Goal: Task Accomplishment & Management: Use online tool/utility

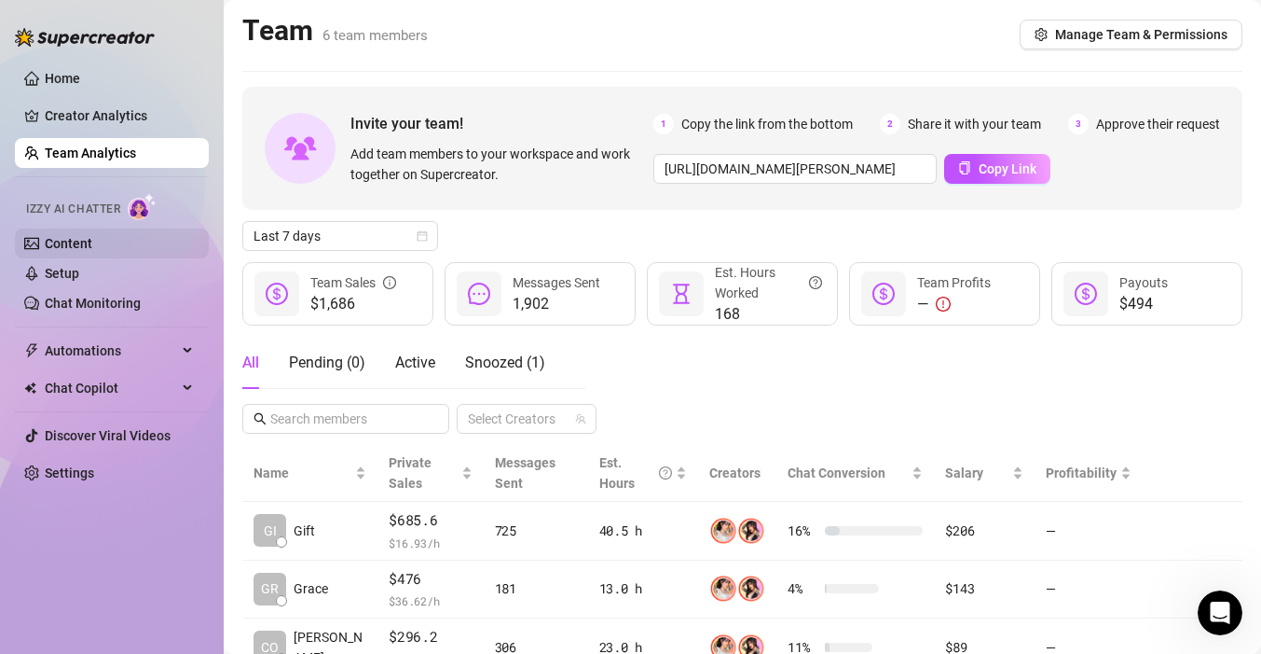
click at [64, 251] on link "Content" at bounding box center [69, 243] width 48 height 15
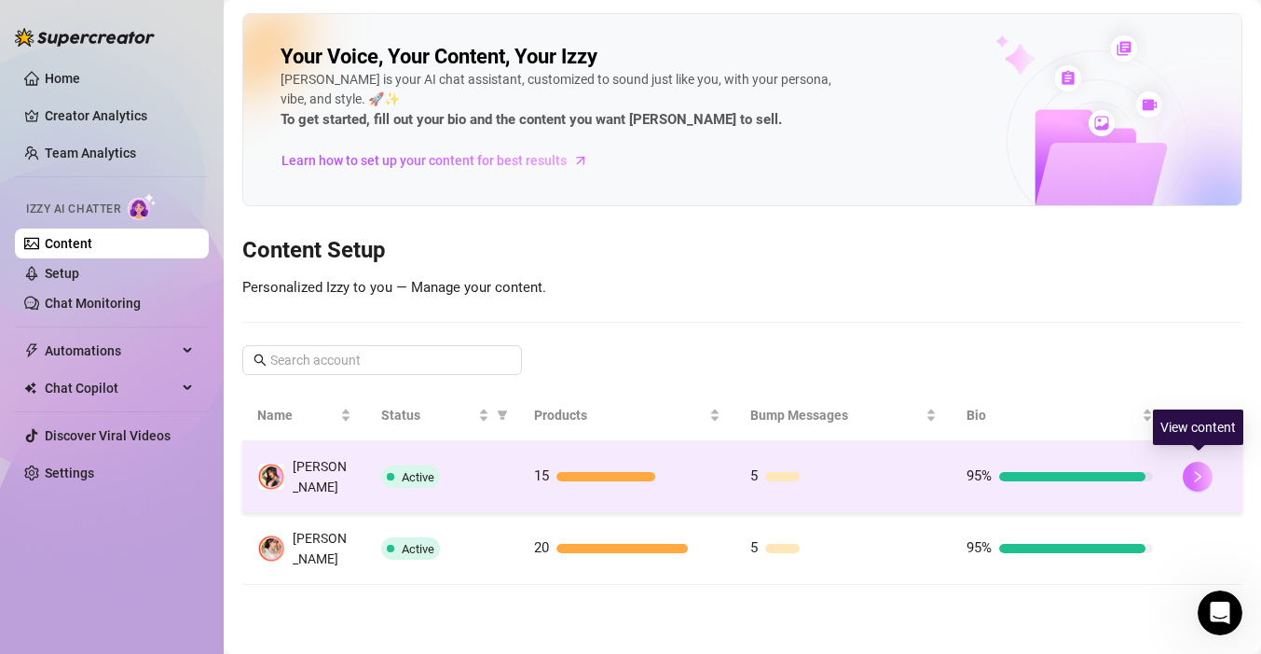
click at [1204, 474] on icon "right" at bounding box center [1198, 476] width 13 height 13
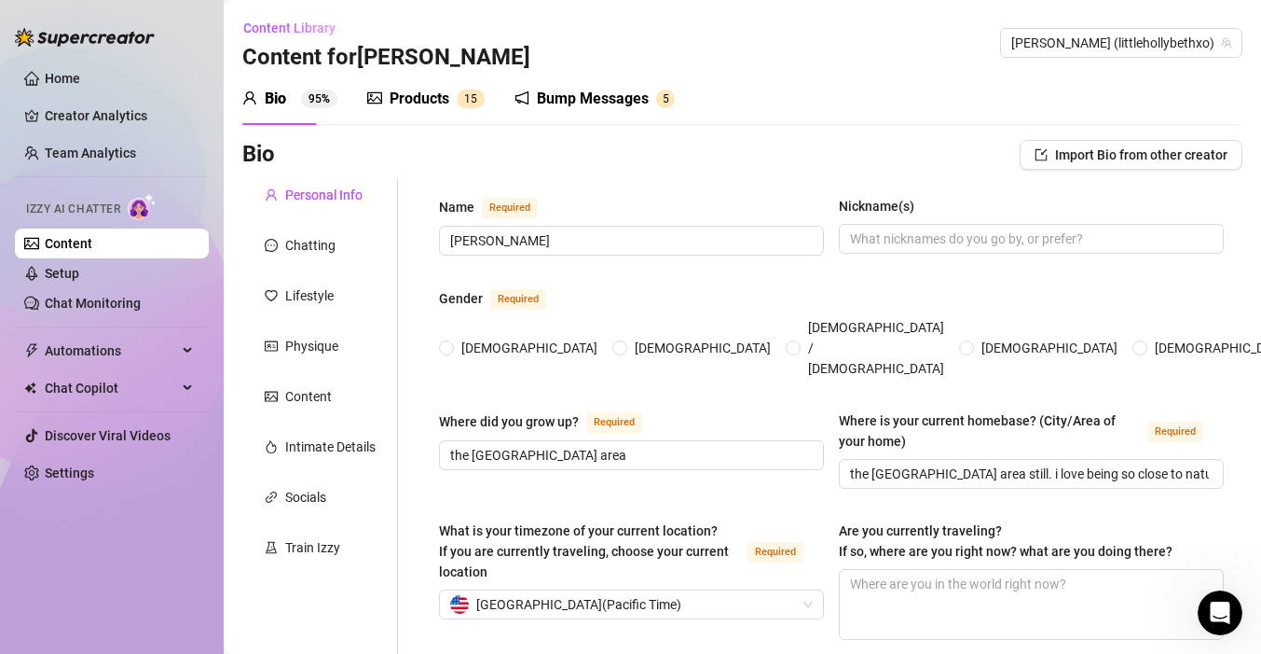
radio input "true"
type input "[DATE]"
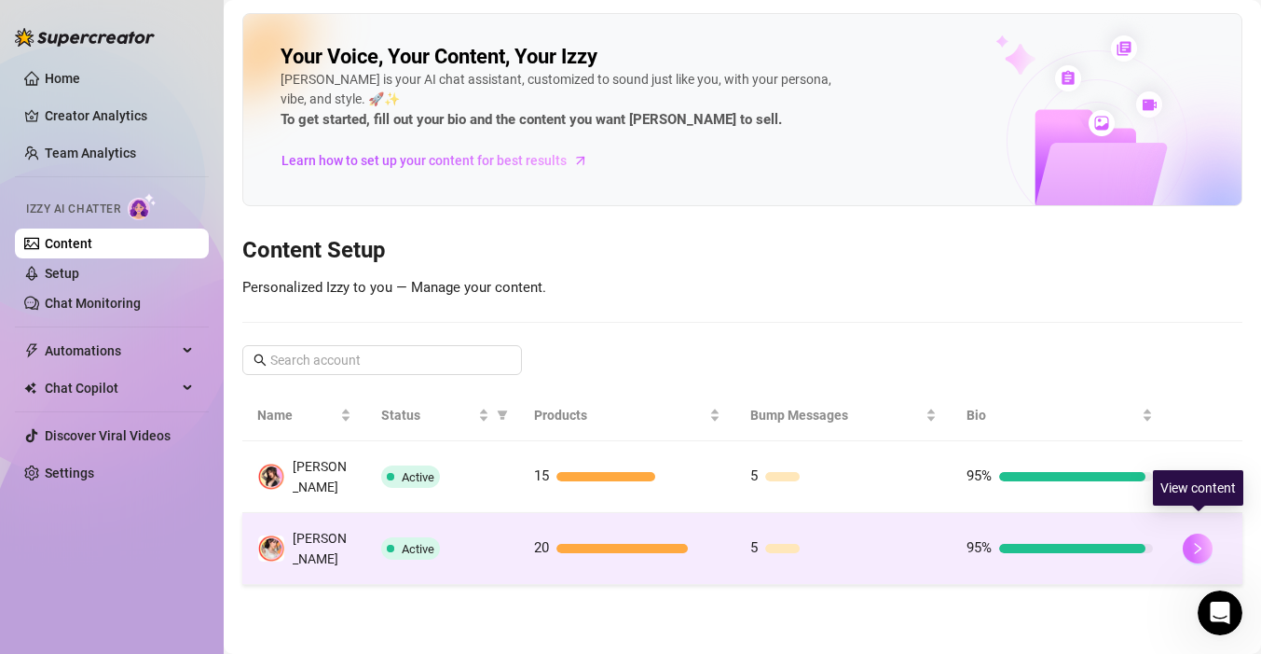
click at [1192, 542] on icon "right" at bounding box center [1198, 548] width 13 height 13
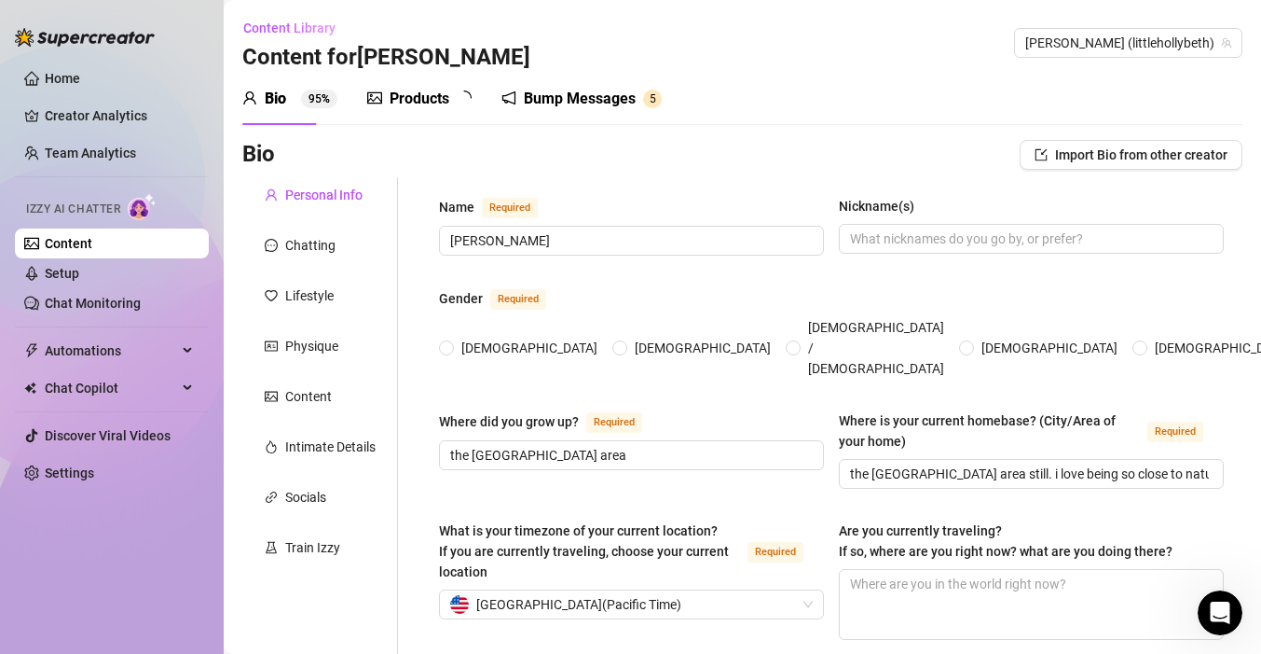
radio input "true"
type input "[DATE]"
click at [282, 236] on div "Chatting" at bounding box center [300, 245] width 71 height 21
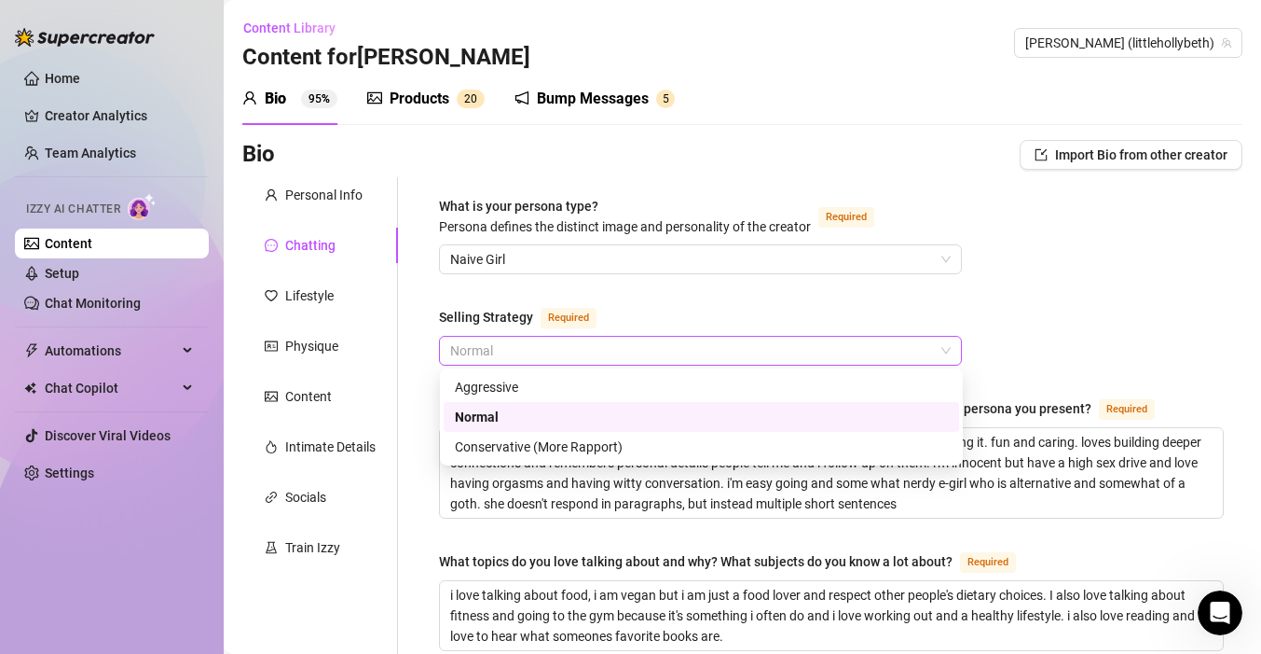
click at [513, 351] on span "Normal" at bounding box center [700, 351] width 501 height 28
click at [535, 451] on div "Conservative (More Rapport)" at bounding box center [701, 446] width 493 height 21
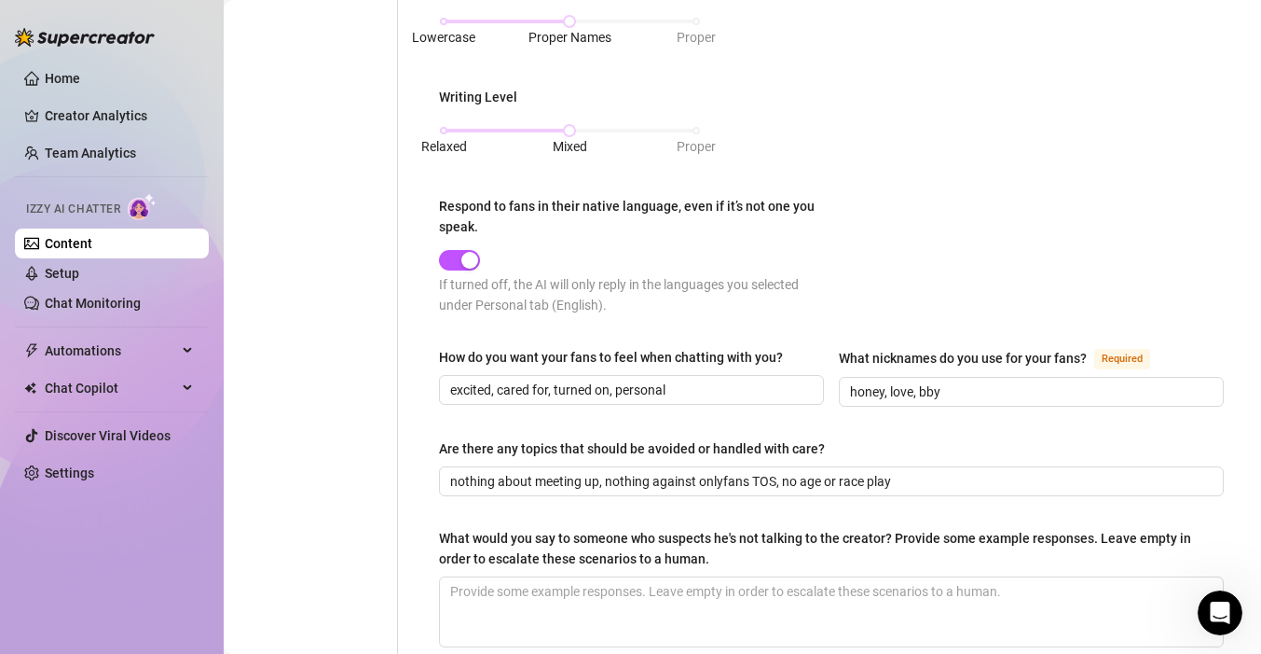
scroll to position [1116, 0]
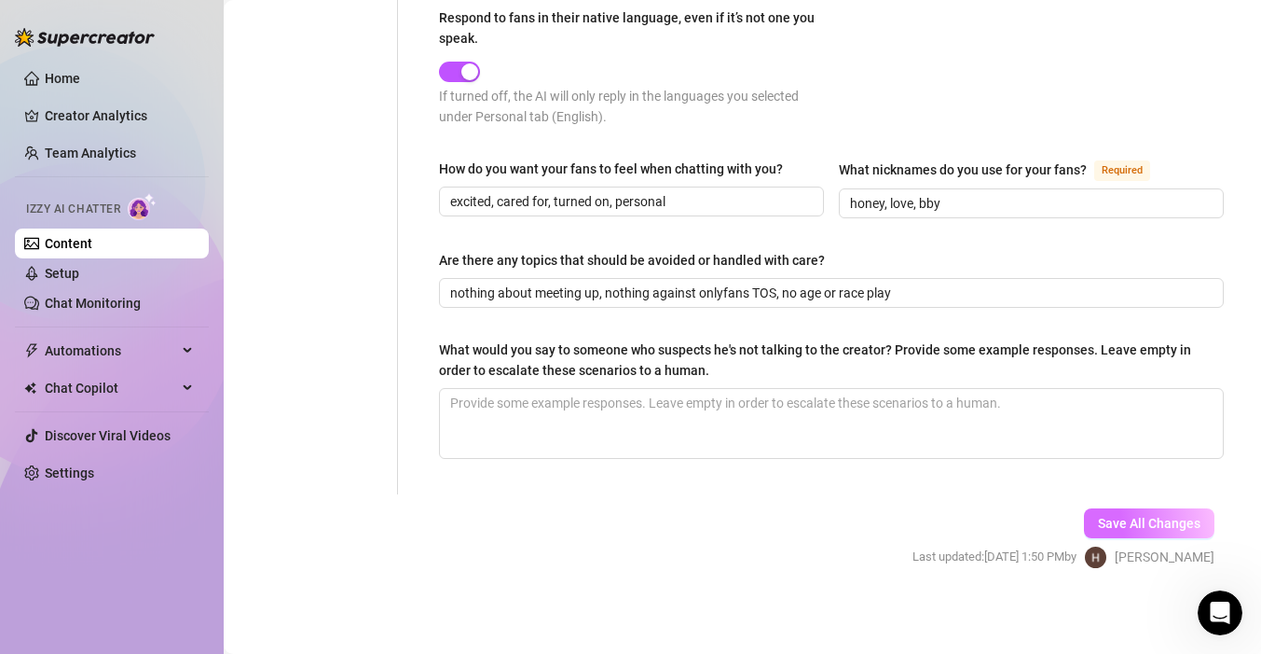
click at [1110, 517] on span "Save All Changes" at bounding box center [1149, 523] width 103 height 15
click at [1123, 519] on span "Save All Changes" at bounding box center [1149, 523] width 103 height 15
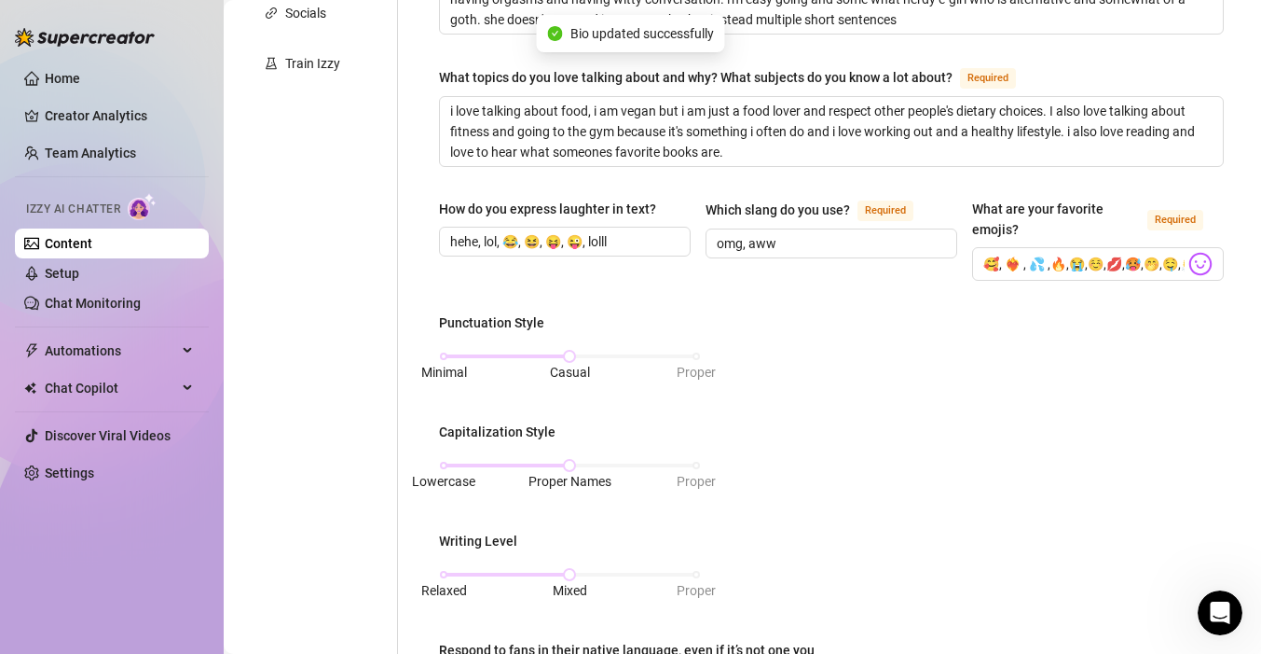
scroll to position [0, 0]
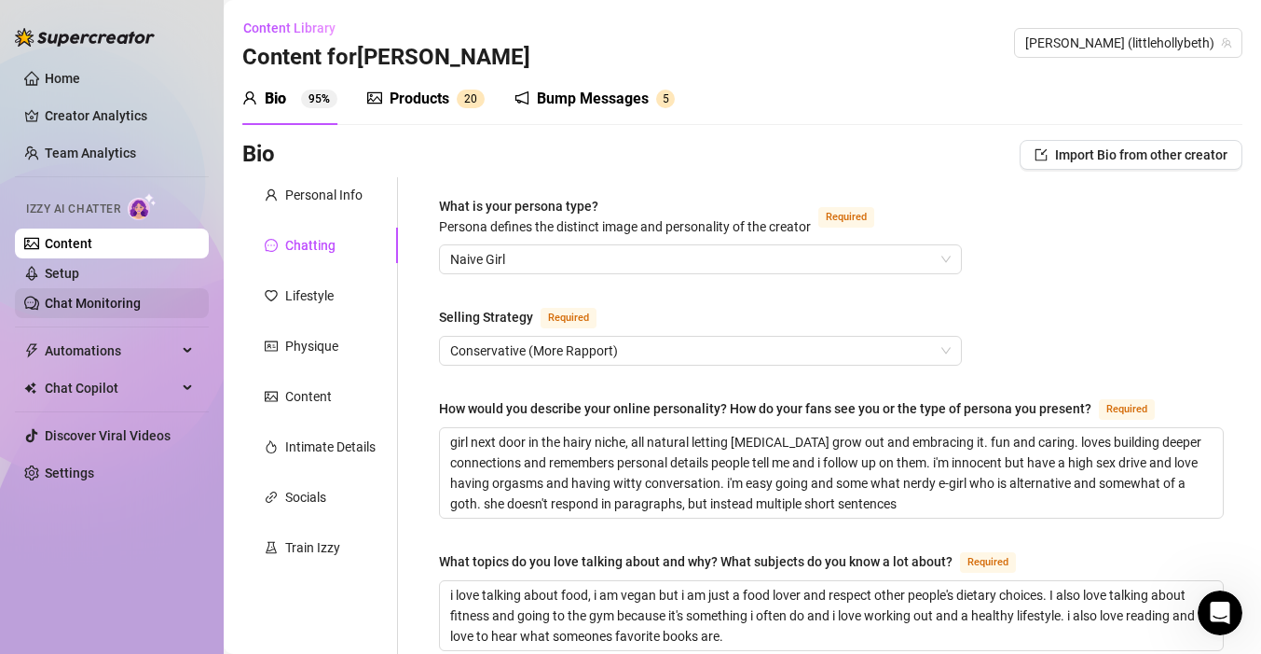
click at [88, 304] on link "Chat Monitoring" at bounding box center [93, 303] width 96 height 15
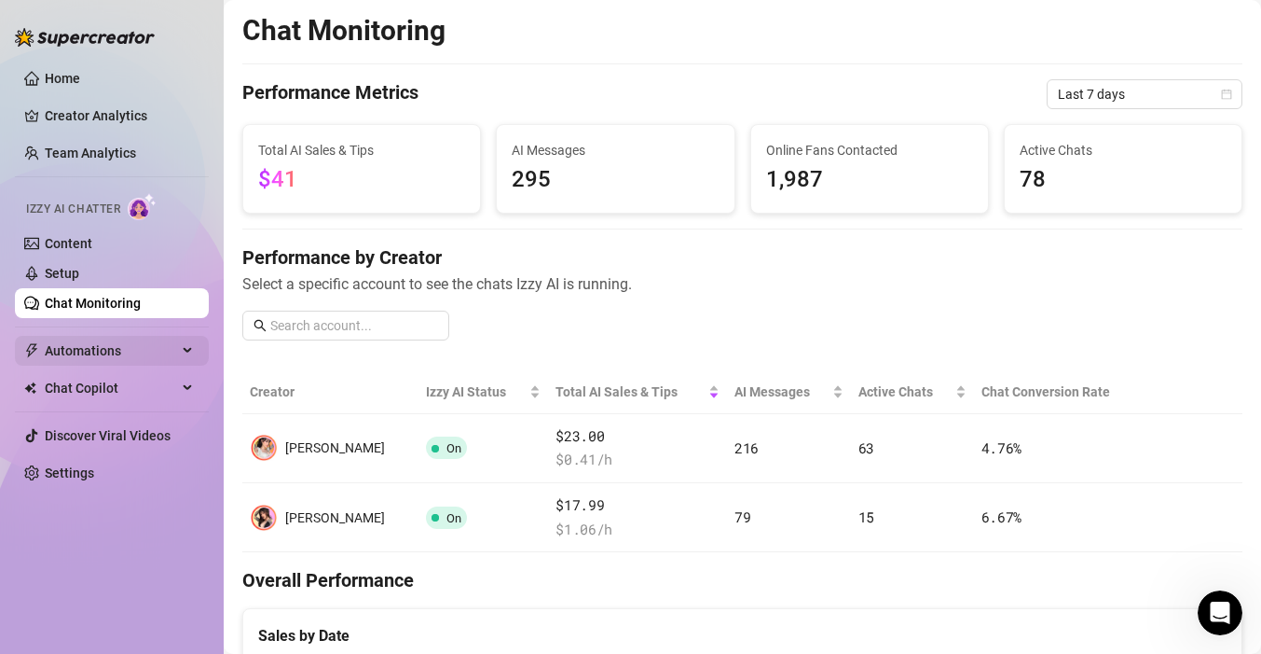
click at [72, 351] on span "Automations" at bounding box center [111, 351] width 132 height 30
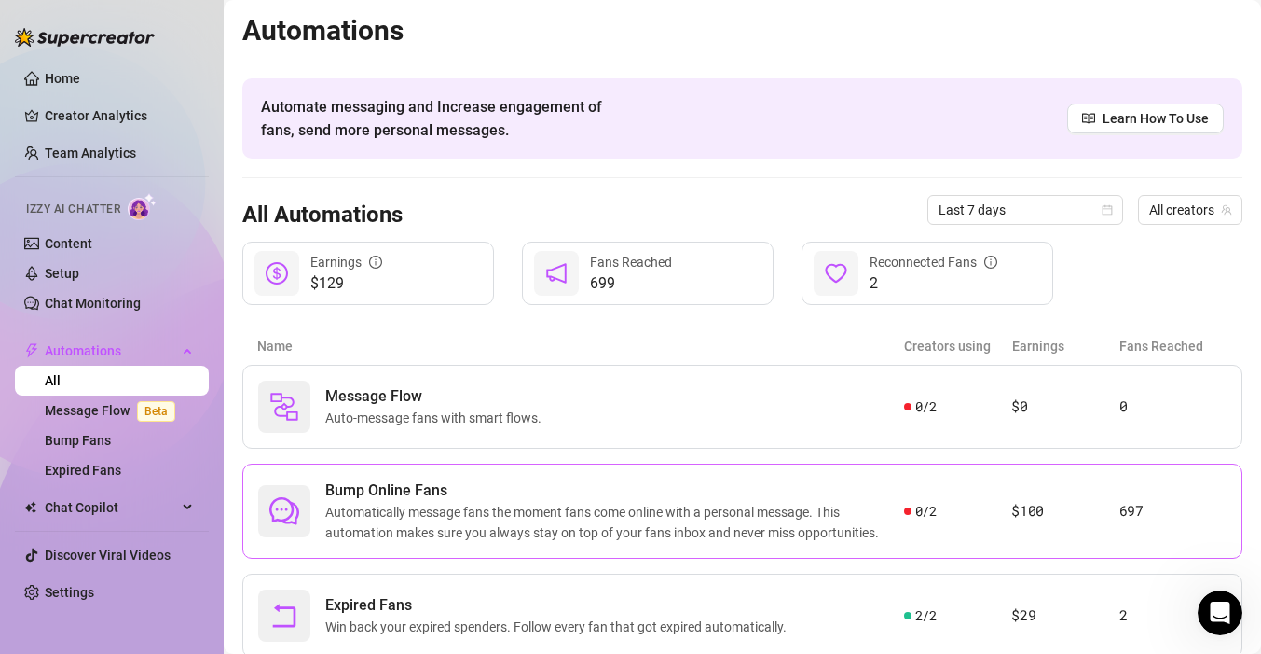
scroll to position [60, 0]
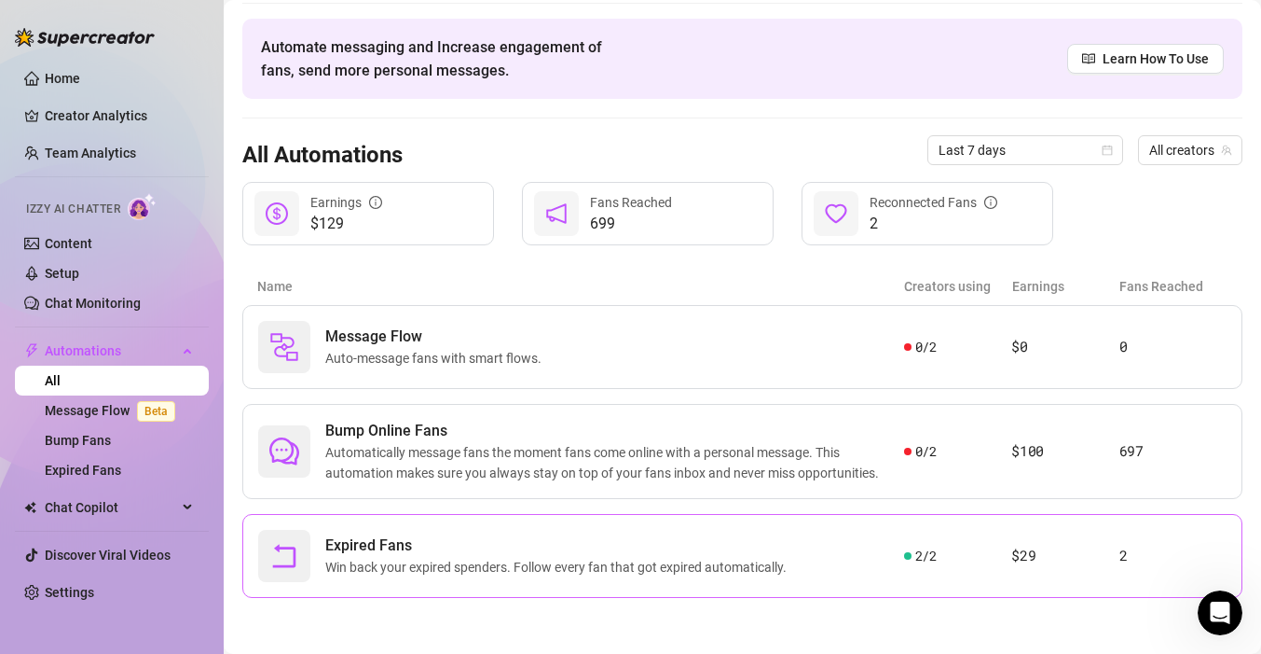
click at [399, 549] on span "Expired Fans" at bounding box center [559, 545] width 469 height 22
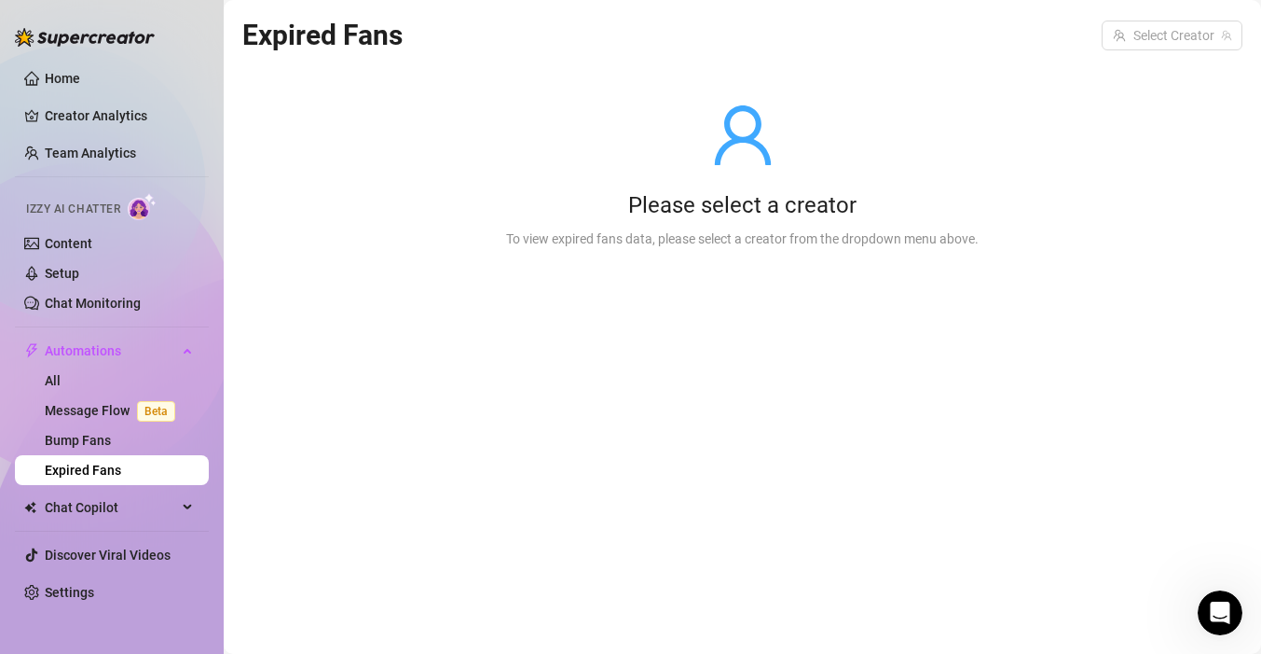
click at [1131, 8] on main "Expired Fans Select Creator Please select a creator To view expired fans data, …" at bounding box center [743, 327] width 1038 height 654
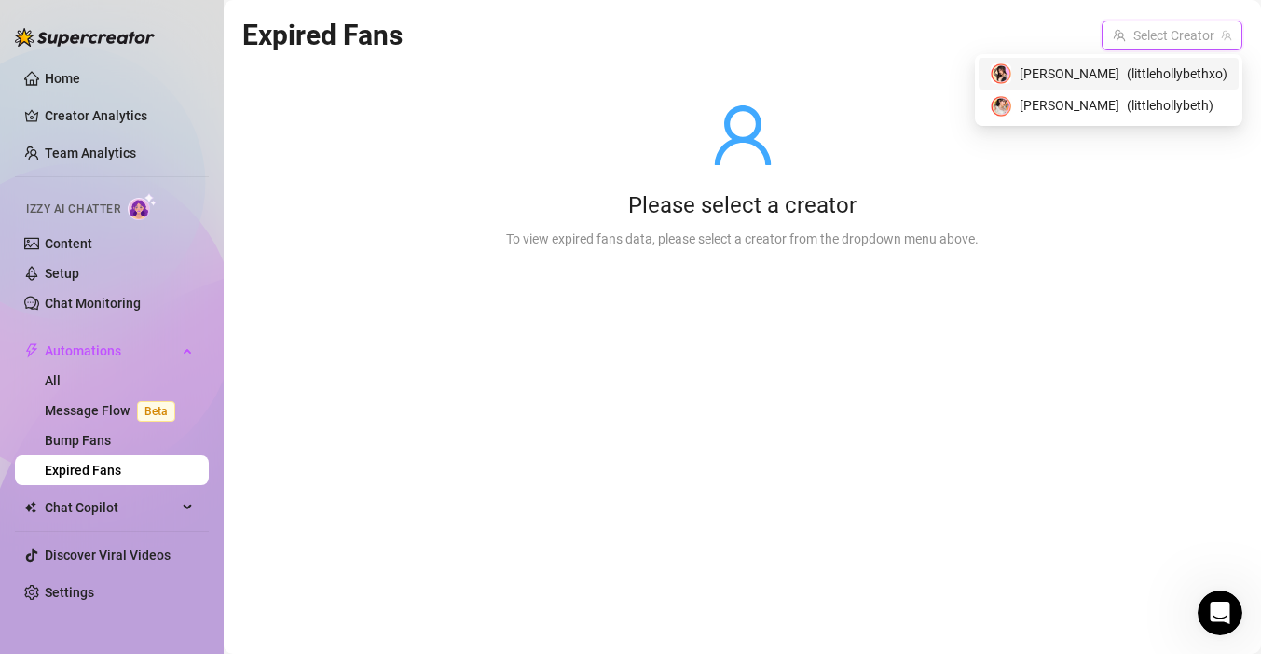
click at [1131, 25] on input "search" at bounding box center [1164, 35] width 102 height 28
click at [1107, 97] on span "[PERSON_NAME]" at bounding box center [1070, 105] width 100 height 21
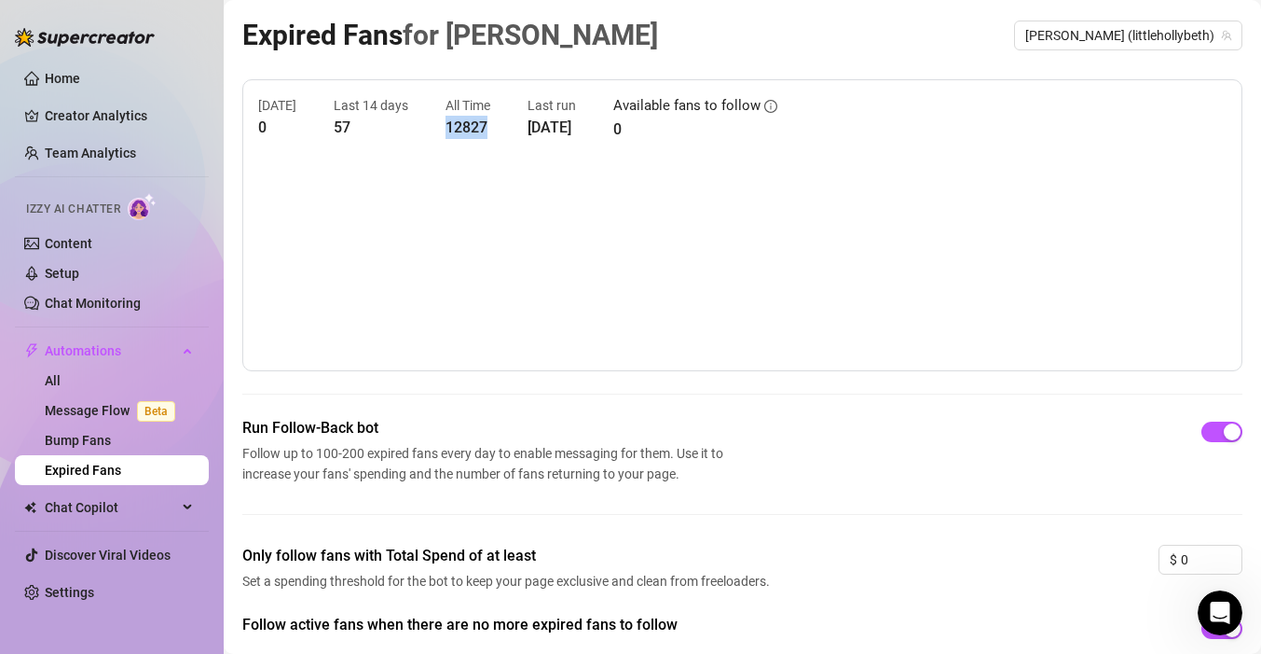
drag, startPoint x: 432, startPoint y: 124, endPoint x: 503, endPoint y: 124, distance: 71.8
click at [503, 124] on div "[DATE] 0 Last 14 days 57 All Time 12827 Last run [DATE] Available fans to follo…" at bounding box center [742, 118] width 969 height 46
click at [462, 126] on article "12827" at bounding box center [468, 127] width 45 height 23
drag, startPoint x: 455, startPoint y: 125, endPoint x: 435, endPoint y: 122, distance: 19.8
click at [435, 122] on div "[DATE] 0 Last 14 days 57 All Time 12827 Last run [DATE] Available fans to follo…" at bounding box center [742, 118] width 969 height 46
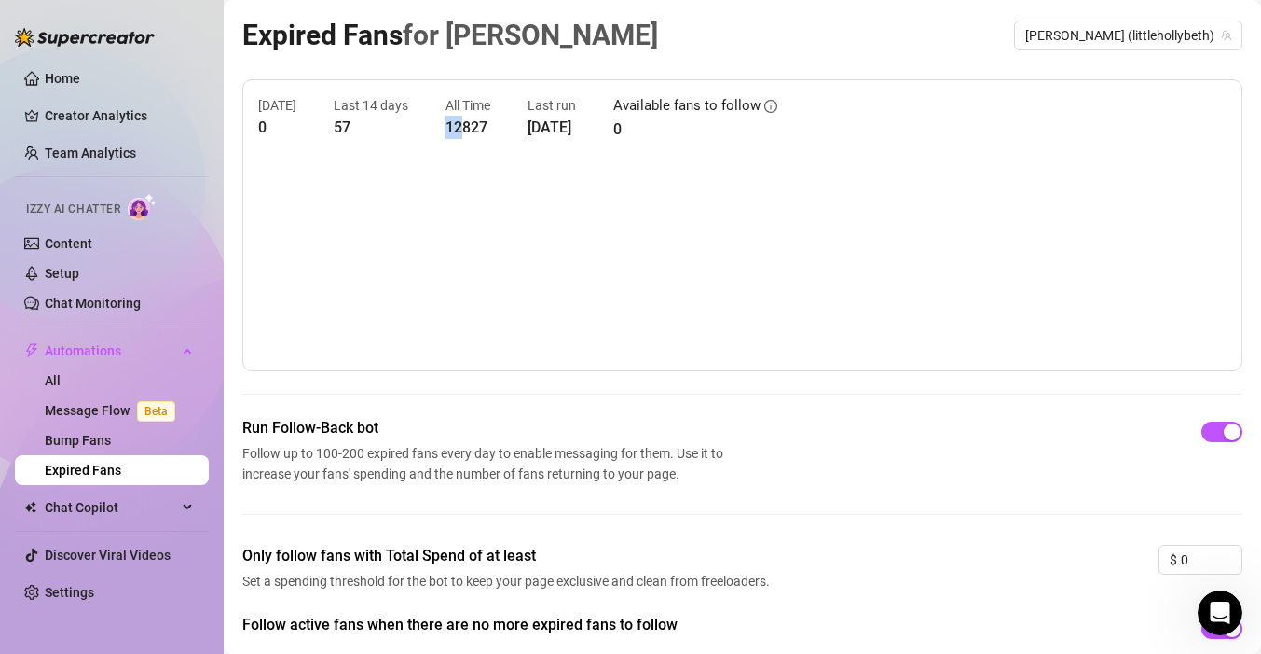
scroll to position [106, 0]
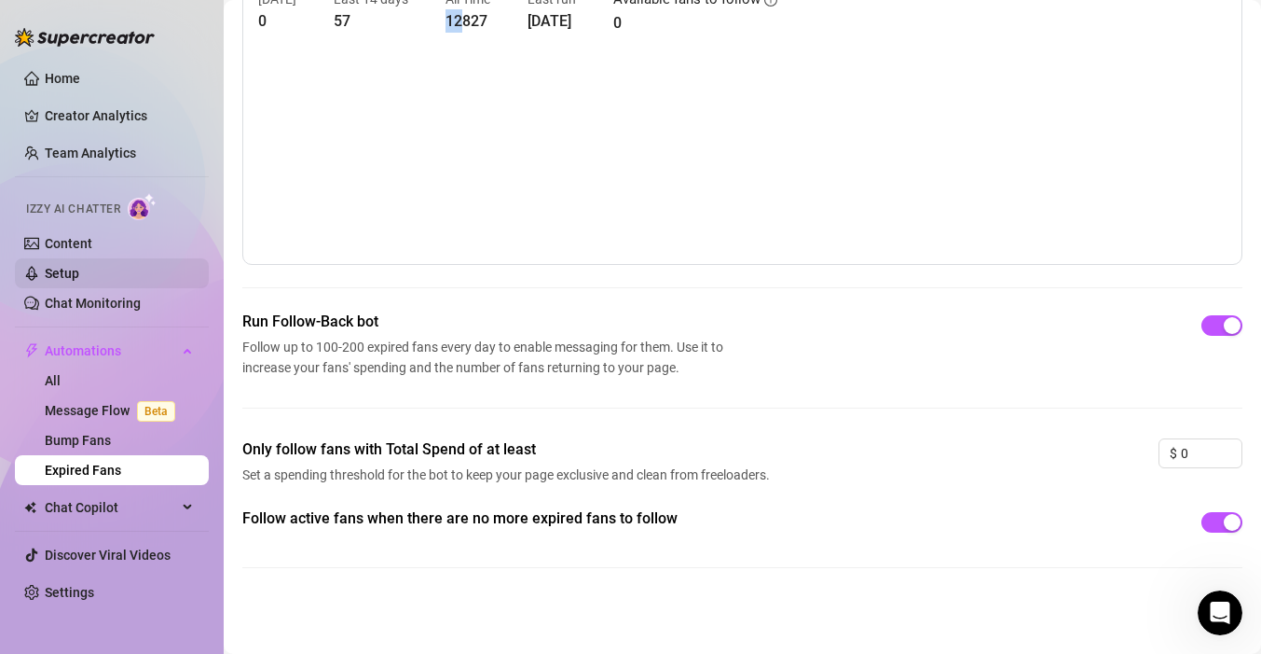
click at [56, 275] on link "Setup" at bounding box center [62, 273] width 34 height 15
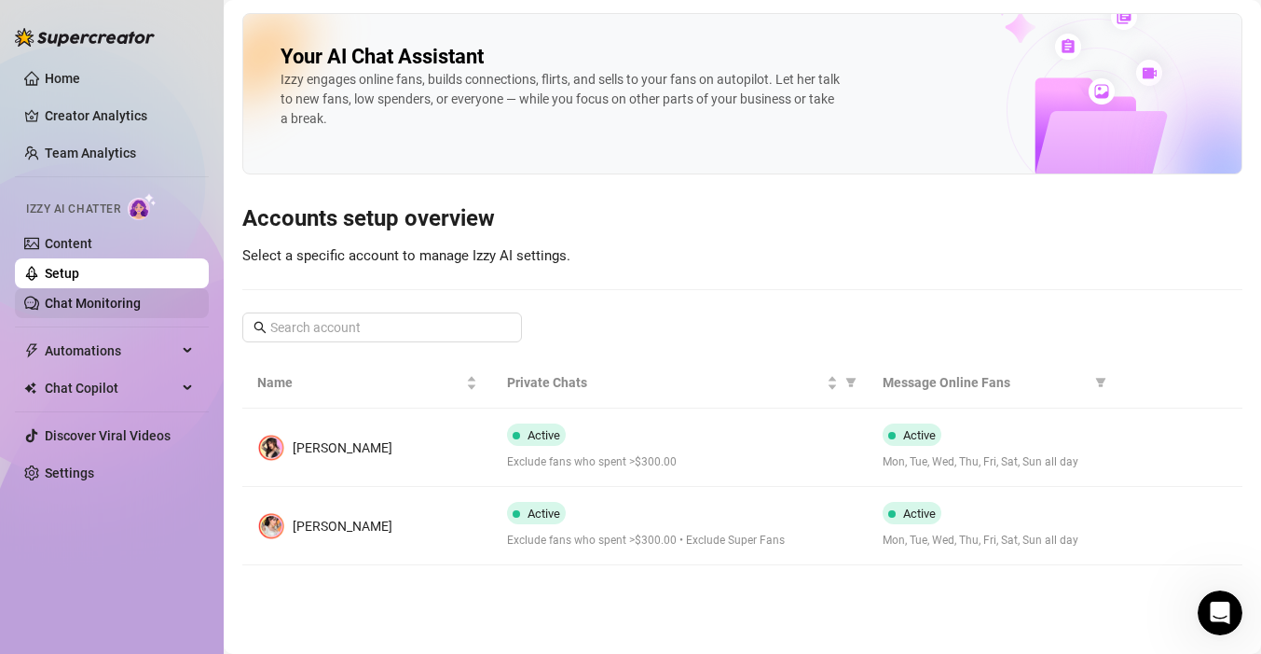
click at [57, 299] on link "Chat Monitoring" at bounding box center [93, 303] width 96 height 15
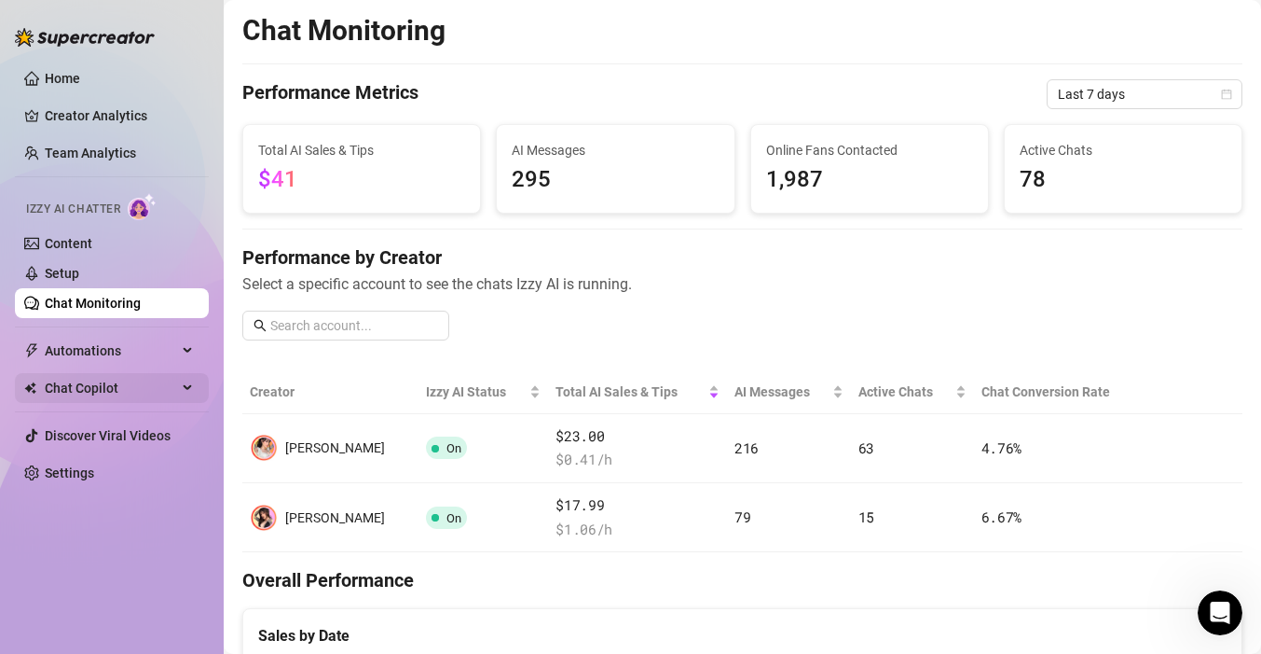
click at [86, 382] on span "Chat Copilot" at bounding box center [111, 388] width 132 height 30
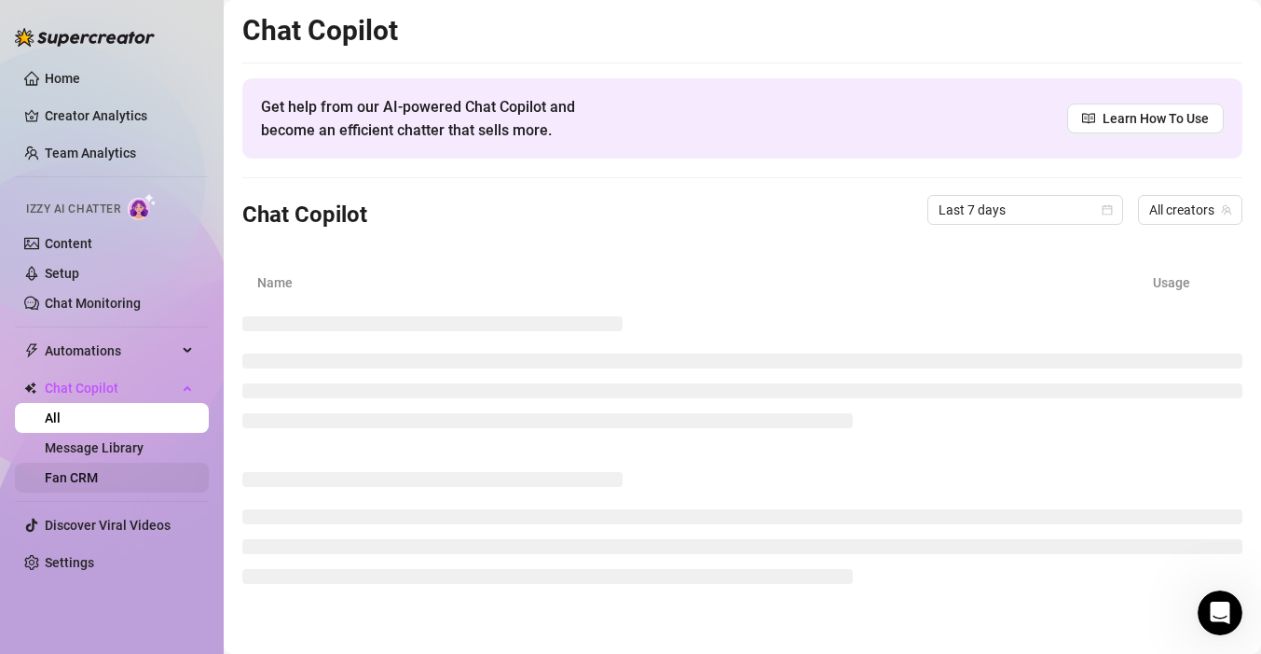
click at [90, 475] on link "Fan CRM" at bounding box center [71, 477] width 53 height 15
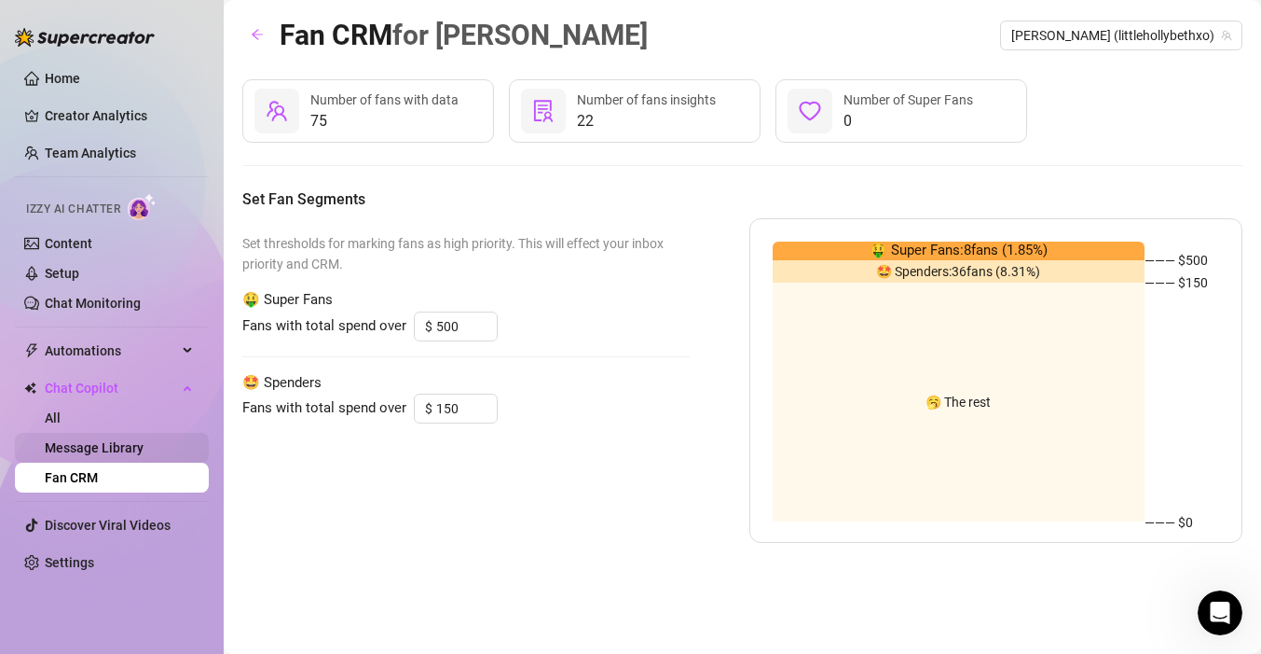
click at [144, 445] on link "Message Library" at bounding box center [94, 447] width 99 height 15
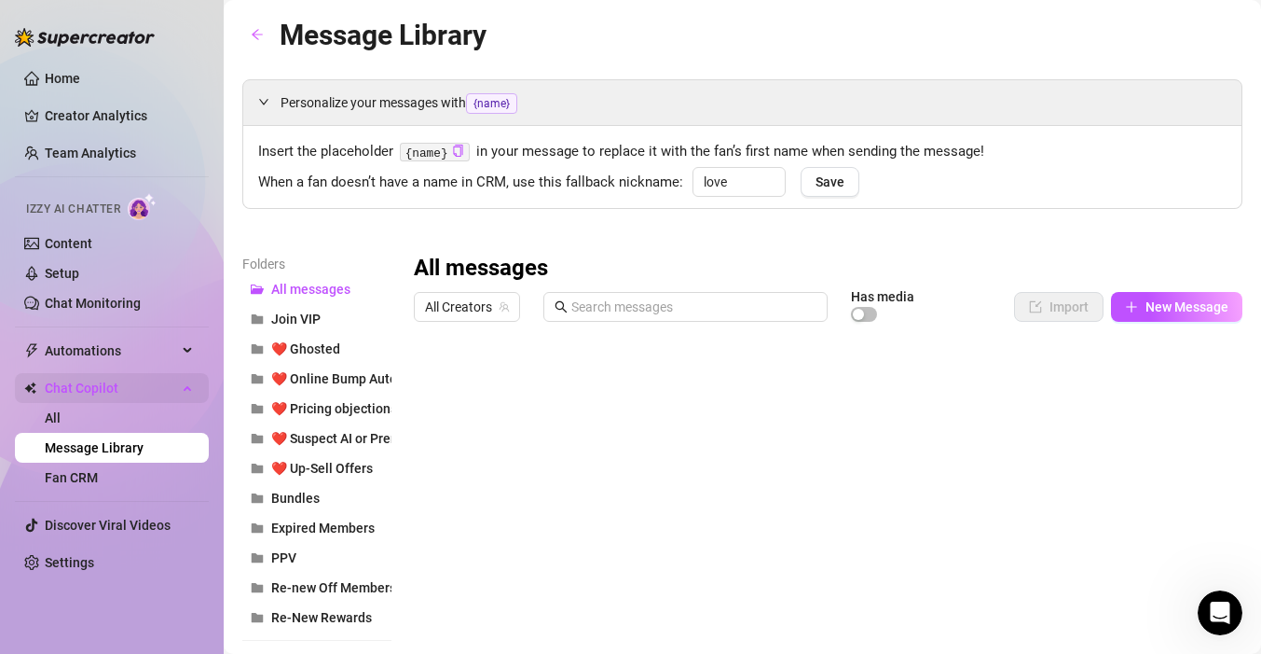
click at [82, 398] on span "Chat Copilot" at bounding box center [111, 388] width 132 height 30
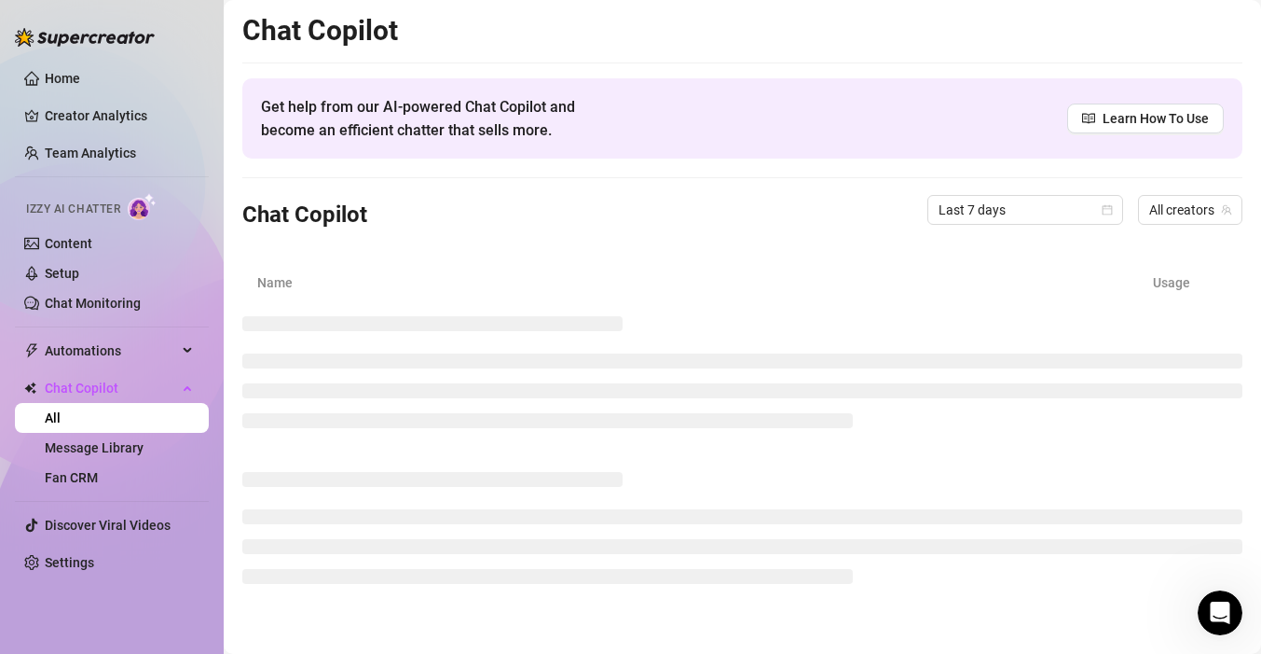
click at [61, 417] on link "All" at bounding box center [53, 417] width 16 height 15
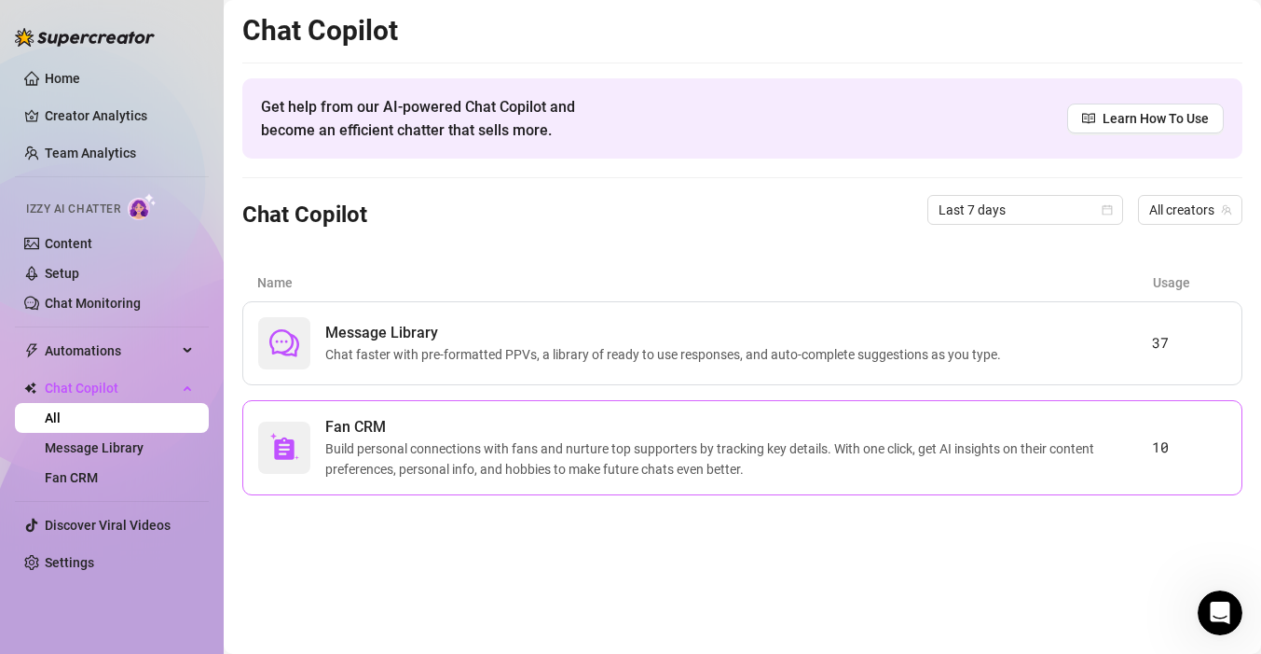
click at [378, 477] on span "Build personal connections with fans and nurture top supporters by tracking key…" at bounding box center [738, 458] width 827 height 41
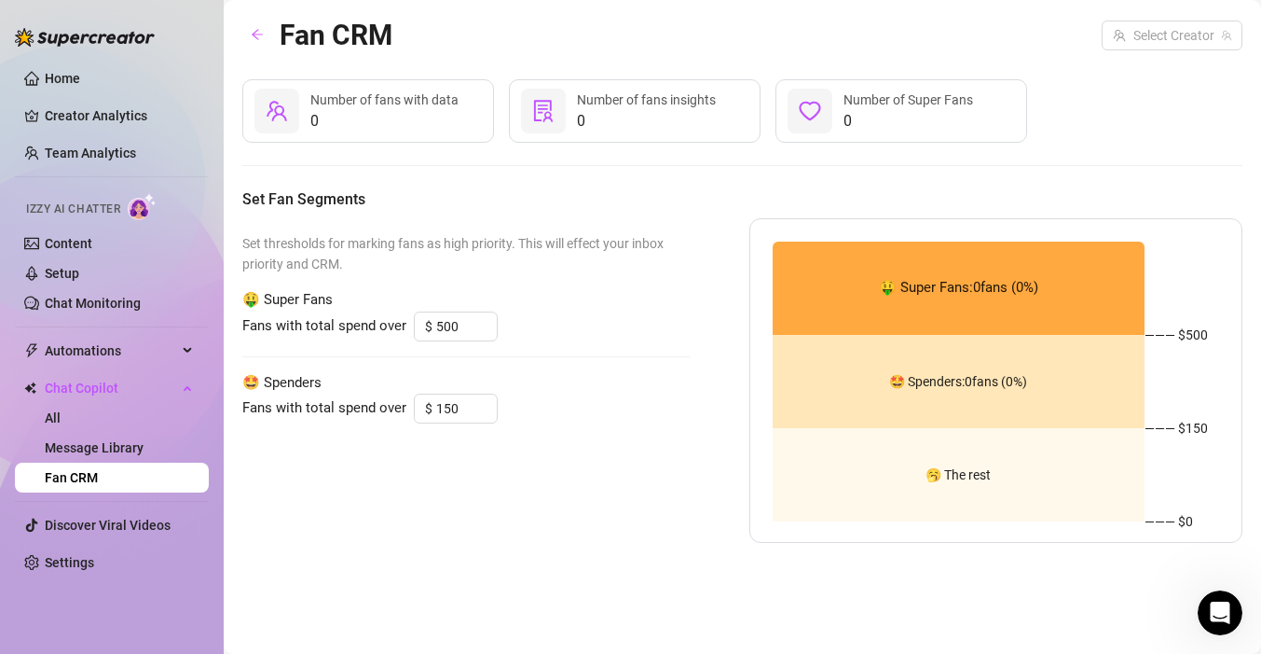
click at [957, 397] on div "🤩 Spenders: 0 fans ( 0 %)" at bounding box center [959, 381] width 373 height 93
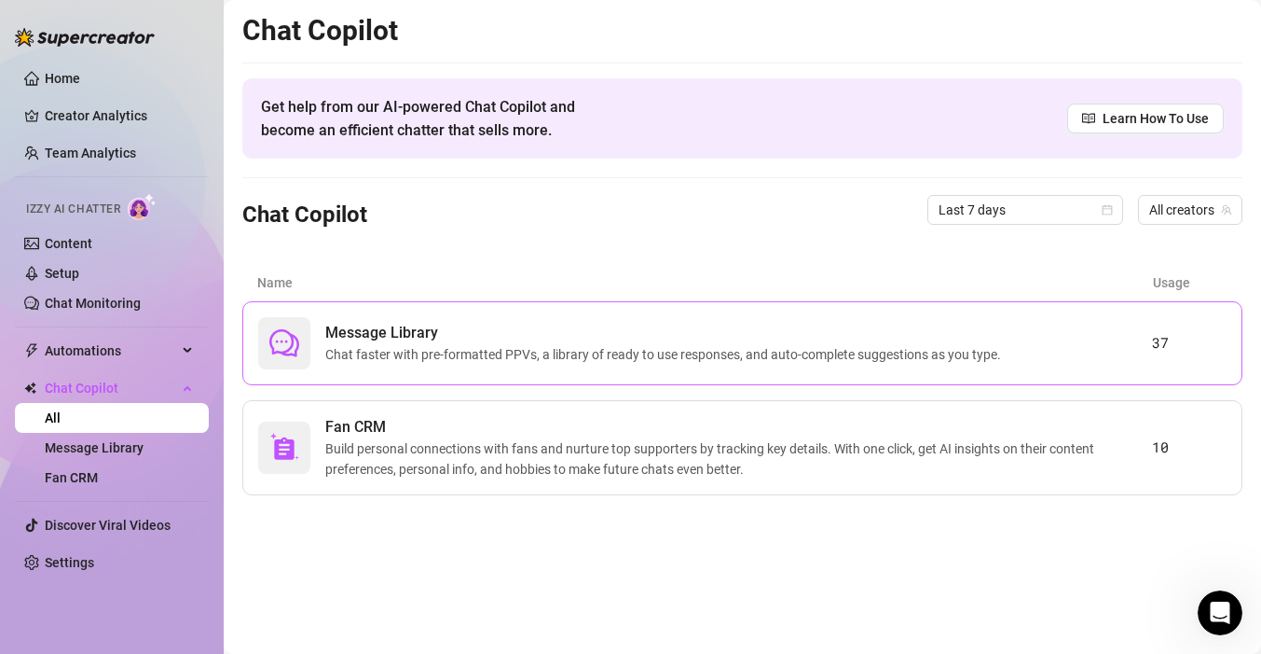
click at [478, 338] on span "Message Library" at bounding box center [666, 333] width 683 height 22
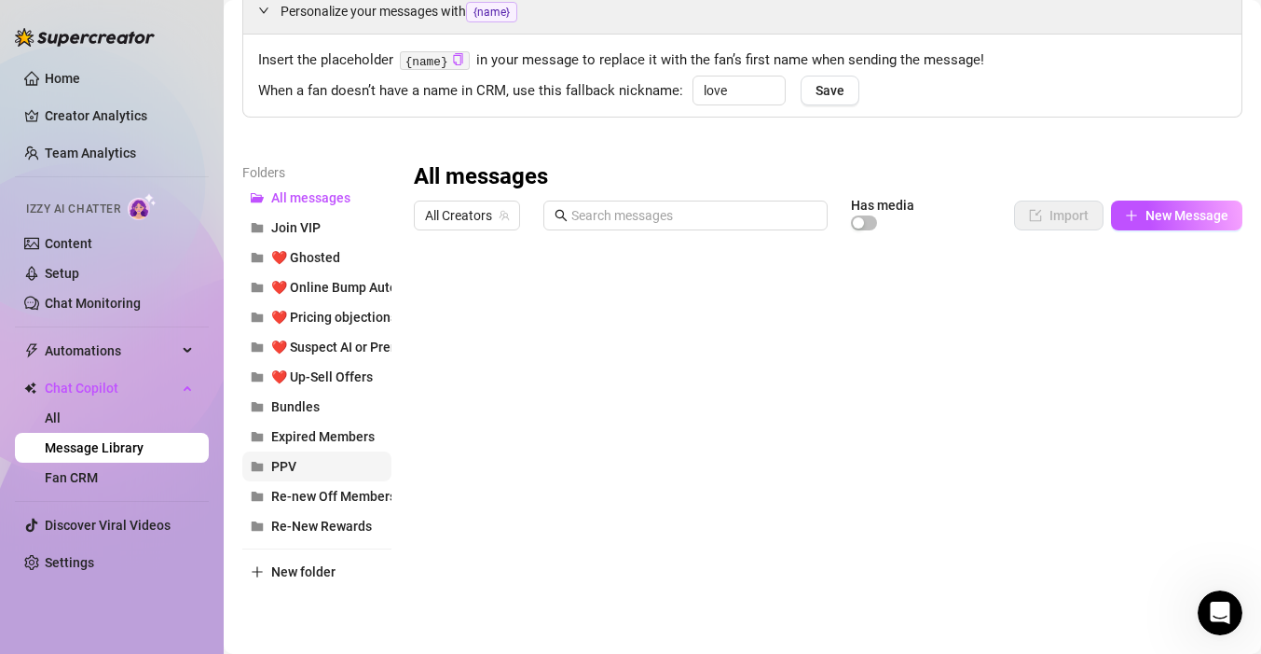
scroll to position [94, 0]
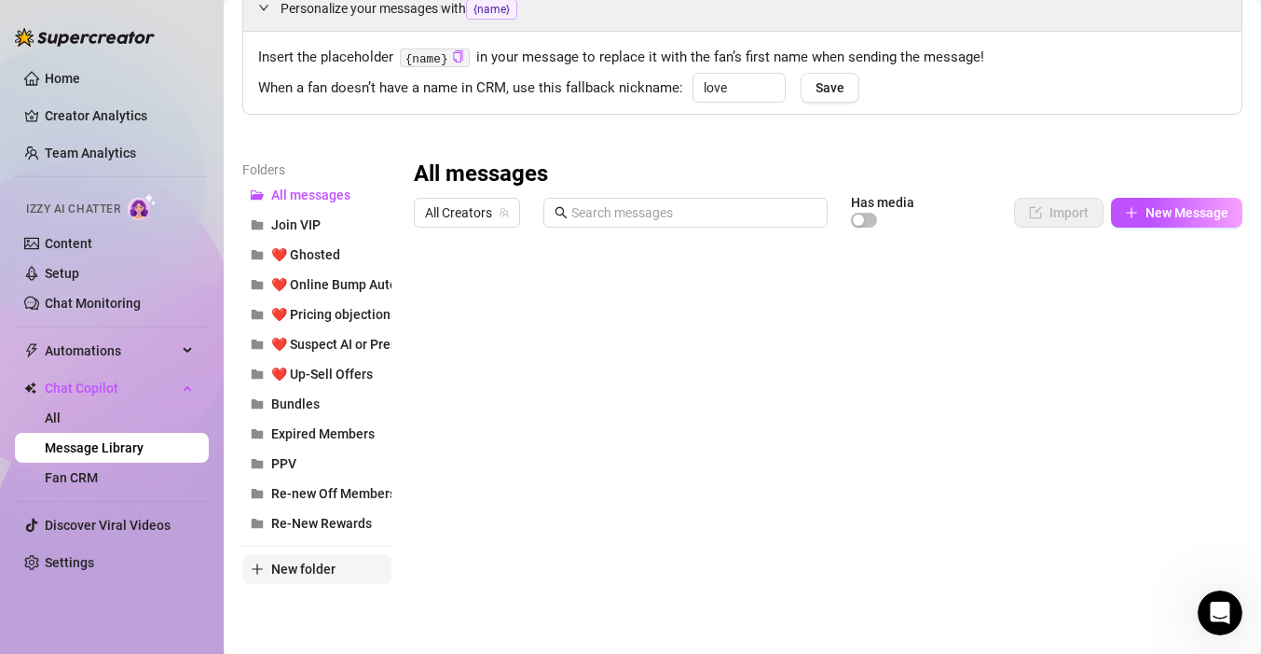
click at [296, 570] on span "New folder" at bounding box center [303, 568] width 64 height 15
click at [350, 544] on input "text" at bounding box center [316, 553] width 149 height 30
type input "❤️ Transition to Sale"
click at [568, 155] on div "Personalize your messages with {name} Insert the placeholder {name} in your mes…" at bounding box center [742, 318] width 1000 height 667
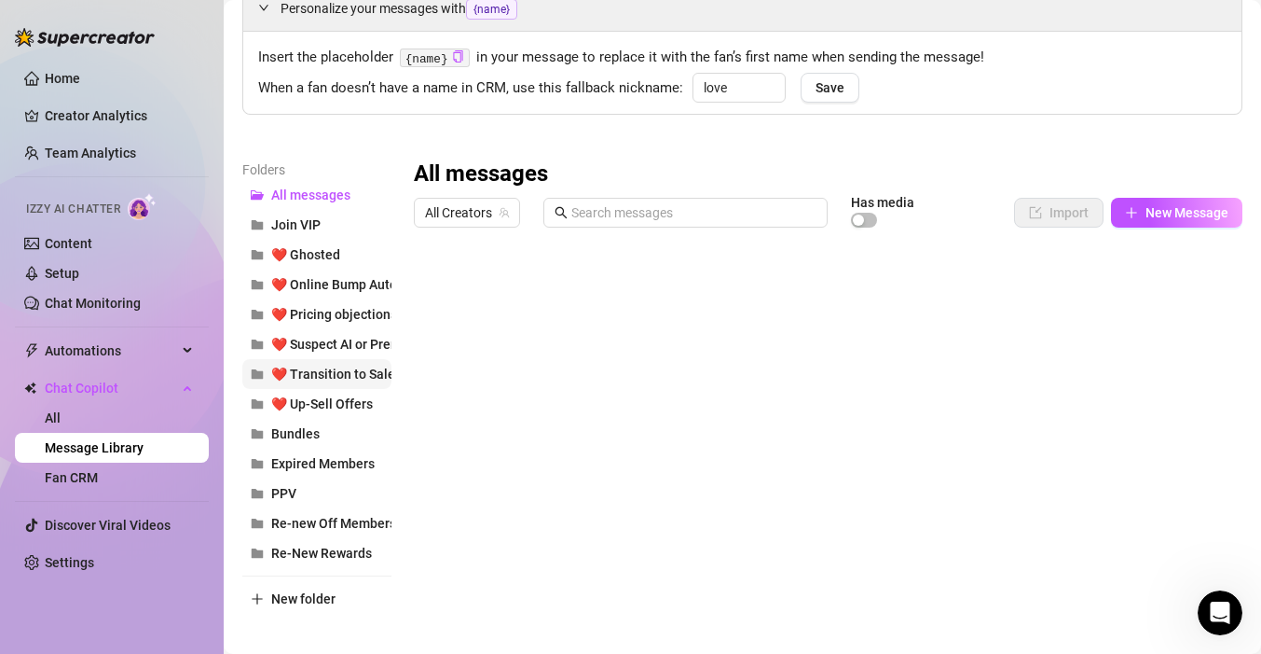
click at [325, 369] on span "❤️ Transition to Sale" at bounding box center [333, 373] width 124 height 15
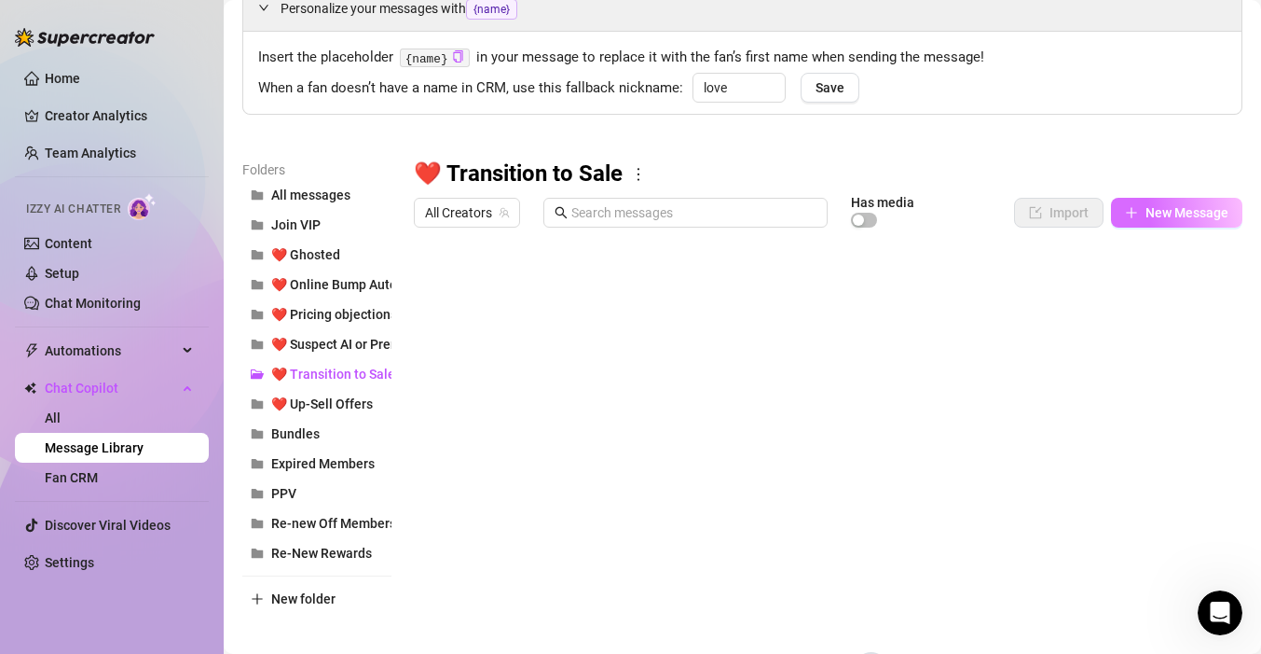
click at [1168, 215] on span "New Message" at bounding box center [1187, 212] width 83 height 15
type textarea "Type your message here..."
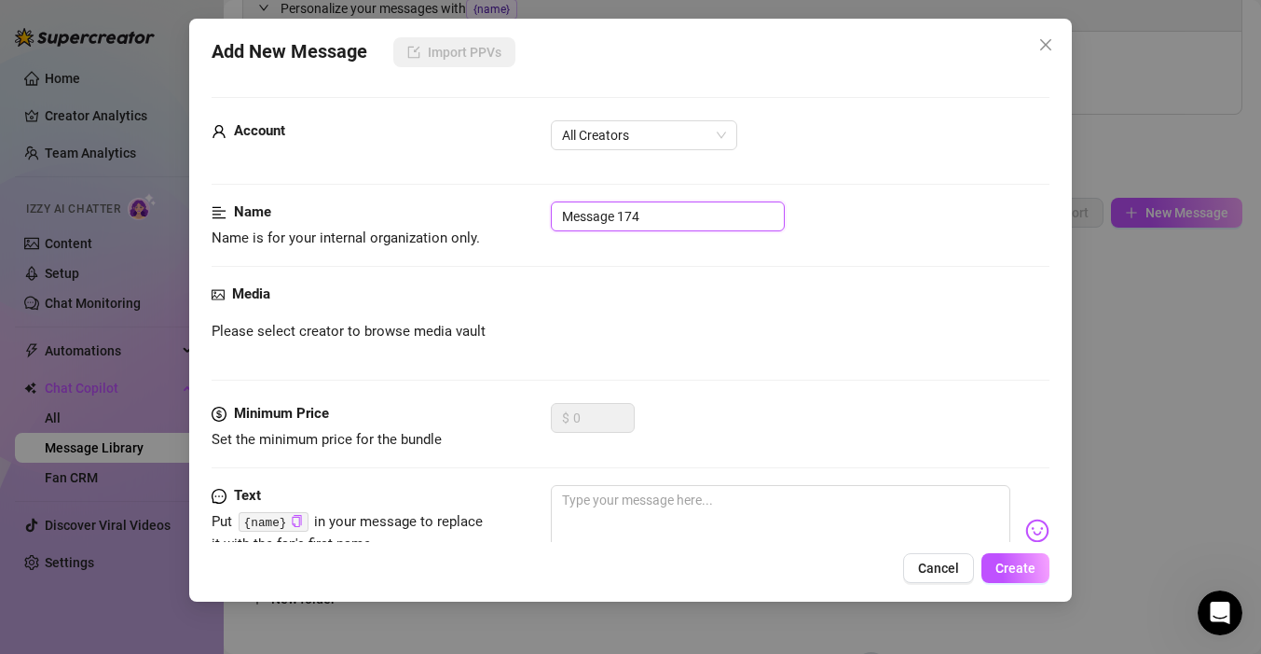
click at [632, 213] on input "Message 174" at bounding box center [668, 216] width 234 height 30
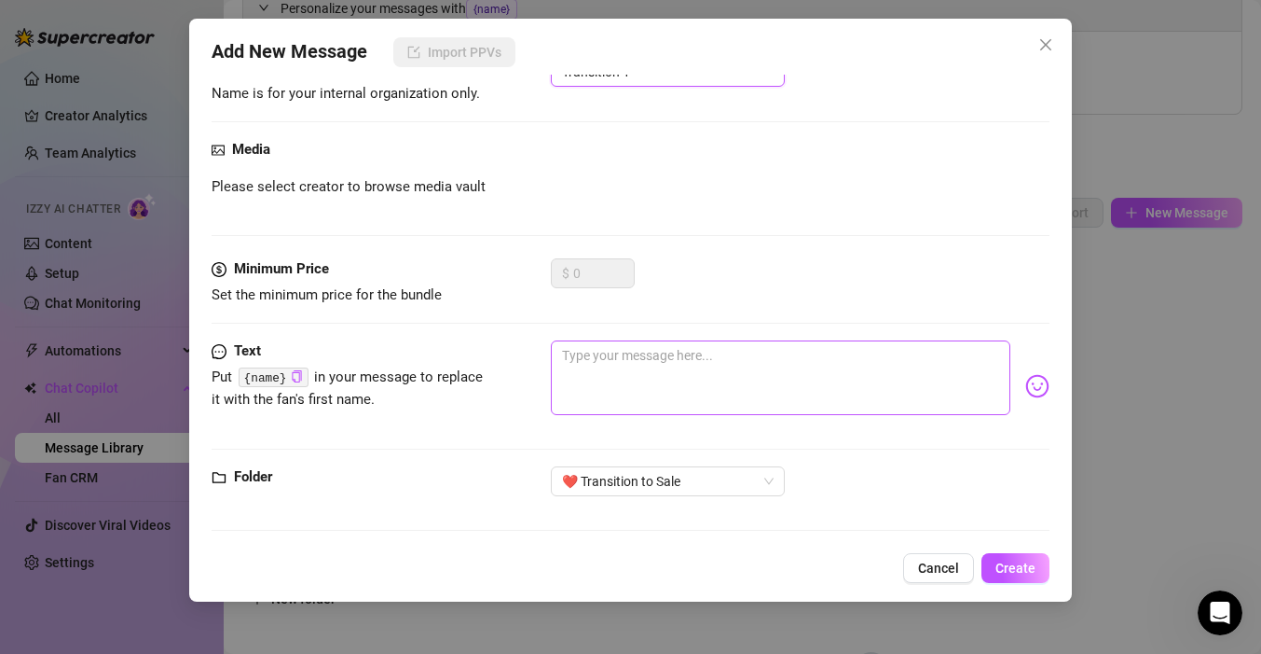
scroll to position [150, 0]
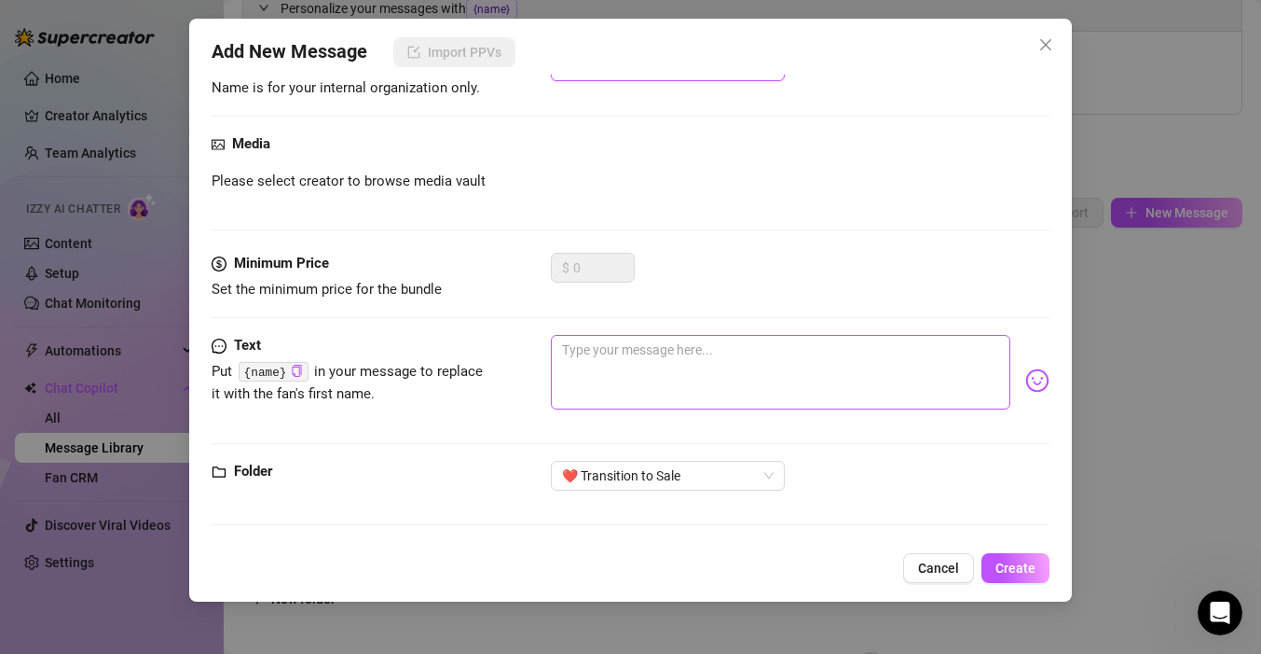
type input "Transition 1"
click at [716, 384] on textarea at bounding box center [781, 372] width 460 height 75
paste textarea "You’ve got my imagination going wild right now… should I tell you what I’m thin…"
type textarea "You’ve got my imagination going wild right now… should I tell you what I’m thin…"
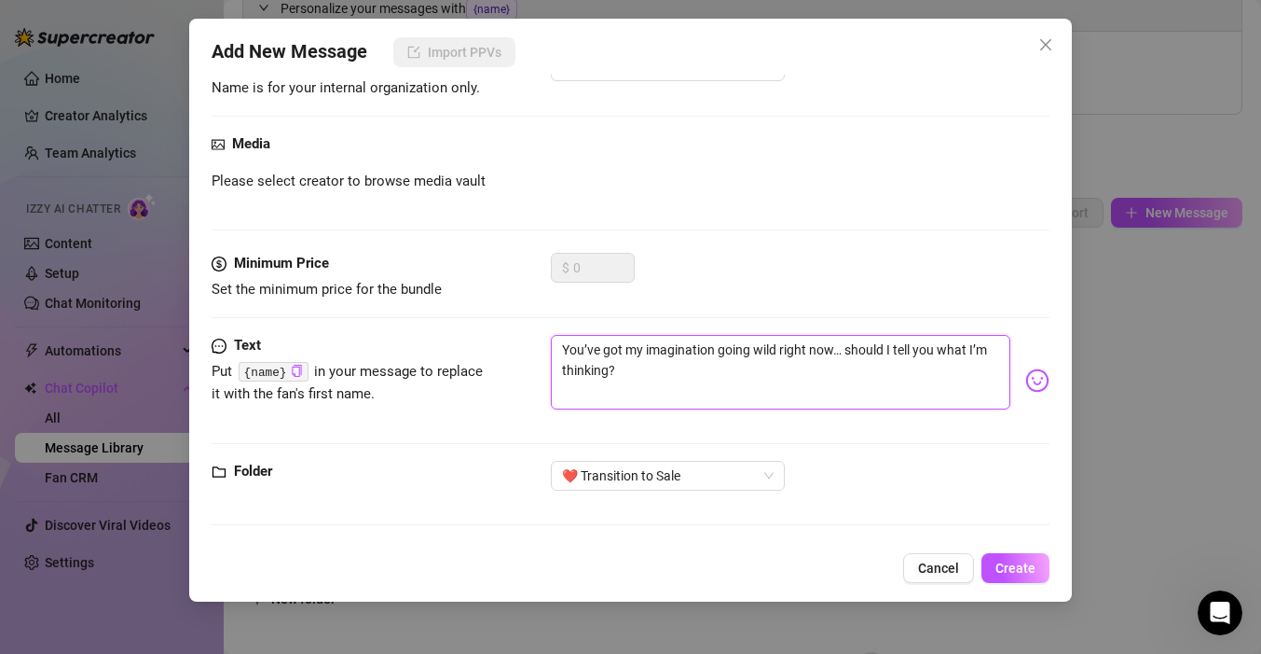
drag, startPoint x: 567, startPoint y: 347, endPoint x: 505, endPoint y: 352, distance: 61.8
click at [518, 352] on div "Text Put {name} in your message to replace it with the fan's first name. You’ve…" at bounding box center [631, 380] width 838 height 91
type textarea "uou’ve got my imagination going wild right now… should I tell you what I’m thin…"
type textarea "ou’ve got my imagination going wild right now… should I tell you what I’m think…"
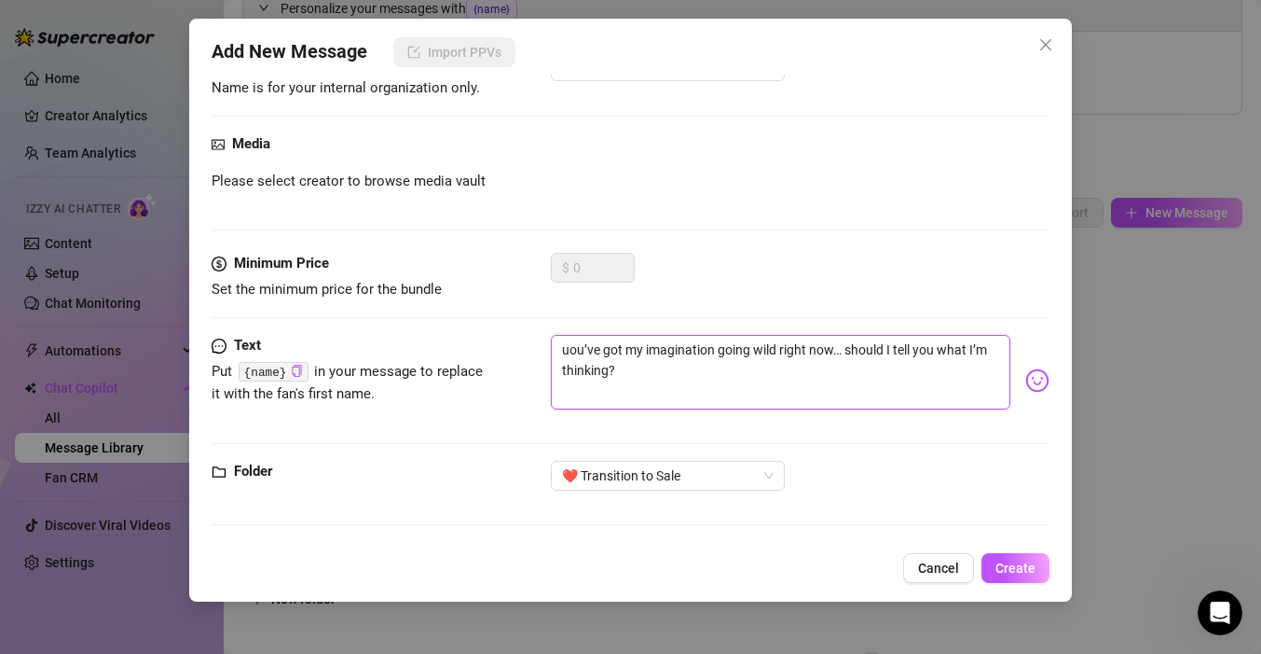
type textarea "ou’ve got my imagination going wild right now… should I tell you what I’m think…"
type textarea "you’ve got my imagination going wild right now… should I tell you what I’m thin…"
click at [1028, 569] on span "Create" at bounding box center [1016, 567] width 40 height 15
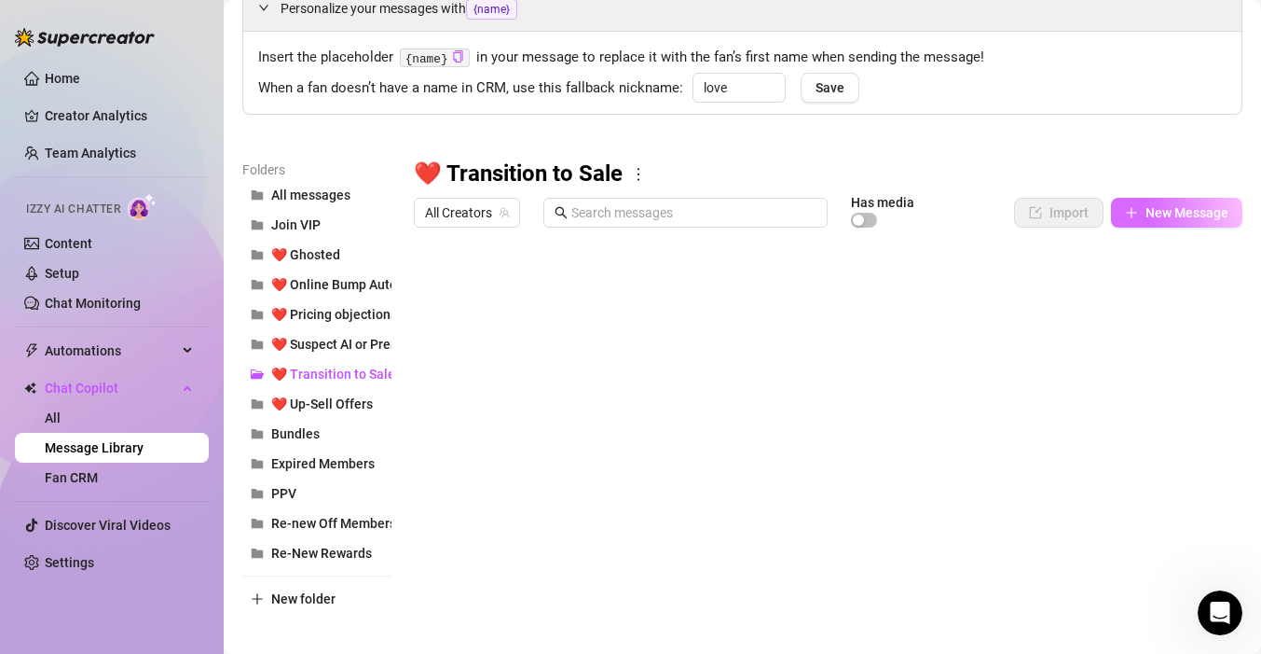
click at [1161, 208] on span "New Message" at bounding box center [1187, 212] width 83 height 15
type textarea "Type your message here..."
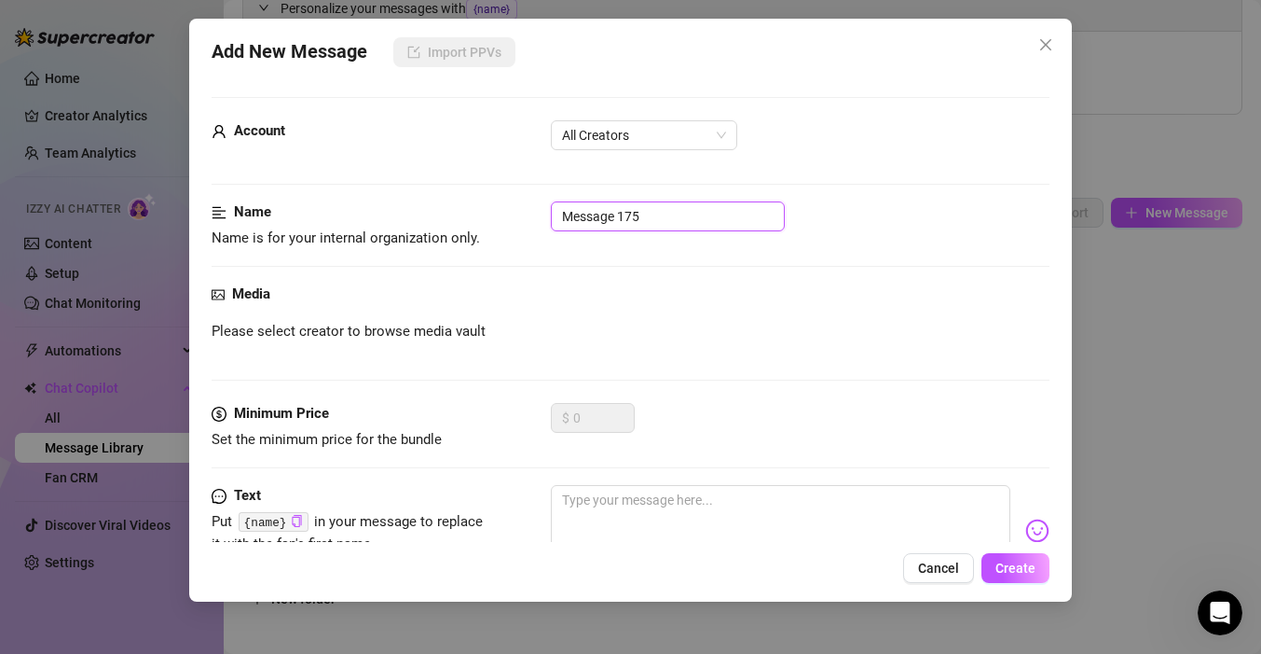
click at [641, 222] on input "Message 175" at bounding box center [668, 216] width 234 height 30
click at [644, 216] on input "Message 175" at bounding box center [668, 216] width 234 height 30
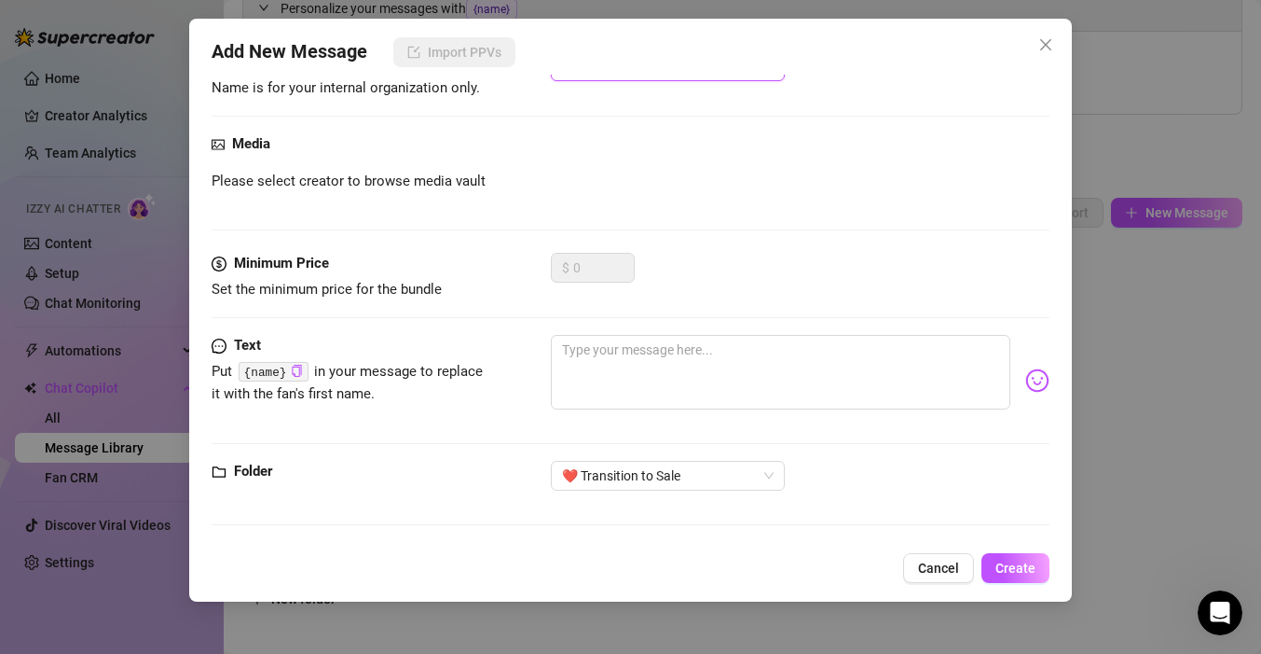
type input "Transition 2"
click at [637, 376] on textarea at bounding box center [781, 372] width 460 height 75
click at [628, 371] on textarea at bounding box center [781, 372] width 460 height 75
paste textarea "kinda wanna hear what you’d do to me if we were alone right now… you down for a…"
type textarea "kinda wanna hear what you’d do to me if we were alone right now… you down for a…"
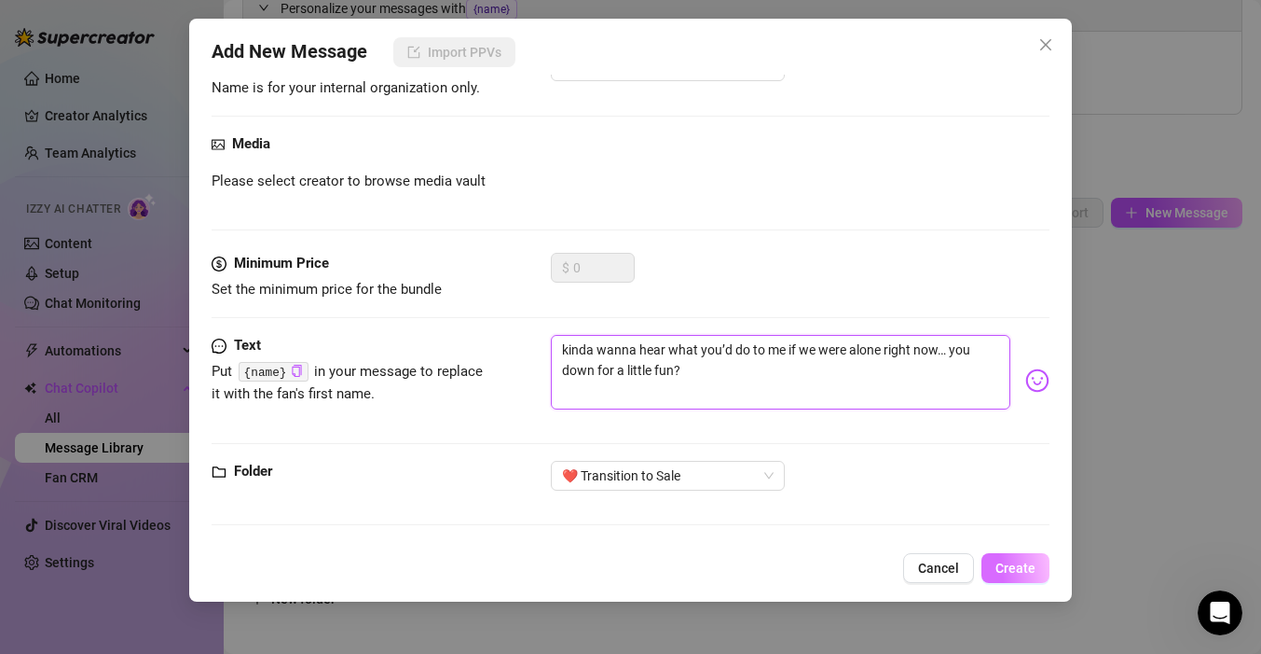
type textarea "kinda wanna hear what you’d do to me if we were alone right now… you down for a…"
click at [1031, 569] on span "Create" at bounding box center [1016, 567] width 40 height 15
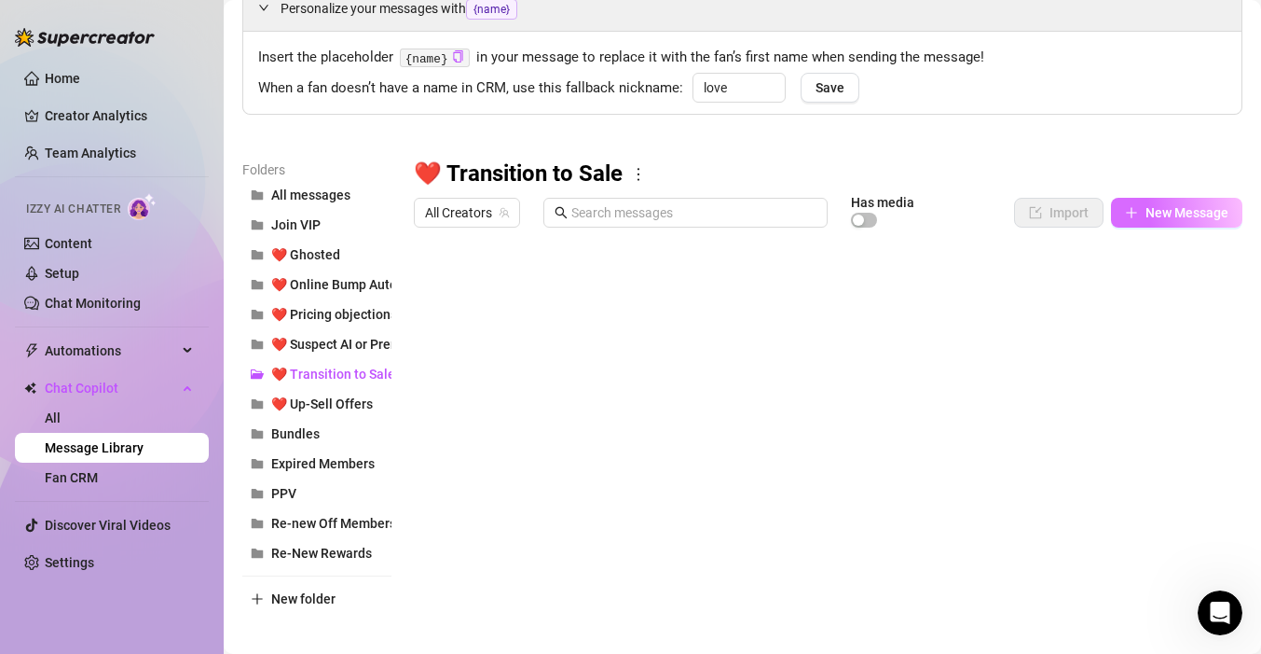
click at [1170, 215] on span "New Message" at bounding box center [1187, 212] width 83 height 15
type textarea "Type your message here..."
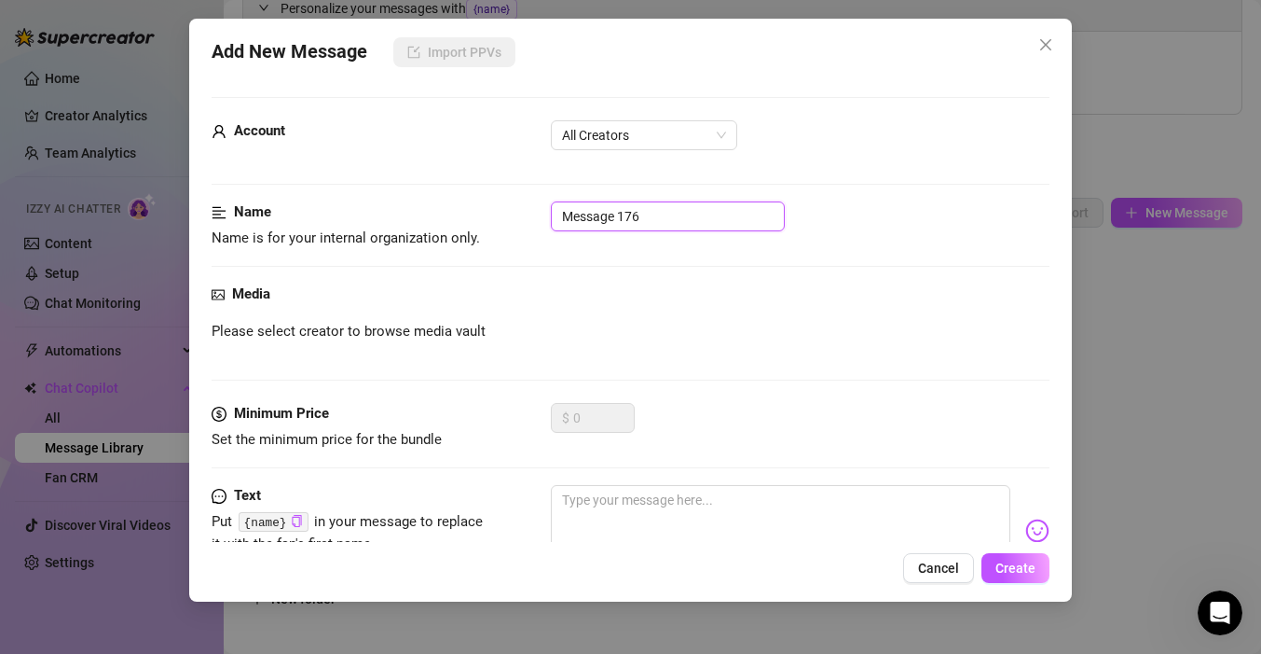
click at [671, 216] on input "Message 176" at bounding box center [668, 216] width 234 height 30
type input "Transition 3"
click at [728, 526] on textarea at bounding box center [781, 522] width 460 height 75
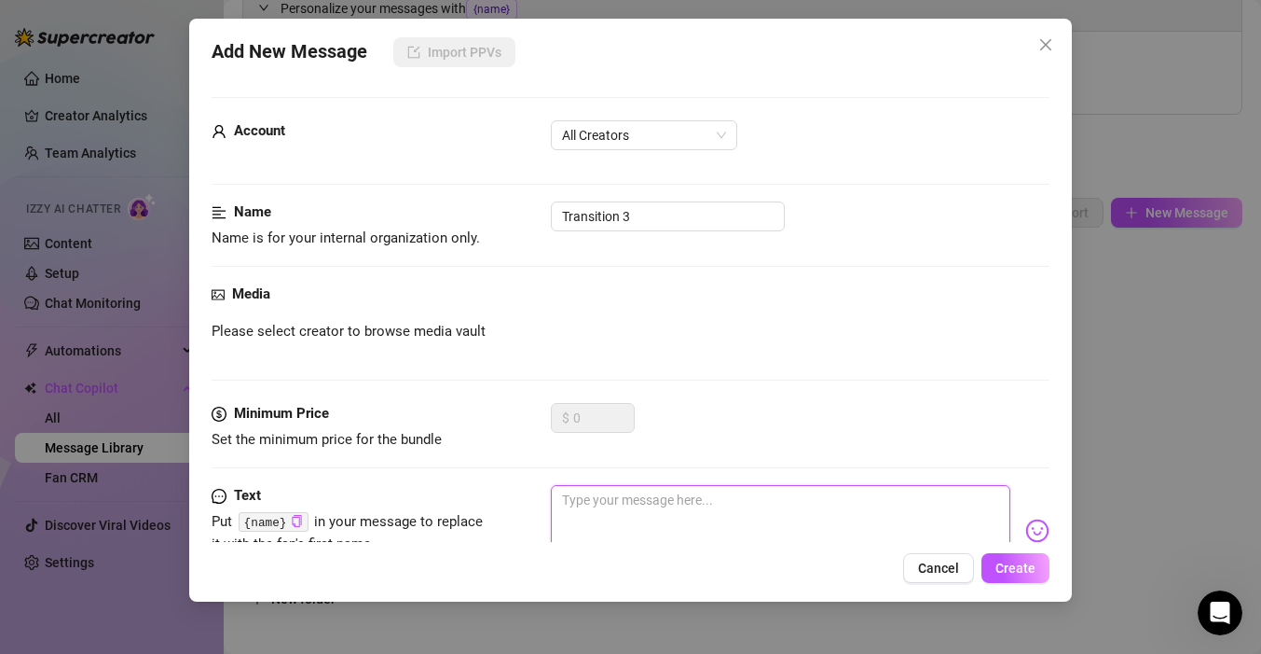
click at [693, 510] on textarea at bounding box center [781, 522] width 460 height 75
paste textarea "This convo’s way too hot to stay innocent 😈 Should I make things a little [PERS…"
type textarea "This convo’s way too hot to stay innocent 😈 Should I make things a little [PERS…"
drag, startPoint x: 569, startPoint y: 494, endPoint x: 536, endPoint y: 494, distance: 32.6
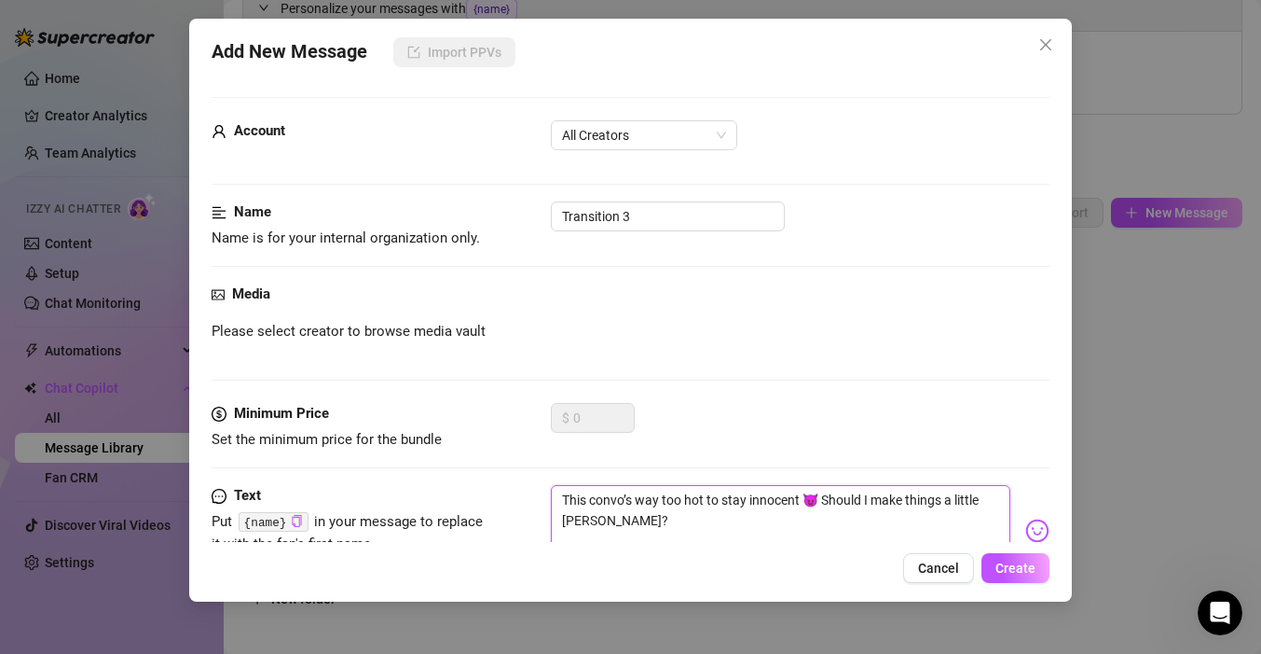
click at [536, 494] on div "Text Put {name} in your message to replace it with the fan's first name. This c…" at bounding box center [631, 530] width 838 height 91
type textarea "this convo’s way too hot to stay innocent 😈 Should I make things a little [PERS…"
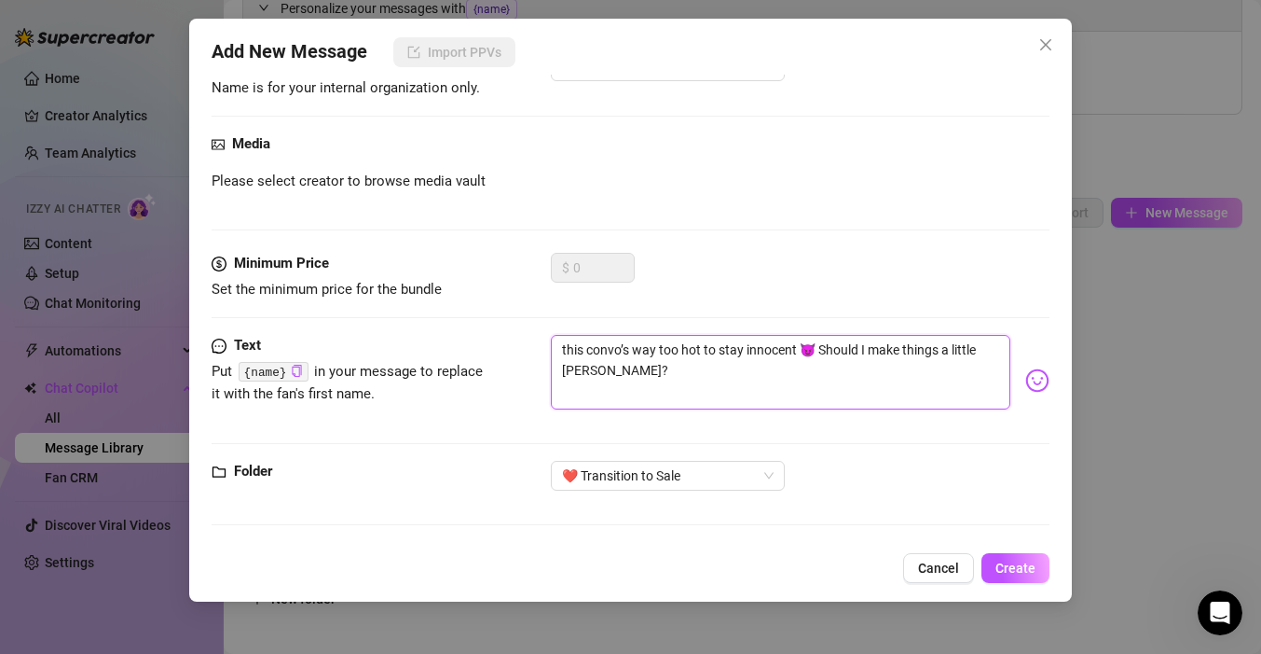
drag, startPoint x: 822, startPoint y: 339, endPoint x: 810, endPoint y: 343, distance: 12.7
click at [810, 343] on textarea "this convo’s way too hot to stay innocent 😈 Should I make things a little [PERS…" at bounding box center [781, 372] width 460 height 75
type textarea "this convo’s way too hot to stay innocent 😈should I make things a little [PERSO…"
click at [1034, 579] on button "Create" at bounding box center [1016, 568] width 68 height 30
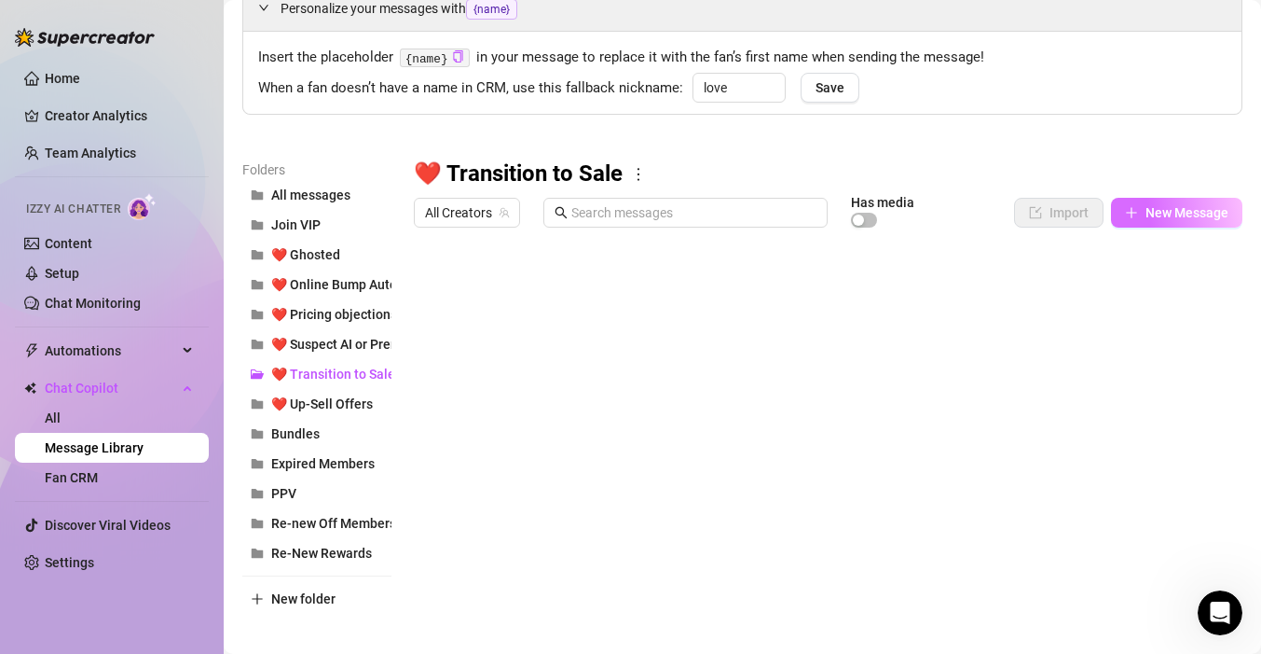
click at [1193, 209] on span "New Message" at bounding box center [1187, 212] width 83 height 15
type textarea "Type your message here..."
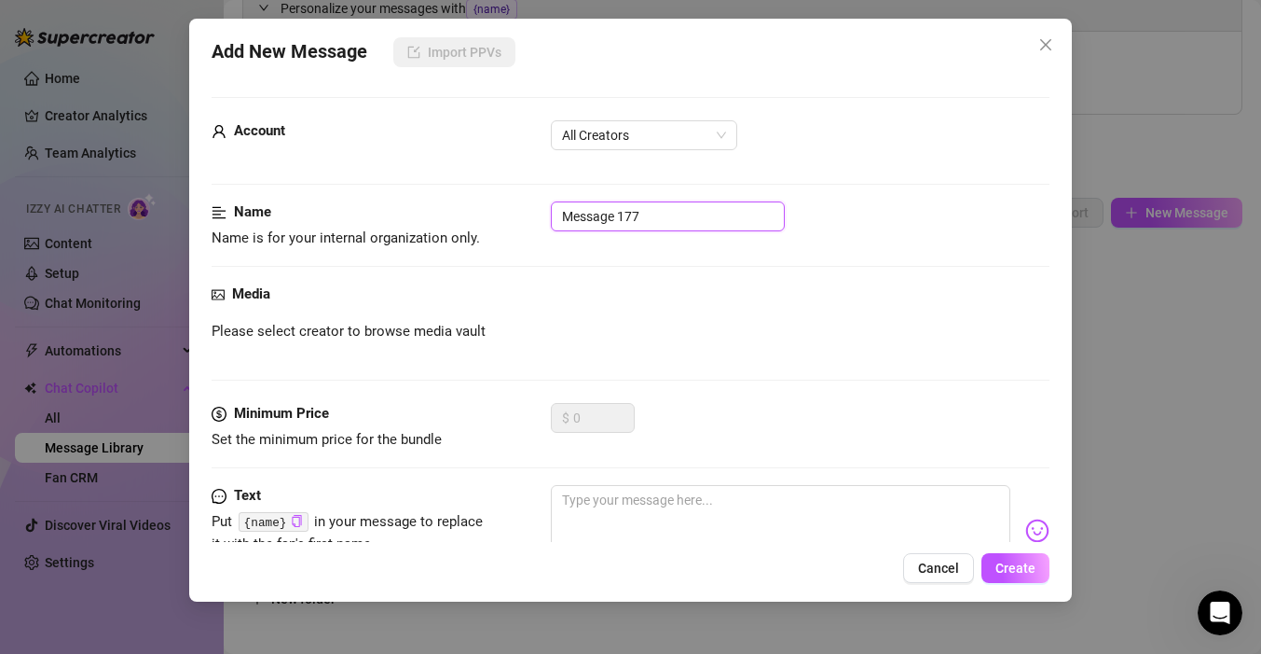
click at [719, 218] on input "Message 177" at bounding box center [668, 216] width 234 height 30
type input "Transition 4"
click at [684, 498] on textarea at bounding box center [781, 522] width 460 height 75
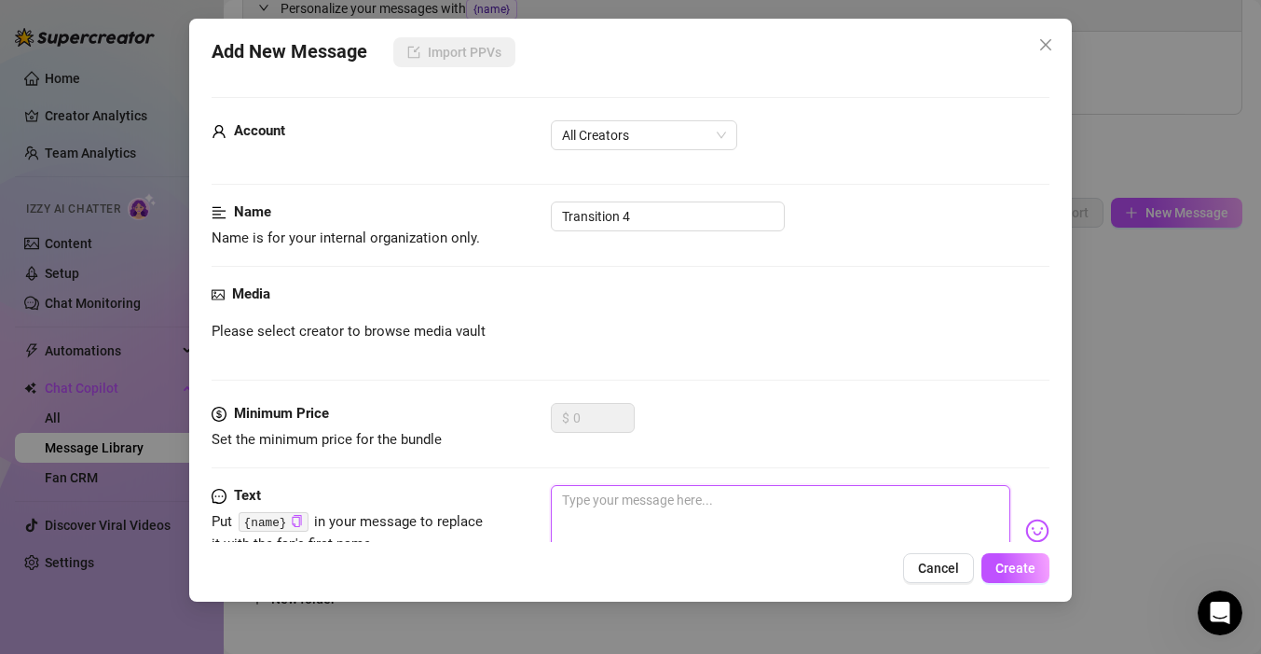
click at [726, 500] on textarea at bounding box center [781, 522] width 460 height 75
paste textarea "You’re already making me feel a certain way… want me to show you what you’re do…"
type textarea "You’re already making me feel a certain way… want me to show you what you’re do…"
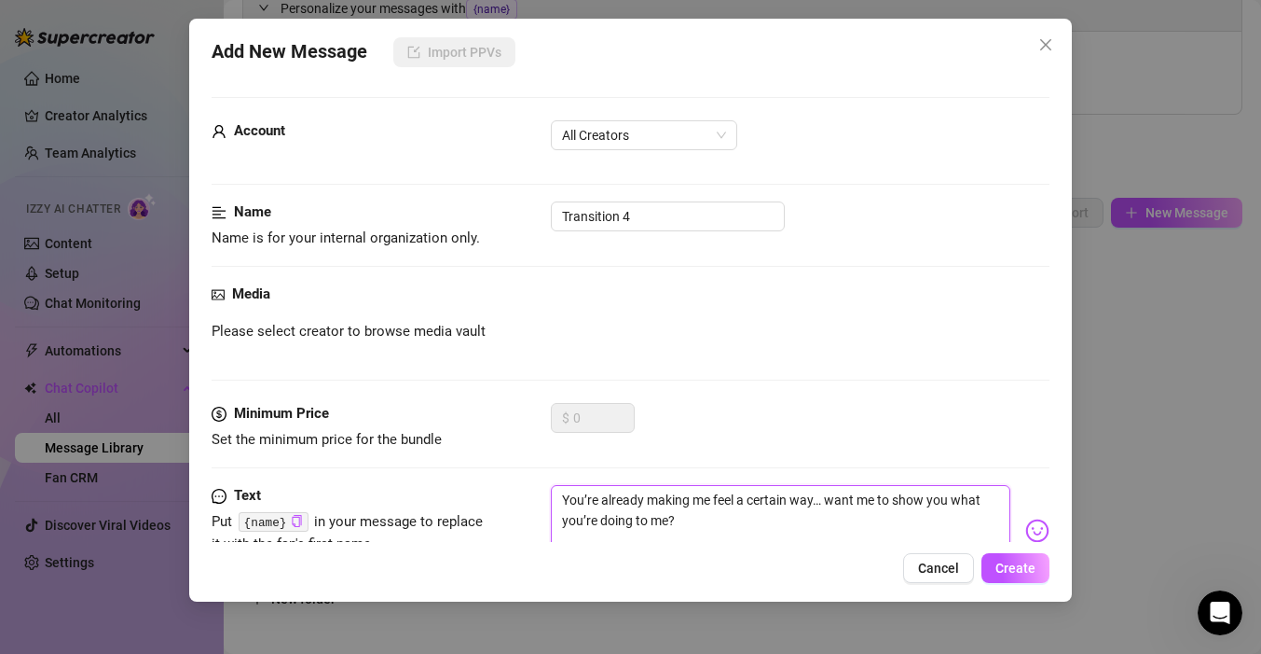
drag, startPoint x: 578, startPoint y: 500, endPoint x: 517, endPoint y: 500, distance: 61.5
click at [517, 500] on div "Text Put {name} in your message to replace it with the fan's first name. You’re…" at bounding box center [631, 530] width 838 height 91
type textarea "yu’re already making me feel a certain way… want me to show you what you’re doi…"
type textarea "you’re already making me feel a certain way… want me to show you what you’re do…"
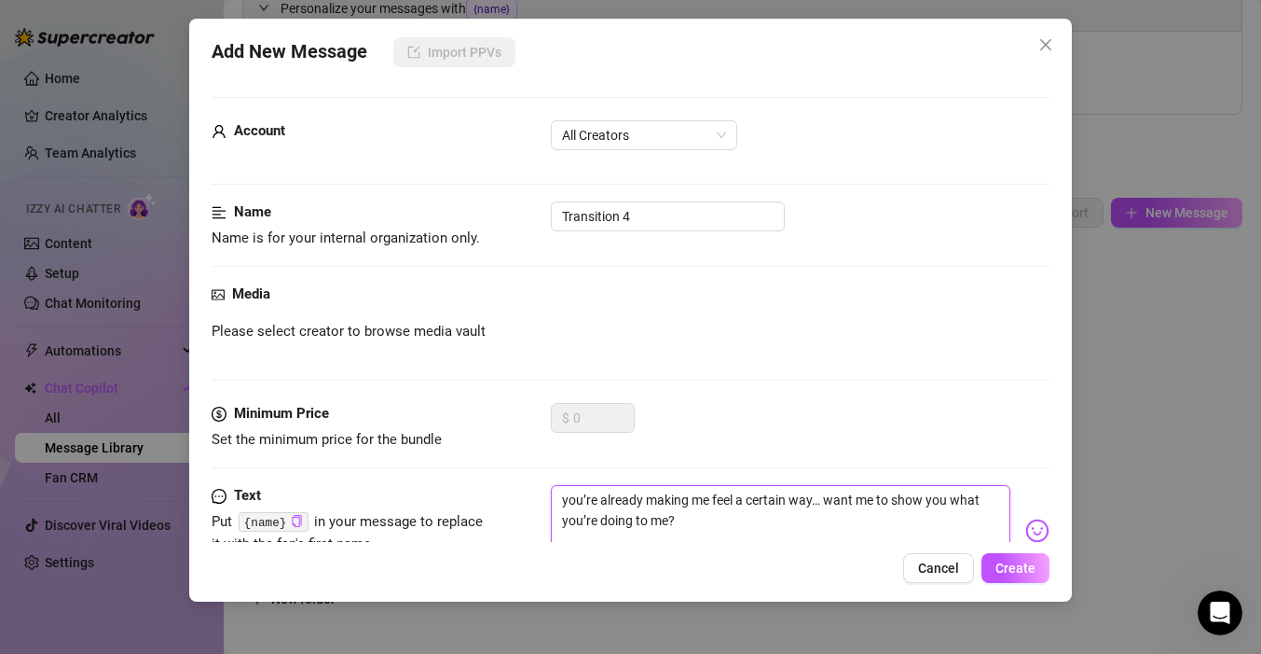
click at [894, 525] on textarea "you’re already making me feel a certain way… want me to show you what you’re do…" at bounding box center [781, 522] width 460 height 75
type textarea "you’re already making me feel a certain way… want me to show you what you’re do…"
click at [1040, 533] on img at bounding box center [1038, 530] width 24 height 24
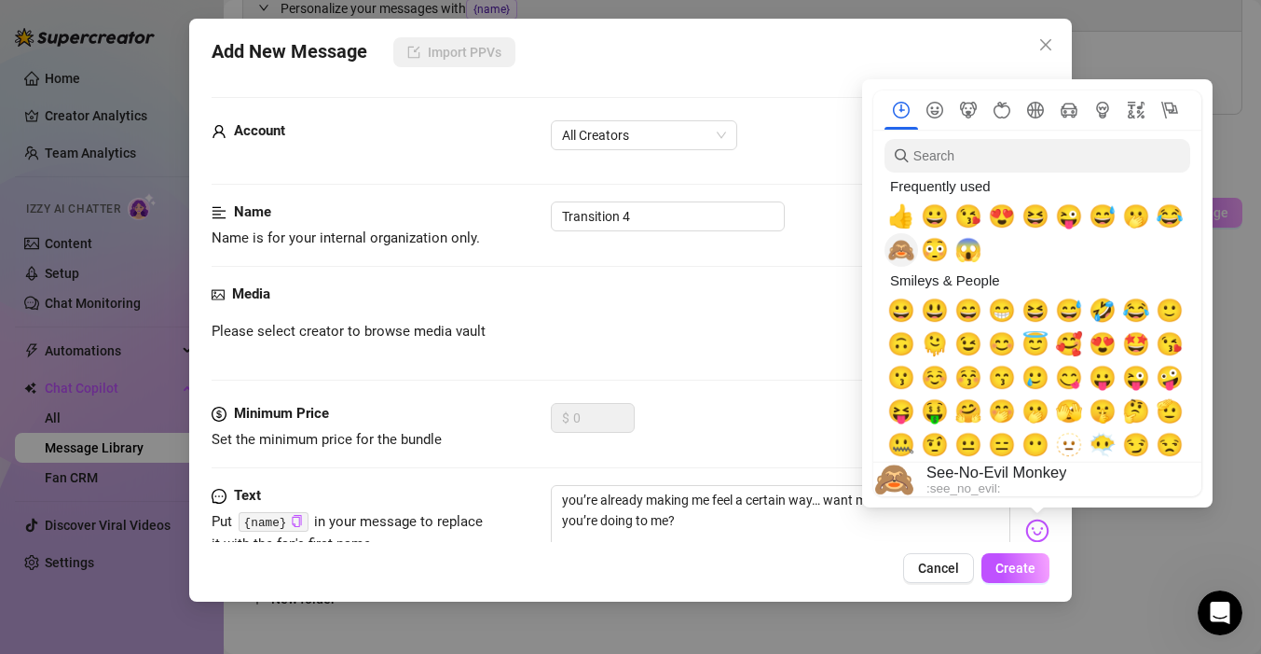
click at [902, 249] on span "🙈" at bounding box center [902, 250] width 28 height 26
type textarea "you’re already making me feel a certain way… want me to show you what you’re do…"
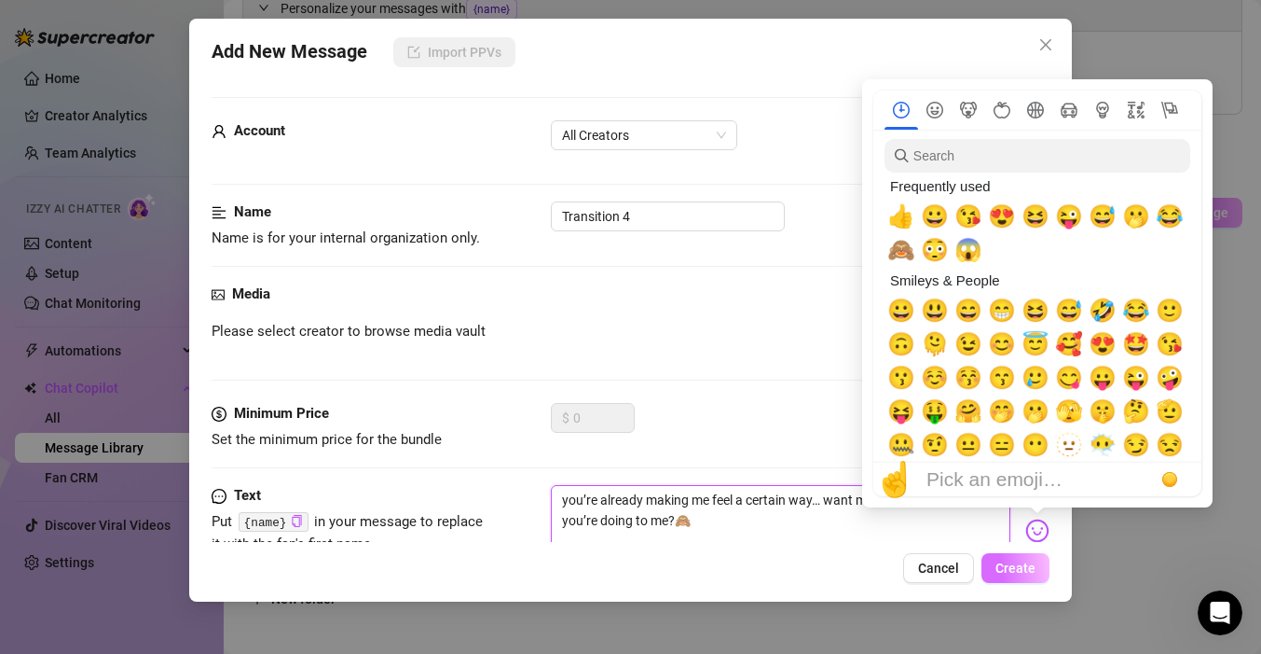
type textarea "you’re already making me feel a certain way… want me to show you what you’re do…"
click at [1039, 576] on button "Create" at bounding box center [1016, 568] width 68 height 30
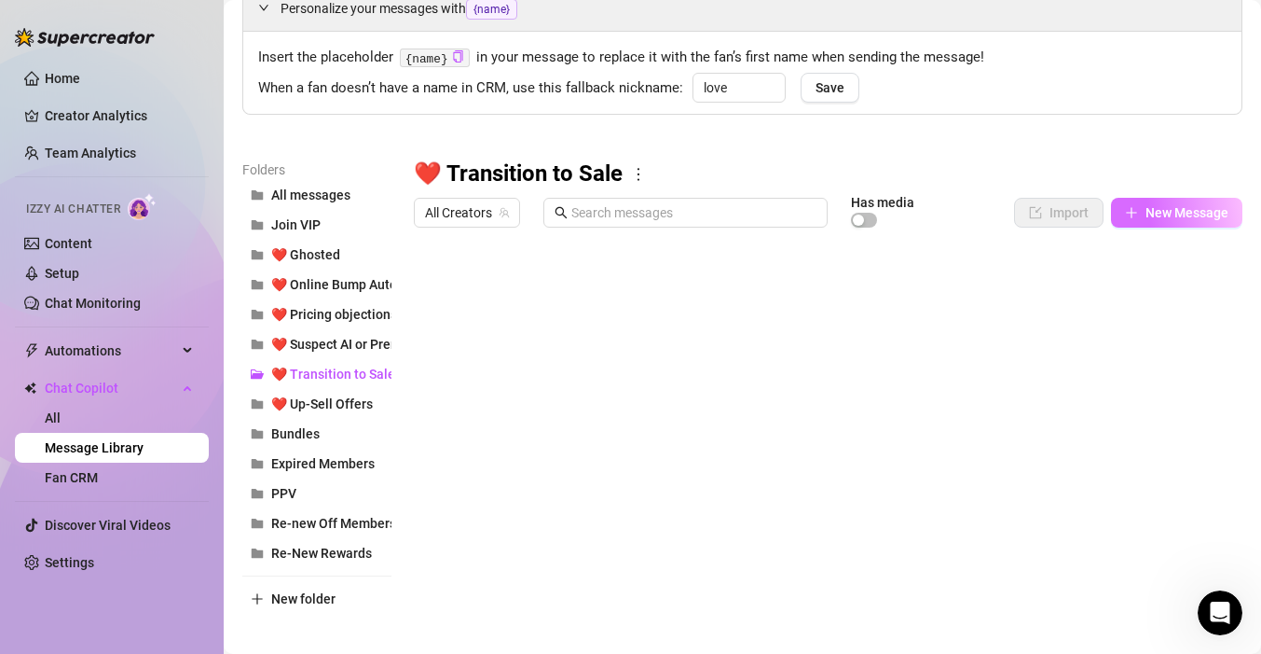
click at [1165, 221] on button "New Message" at bounding box center [1176, 213] width 131 height 30
type textarea "Type your message here..."
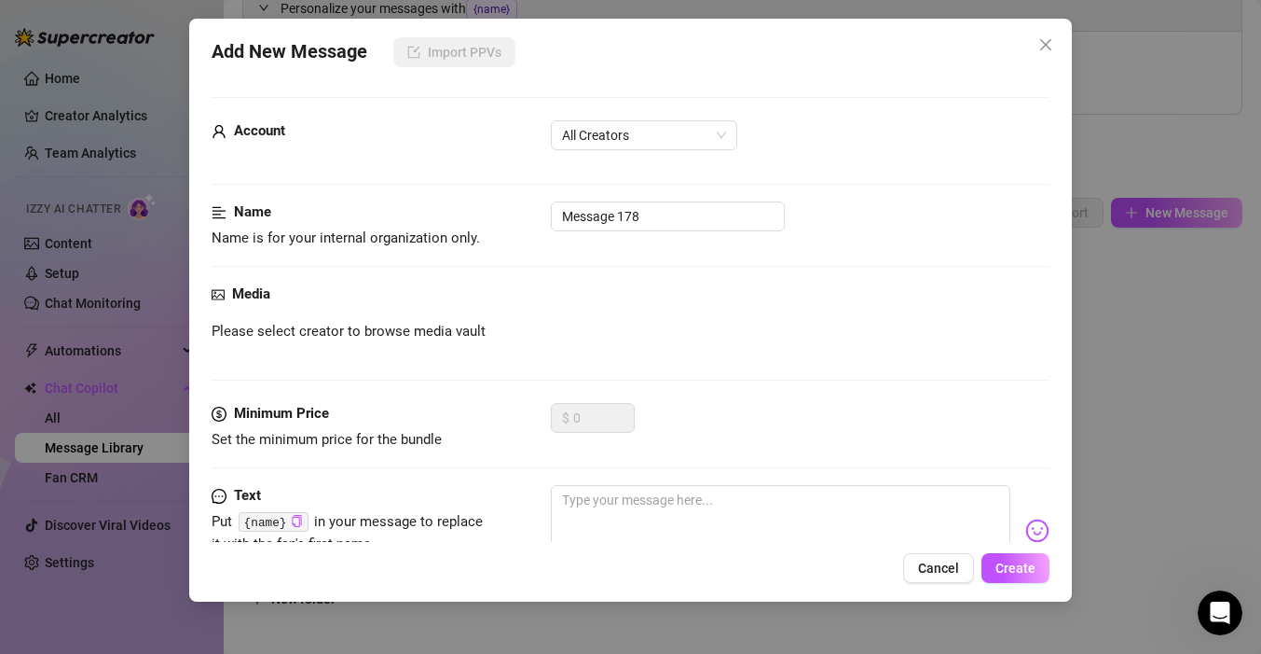
click at [604, 239] on div "Name Name is for your internal organization only. Message 178" at bounding box center [631, 225] width 838 height 48
click at [604, 220] on input "Message 178" at bounding box center [668, 216] width 234 height 30
type input "Transition 5"
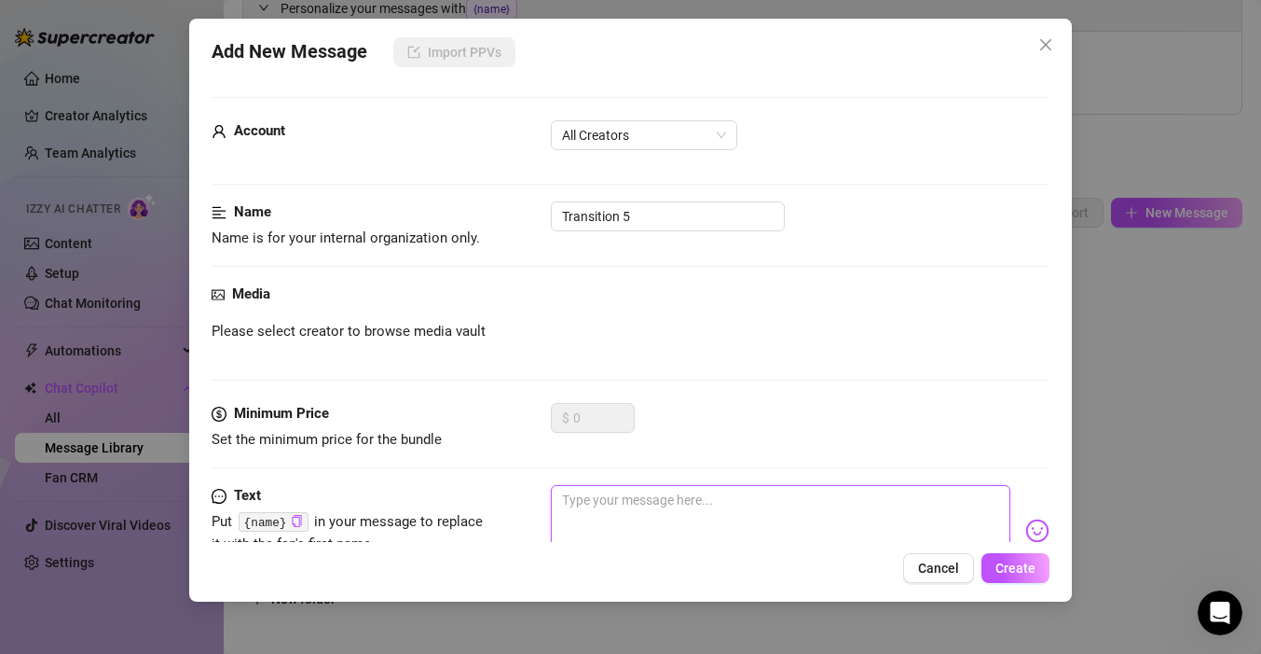
click at [601, 503] on textarea at bounding box center [781, 522] width 460 height 75
click at [735, 519] on textarea at bounding box center [781, 522] width 460 height 75
paste textarea "Mmm you're getting me in the mood just chatting like this... wanna take it some…"
type textarea "Mmm you're getting me in the mood just chatting like this... wanna take it some…"
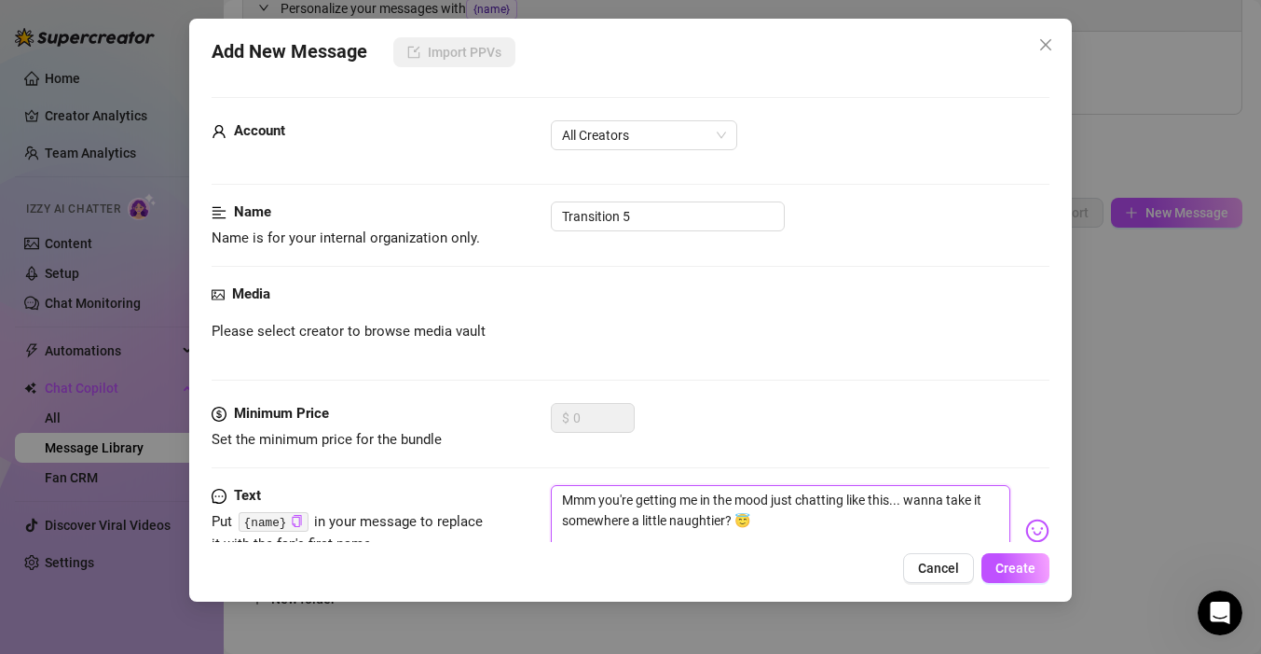
drag, startPoint x: 571, startPoint y: 498, endPoint x: 540, endPoint y: 498, distance: 30.8
click at [551, 498] on textarea "Mmm you're getting me in the mood just chatting like this... wanna take it some…" at bounding box center [781, 522] width 460 height 75
type textarea "mm you're getting me in the mood just chatting like this... wanna take it somew…"
click at [1039, 576] on button "Create" at bounding box center [1016, 568] width 68 height 30
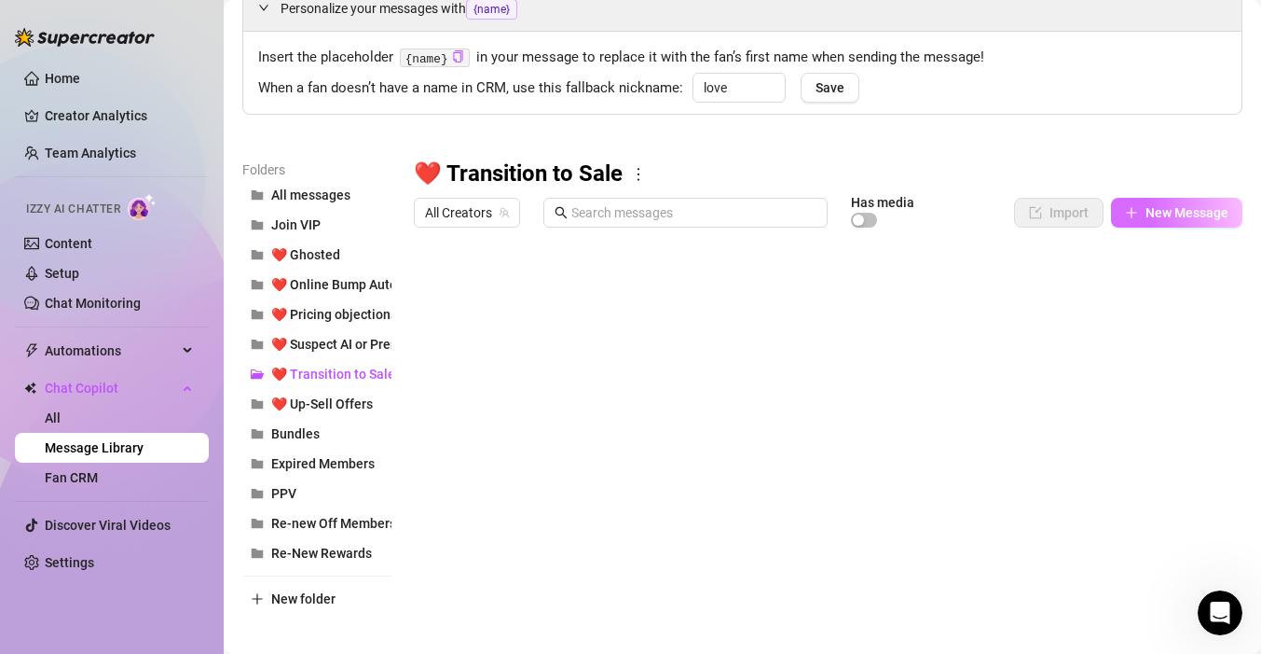
click at [1139, 216] on button "New Message" at bounding box center [1176, 213] width 131 height 30
type textarea "Type your message here..."
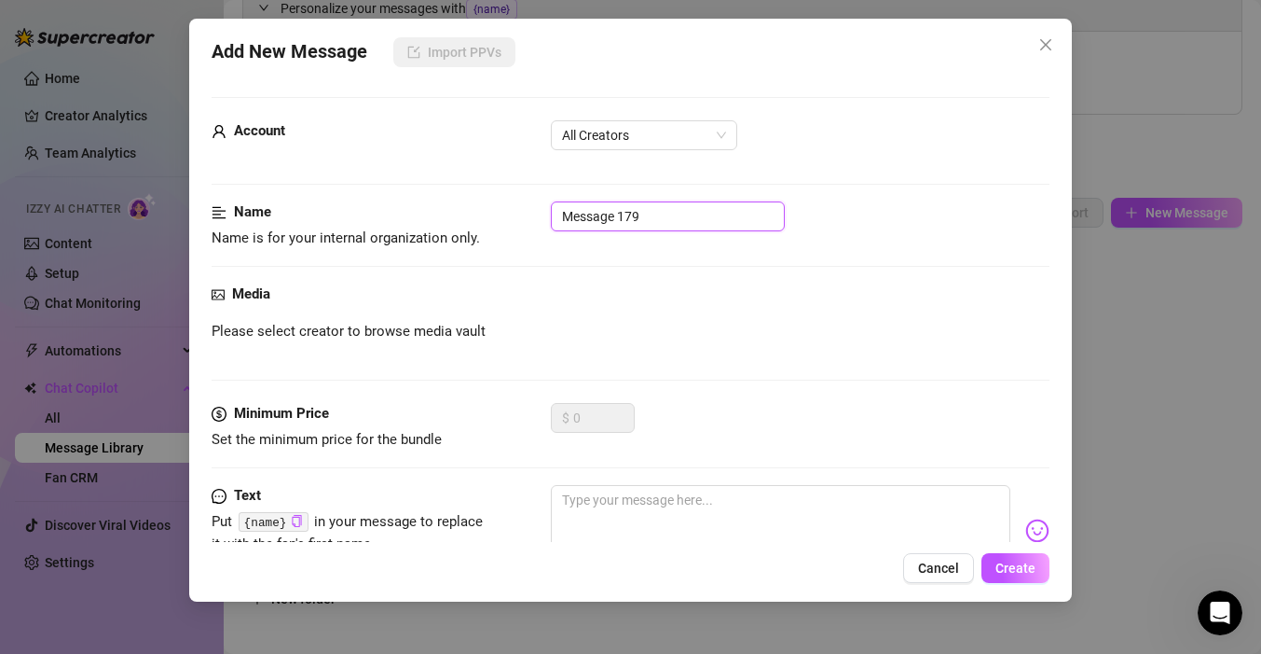
click at [731, 216] on input "Message 179" at bounding box center [668, 216] width 234 height 30
type input "Transition 6"
click at [762, 509] on textarea at bounding box center [781, 522] width 460 height 75
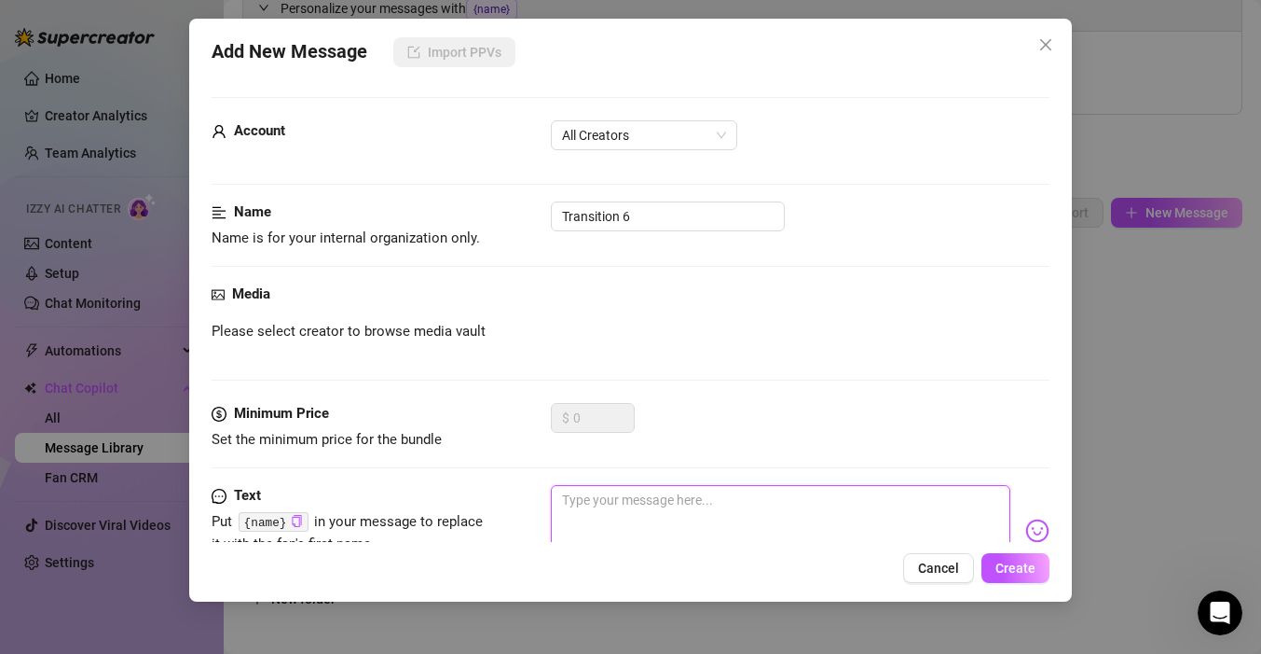
paste textarea "You always say the right things… it’s kinda making me imagine what you’d do wit…"
type textarea "You always say the right things… it’s kinda making me imagine what you’d do wit…"
drag, startPoint x: 571, startPoint y: 498, endPoint x: 517, endPoint y: 498, distance: 54.1
click at [517, 498] on div "Text Put {name} in your message to replace it with the fan's first name. You al…" at bounding box center [631, 530] width 838 height 91
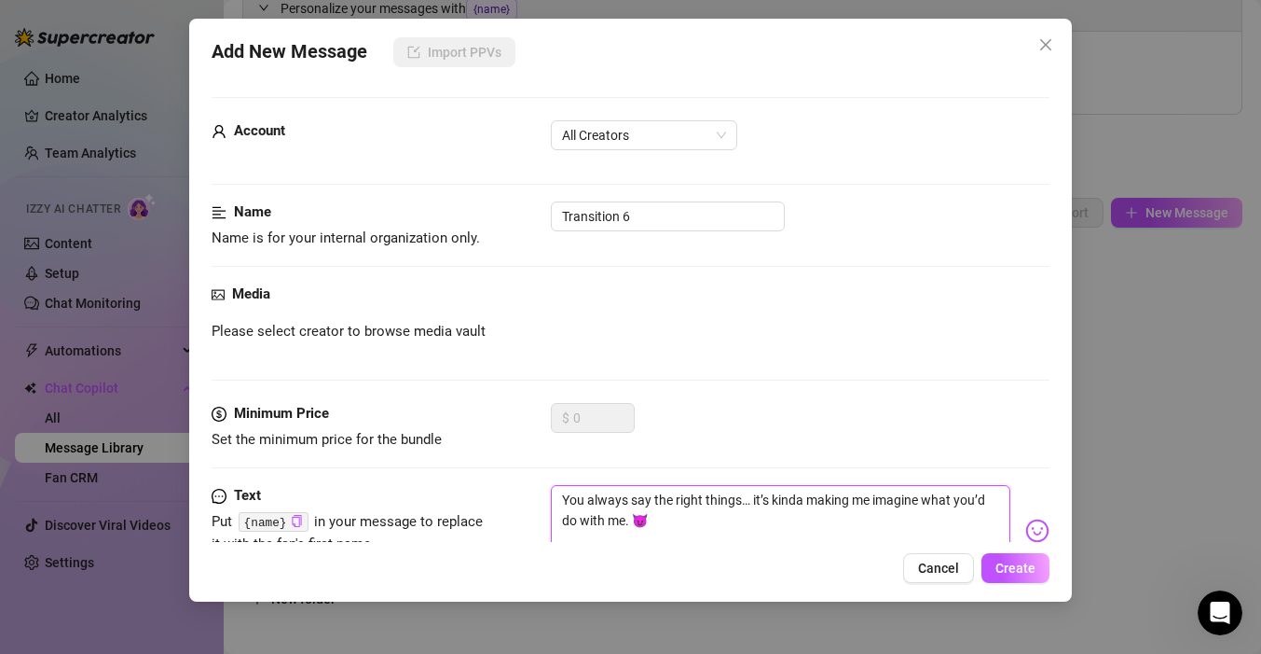
type textarea "you always say the right things… it’s kinda making me imagine what you’d do wit…"
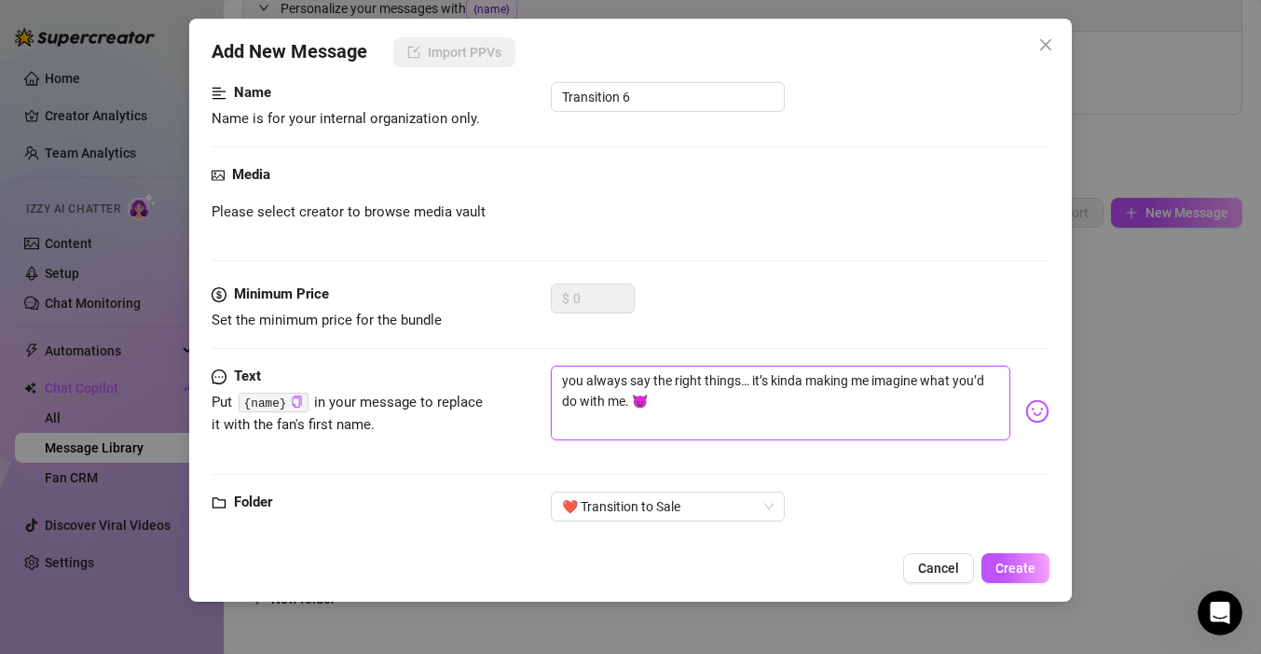
click at [635, 398] on textarea "you always say the right things… it’s kinda making me imagine what you’d do wit…" at bounding box center [781, 402] width 460 height 75
type textarea "you always say the right things… it’s kinda making me imagine what you’d do wit…"
click at [664, 398] on textarea "you always say the right things… it’s kinda making me imagine what you’d do wit…" at bounding box center [781, 402] width 460 height 75
type textarea "you always say the right things… it’s kinda making me imagine what you’d do wit…"
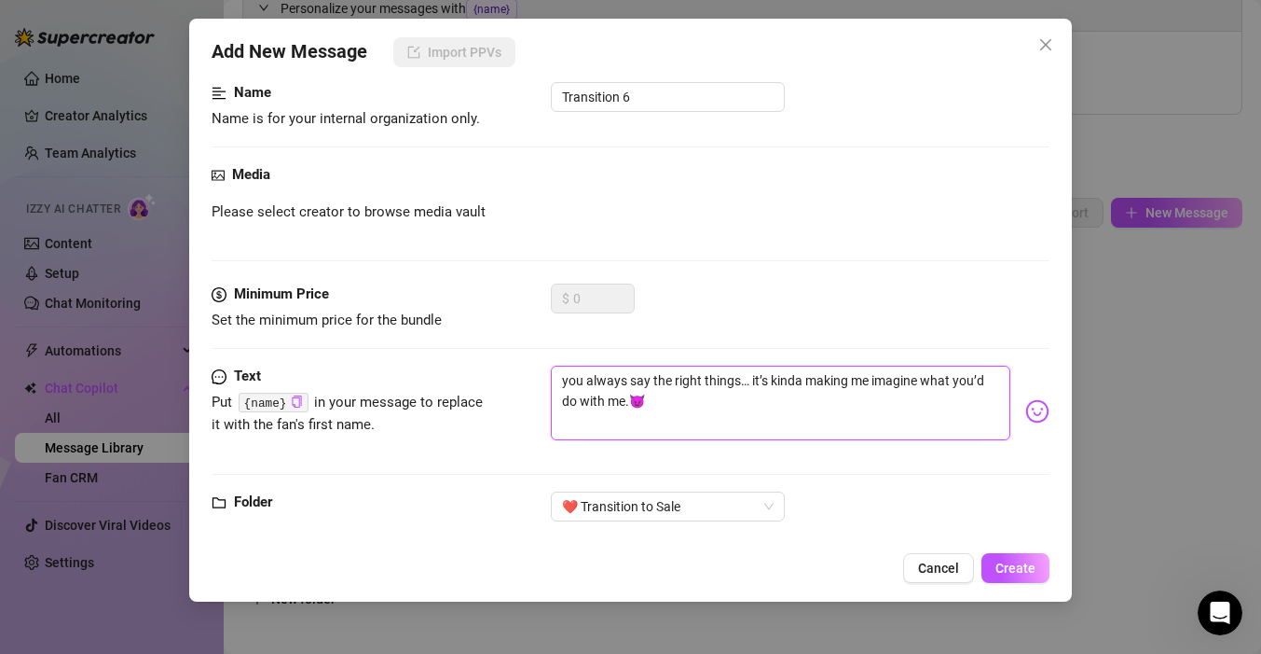
type textarea "you always say the right things… it’s kinda making me imagine what you’d do wit…"
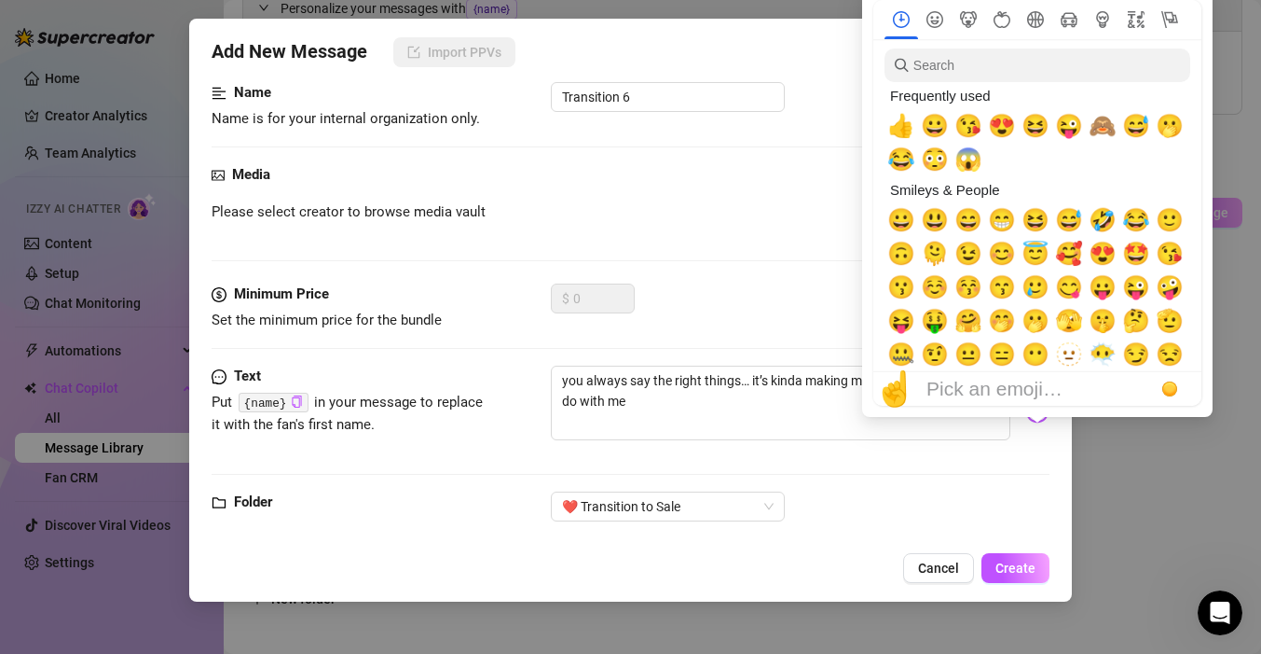
click at [1039, 410] on div at bounding box center [1037, 203] width 351 height 428
click at [1107, 117] on span "🙈" at bounding box center [1103, 126] width 28 height 26
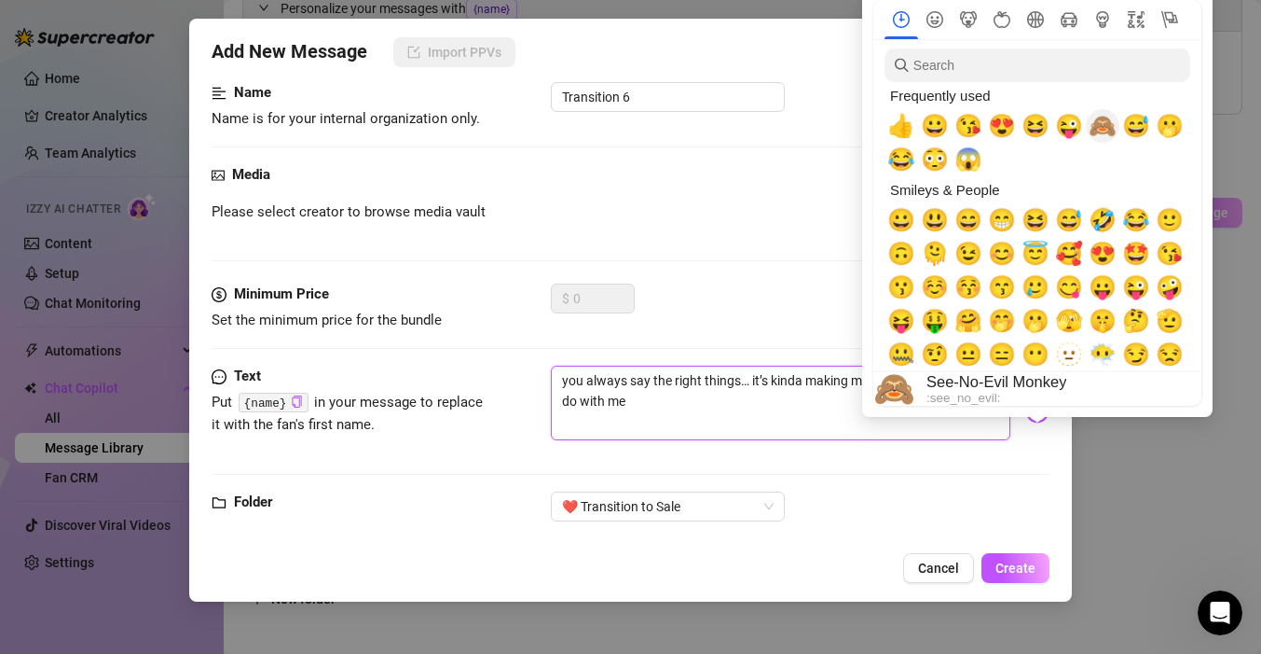
type textarea "you always say the right things… it’s kinda making me imagine what you’d do wit…"
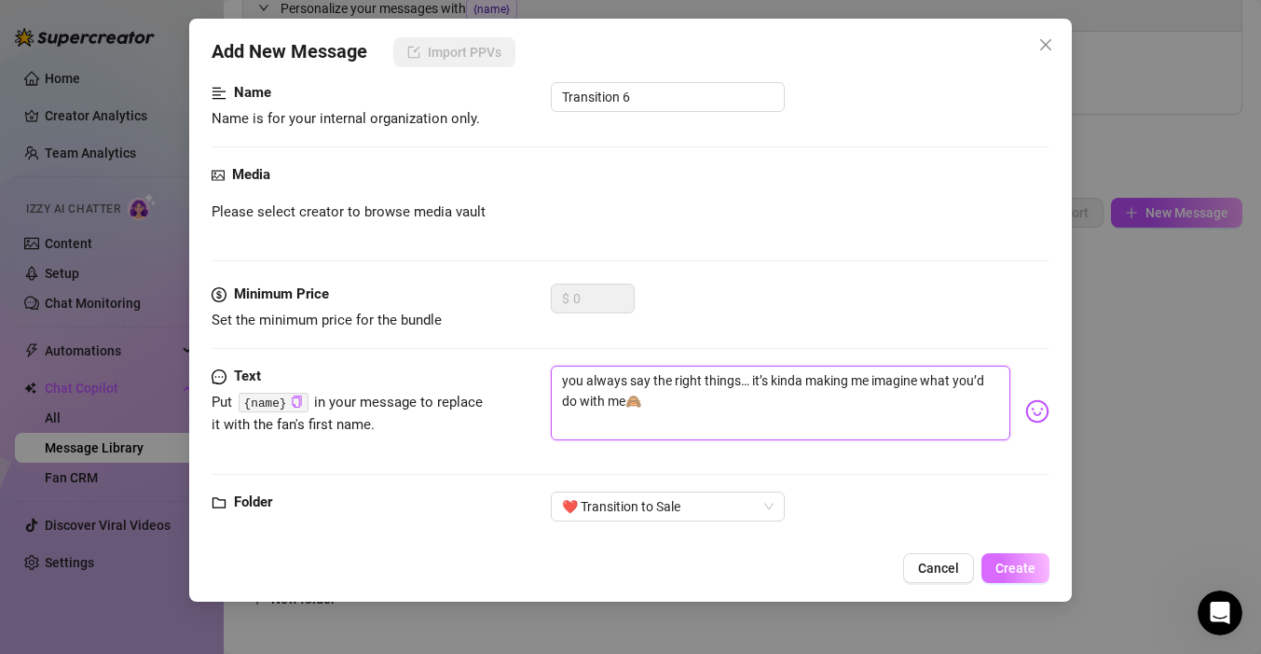
type textarea "you always say the right things… it’s kinda making me imagine what you’d do wit…"
click at [1019, 568] on span "Create" at bounding box center [1016, 567] width 40 height 15
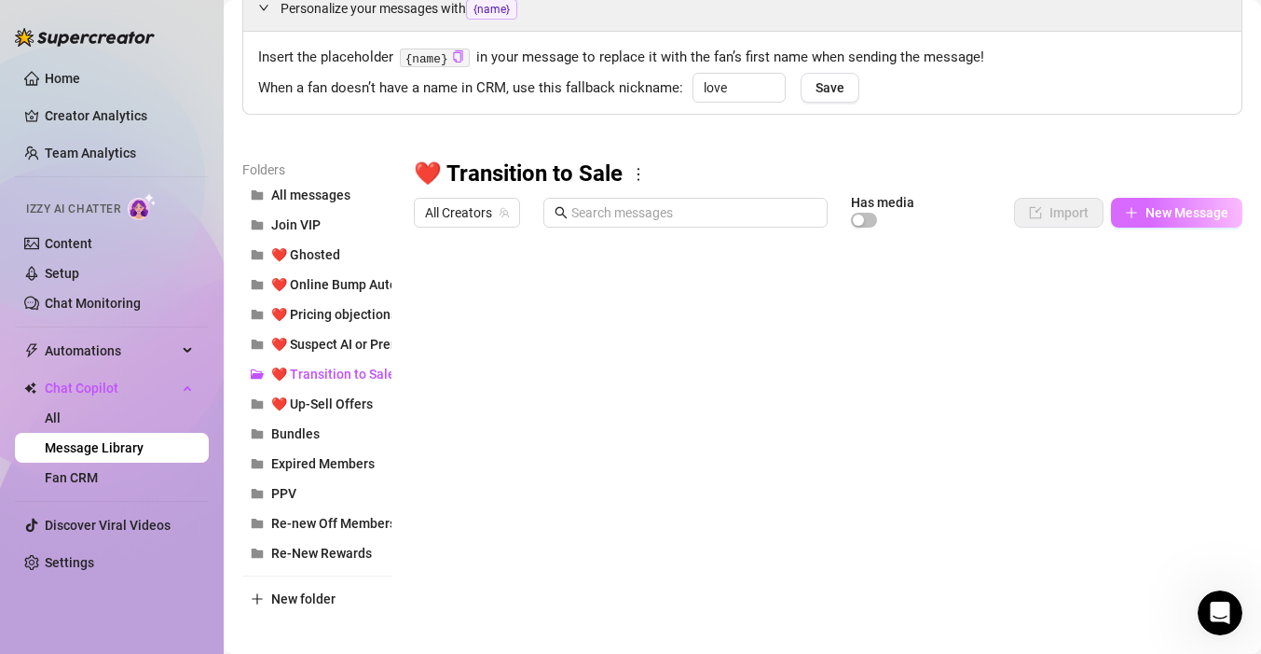
click at [1161, 200] on button "New Message" at bounding box center [1176, 213] width 131 height 30
type textarea "Type your message here..."
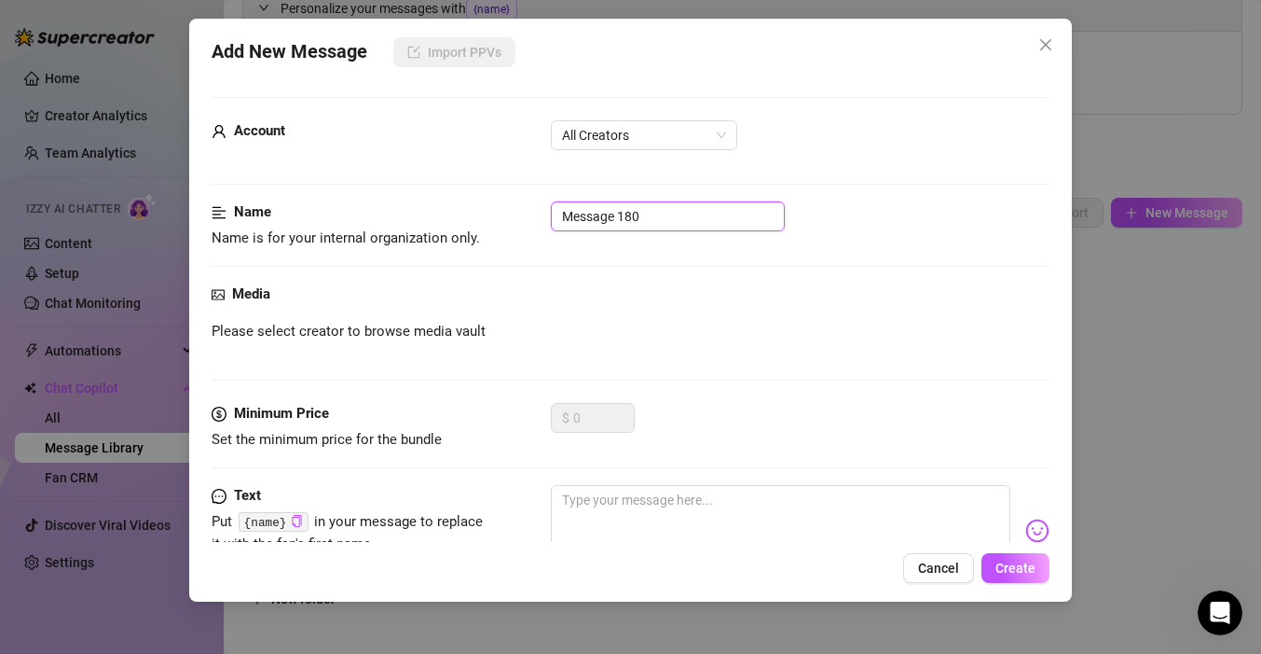
click at [662, 213] on input "Message 180" at bounding box center [668, 216] width 234 height 30
type input "Transition 7"
click at [674, 517] on textarea at bounding box center [781, 522] width 460 height 75
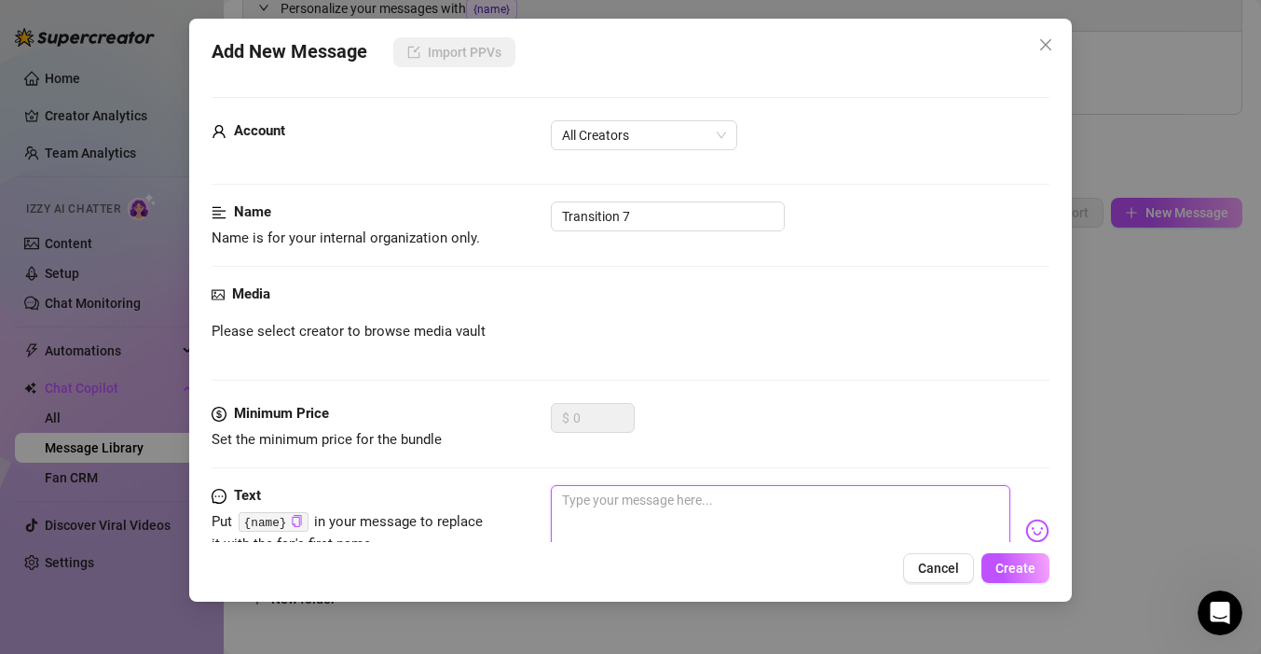
click at [664, 502] on textarea at bounding box center [781, 522] width 460 height 75
paste textarea "I’m trying to be good right now, but you’re making it really hard…"
type textarea "I’m trying to be good right now, but you’re making it really hard…"
click at [1042, 532] on img at bounding box center [1038, 530] width 24 height 24
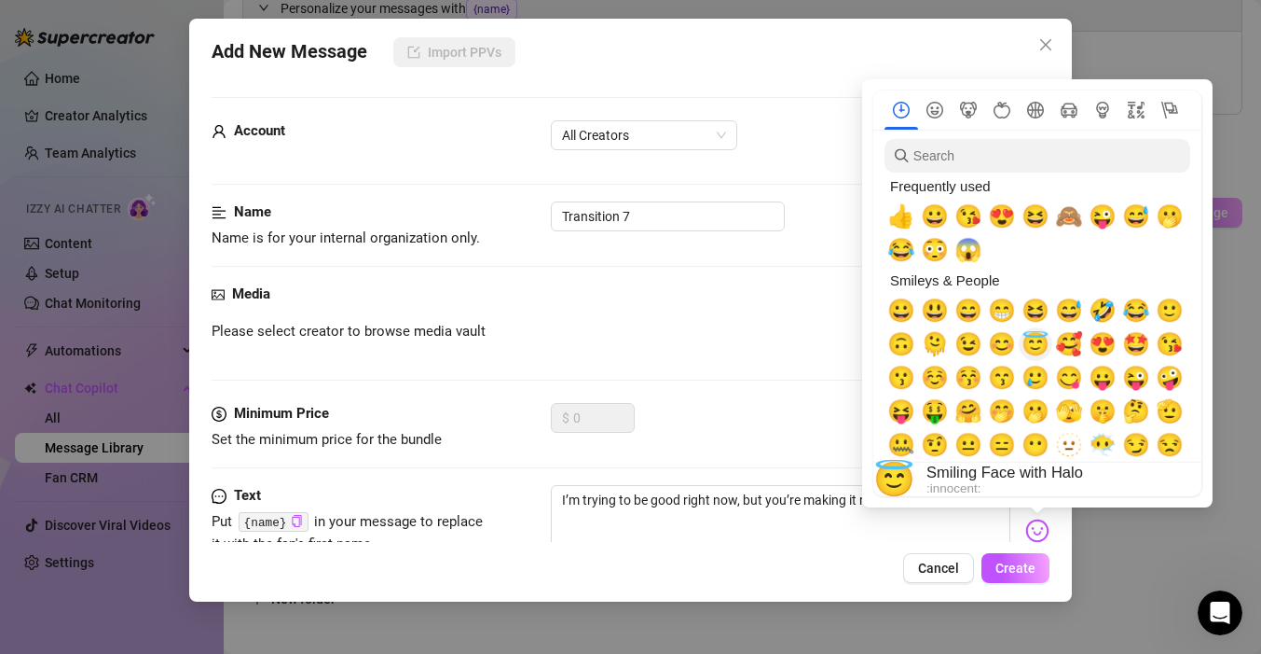
click at [1046, 342] on span "😇" at bounding box center [1036, 344] width 28 height 26
type textarea "I’m trying to be good right now, but you’re making it really hard…😇"
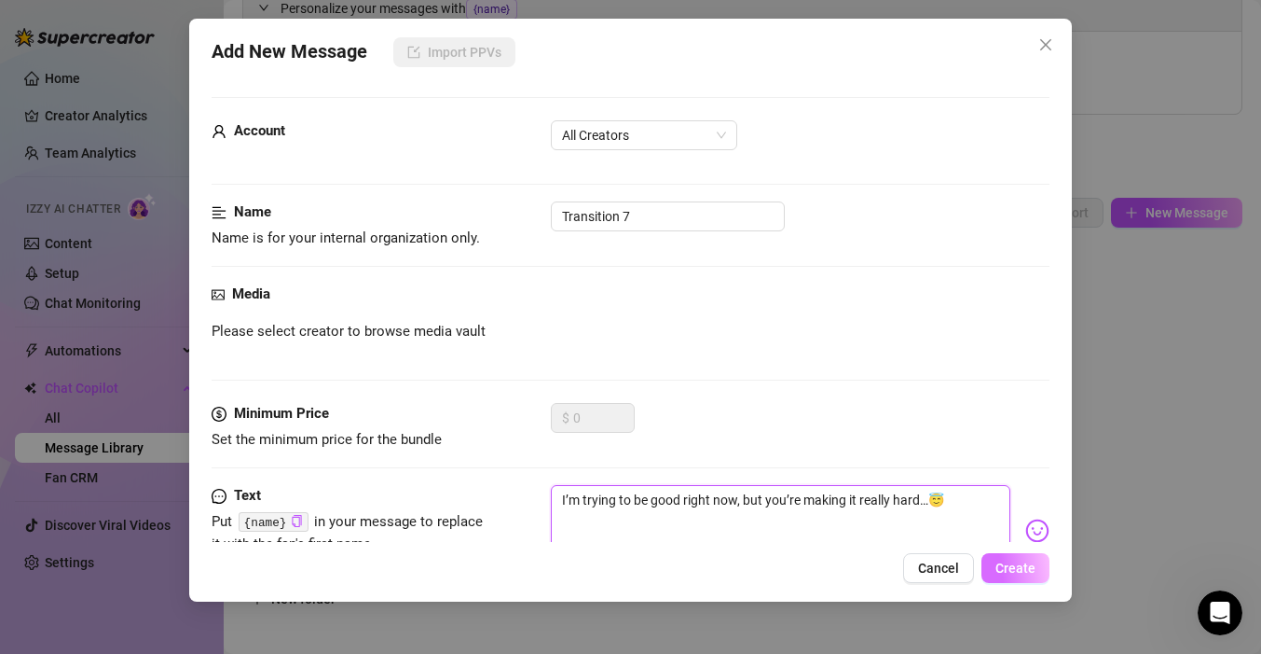
type textarea "I’m trying to be good right now, but you’re making it really hard…😇"
click at [998, 563] on span "Create" at bounding box center [1016, 567] width 40 height 15
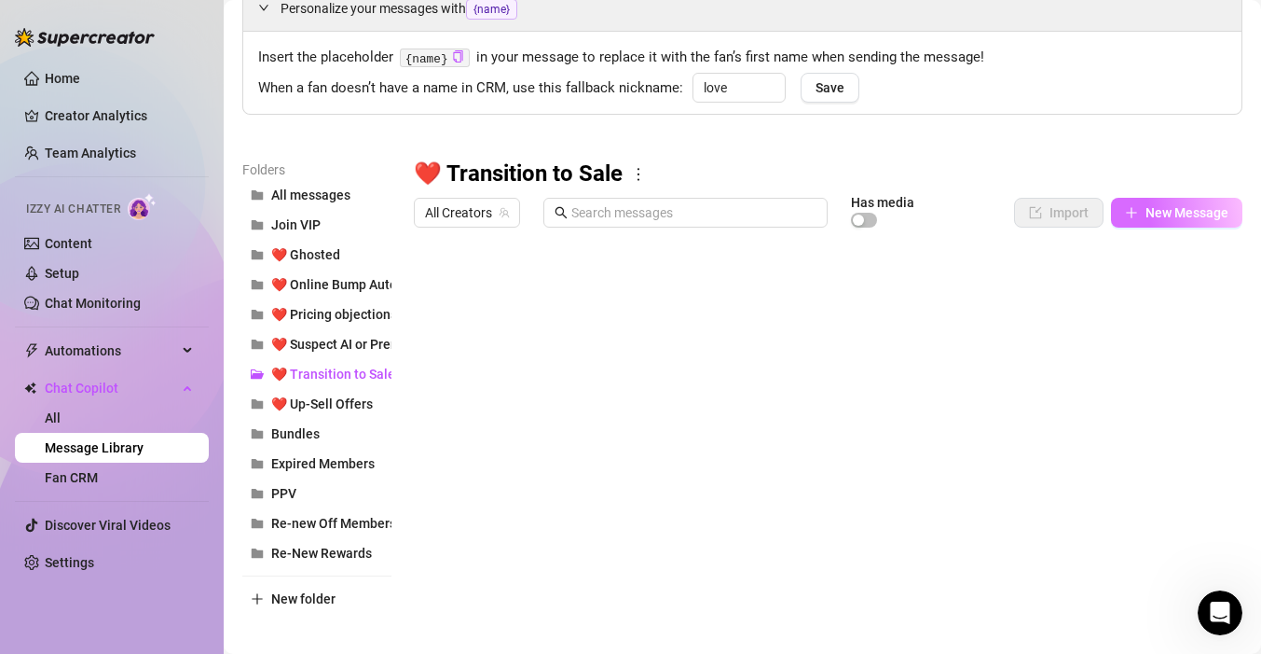
click at [1155, 220] on button "New Message" at bounding box center [1176, 213] width 131 height 30
type textarea "Type your message here..."
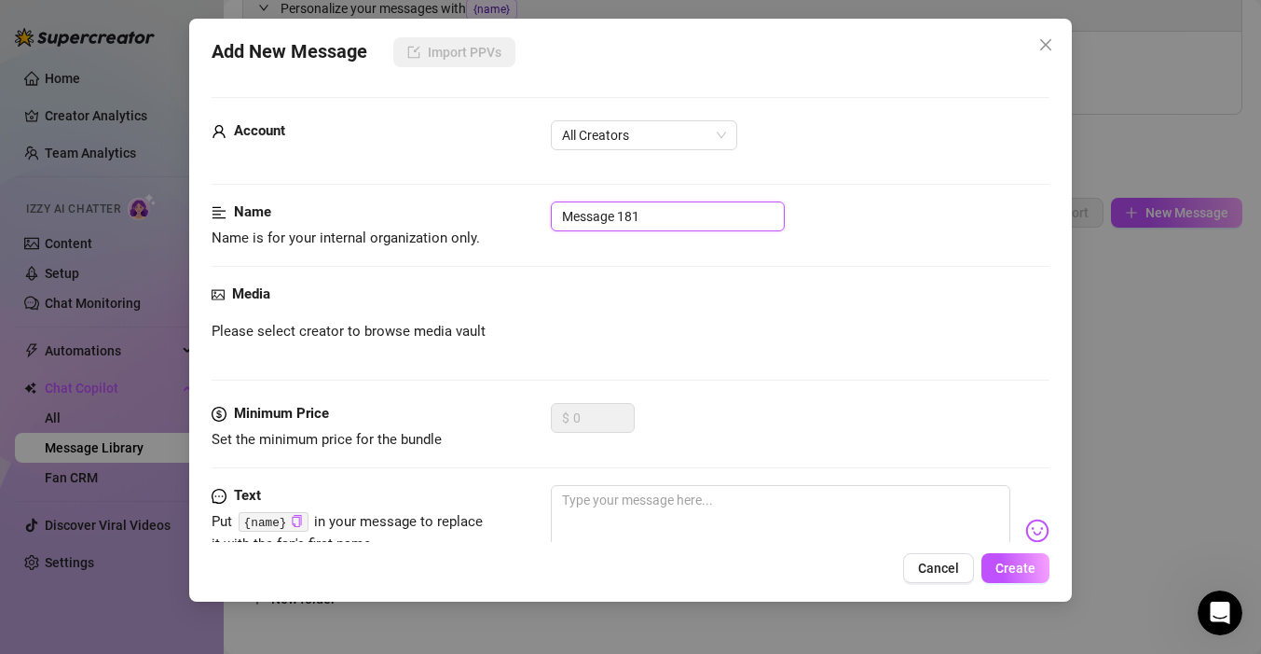
click at [623, 217] on input "Message 181" at bounding box center [668, 216] width 234 height 30
type input "Transition 8"
click at [592, 525] on textarea at bounding box center [781, 522] width 460 height 75
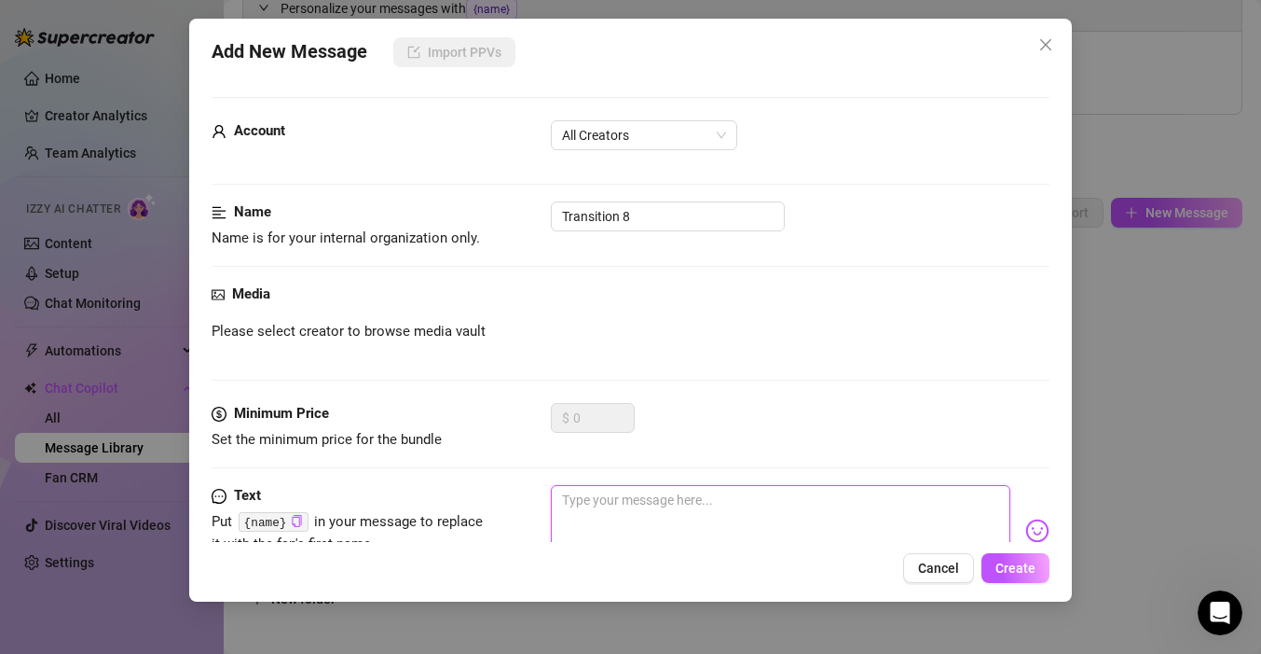
click at [774, 524] on textarea at bounding box center [781, 522] width 460 height 75
paste textarea "If I told you what I’m thinking about right now, you’d definitely blush 👀 wanna…"
type textarea "If I told you what I’m thinking about right now, you’d definitely blush 👀 wanna…"
click at [569, 501] on textarea "If I told you what I’m thinking about right now, you’d definitely blush 👀 wanna…" at bounding box center [781, 522] width 460 height 75
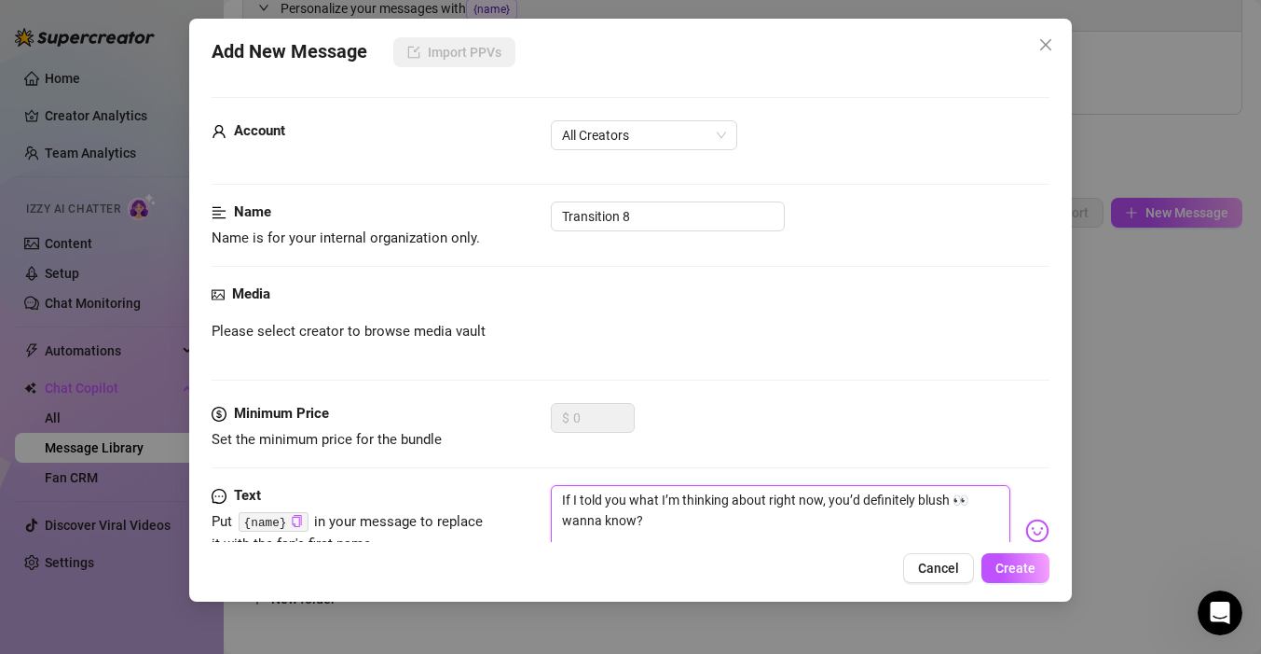
drag, startPoint x: 573, startPoint y: 501, endPoint x: 413, endPoint y: 498, distance: 160.4
click at [413, 498] on div "Text Put {name} in your message to replace it with the fan's first name. If I t…" at bounding box center [631, 530] width 838 height 91
type textarea "iI told you what I’m thinking about right now, you’d definitely blush 👀 wanna k…"
type textarea "itI told you what I’m thinking about right now, you’d definitely blush 👀 wanna …"
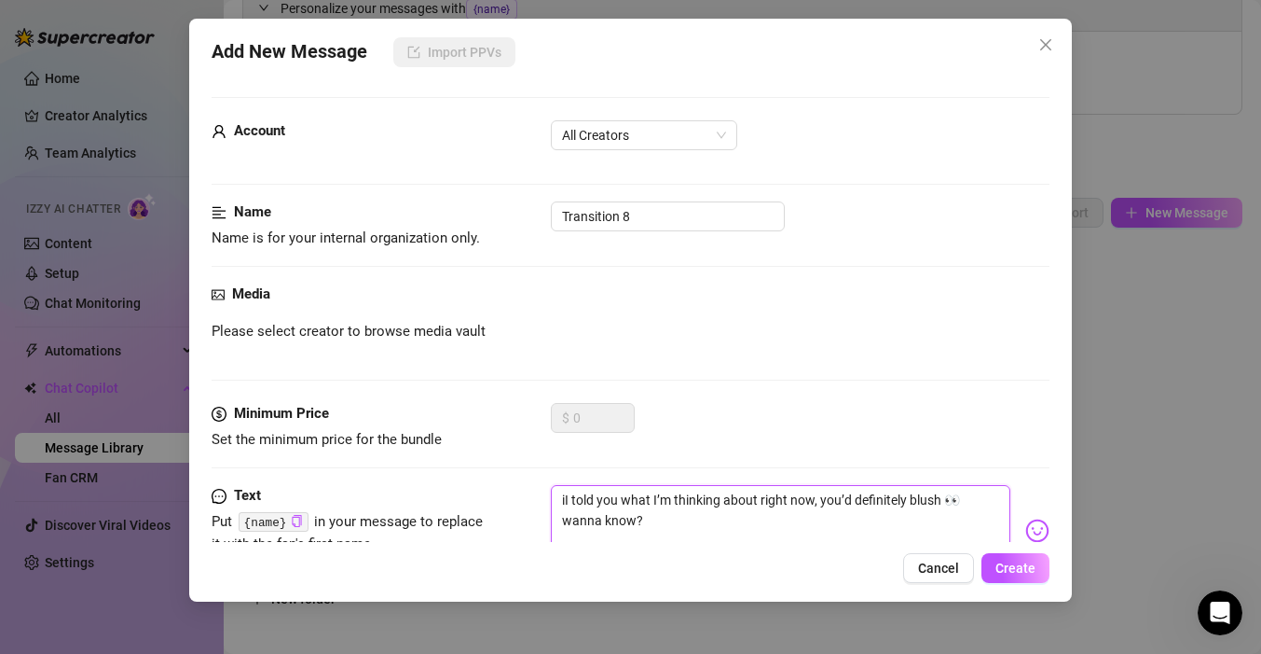
type textarea "itI told you what I’m thinking about right now, you’d definitely blush 👀 wanna …"
type textarea "iI told you what I’m thinking about right now, you’d definitely blush 👀 wanna k…"
type textarea "ifI told you what I’m thinking about right now, you’d definitely blush 👀 wanna …"
type textarea "if I told you what I’m thinking about right now, you’d definitely blush 👀 wanna…"
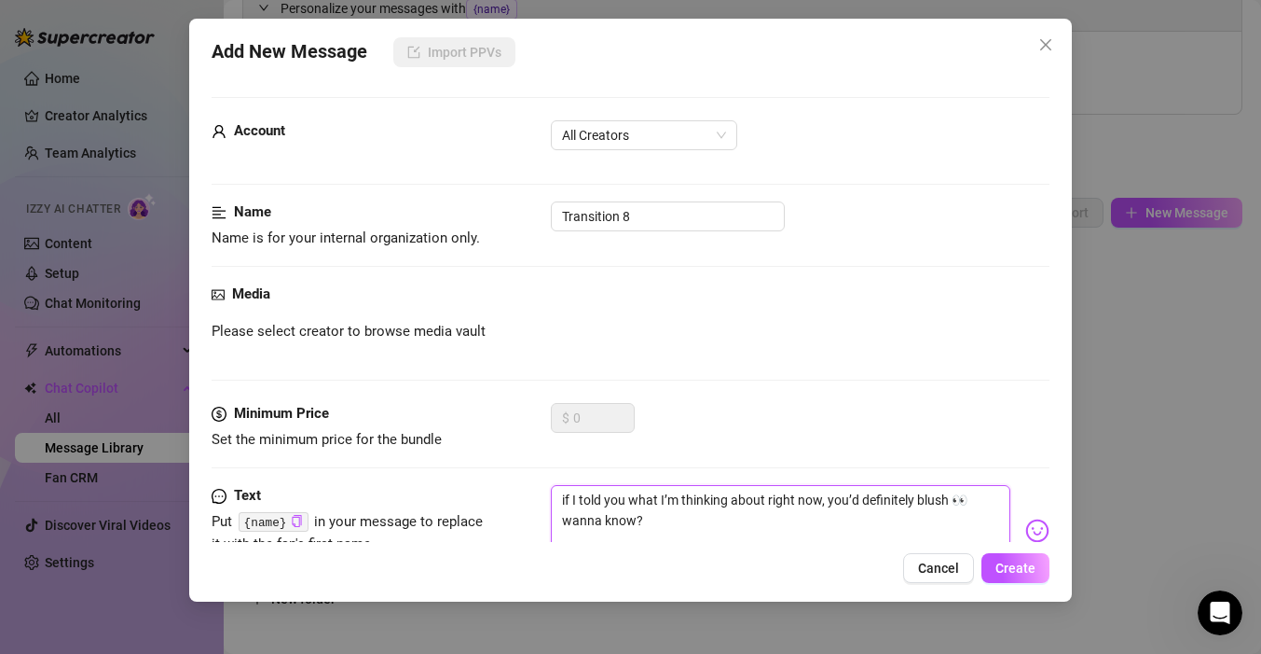
type textarea "if told you what I’m thinking about right now, you’d definitely blush 👀 wanna k…"
type textarea "if i told you what I’m thinking about right now, you’d definitely blush 👀 wanna…"
click at [1041, 581] on button "Create" at bounding box center [1016, 568] width 68 height 30
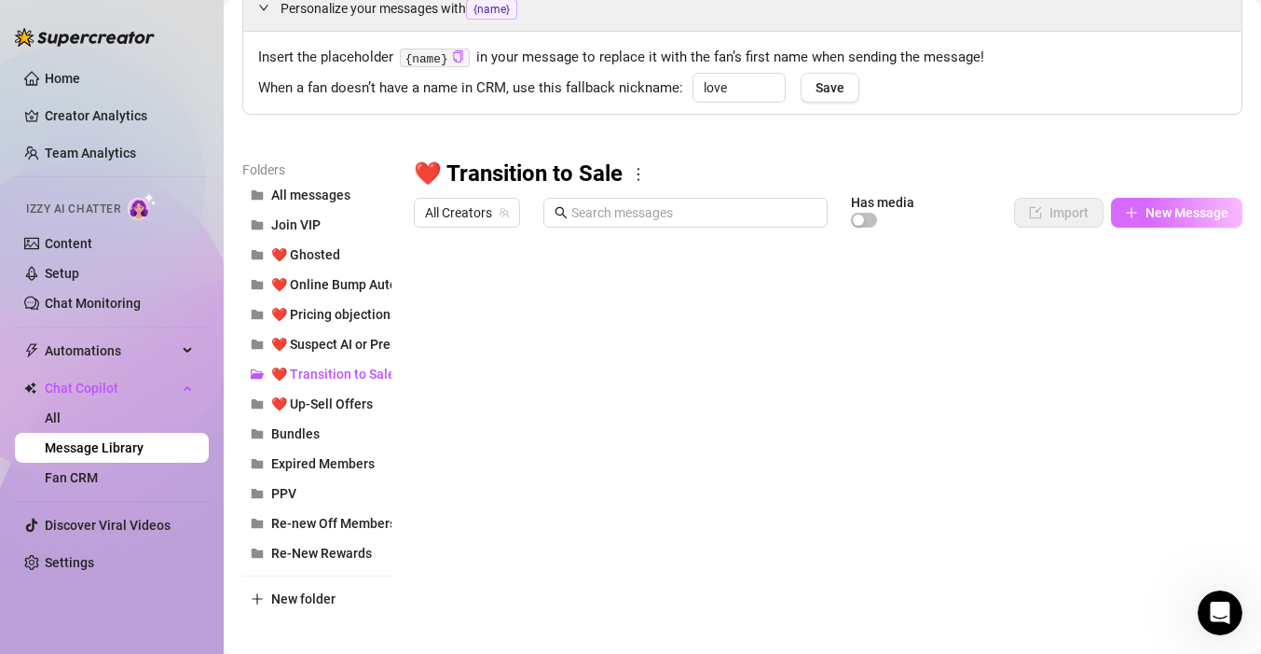
click at [1158, 206] on span "New Message" at bounding box center [1187, 212] width 83 height 15
type textarea "Type your message here..."
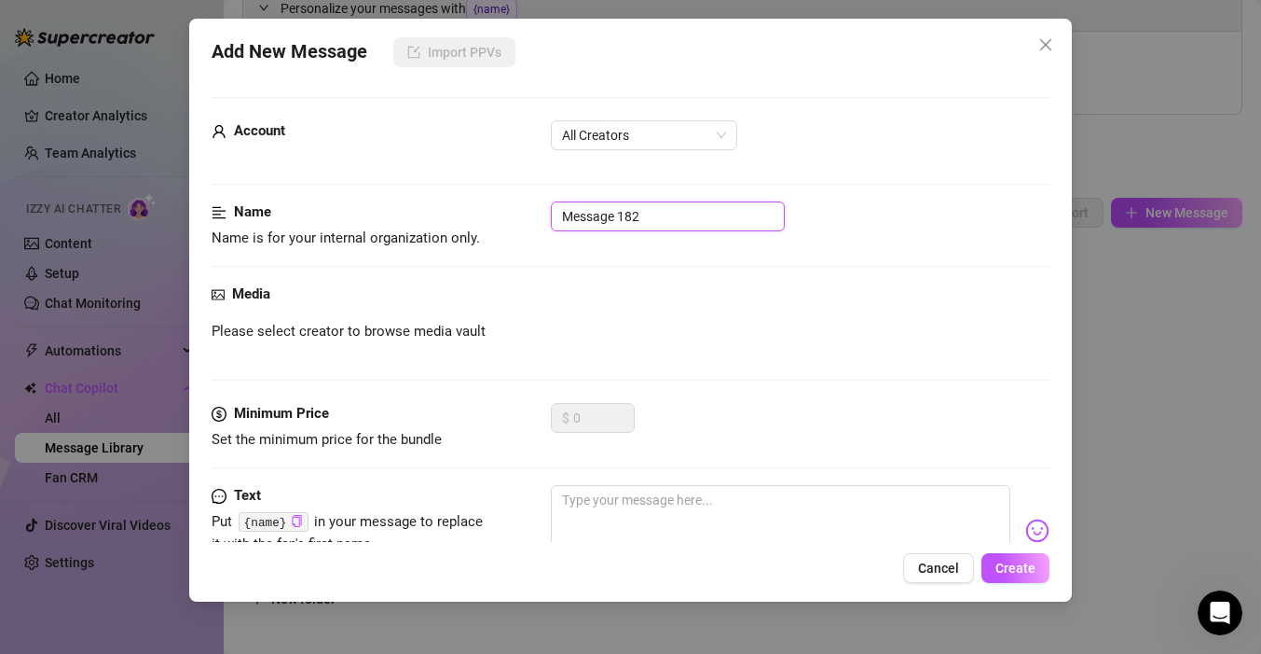
click at [664, 230] on input "Message 182" at bounding box center [668, 216] width 234 height 30
type input "Transition 9"
click at [785, 526] on textarea at bounding box center [781, 522] width 460 height 75
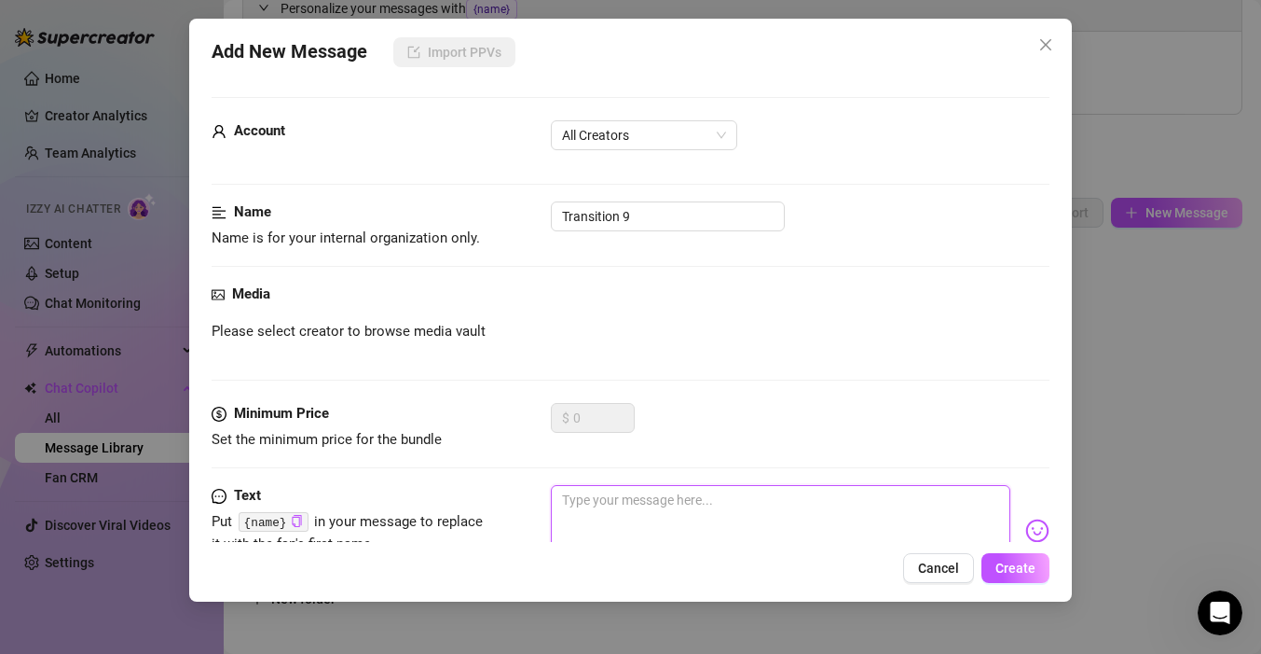
click at [694, 508] on textarea at bounding box center [781, 522] width 460 height 75
paste textarea "Why do I get the feeling you’d be so bad if we were alone right now…? 😏"
type textarea "Why do I get the feeling you’d be so bad if we were alone right now…? 😏"
drag, startPoint x: 575, startPoint y: 492, endPoint x: 466, endPoint y: 492, distance: 109.1
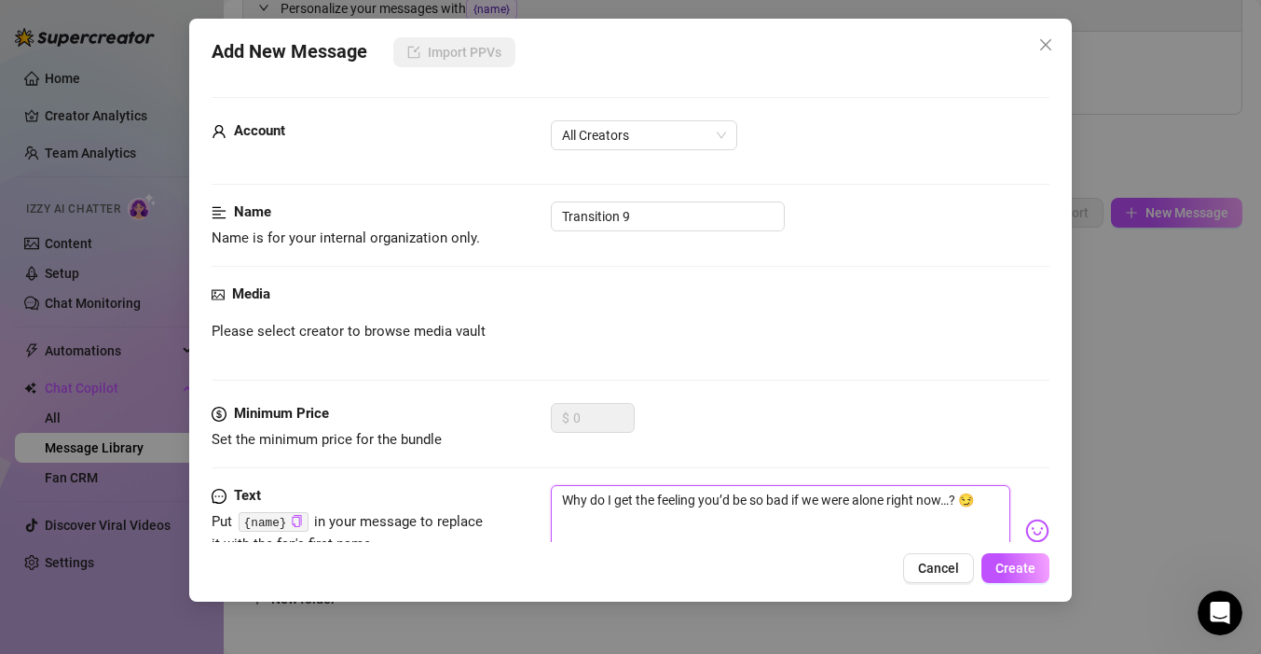
click at [466, 492] on div "Text Put {name} in your message to replace it with the fan's first name. Why do…" at bounding box center [631, 530] width 838 height 91
type textarea "yhy do I get the feeling you’d be so bad if we were alone right now…? 😏"
type textarea "hy do I get the feeling you’d be so bad if we were alone right now…? 😏"
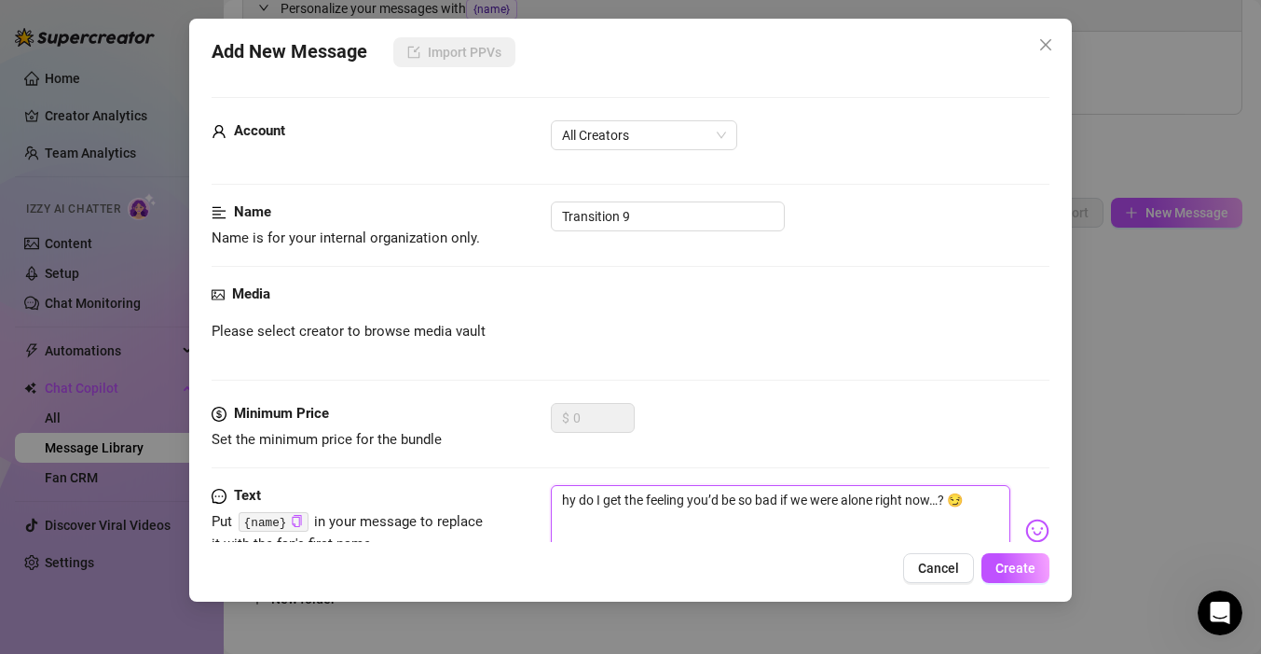
type textarea "why do I get the feeling you’d be so bad if we were alone right now…? 😏"
click at [1027, 564] on span "Create" at bounding box center [1016, 567] width 40 height 15
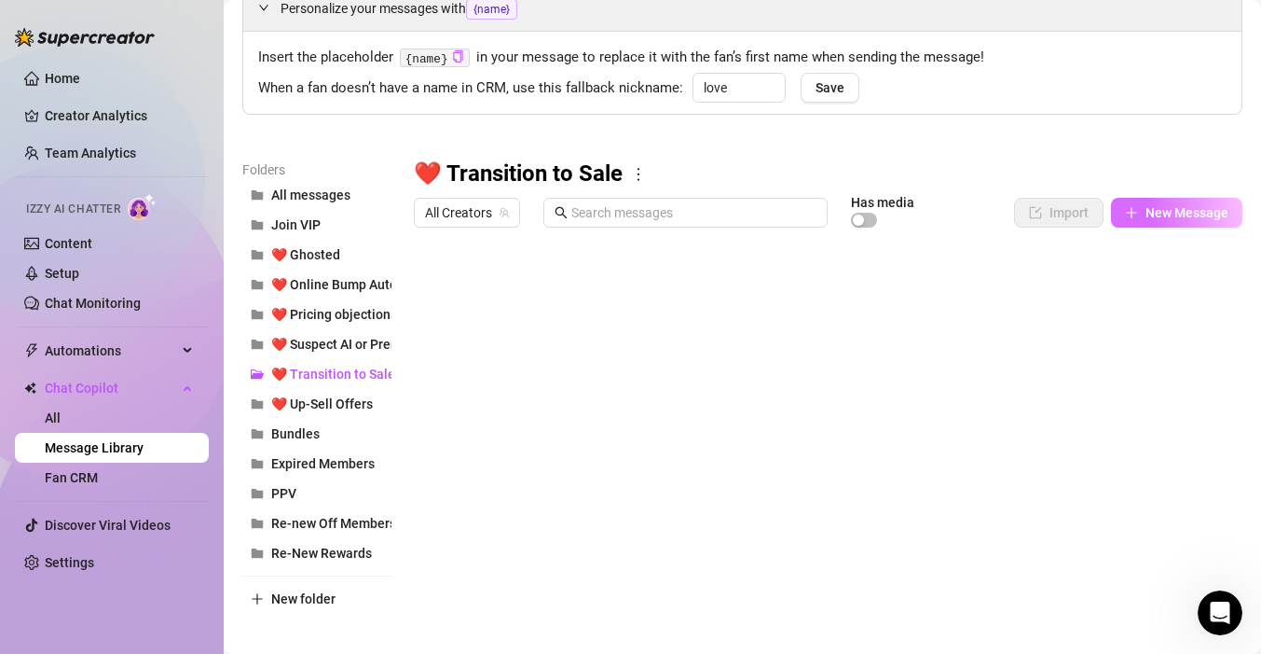
click at [1211, 216] on span "New Message" at bounding box center [1187, 212] width 83 height 15
type textarea "Type your message here..."
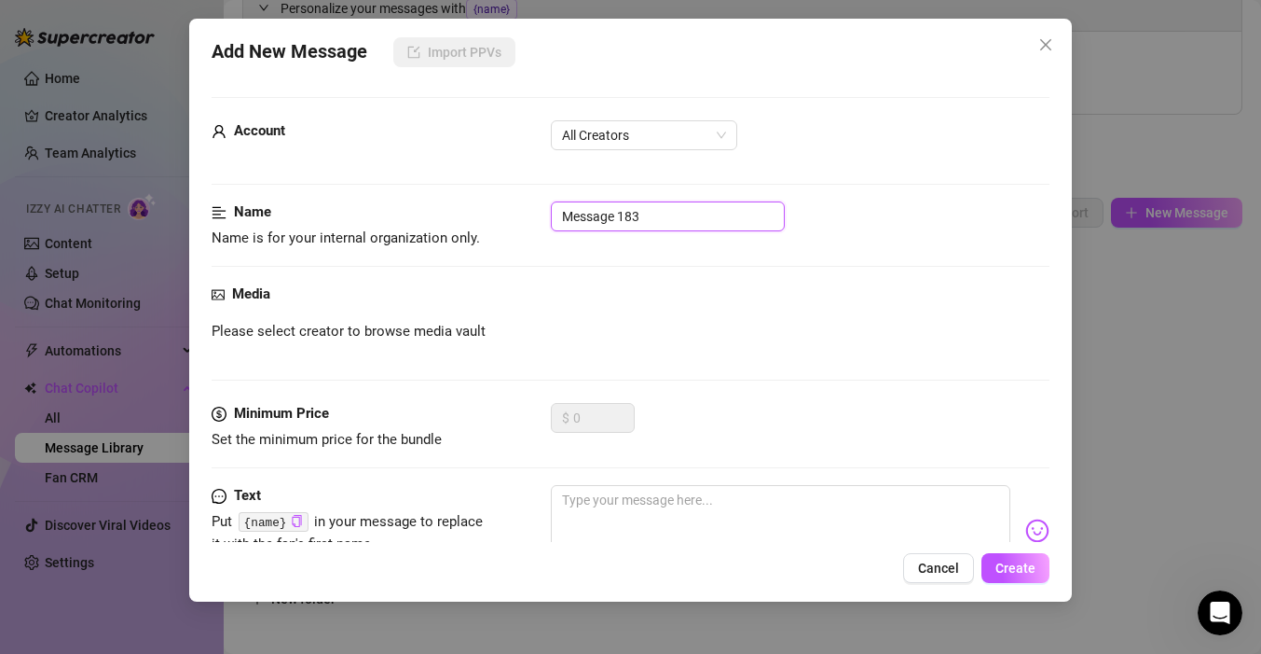
click at [598, 214] on input "Message 183" at bounding box center [668, 216] width 234 height 30
type input "Transition 10"
click at [656, 494] on textarea at bounding box center [781, 522] width 460 height 75
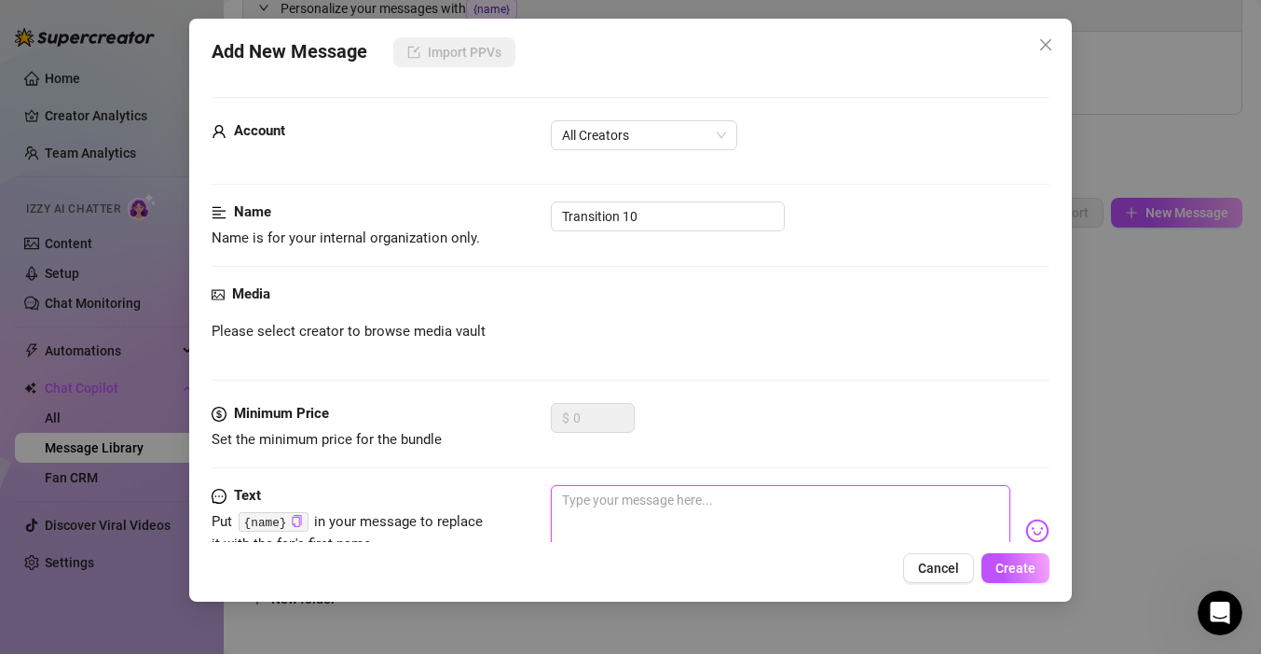
click at [666, 500] on textarea at bounding box center [781, 522] width 460 height 75
paste textarea "Can I tell you a dirty little daydream I had earlier? I think you’d love it."
type textarea "Can I tell you a dirty little daydream I had earlier? I think you’d love it."
drag, startPoint x: 594, startPoint y: 496, endPoint x: 414, endPoint y: 496, distance: 179.9
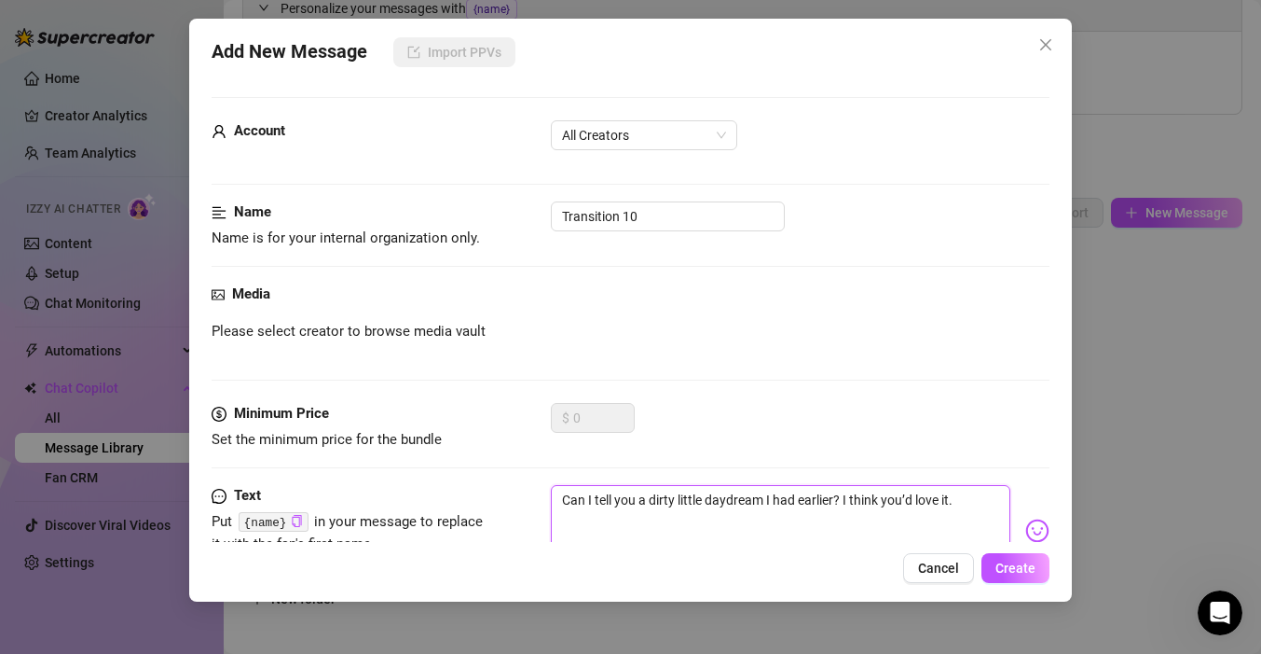
click at [414, 496] on div "Text Put {name} in your message to replace it with the fan's first name. Can I …" at bounding box center [631, 530] width 838 height 91
type textarea "ctell you a dirty little daydream I had earlier? I think you’d love it."
type textarea "catell you a dirty little daydream I had earlier? I think you’d love it."
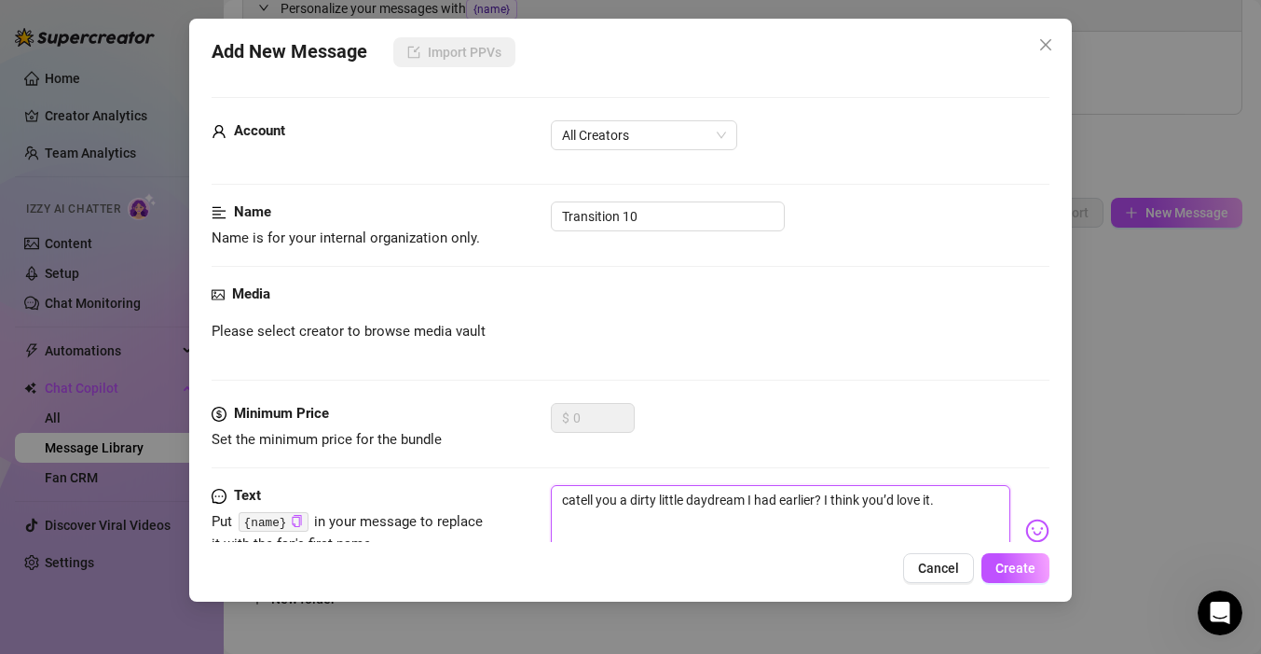
type textarea "cantell you a dirty little daydream I had earlier? I think you’d love it."
type textarea "canitell you a dirty little daydream I had earlier? I think you’d love it."
type textarea "cani tell you a dirty little daydream I had earlier? I think you’d love it."
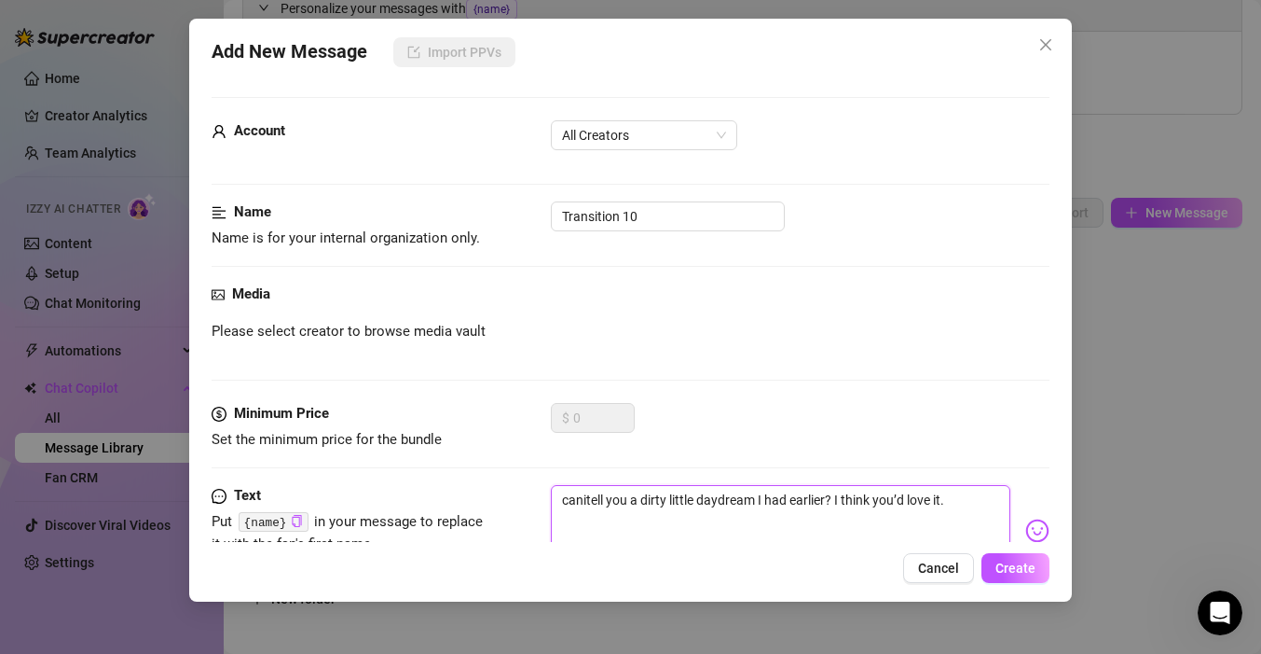
type textarea "cani tell you a dirty little daydream I had earlier? I think you’d love it."
click at [966, 499] on textarea "cani tell you a dirty little daydream I had earlier? I think you’d love it." at bounding box center [781, 522] width 460 height 75
type textarea "cani tell you a dirty little daydream I had earlier? I think you’d love it"
click at [1044, 531] on img at bounding box center [1038, 530] width 24 height 24
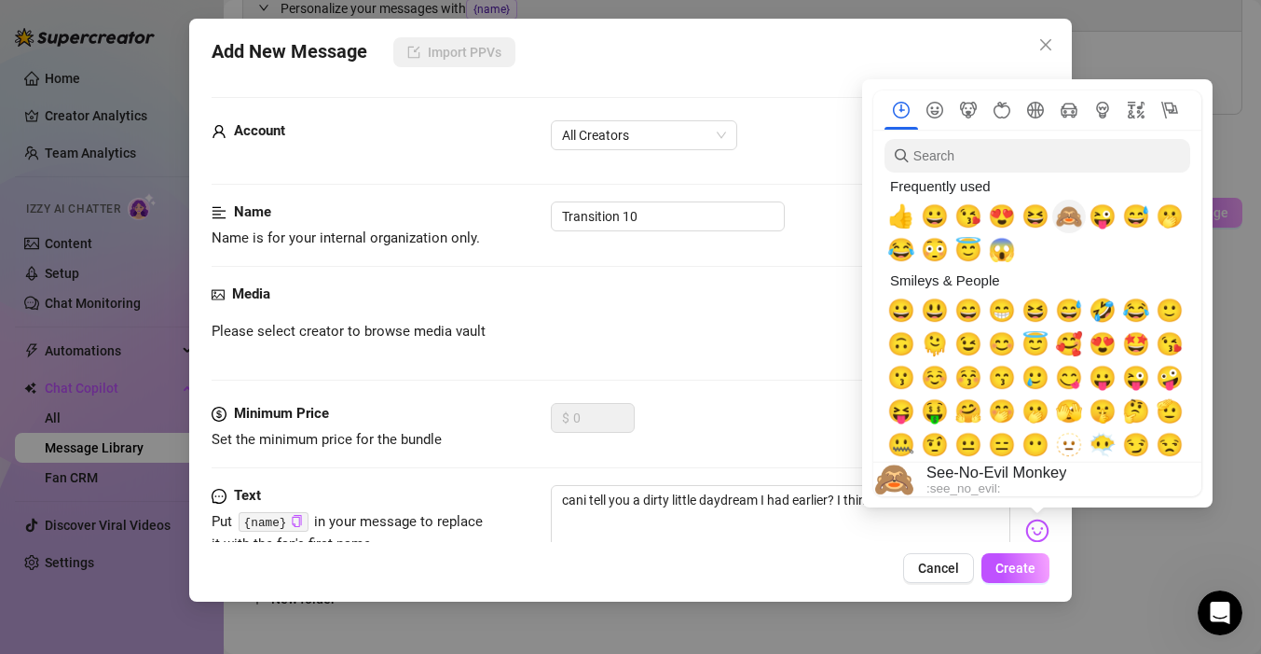
click at [1071, 208] on span "🙈" at bounding box center [1069, 216] width 28 height 26
type textarea "cani tell you a dirty little daydream I had earlier? I think you’d love it🙈"
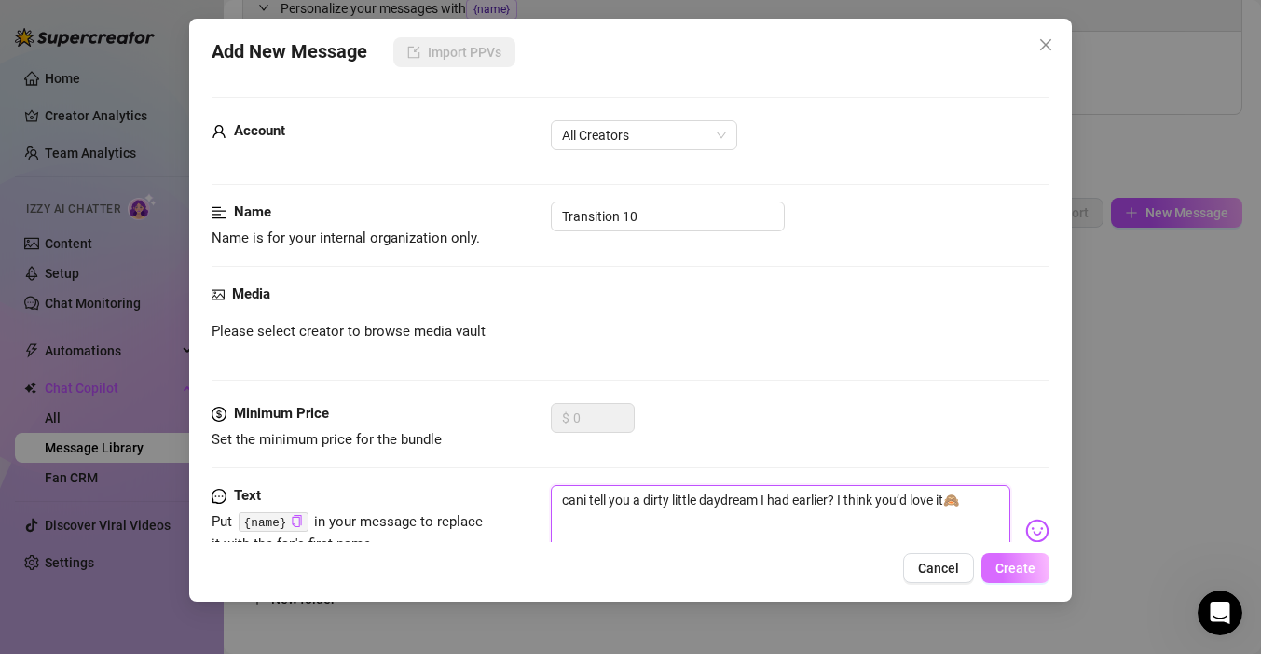
type textarea "cani tell you a dirty little daydream I had earlier? I think you’d love it🙈"
click at [1013, 565] on span "Create" at bounding box center [1016, 567] width 40 height 15
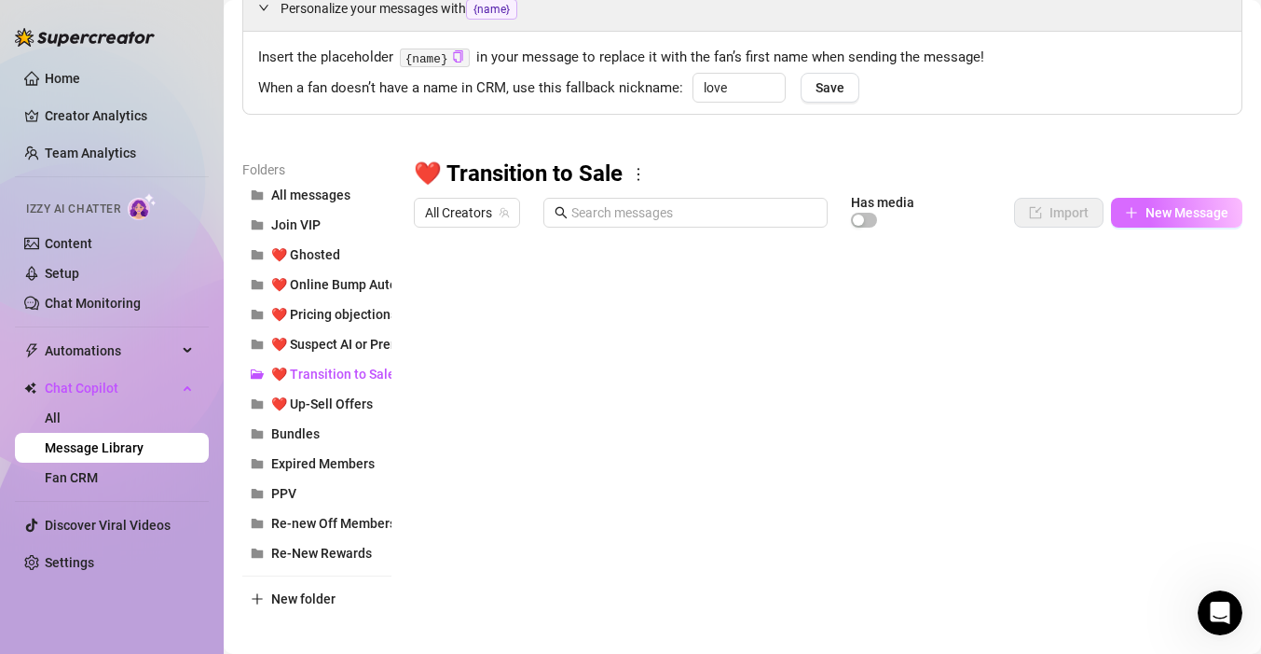
click at [1185, 218] on span "New Message" at bounding box center [1187, 212] width 83 height 15
type textarea "Type your message here..."
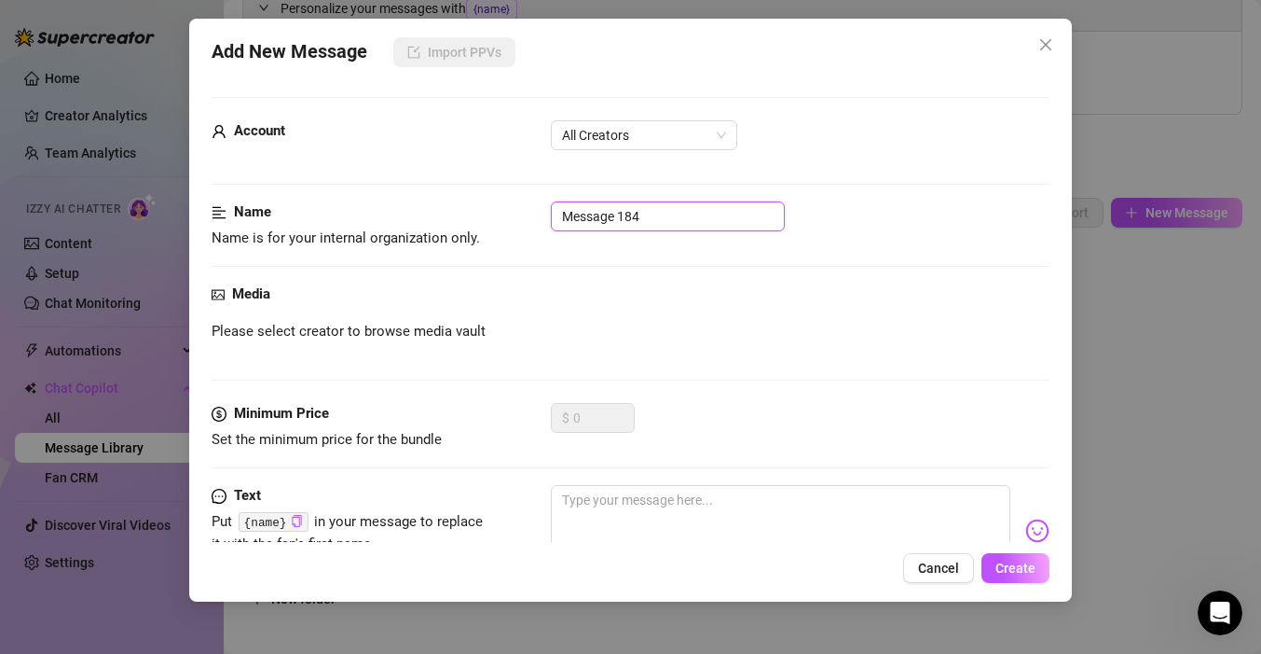
click at [625, 209] on input "Message 184" at bounding box center [668, 216] width 234 height 30
type input "Transition 11"
click at [659, 518] on textarea at bounding box center [781, 522] width 460 height 75
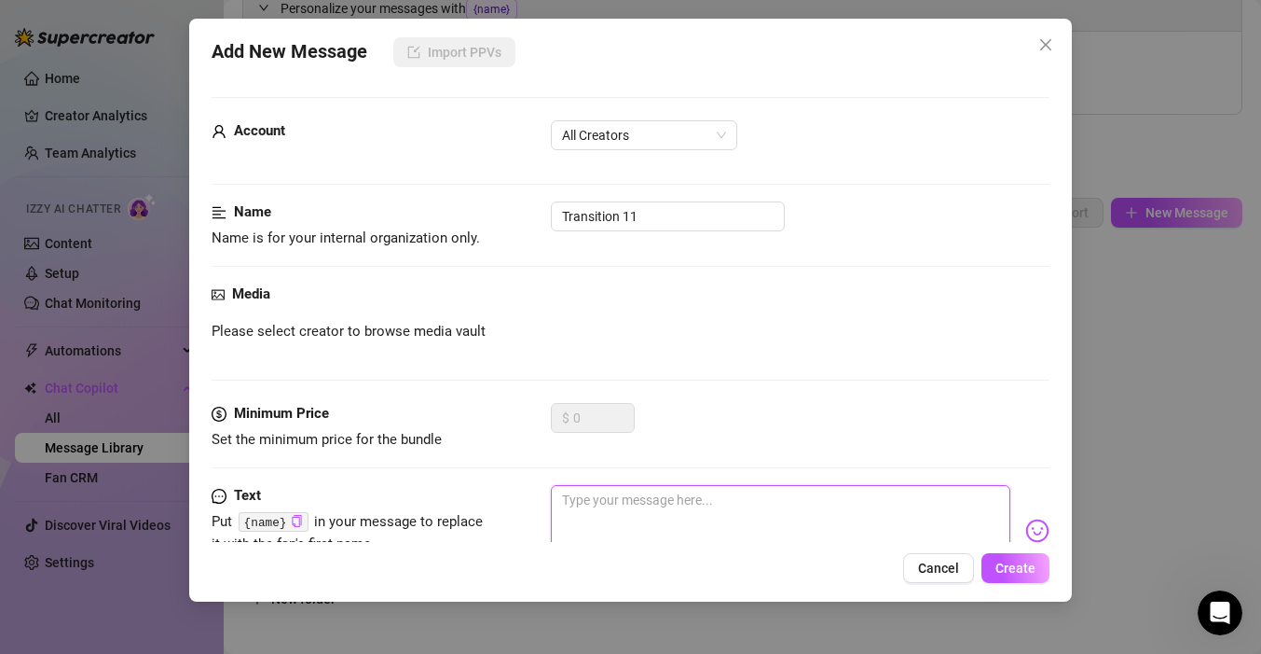
paste textarea "Now I’m curious… what’s your biggest turn-on? I might just have a video that sc…"
type textarea "Now I’m curious… what’s your biggest turn-on? I might just have a video that sc…"
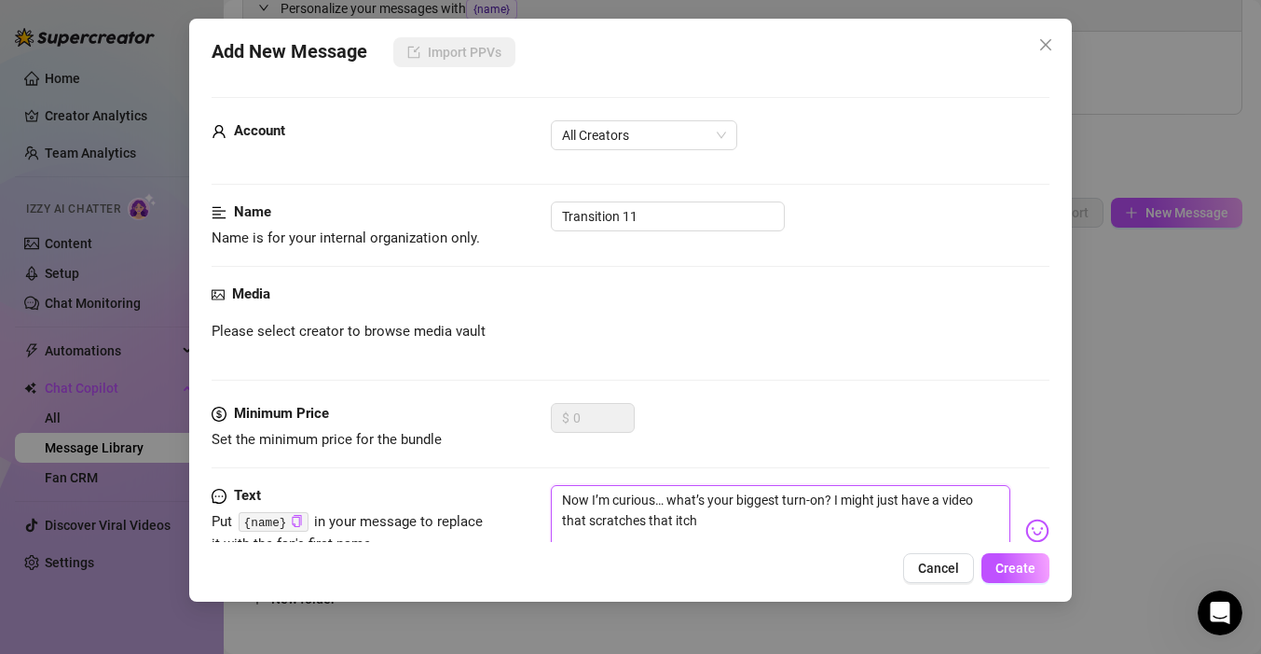
drag, startPoint x: 559, startPoint y: 498, endPoint x: 539, endPoint y: 498, distance: 20.5
click at [554, 498] on textarea "Now I’m curious… what’s your biggest turn-on? I might just have a video that sc…" at bounding box center [781, 522] width 460 height 75
type textarea "now I’m curious… what’s your biggest turn-on? I might just have a video that sc…"
click at [834, 503] on textarea "now I’m curious… what’s your biggest turn-on? I might just have a video that sc…" at bounding box center [781, 522] width 460 height 75
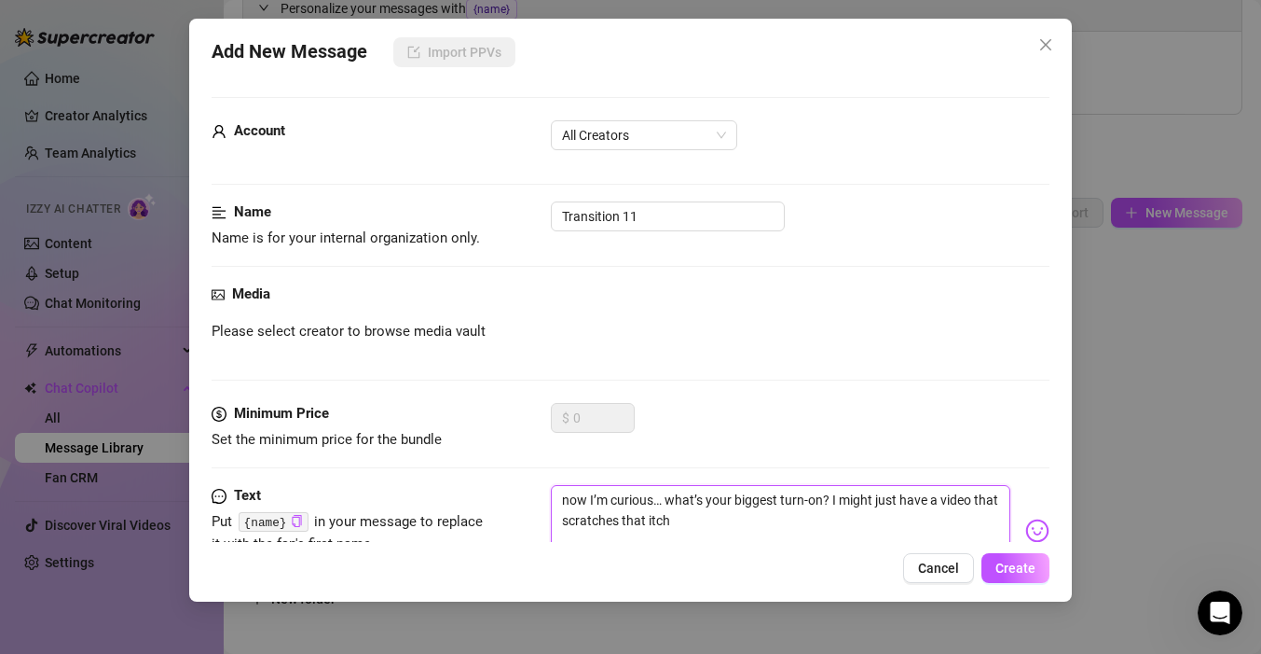
type textarea "now I’m curious… what’s your biggest turn-on? might just have a video that scra…"
type textarea "now I’m curious… what’s your biggest turn-on? i might just have a video that sc…"
click at [813, 513] on textarea "now I’m curious… what’s your biggest turn-on? i might just have a video that sc…" at bounding box center [781, 522] width 460 height 75
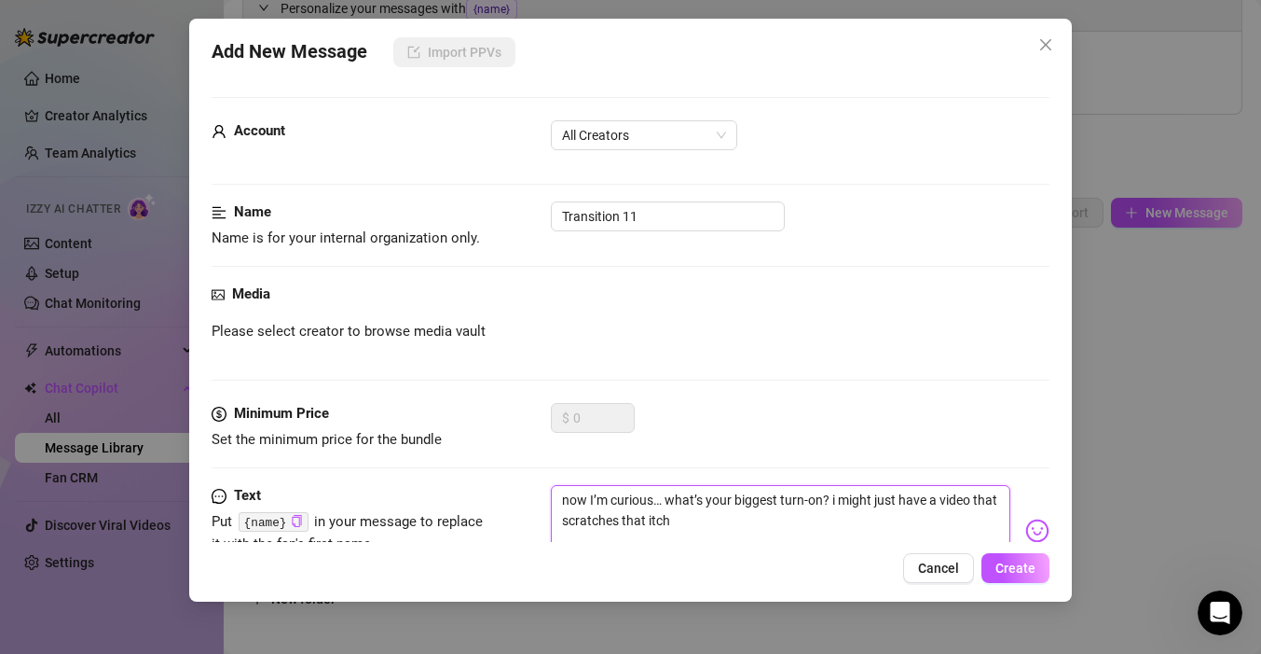
click at [844, 524] on textarea "now I’m curious… what’s your biggest turn-on? i might just have a video that sc…" at bounding box center [781, 522] width 460 height 75
type textarea "now I’m curious… what’s your biggest turn-on? i might just have a video that sc…"
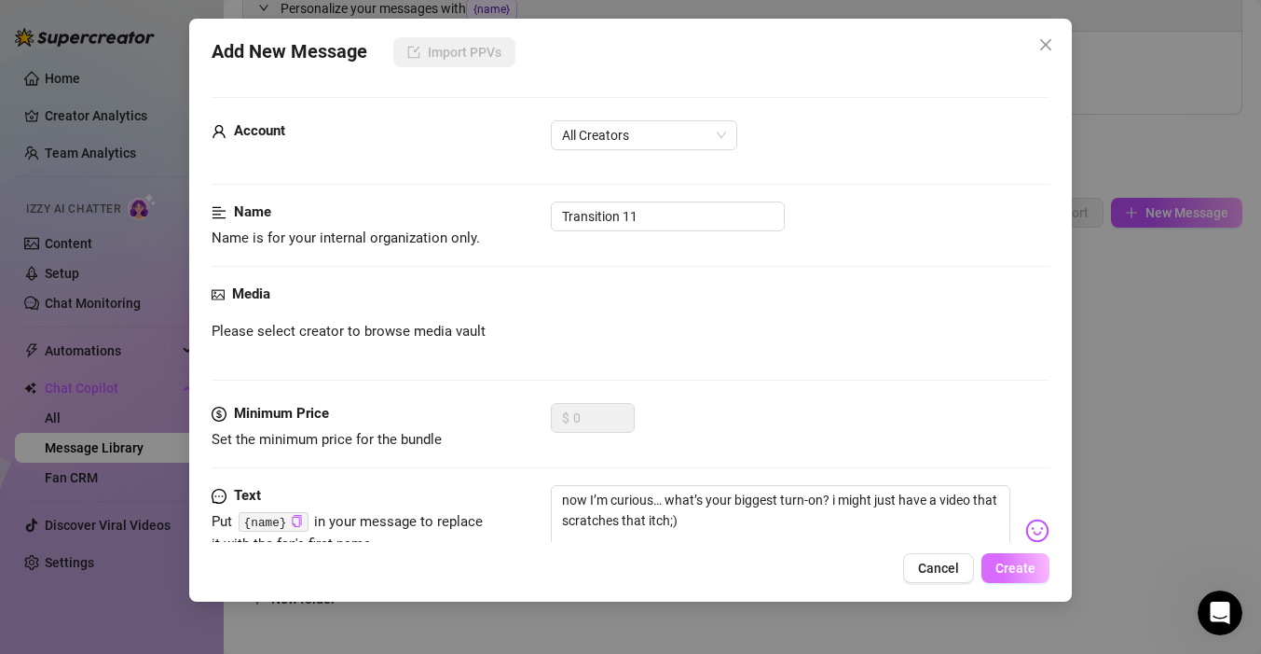
click at [1043, 572] on button "Create" at bounding box center [1016, 568] width 68 height 30
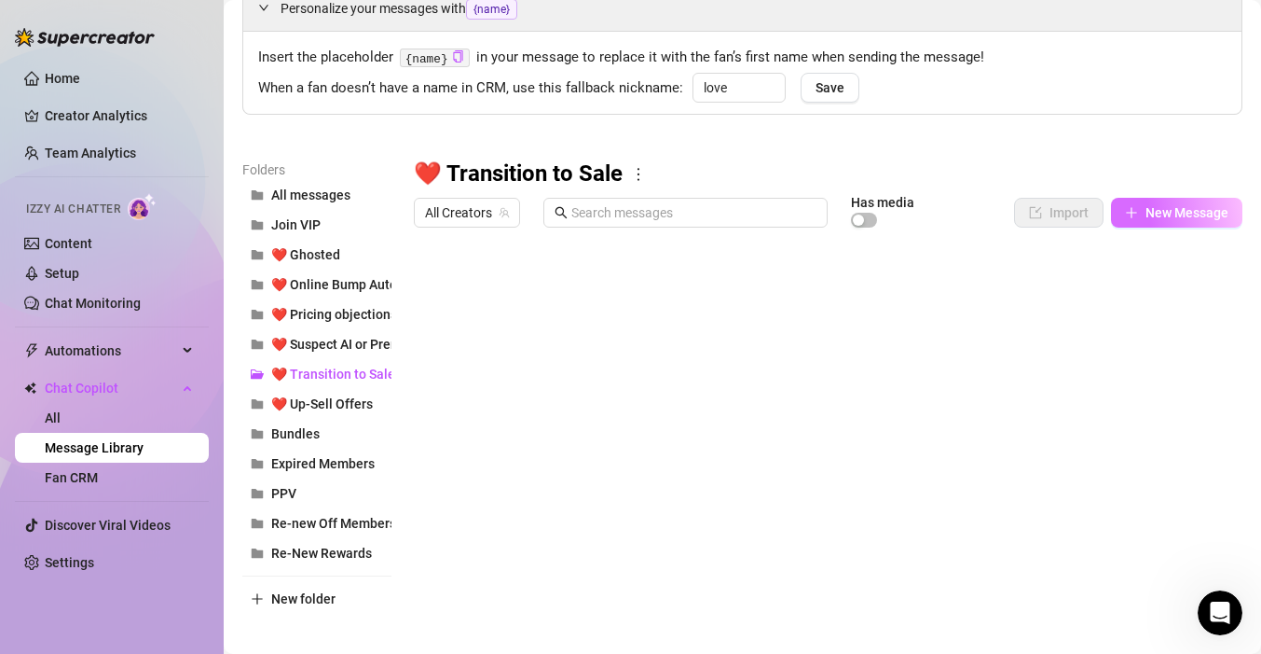
click at [1202, 221] on button "New Message" at bounding box center [1176, 213] width 131 height 30
type textarea "Type your message here..."
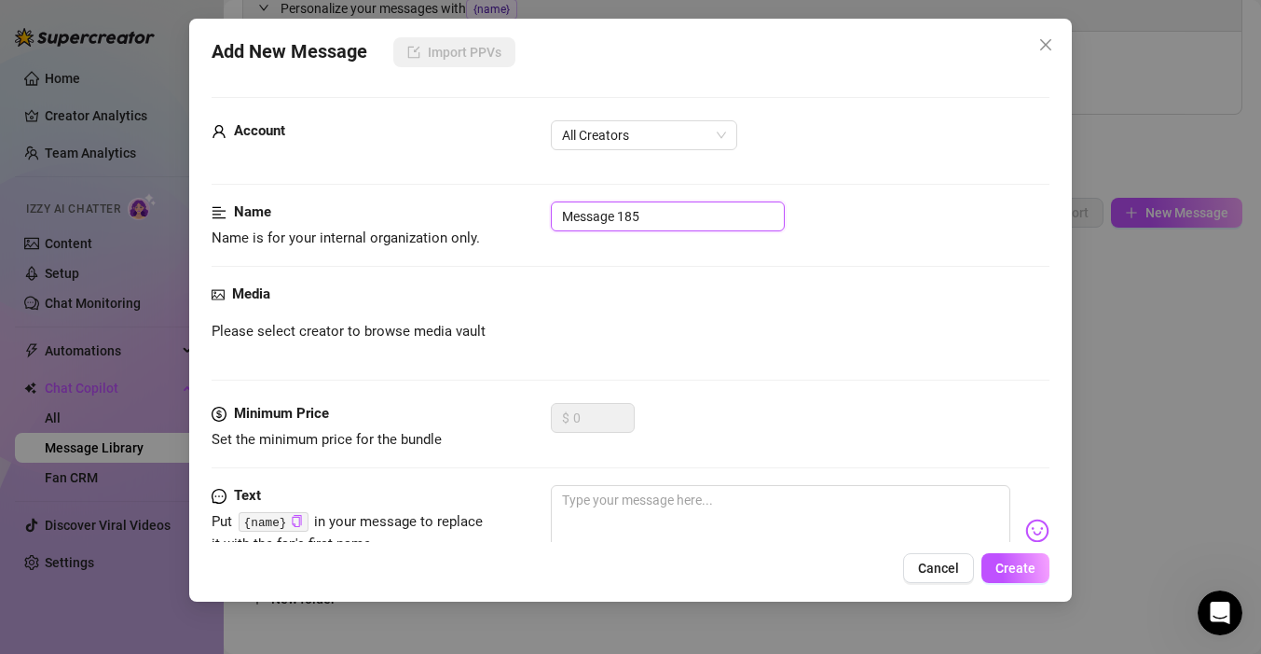
click at [768, 217] on input "Message 185" at bounding box center [668, 216] width 234 height 30
click at [768, 216] on input "Message 185" at bounding box center [668, 216] width 234 height 30
type input "Transition 12"
click at [610, 517] on textarea at bounding box center [781, 522] width 460 height 75
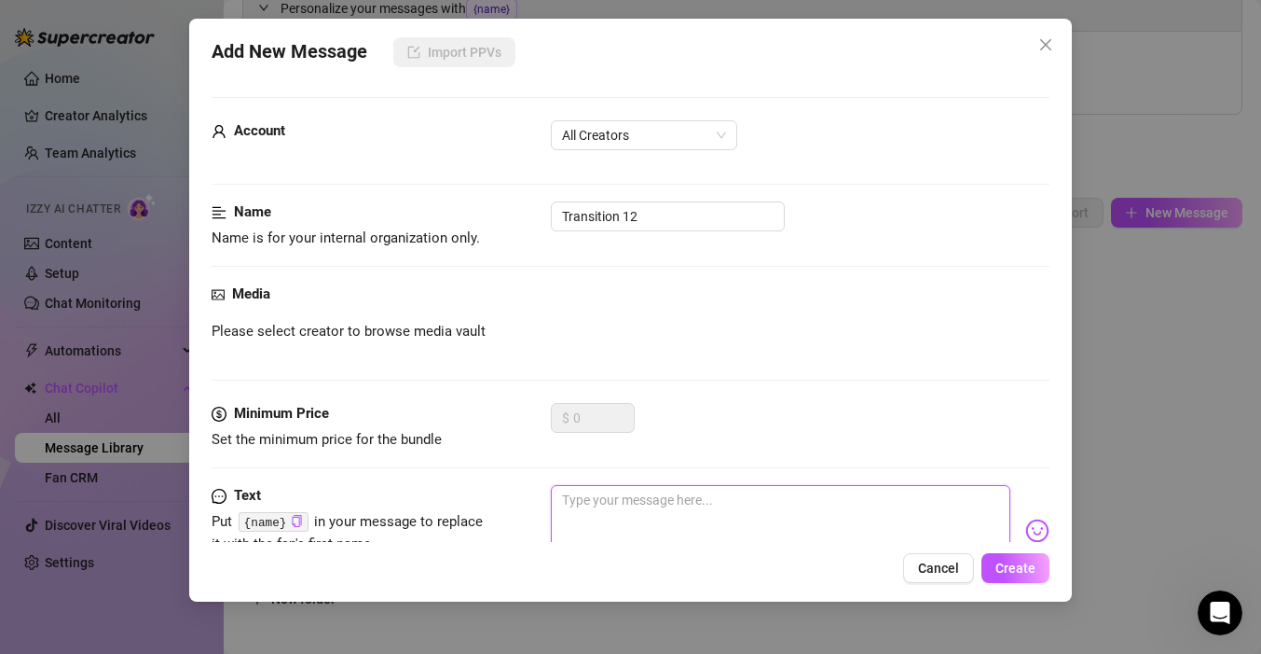
click at [654, 504] on textarea at bounding box center [781, 522] width 460 height 75
paste textarea "Mmm, I just filmed something super naughty that made me think of you… want a pe…"
type textarea "Mmm, I just filmed something super naughty that made me think of you… want a pe…"
drag, startPoint x: 560, startPoint y: 501, endPoint x: 514, endPoint y: 500, distance: 46.6
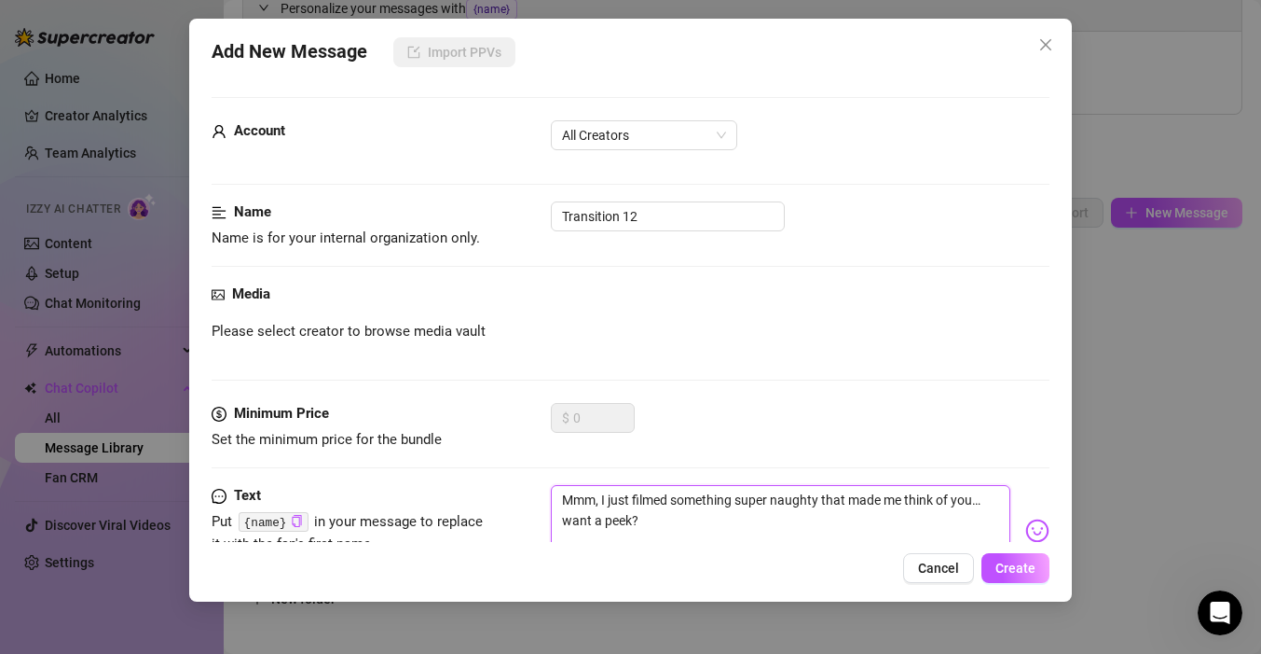
click at [518, 501] on div "Text Put {name} in your message to replace it with the fan's first name. Mmm, I…" at bounding box center [631, 530] width 838 height 91
type textarea "mm, I just filmed something super naughty that made me think of you… want a pee…"
click at [765, 524] on textarea "mm, I just filmed something super naughty that made me think of you… want a pee…" at bounding box center [781, 522] width 460 height 75
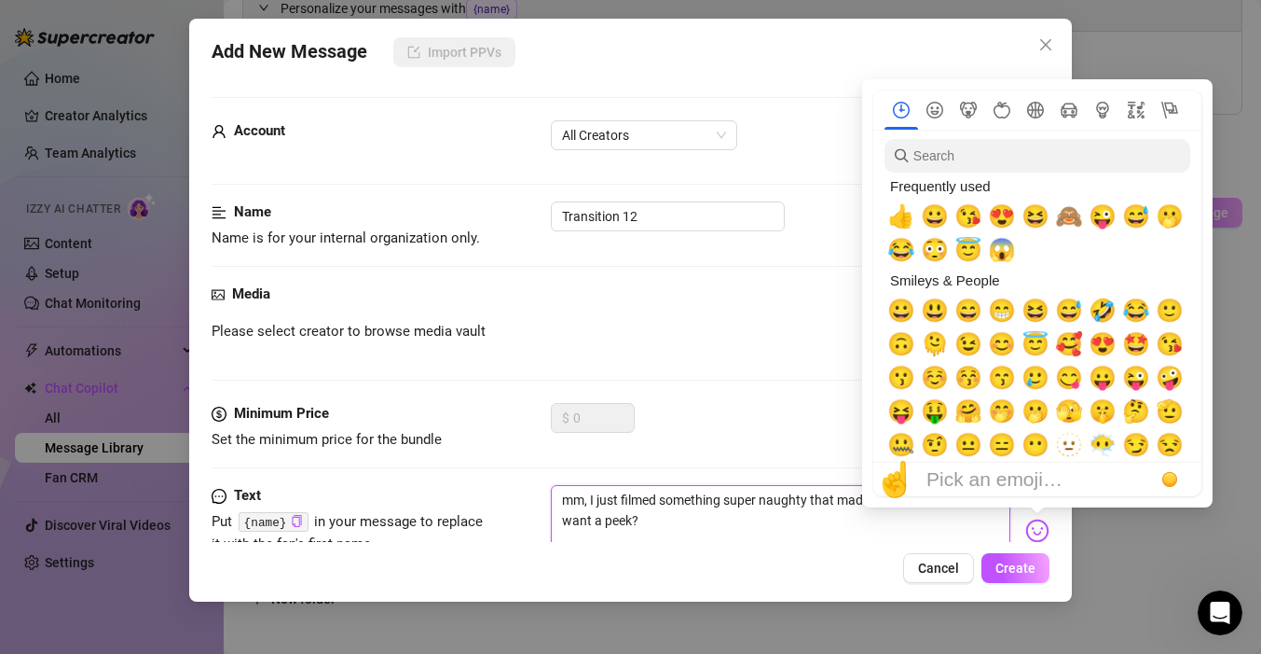
type textarea "mm, I just filmed something super naughty that made me think of you… want a pee…"
click at [1046, 536] on img at bounding box center [1038, 530] width 24 height 24
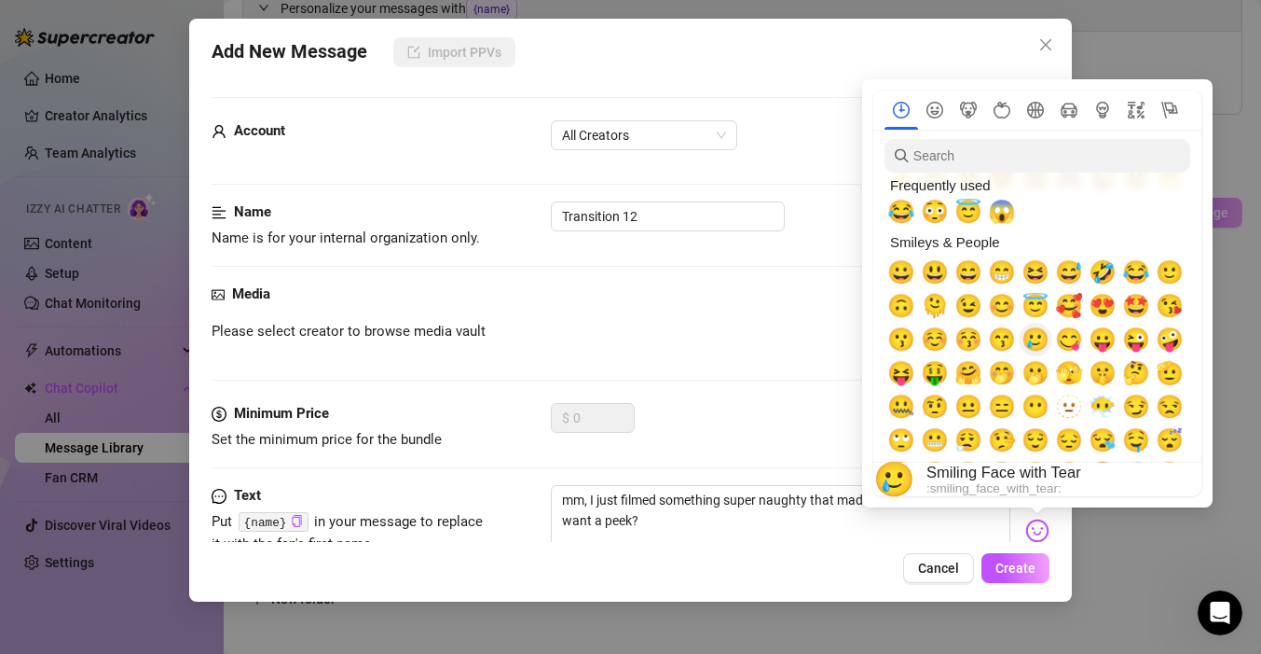
scroll to position [39, 0]
click at [1144, 405] on span "😏" at bounding box center [1137, 406] width 28 height 26
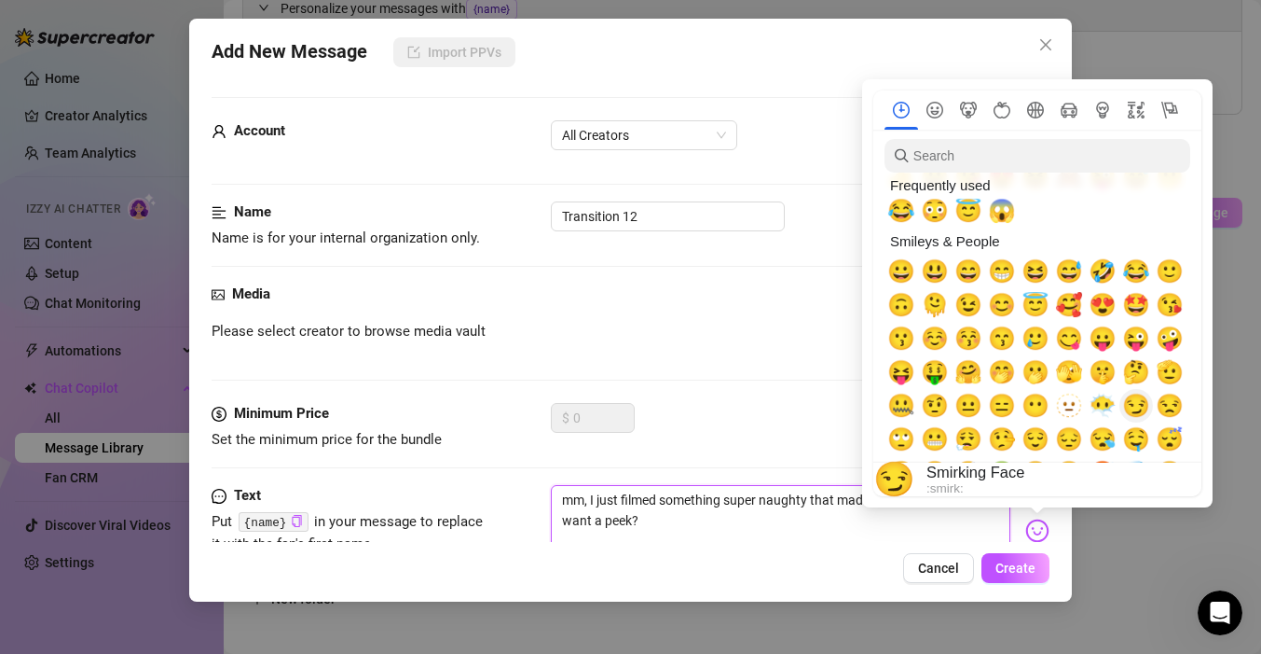
type textarea "mm, I just filmed something super naughty that made me think of you… want a pee…"
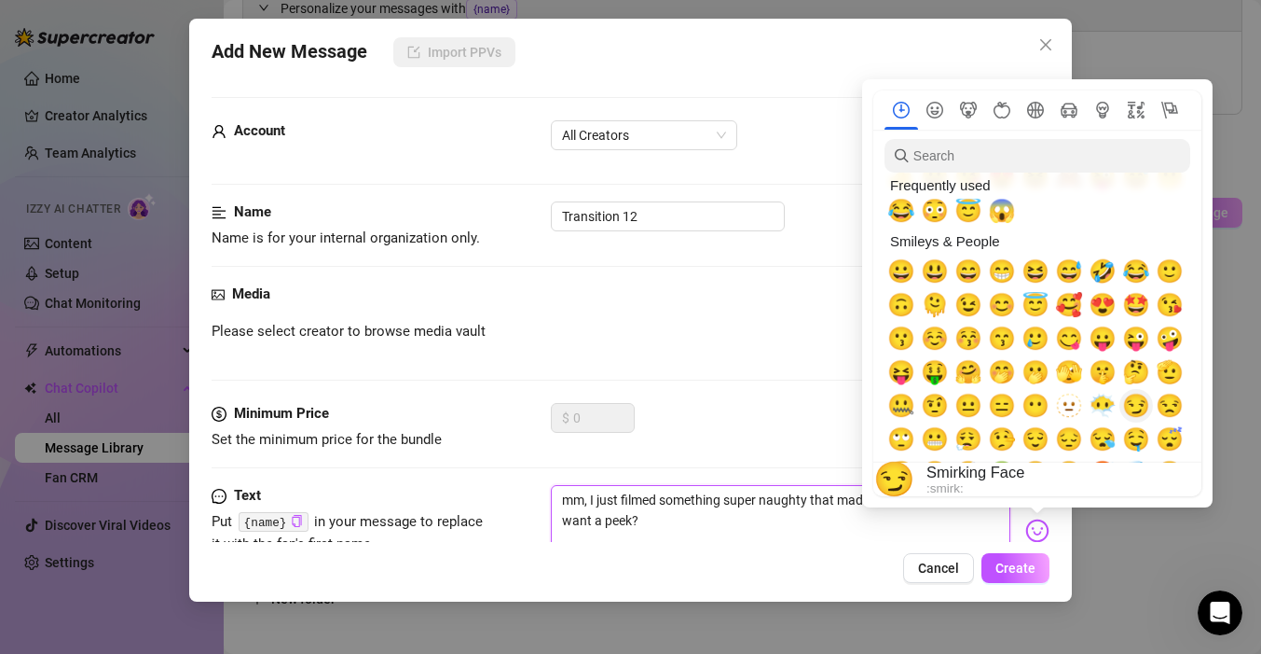
type textarea "mm, I just filmed something super naughty that made me think of you… want a pee…"
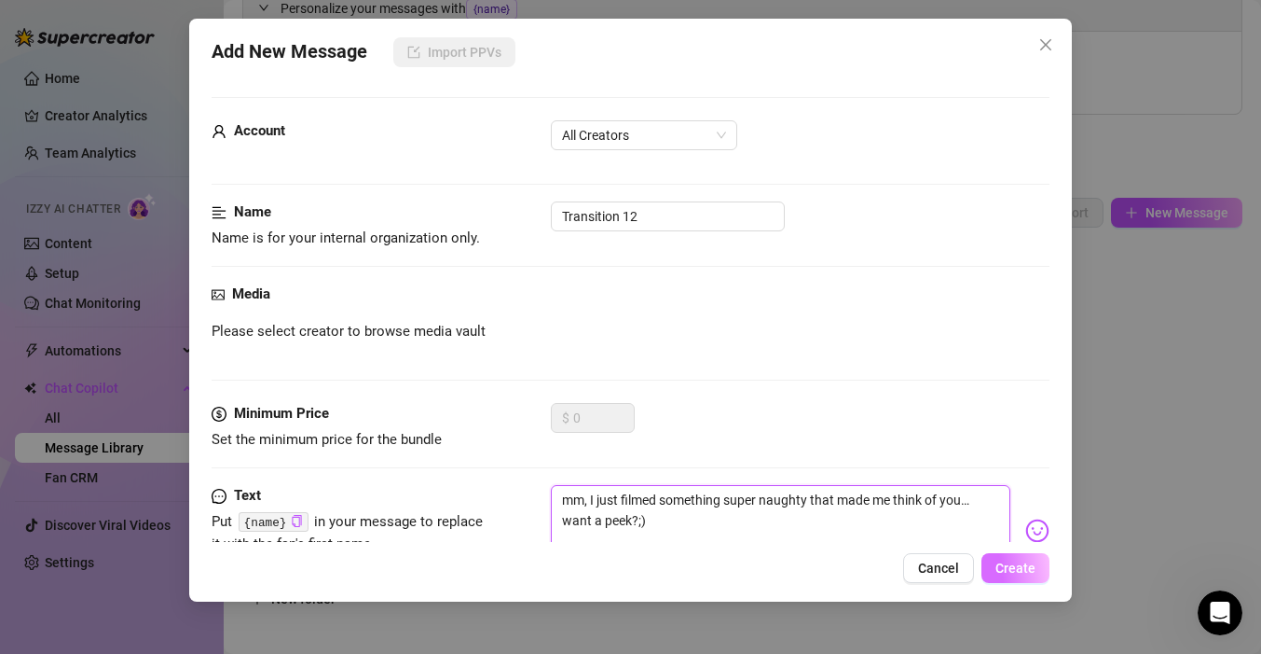
type textarea "mm, I just filmed something super naughty that made me think of you… want a pee…"
click at [1010, 575] on button "Create" at bounding box center [1016, 568] width 68 height 30
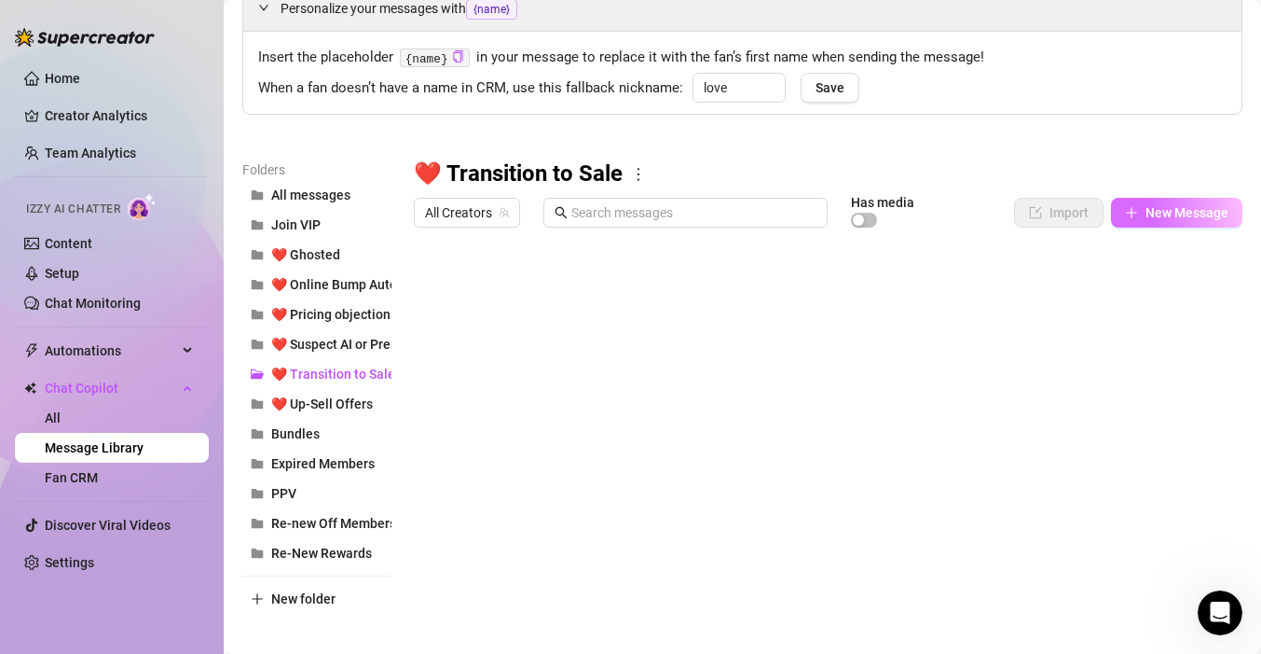
click at [1150, 200] on button "New Message" at bounding box center [1176, 213] width 131 height 30
type textarea "Type your message here..."
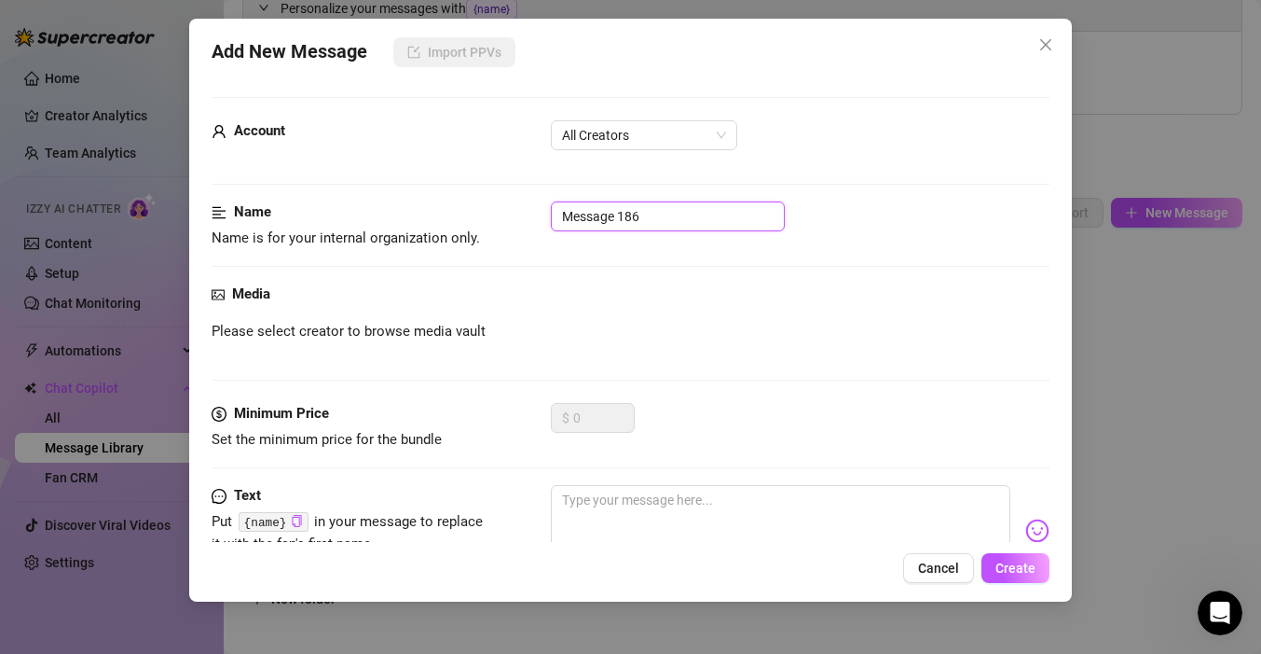
click at [604, 226] on input "Message 186" at bounding box center [668, 216] width 234 height 30
type input "Transition 13"
click at [740, 475] on div "Minimum Price Set the minimum price for the bundle $ 0" at bounding box center [631, 444] width 838 height 82
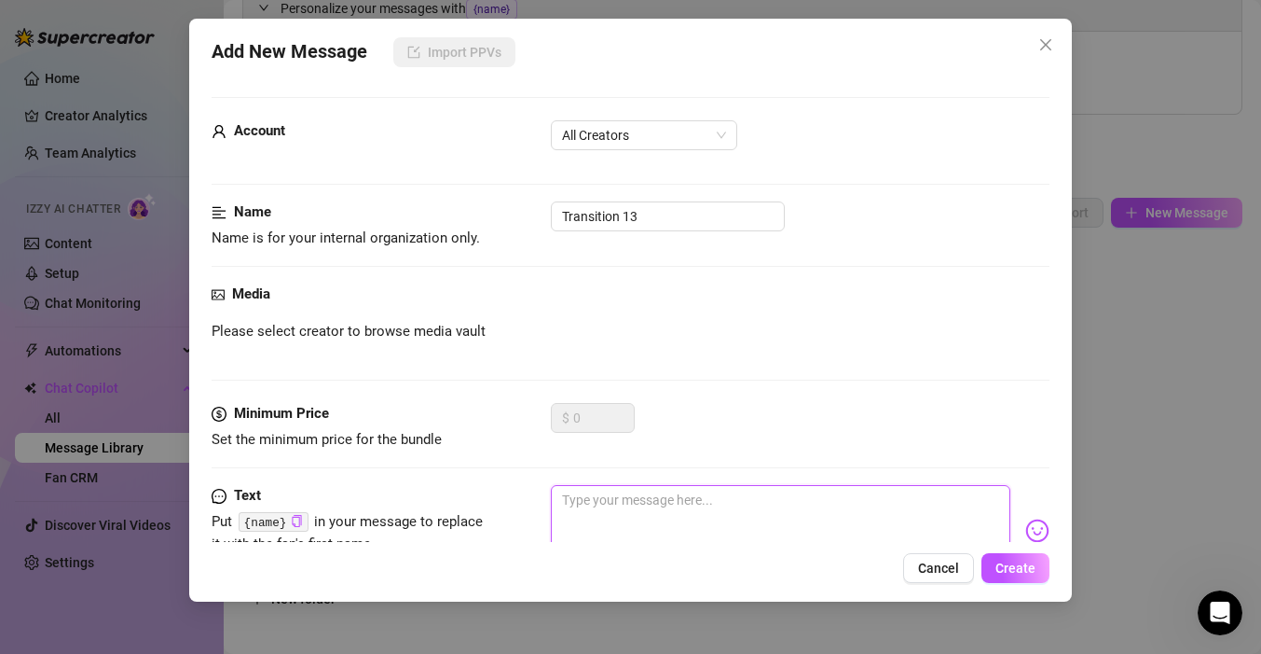
click at [739, 500] on textarea at bounding box center [781, 522] width 460 height 75
click at [752, 502] on textarea at bounding box center [781, 522] width 460 height 75
paste textarea "mm… if I sent you a video right now, would you promise to behave? Or misbehave …"
type textarea "mm… if I sent you a video right now, would you promise to behave? Or misbehave …"
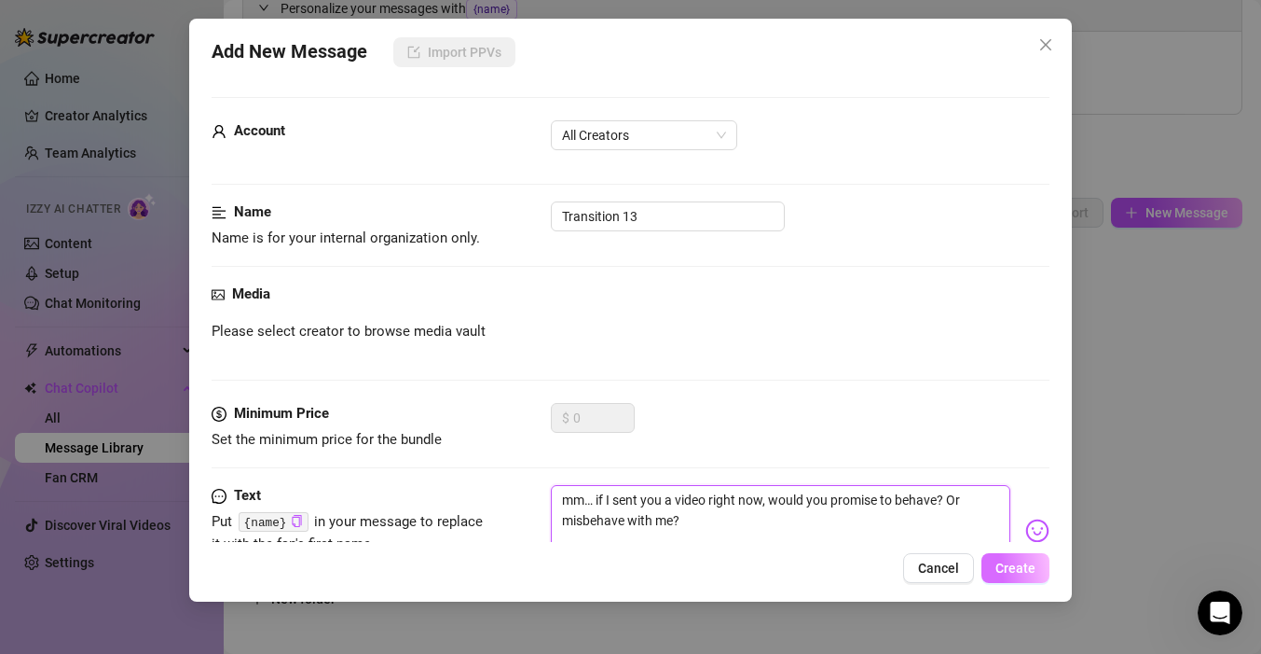
type textarea "mm… if I sent you a video right now, would you promise to behave? Or misbehave …"
click at [1002, 573] on span "Create" at bounding box center [1016, 567] width 40 height 15
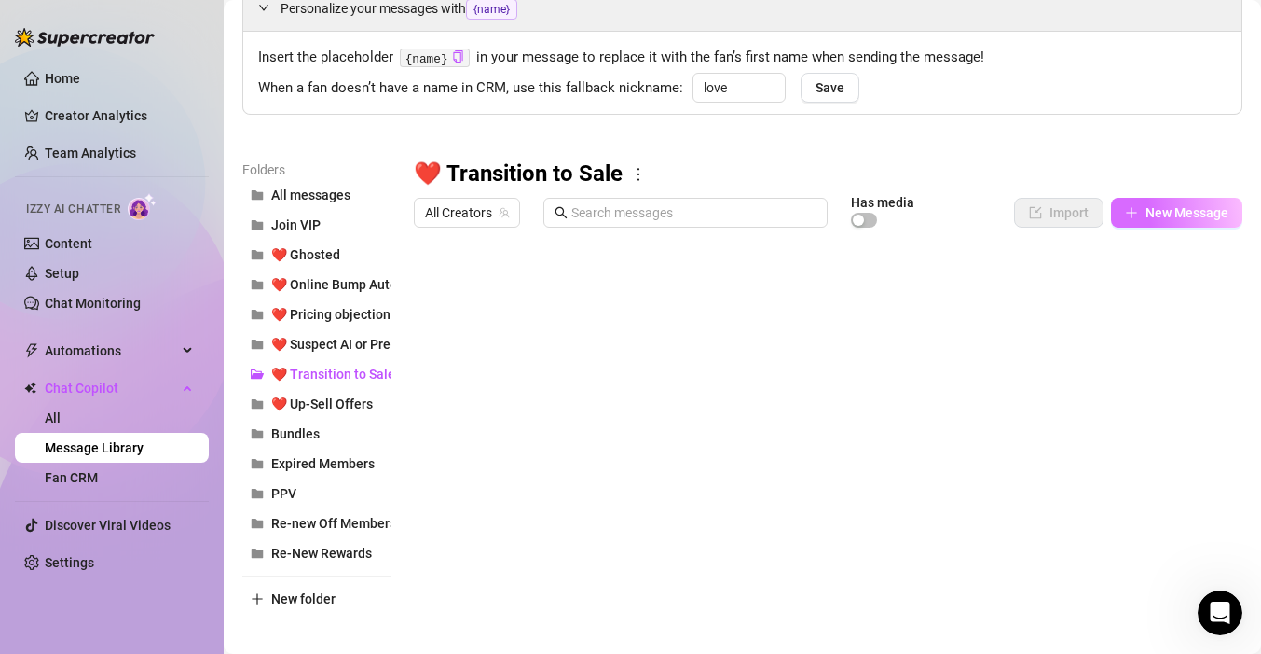
click at [1193, 221] on button "New Message" at bounding box center [1176, 213] width 131 height 30
type textarea "Type your message here..."
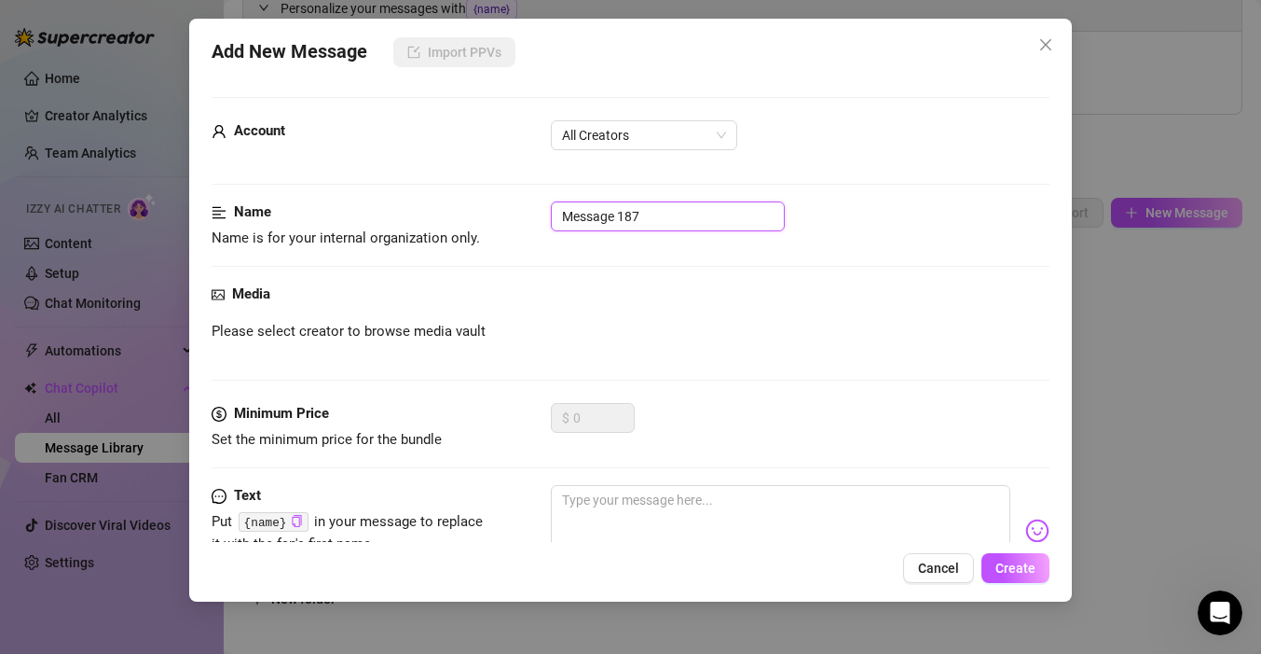
click at [600, 229] on input "Message 187" at bounding box center [668, 216] width 234 height 30
type input "Transition 14"
click at [659, 515] on textarea at bounding box center [781, 522] width 460 height 75
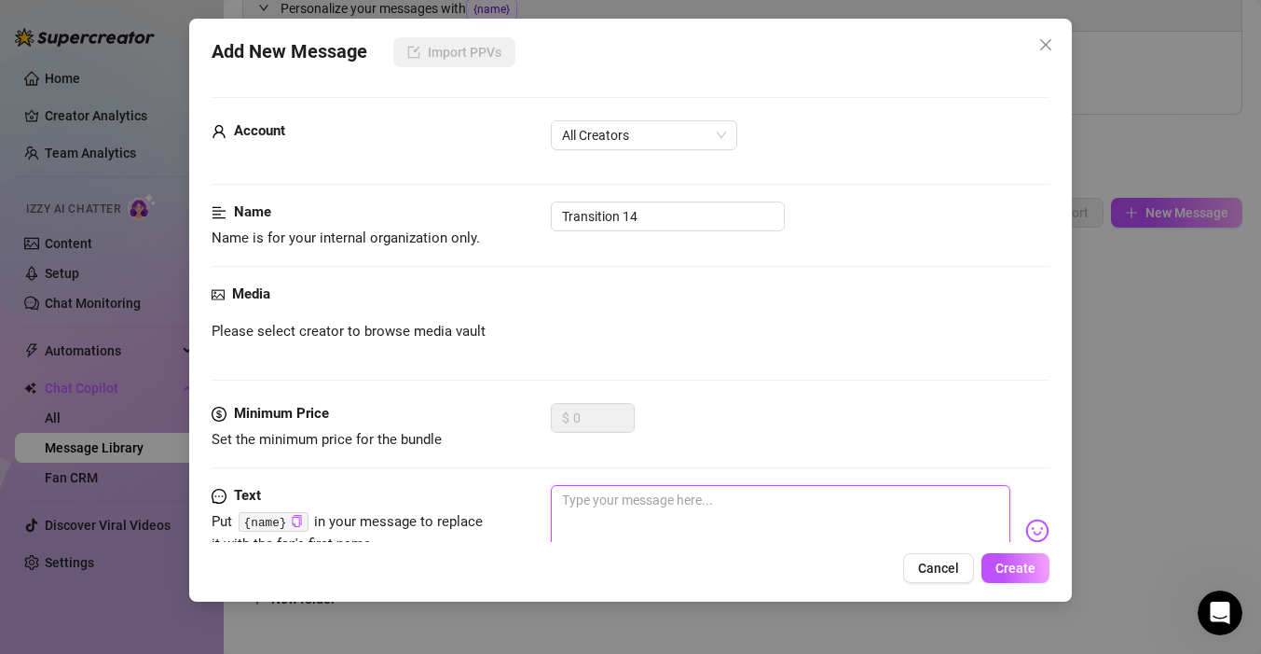
click at [675, 494] on textarea at bounding box center [781, 522] width 460 height 75
paste textarea "I have something very on-brand for what we’re talking about… want a private pee…"
type textarea "I have something very on-brand for what we’re talking about… want a private pee…"
drag, startPoint x: 566, startPoint y: 498, endPoint x: 497, endPoint y: 498, distance: 69.0
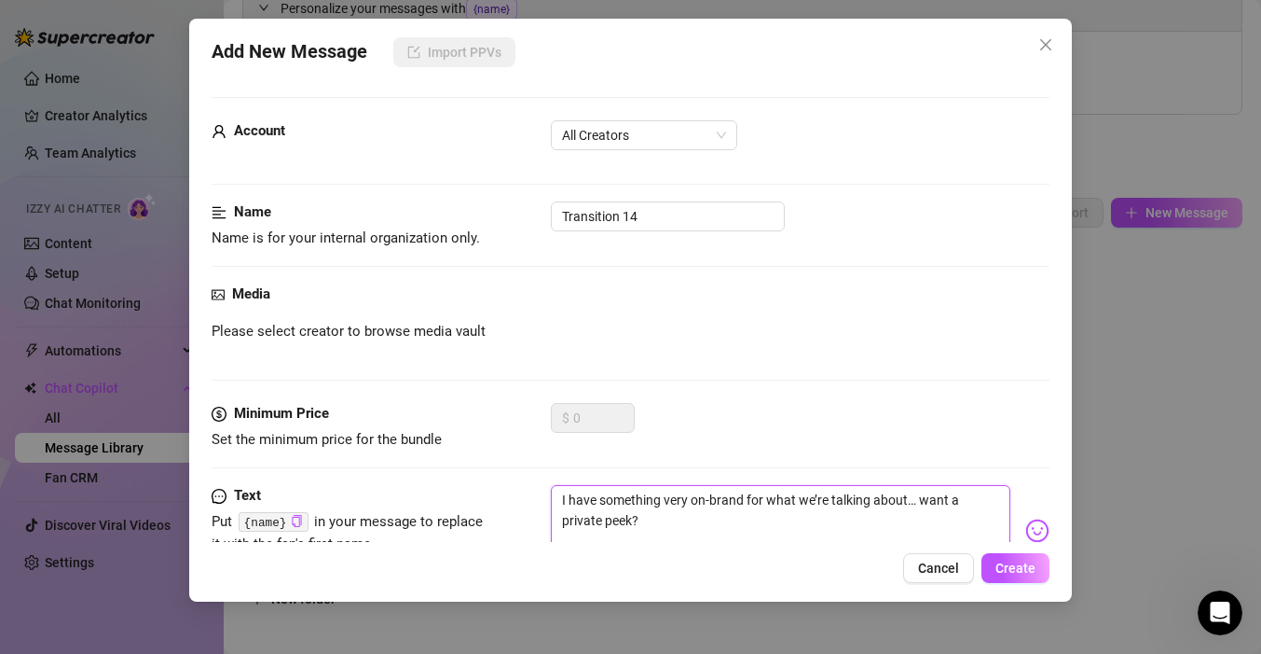
click at [501, 498] on div "Text Put {name} in your message to replace it with the fan's first name. I have…" at bounding box center [631, 530] width 838 height 91
type textarea "i have something very on-brand for what we’re talking about… want a private pee…"
click at [875, 529] on textarea "i have something very on-brand for what we’re talking about… want a private pee…" at bounding box center [781, 522] width 460 height 75
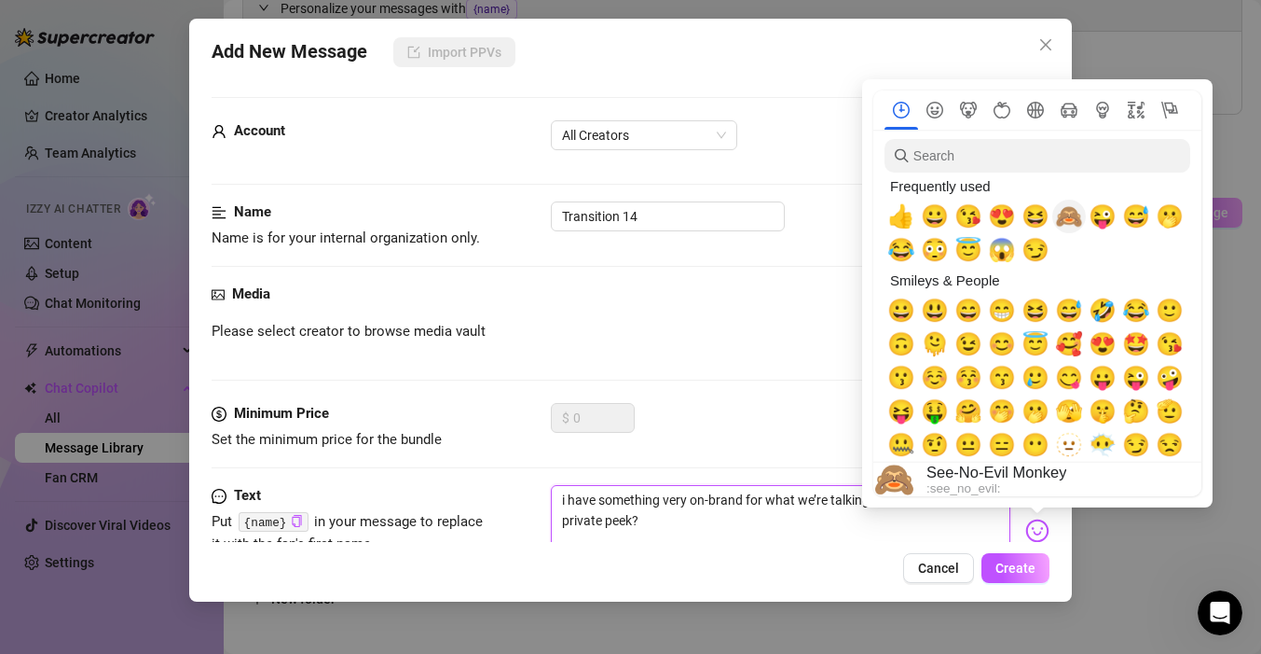
type textarea "i have something very on-brand for what we’re talking about… want a private pee…"
click at [1071, 210] on span "🙈" at bounding box center [1069, 216] width 28 height 26
type textarea "i have something very on-brand for what we’re talking about… want a private pee…"
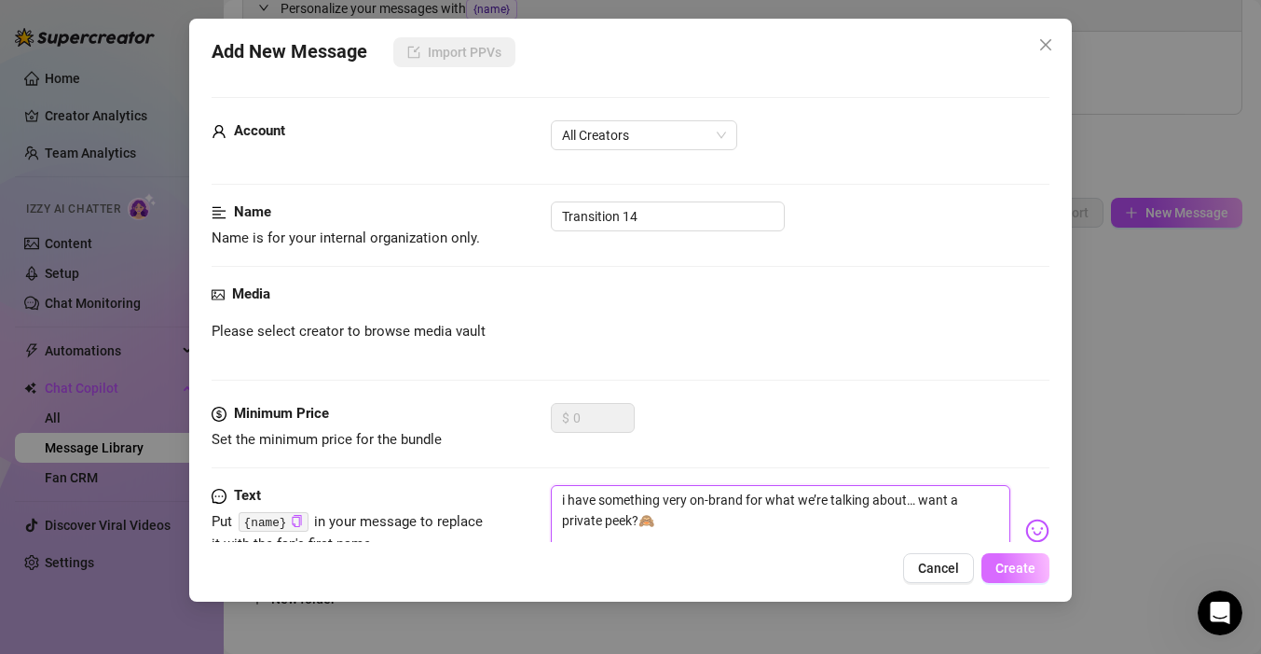
type textarea "i have something very on-brand for what we’re talking about… want a private pee…"
click at [1035, 558] on button "Create" at bounding box center [1016, 568] width 68 height 30
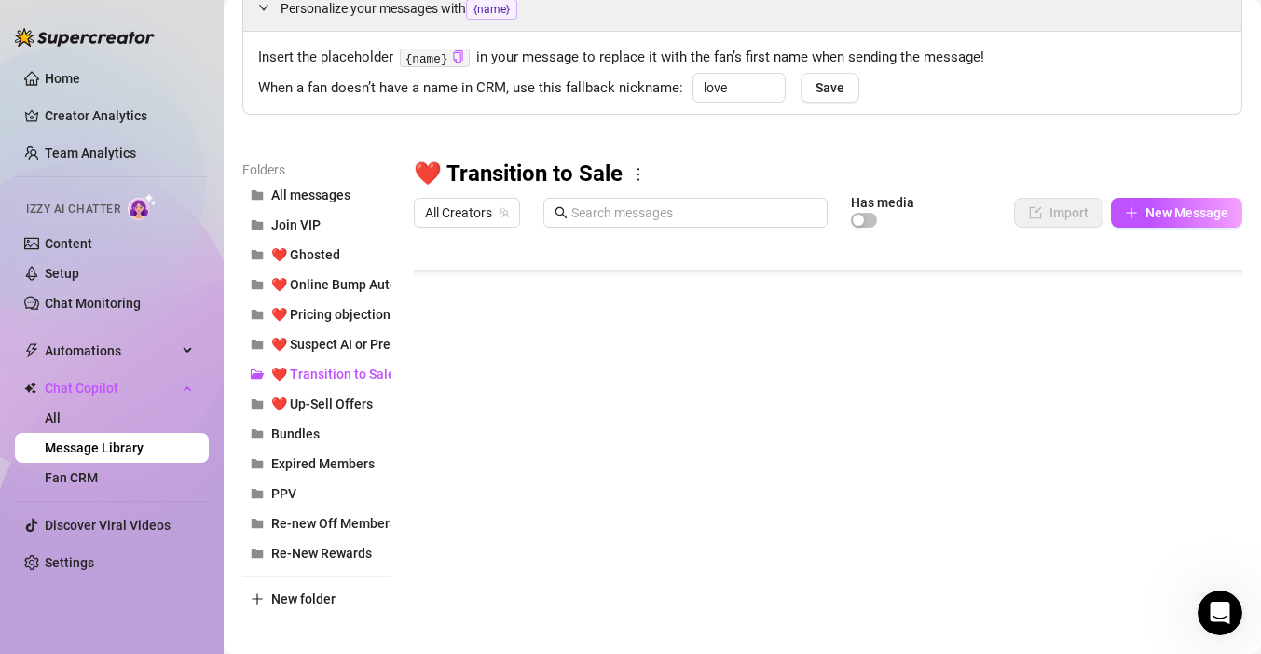
scroll to position [208, 0]
click at [1187, 205] on span "New Message" at bounding box center [1187, 212] width 83 height 15
type textarea "Type your message here..."
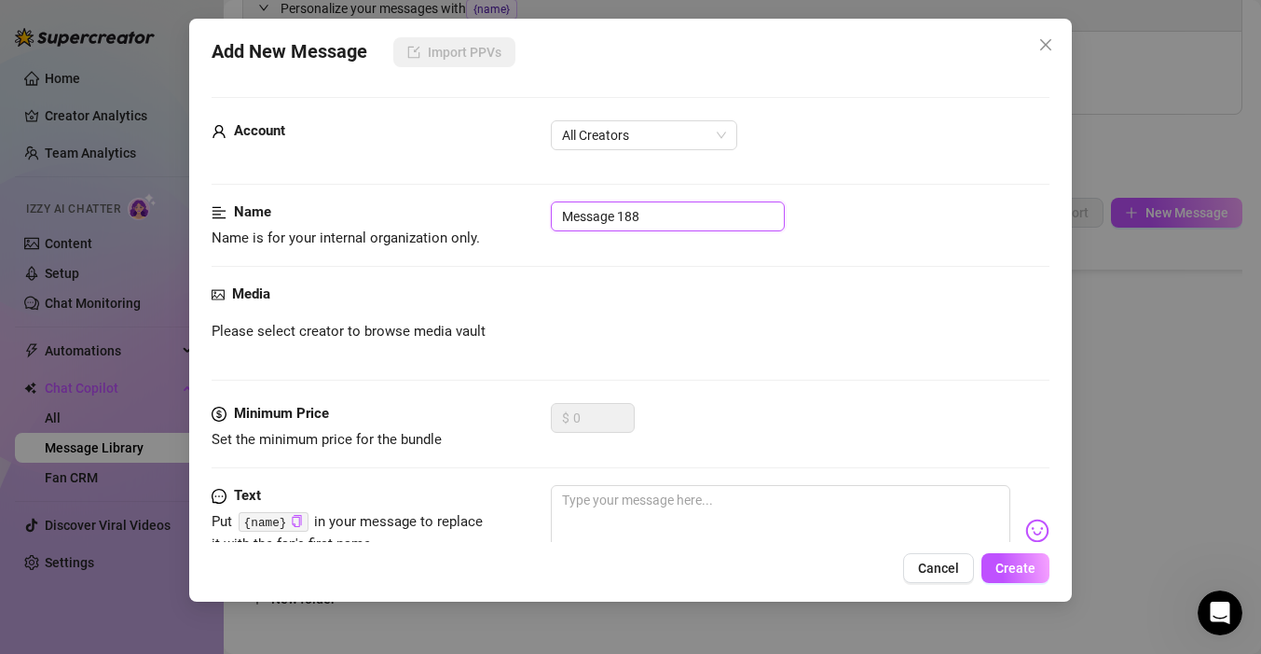
click at [637, 210] on input "Message 188" at bounding box center [668, 216] width 234 height 30
type input "Transition 15"
click at [740, 508] on textarea at bounding box center [781, 522] width 460 height 75
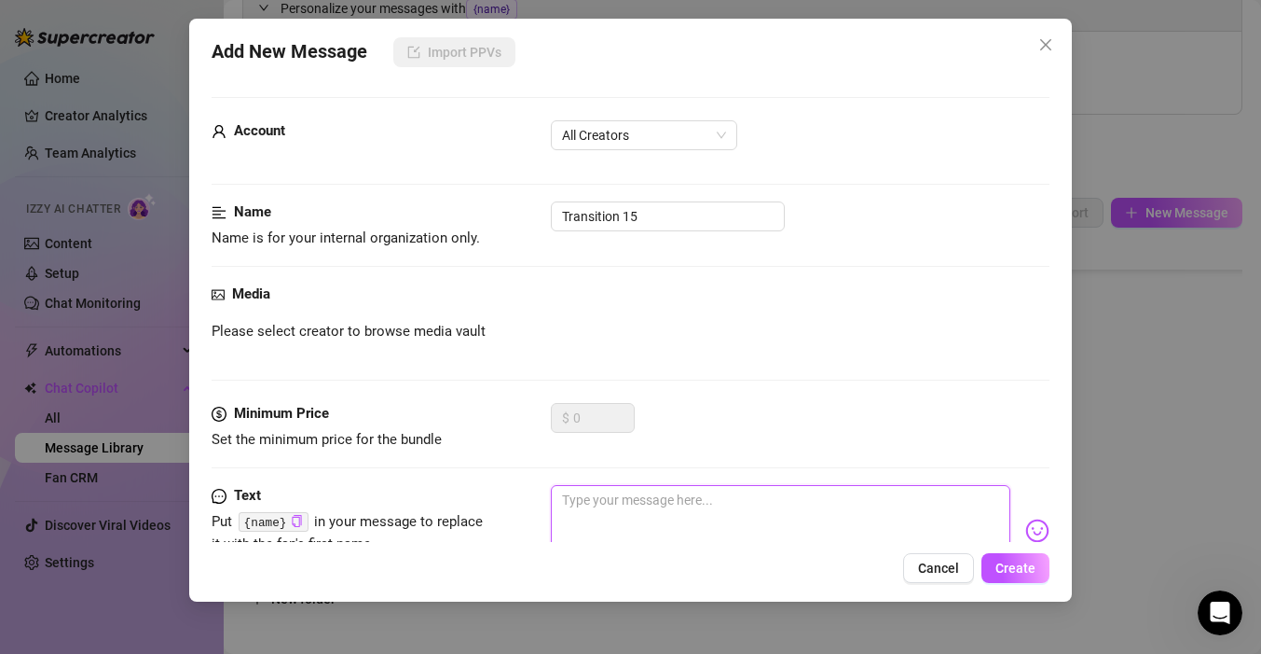
paste textarea "You’ve been so good to me in this chat… I feel like you’ve earned a special tre…"
type textarea "You’ve been so good to me in this chat… I feel like you’ve earned a special tre…"
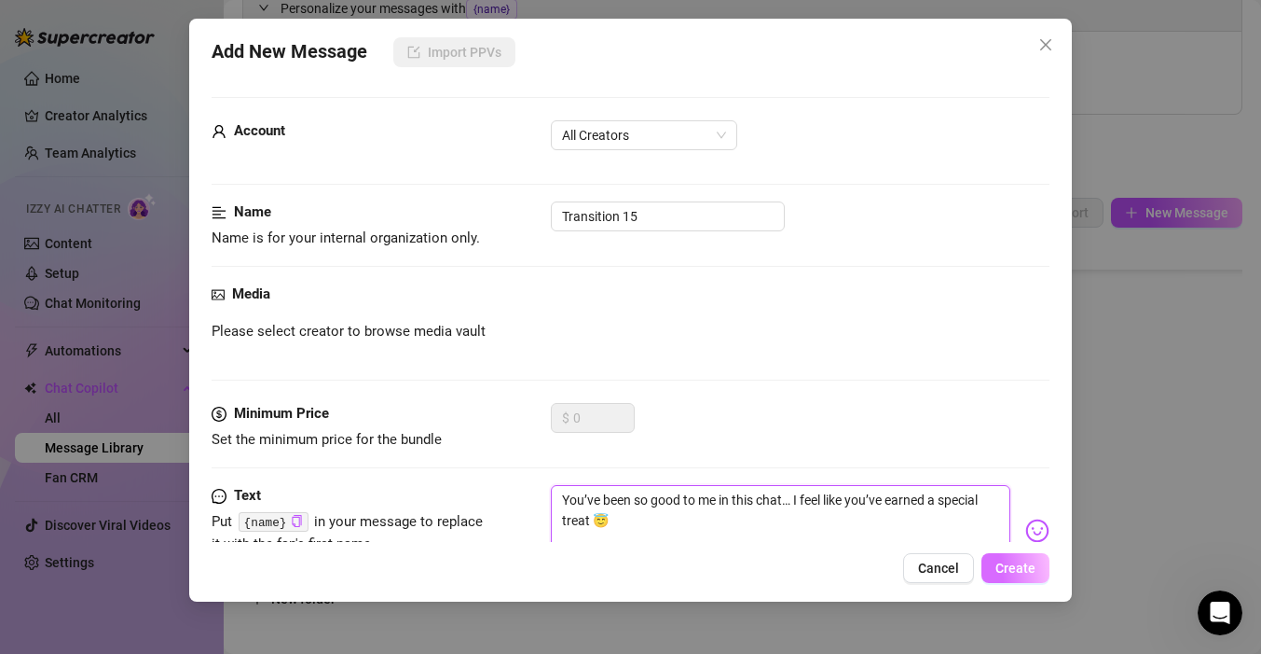
type textarea "You’ve been so good to me in this chat… I feel like you’ve earned a special tre…"
click at [1010, 576] on button "Create" at bounding box center [1016, 568] width 68 height 30
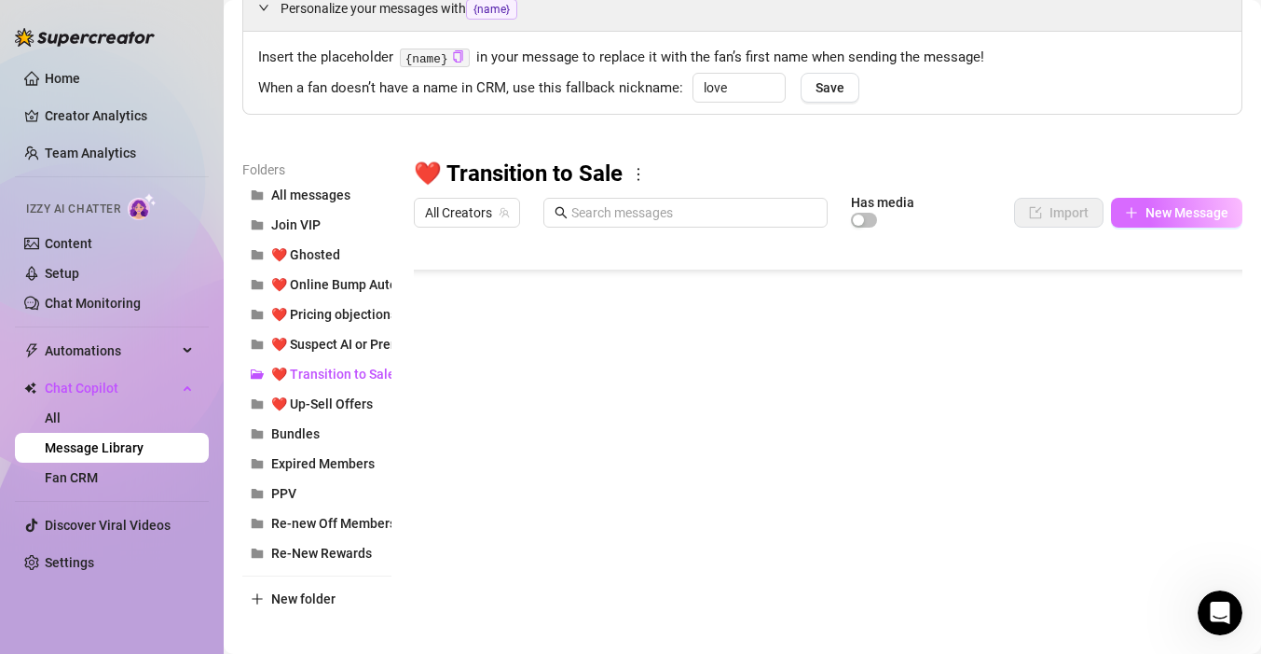
click at [1220, 210] on span "New Message" at bounding box center [1187, 212] width 83 height 15
type textarea "Type your message here..."
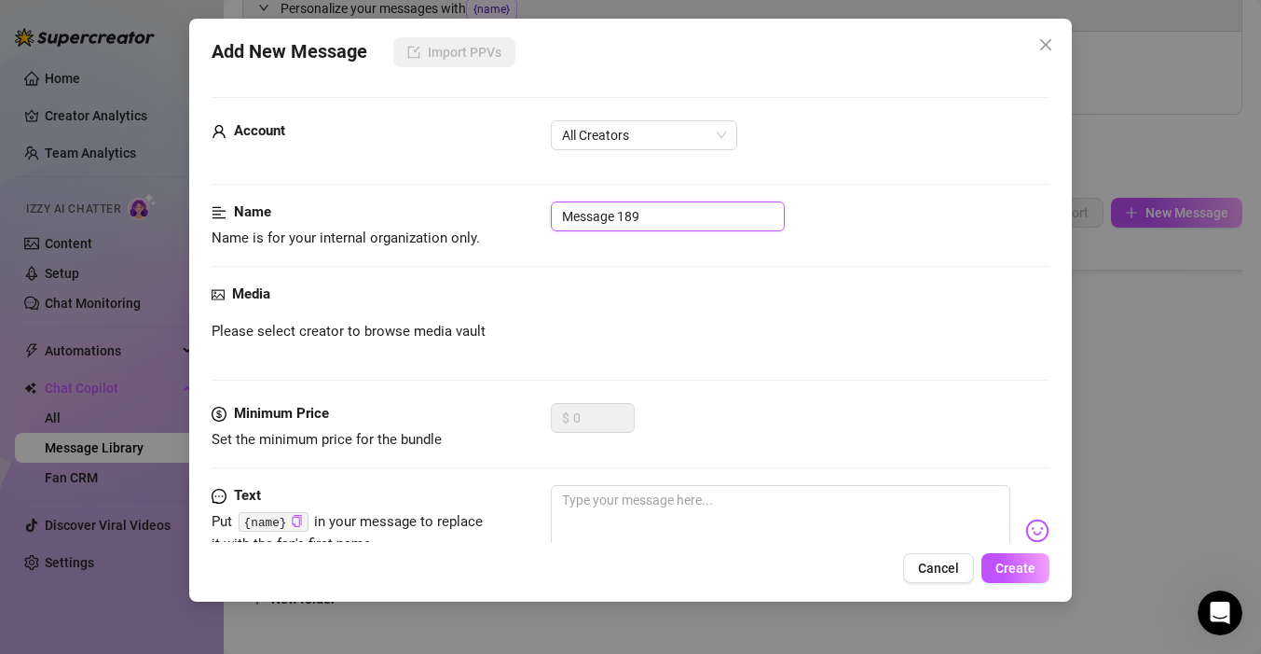
click at [649, 220] on input "Message 189" at bounding box center [668, 216] width 234 height 30
type input "Transition 16"
click at [701, 501] on textarea at bounding box center [781, 522] width 460 height 75
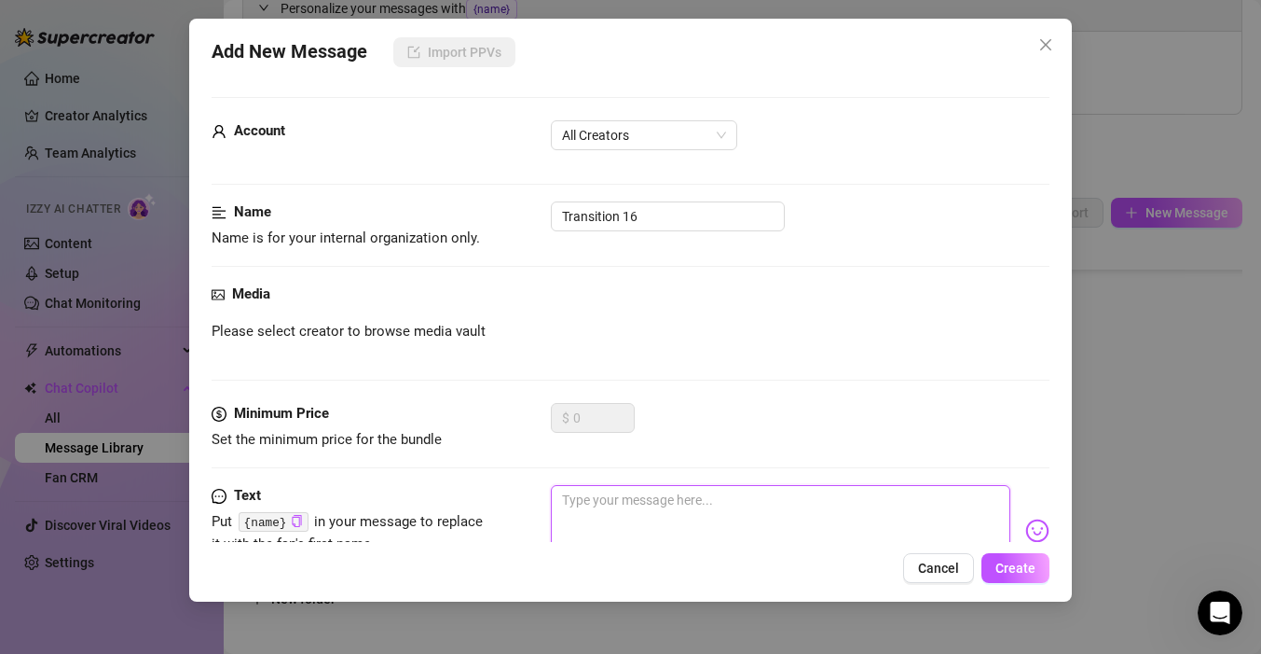
click at [766, 522] on textarea at bounding box center [781, 522] width 460 height 75
paste textarea "I have a video that’s almost too filthy to send… almost. Want to see if you can…"
type textarea "I have a video that’s almost too filthy to send… almost. Want to see if you can…"
drag, startPoint x: 567, startPoint y: 499, endPoint x: 493, endPoint y: 499, distance: 73.7
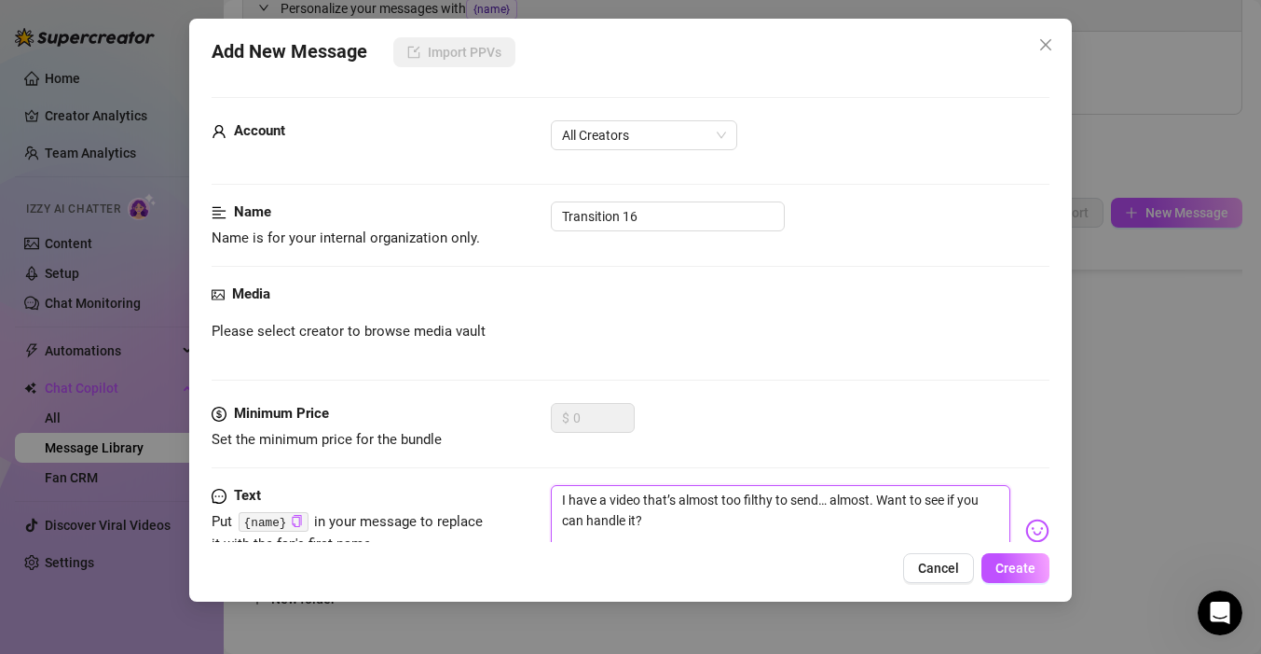
click at [493, 499] on div "Text Put {name} in your message to replace it with the fan's first name. I have…" at bounding box center [631, 530] width 838 height 91
type textarea "ihave a video that’s almost too filthy to send… almost. Want to see if you can …"
click at [879, 525] on textarea "ihave a video that’s almost too filthy to send… almost. Want to see if you can …" at bounding box center [781, 522] width 460 height 75
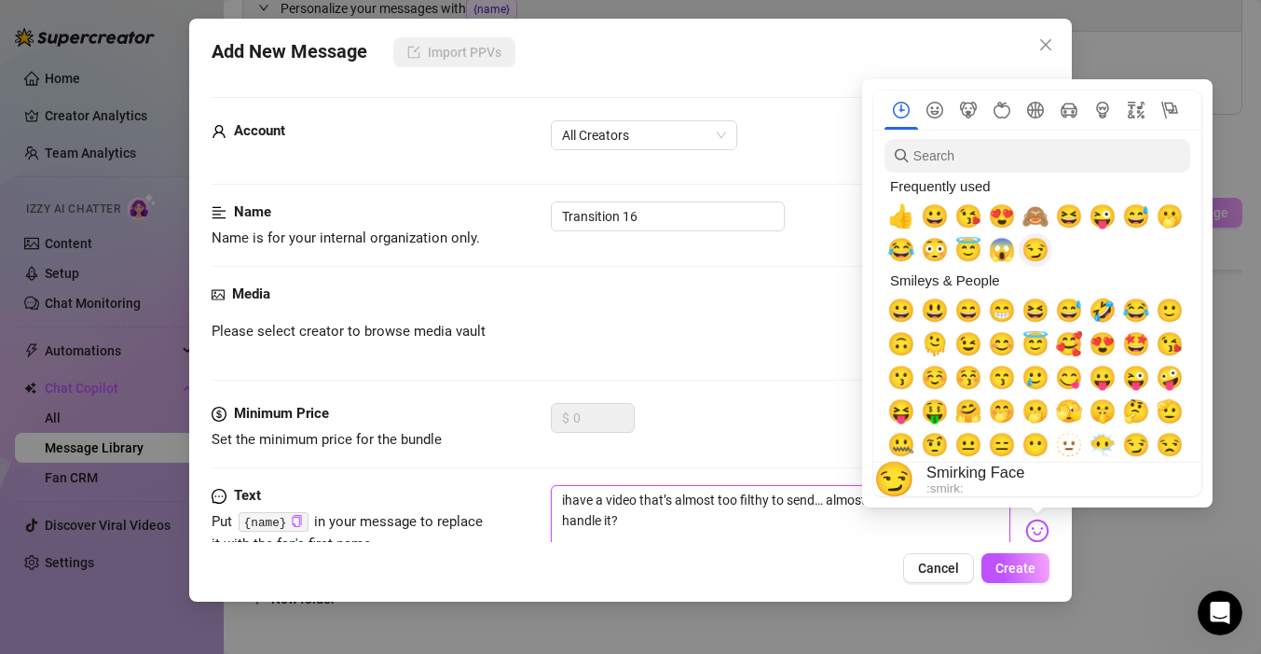
type textarea "ihave a video that’s almost too filthy to send… almost. Want to see if you can …"
click at [1042, 255] on span "😏" at bounding box center [1036, 250] width 28 height 26
type textarea "ihave a video that’s almost too filthy to send… almost. Want to see if you can …"
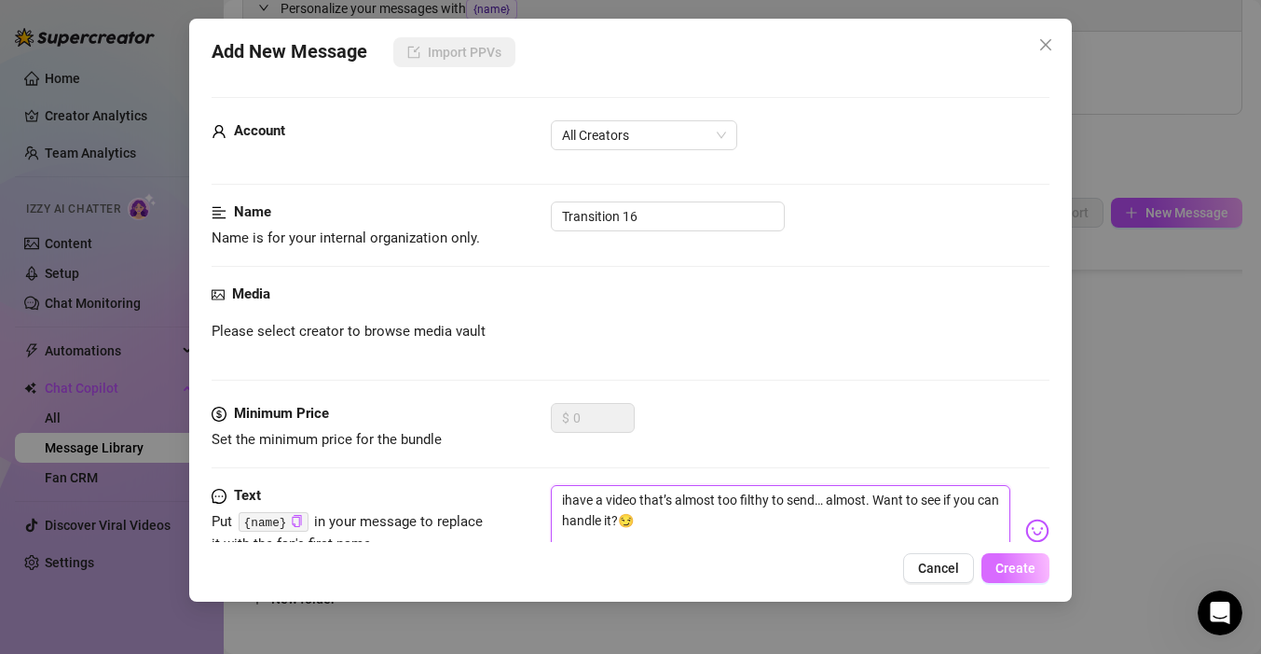
type textarea "ihave a video that’s almost too filthy to send… almost. Want to see if you can …"
click at [1044, 573] on button "Create" at bounding box center [1016, 568] width 68 height 30
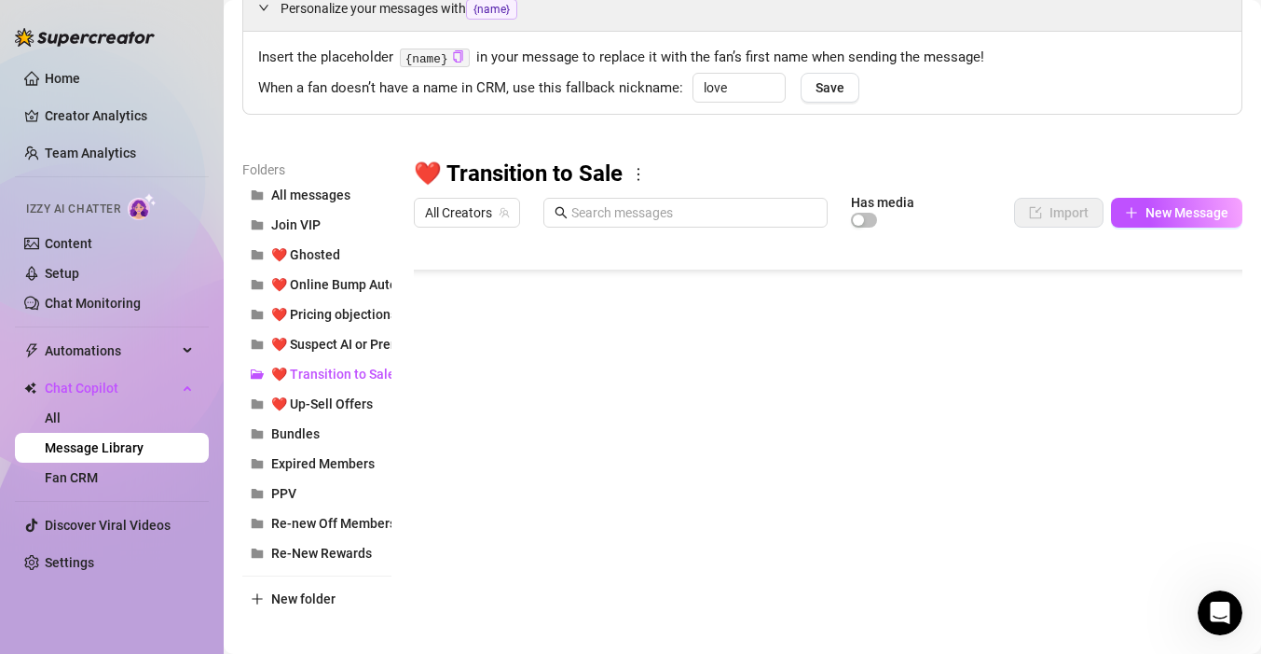
scroll to position [298, 1]
click at [1175, 227] on div "All Creators Has media Import New Message" at bounding box center [828, 213] width 829 height 32
click at [1174, 215] on span "New Message" at bounding box center [1187, 212] width 83 height 15
type textarea "Type your message here..."
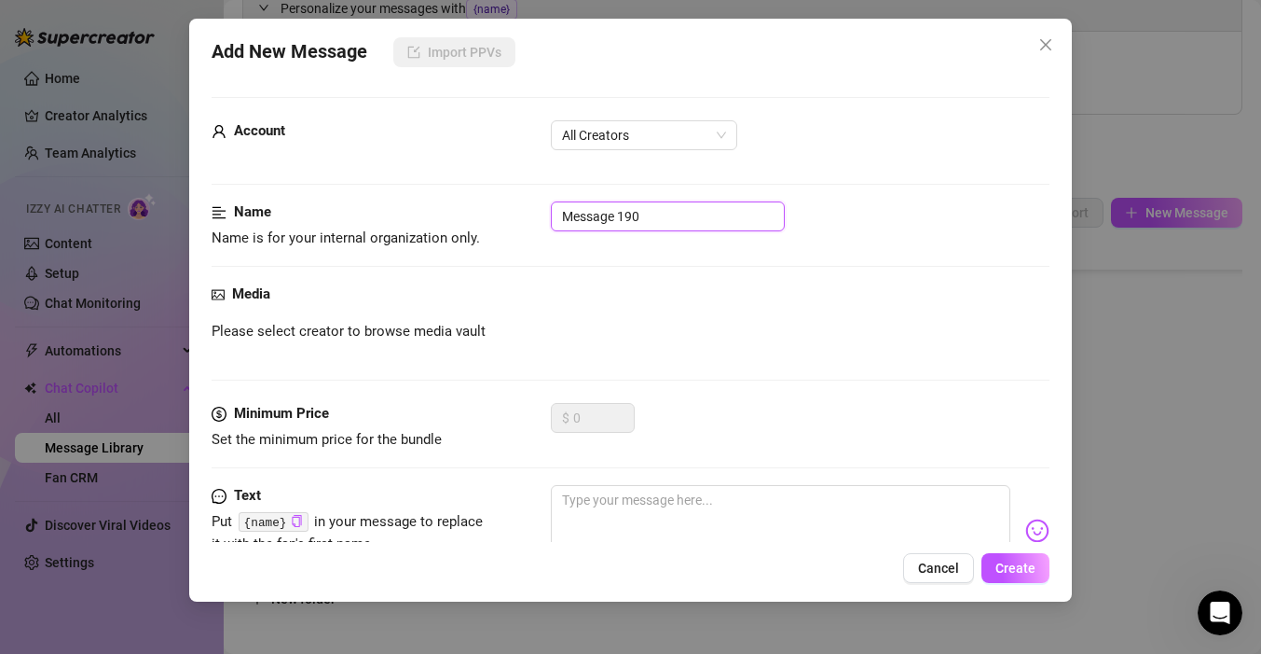
click at [666, 210] on input "Message 190" at bounding box center [668, 216] width 234 height 30
type input "t"
type input "Transition 17"
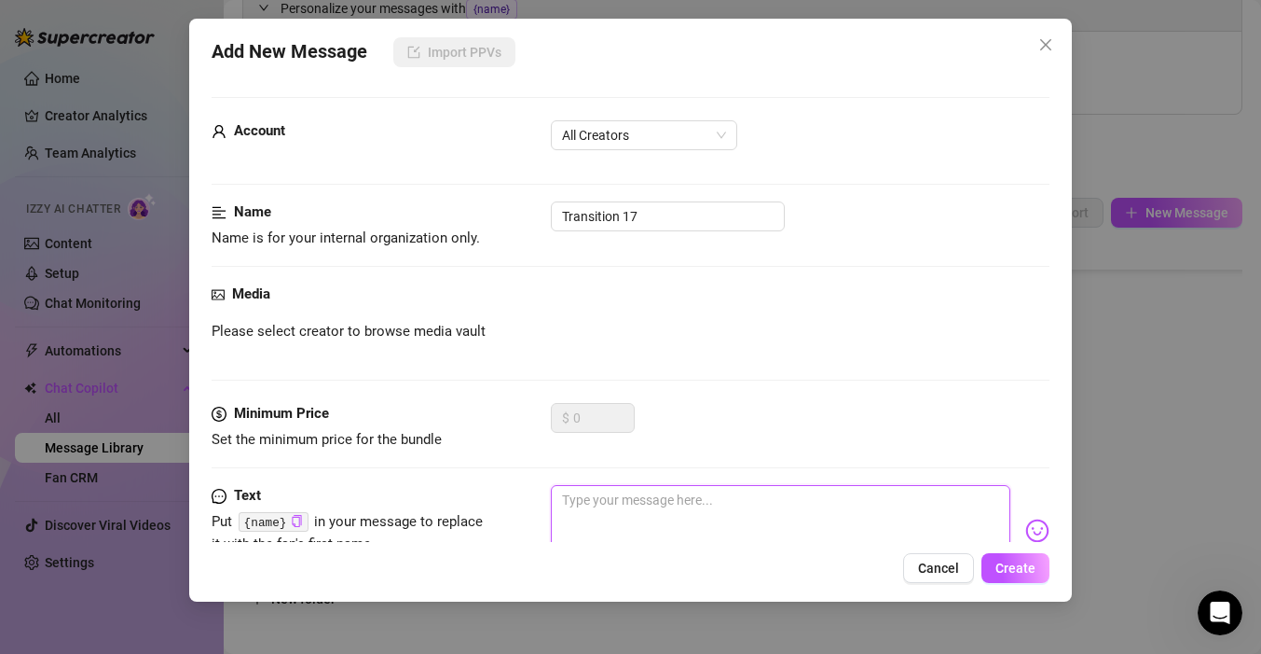
click at [684, 503] on textarea at bounding box center [781, 522] width 460 height 75
click at [661, 525] on textarea at bounding box center [781, 522] width 460 height 75
paste textarea "If I picked out something that would wreck you (in the best way), would you wat…"
type textarea "If I picked out something that would wreck you (in the best way), would you wat…"
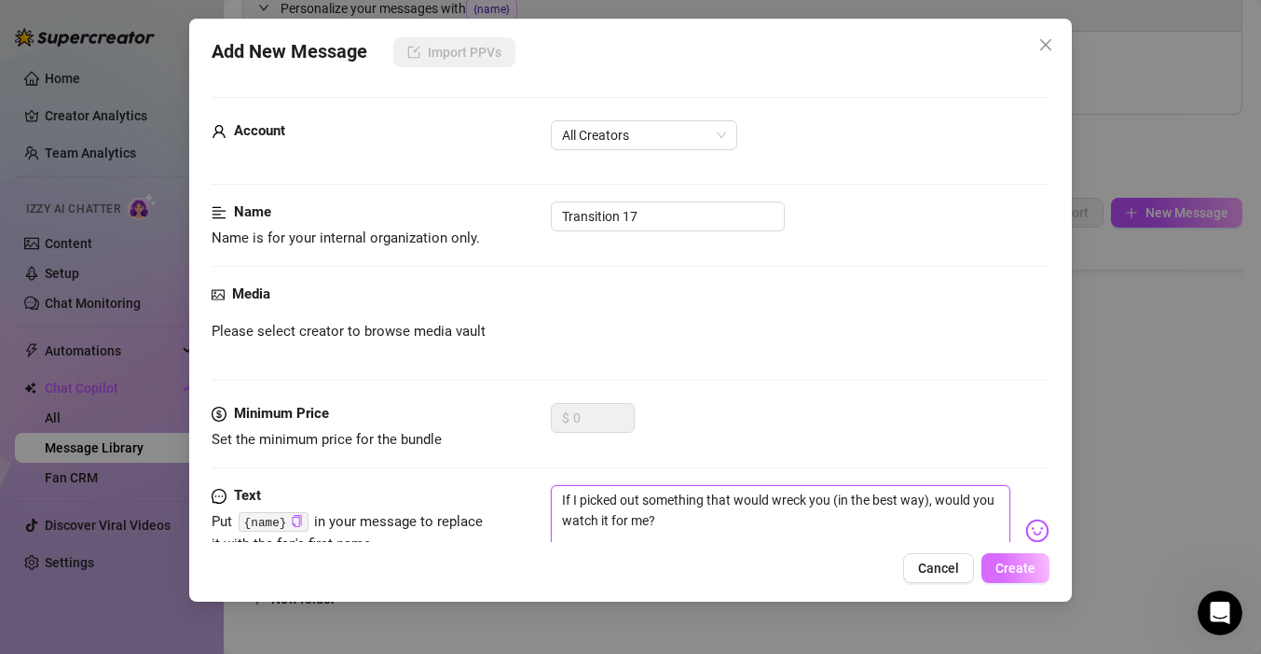
type textarea "If I picked out something that would wreck you (in the best way), would you wat…"
click at [1024, 562] on span "Create" at bounding box center [1016, 567] width 40 height 15
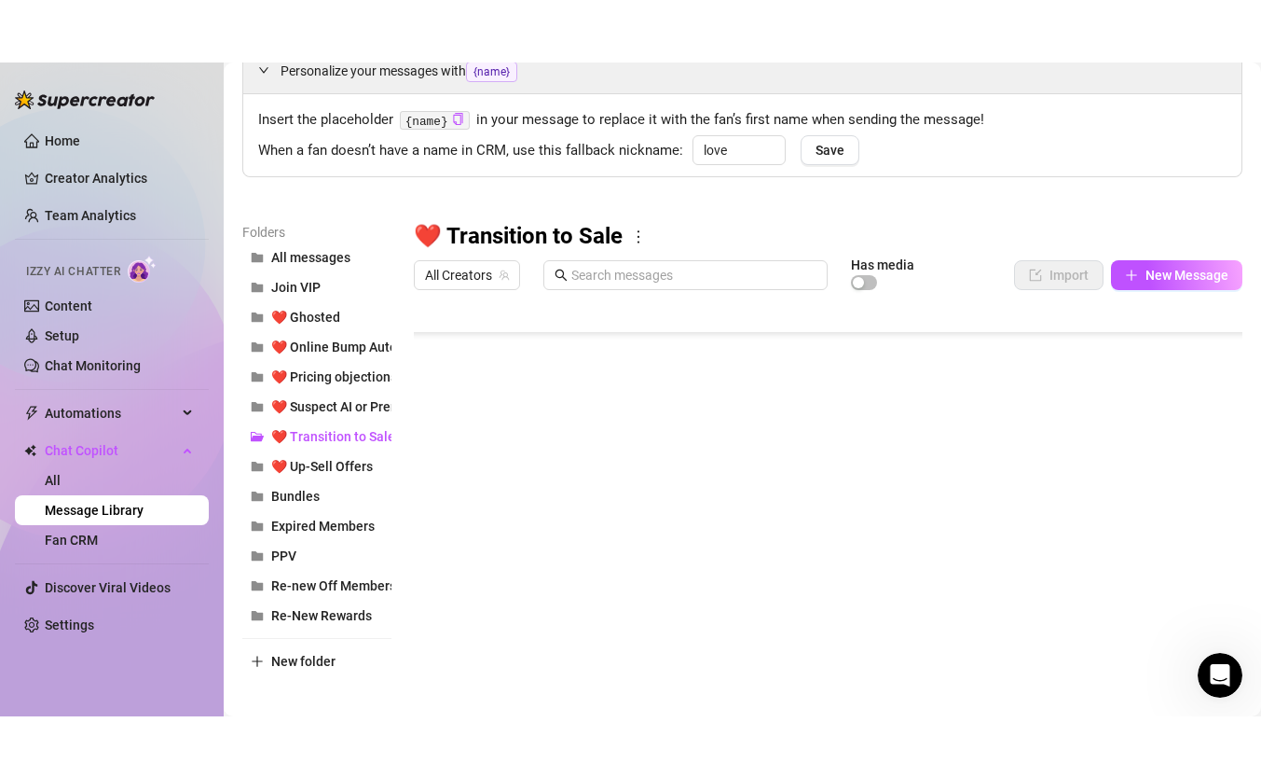
scroll to position [336, 1]
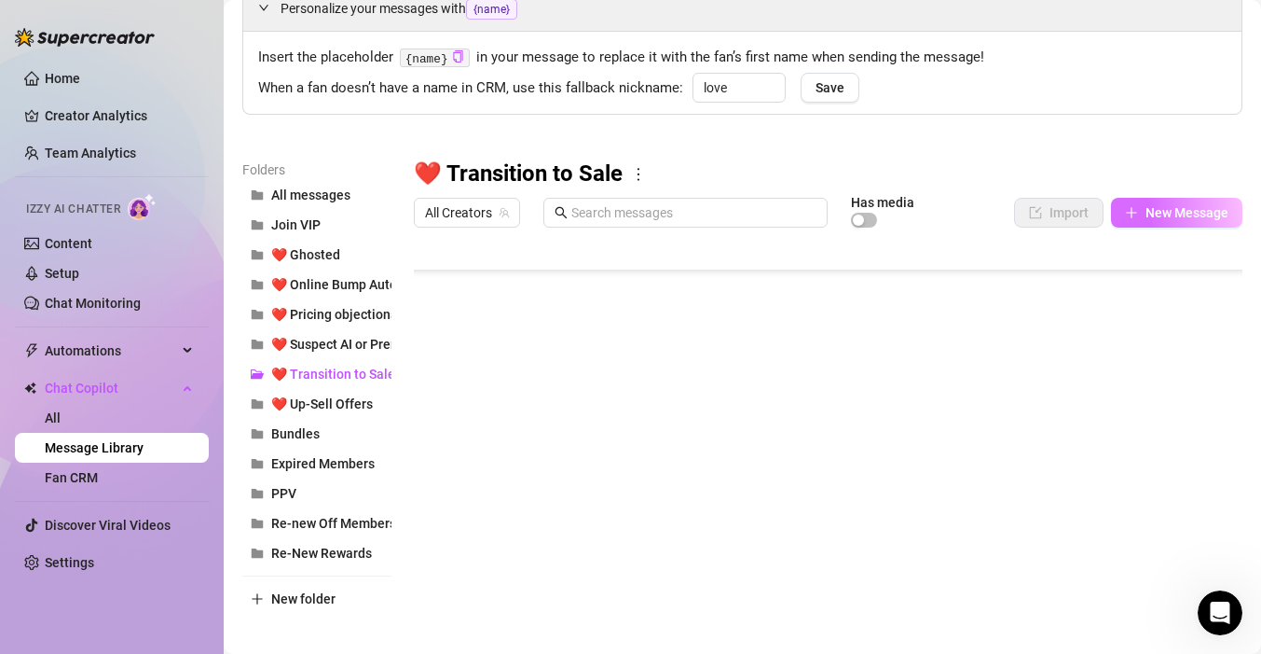
click at [1168, 221] on button "New Message" at bounding box center [1176, 213] width 131 height 30
type textarea "Type your message here..."
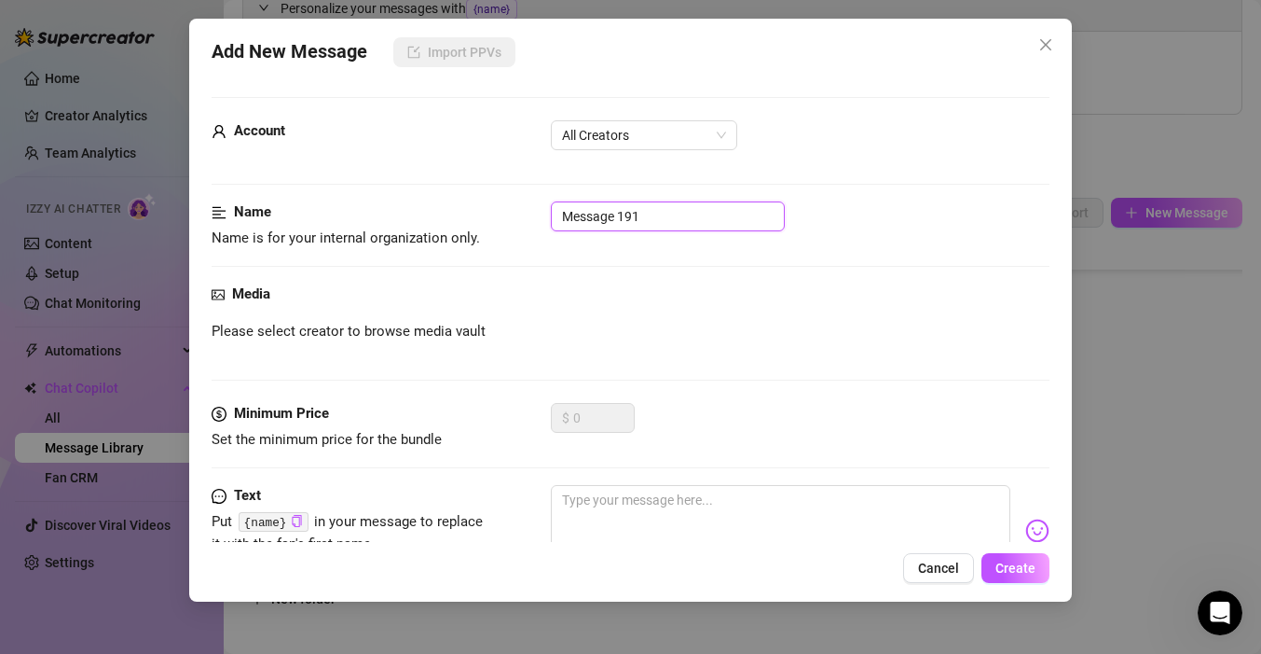
click at [652, 222] on input "Message 191" at bounding box center [668, 216] width 234 height 30
type input "Transition 18"
click at [675, 520] on textarea at bounding box center [781, 522] width 460 height 75
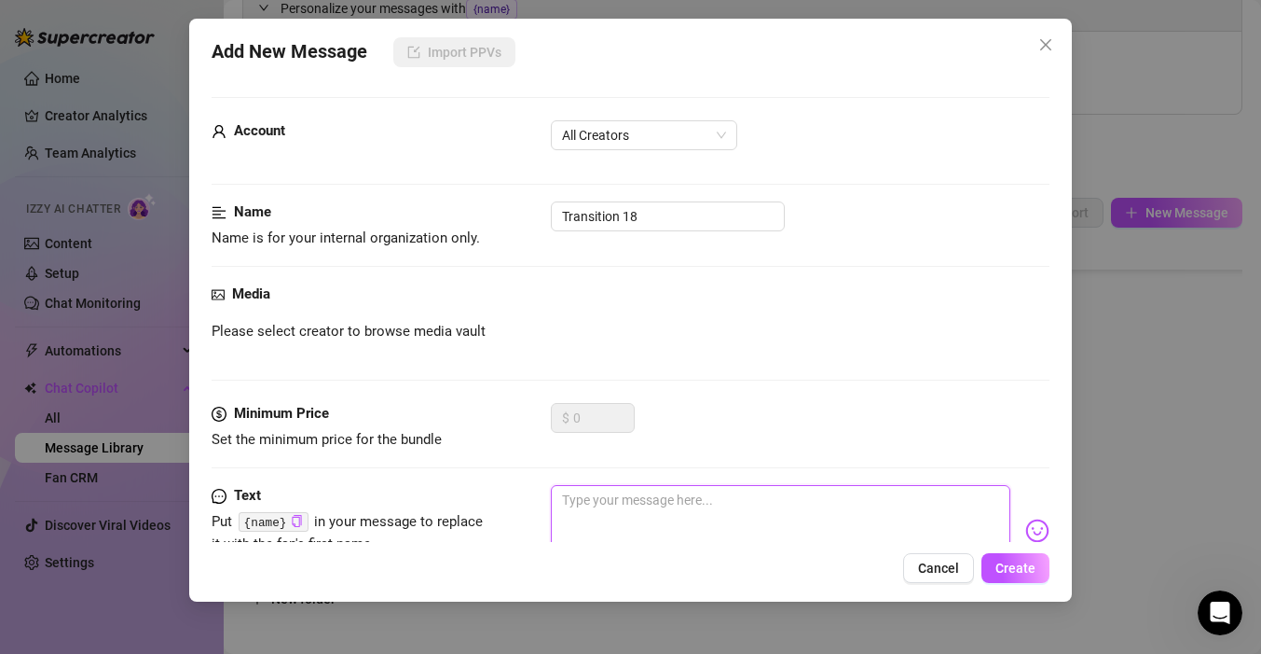
click at [665, 500] on textarea at bounding box center [781, 522] width 460 height 75
type textarea "y"
paste textarea "ou’re giving me the perfect excuse to send this spicy video I’ve been holding o…"
type textarea "you’re giving me the perfect excuse to send this spicy video I’ve been holding …"
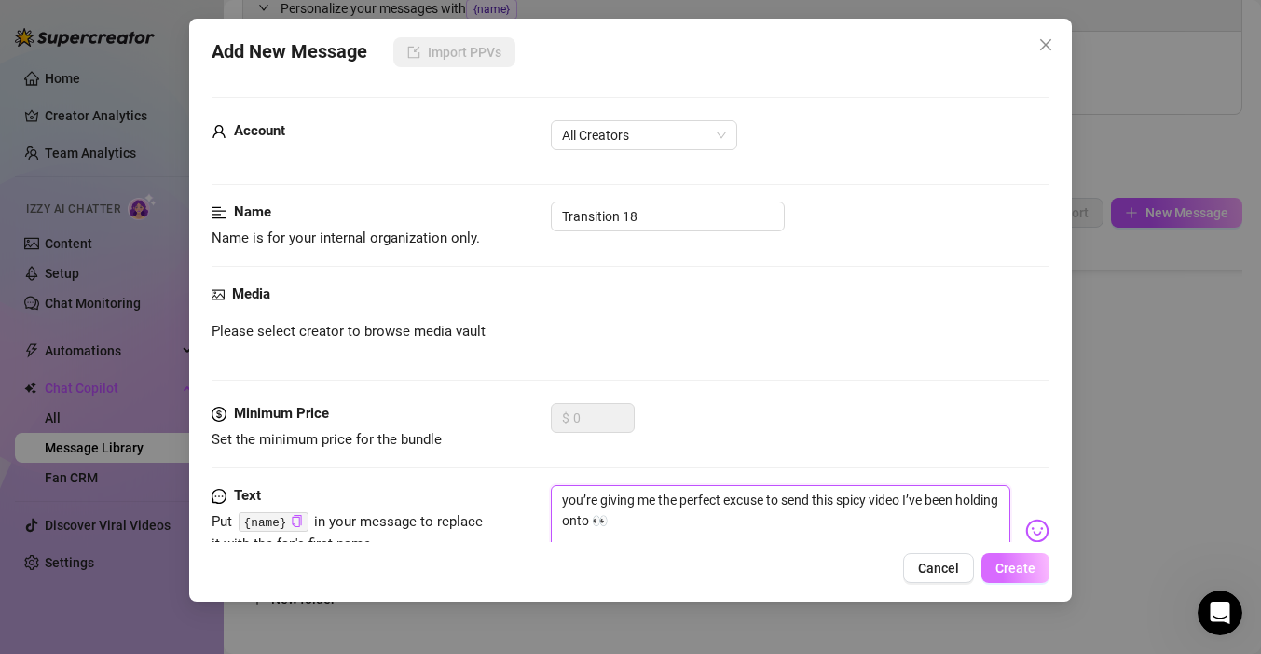
type textarea "you’re giving me the perfect excuse to send this spicy video I’ve been holding …"
click at [1025, 561] on span "Create" at bounding box center [1016, 567] width 40 height 15
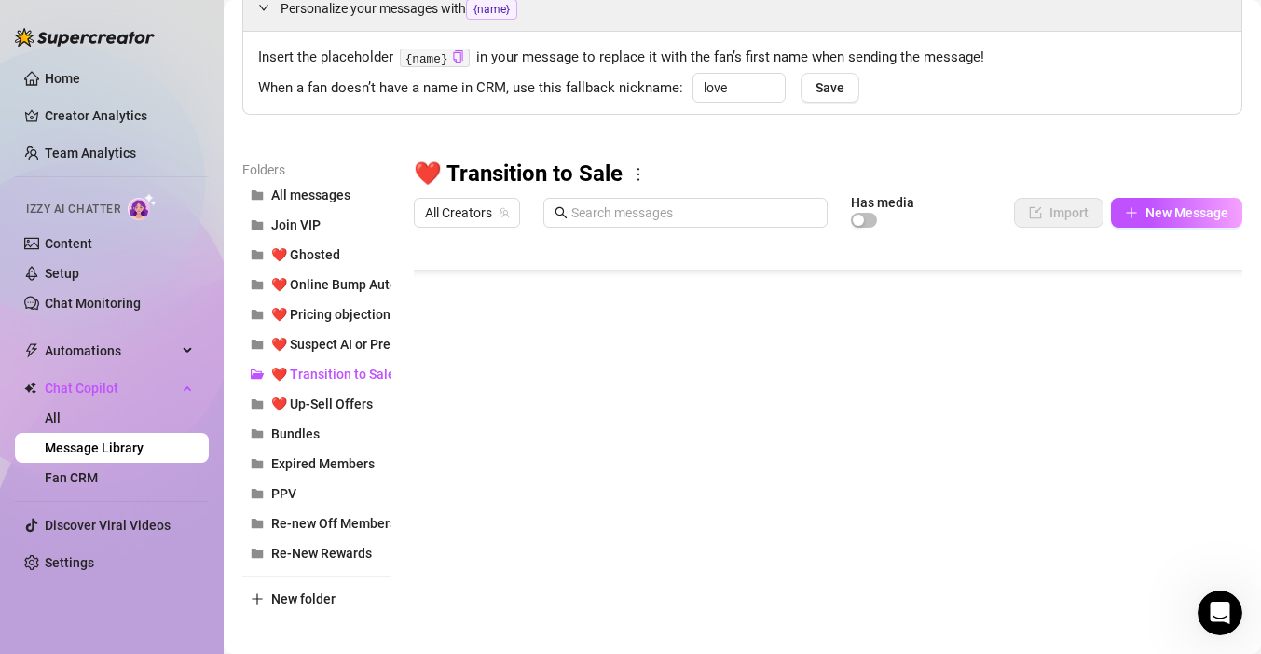
click at [1175, 231] on div "All Creators Has media Import New Message" at bounding box center [828, 216] width 829 height 39
click at [1175, 221] on button "New Message" at bounding box center [1176, 213] width 131 height 30
type textarea "Type your message here..."
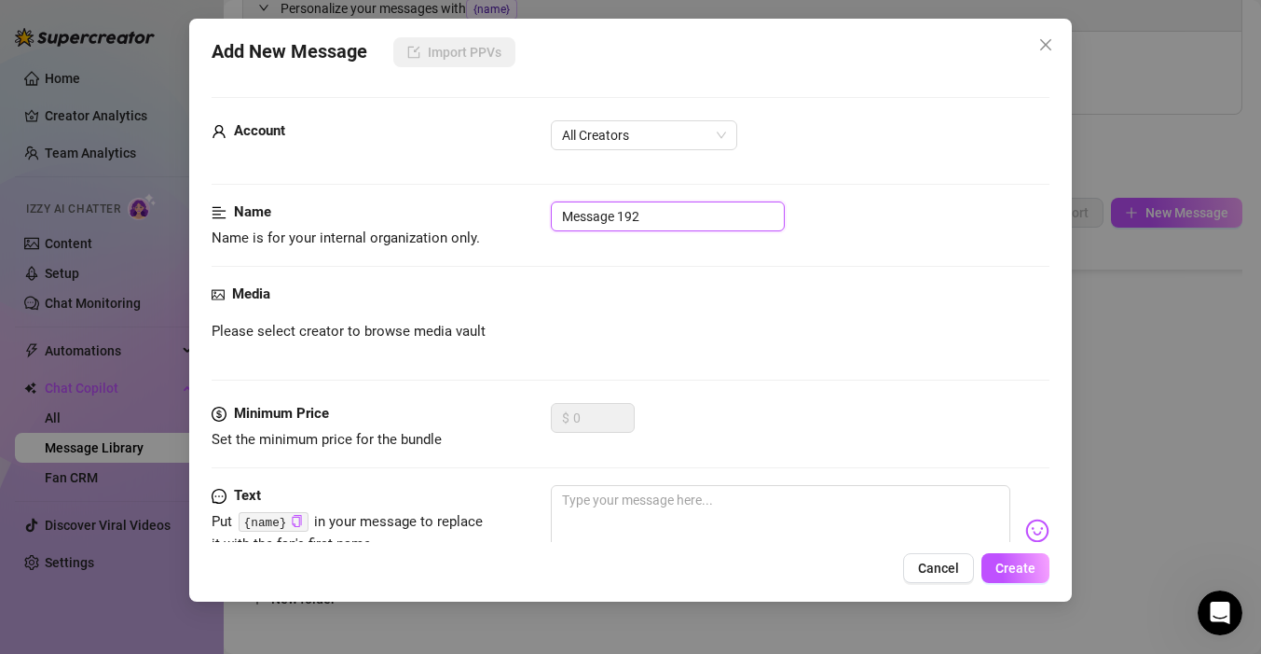
click at [610, 217] on input "Message 192" at bounding box center [668, 216] width 234 height 30
type input "Transition 19"
click at [624, 509] on textarea at bounding box center [781, 522] width 460 height 75
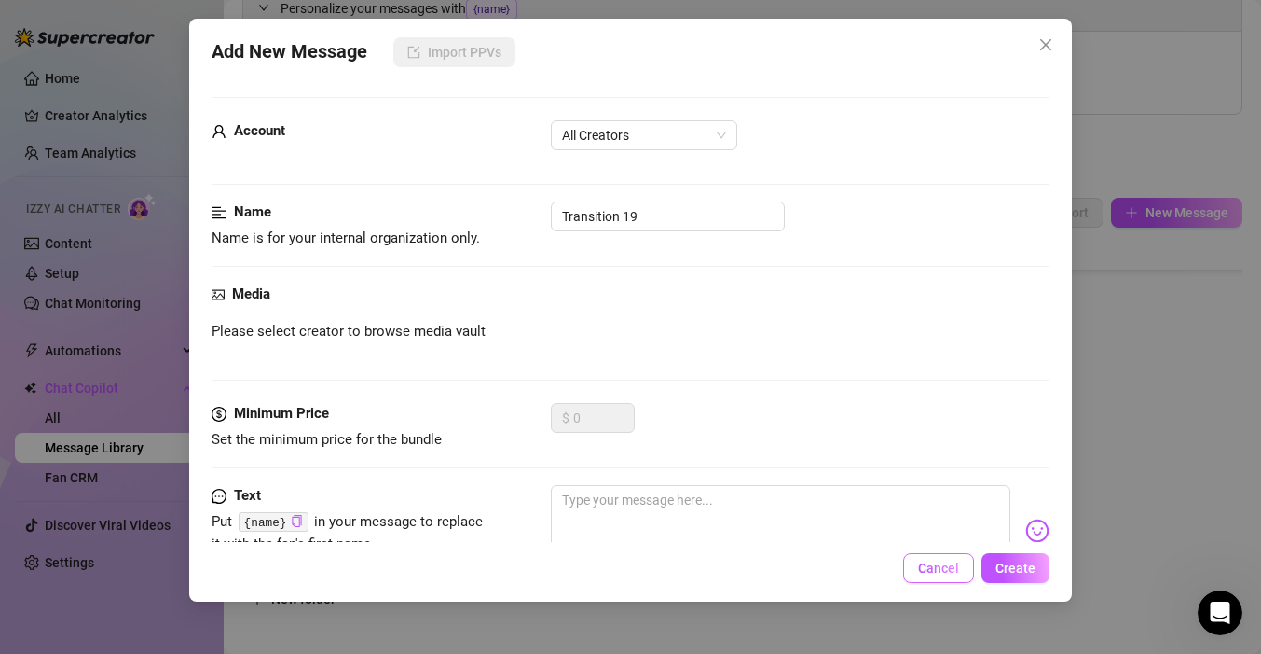
click at [964, 564] on button "Cancel" at bounding box center [938, 568] width 71 height 30
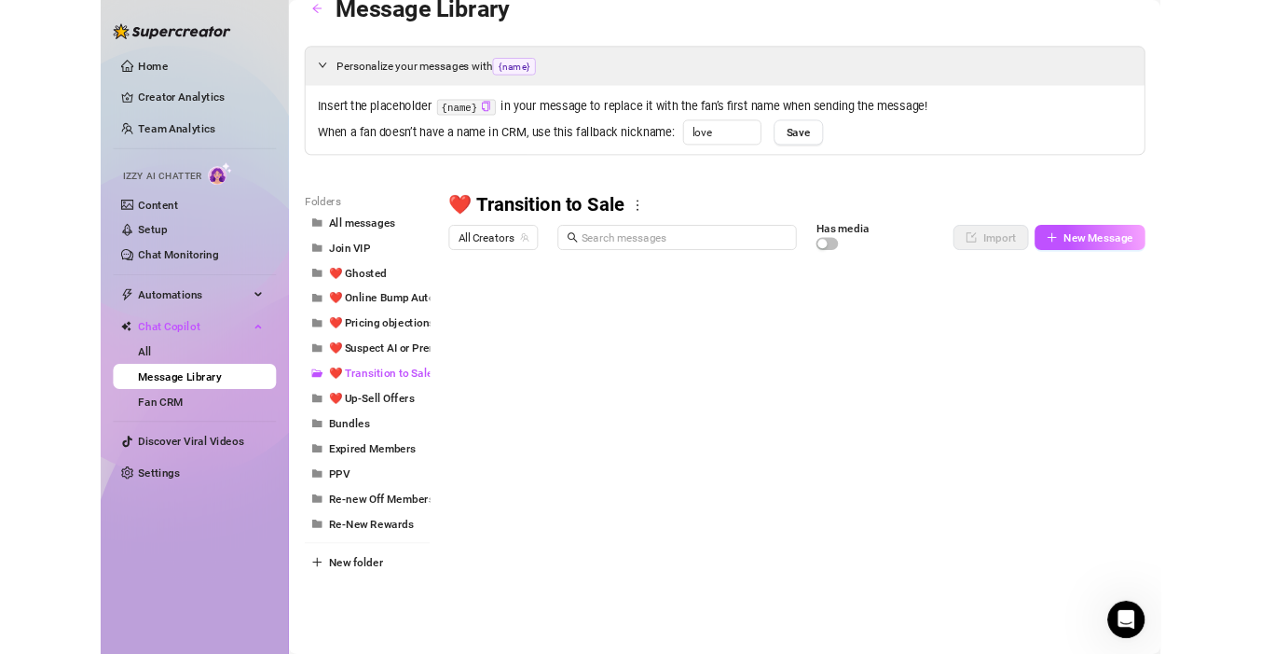
scroll to position [0, 0]
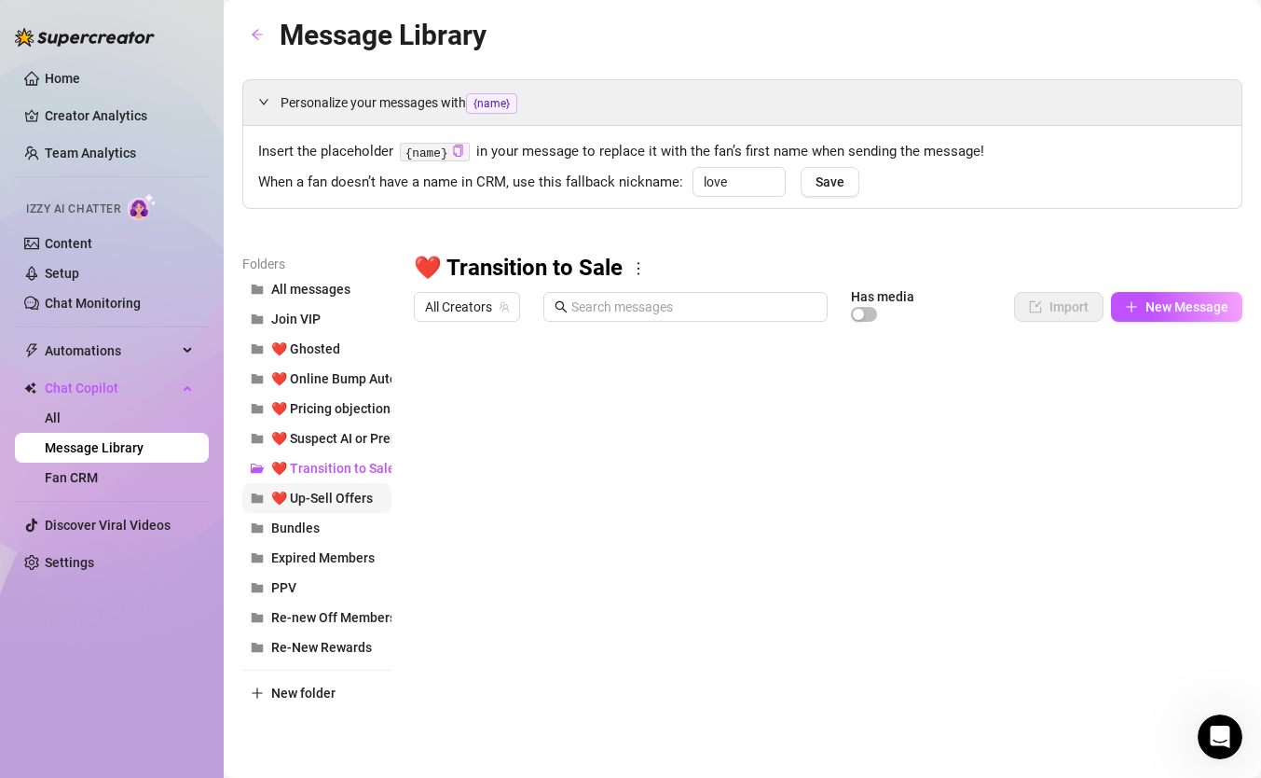
click at [349, 501] on span "❤️ Up-Sell Offers" at bounding box center [322, 497] width 102 height 15
click at [1178, 301] on span "New Message" at bounding box center [1187, 306] width 83 height 15
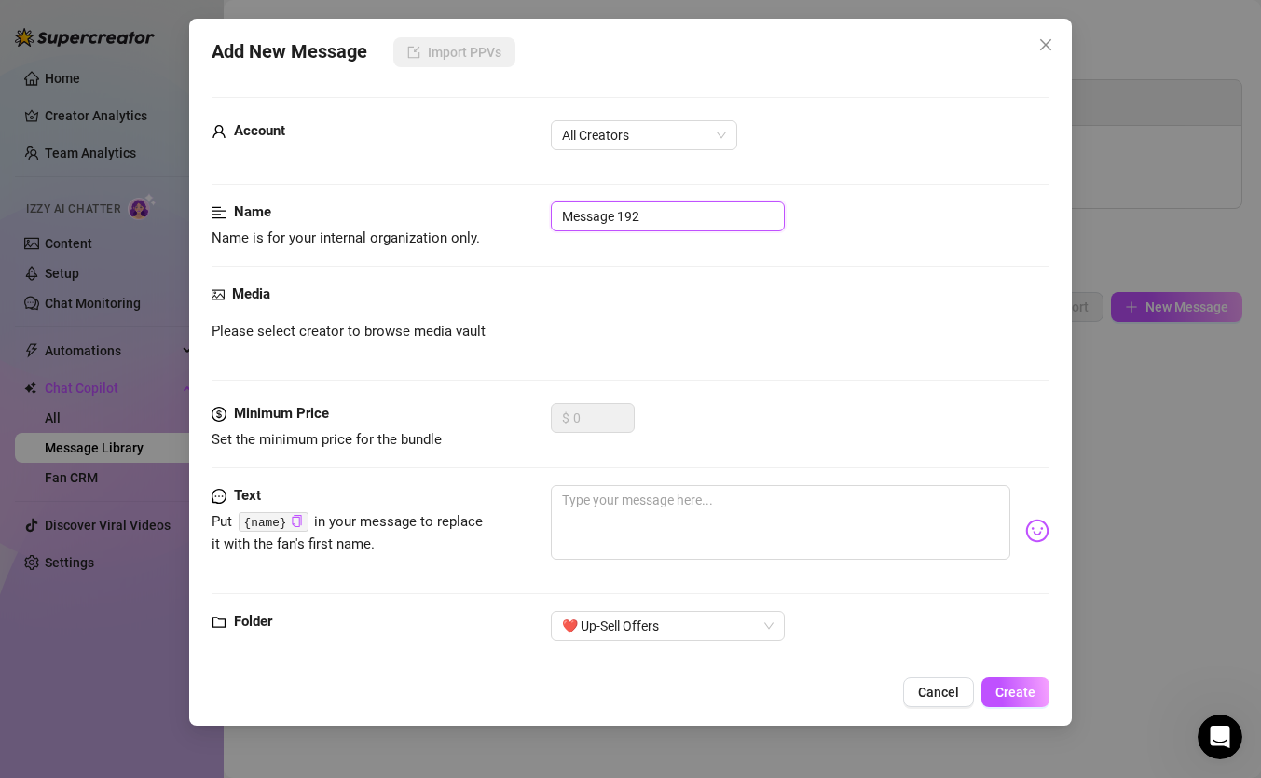
click at [648, 214] on input "Message 192" at bounding box center [668, 216] width 234 height 30
type input "Custom Offer 4"
click at [747, 546] on textarea at bounding box center [781, 522] width 460 height 75
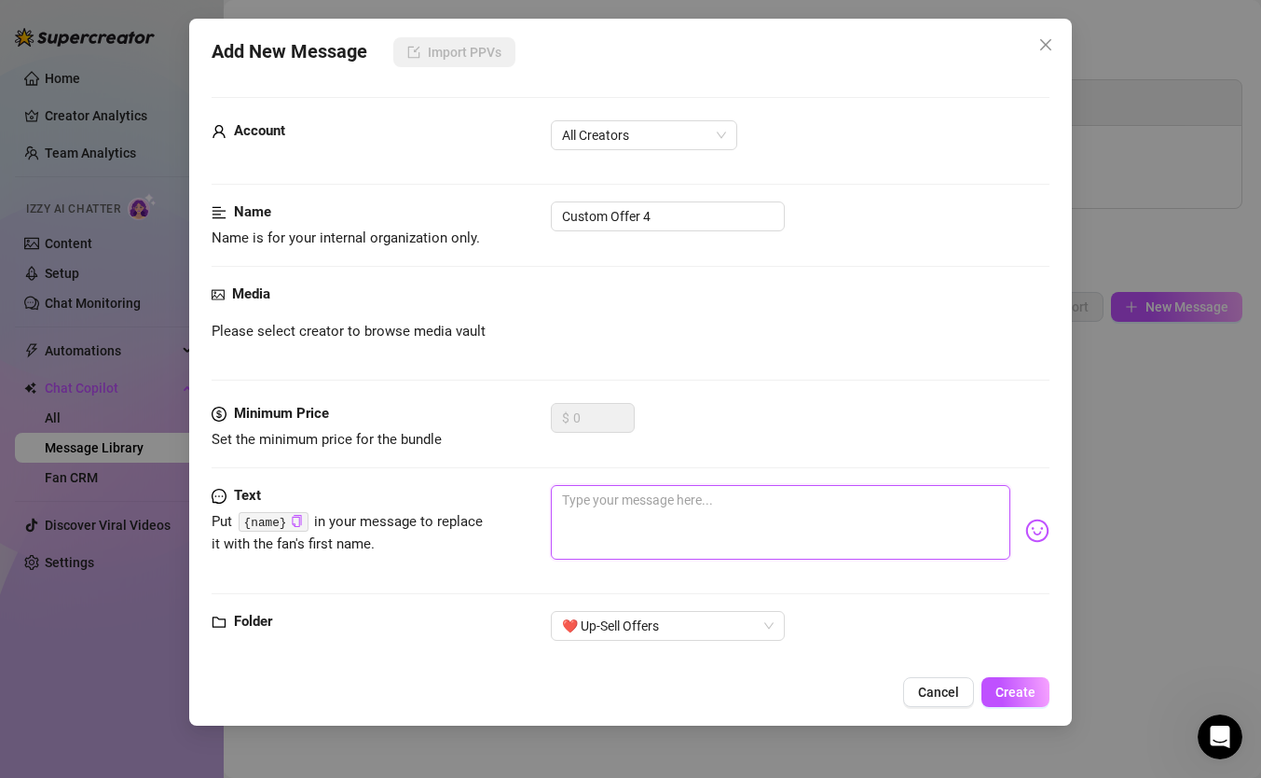
paste textarea "If I made a custom video with your name in it… would you watch it on repeat?"
type textarea "If I made a custom video with your name in it… would you watch it on repeat?"
type textarea "If I made a custom video with your name in it… would you watch it on repeat?;"
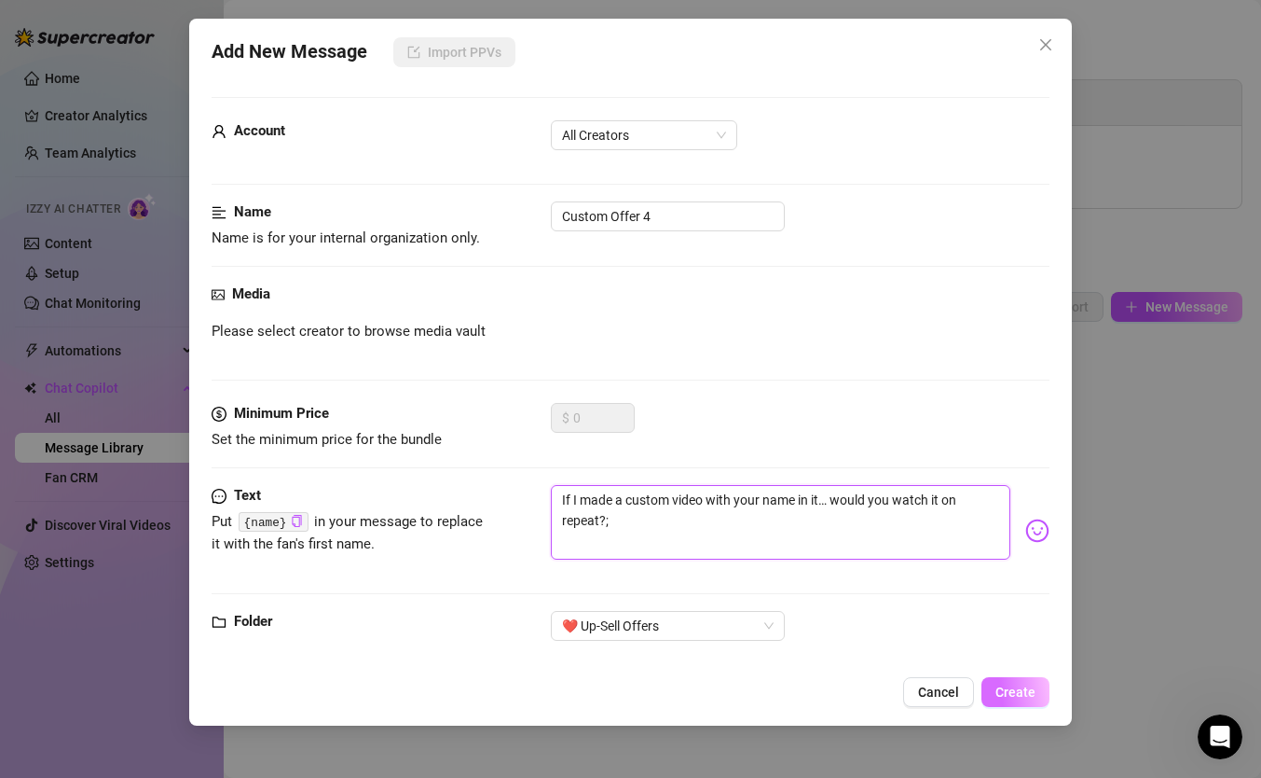
type textarea "If I made a custom video with your name in it… would you watch it on repeat?;)"
click at [1012, 653] on span "Create" at bounding box center [1016, 691] width 40 height 15
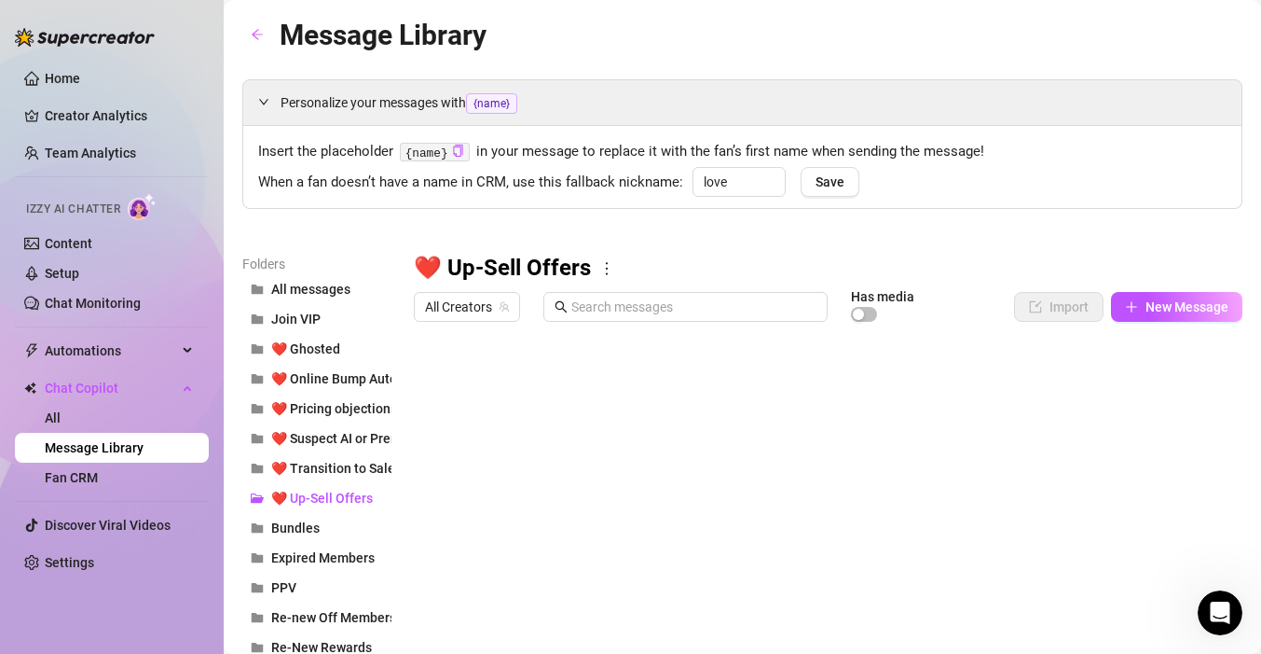
click at [105, 540] on ul "Home Creator Analytics Team Analytics Izzy AI Chatter Content Setup Chat Monito…" at bounding box center [112, 320] width 194 height 529
click at [94, 555] on link "Settings" at bounding box center [69, 562] width 49 height 15
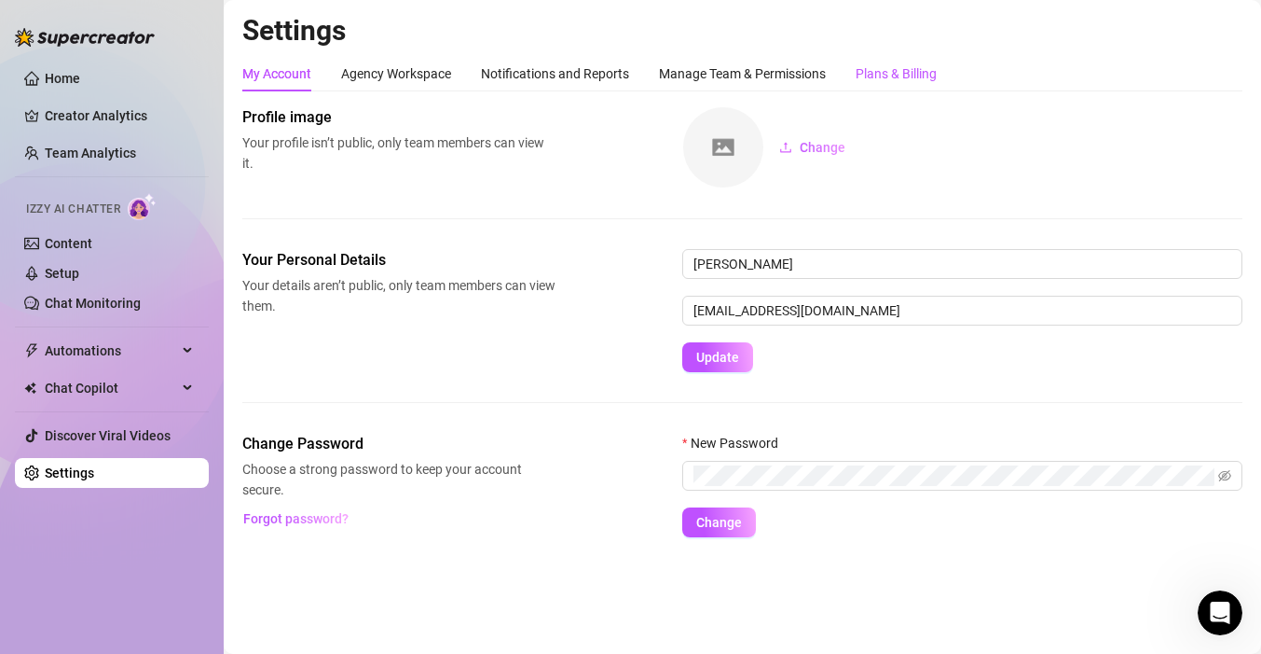
click at [880, 69] on div "Plans & Billing" at bounding box center [896, 73] width 81 height 21
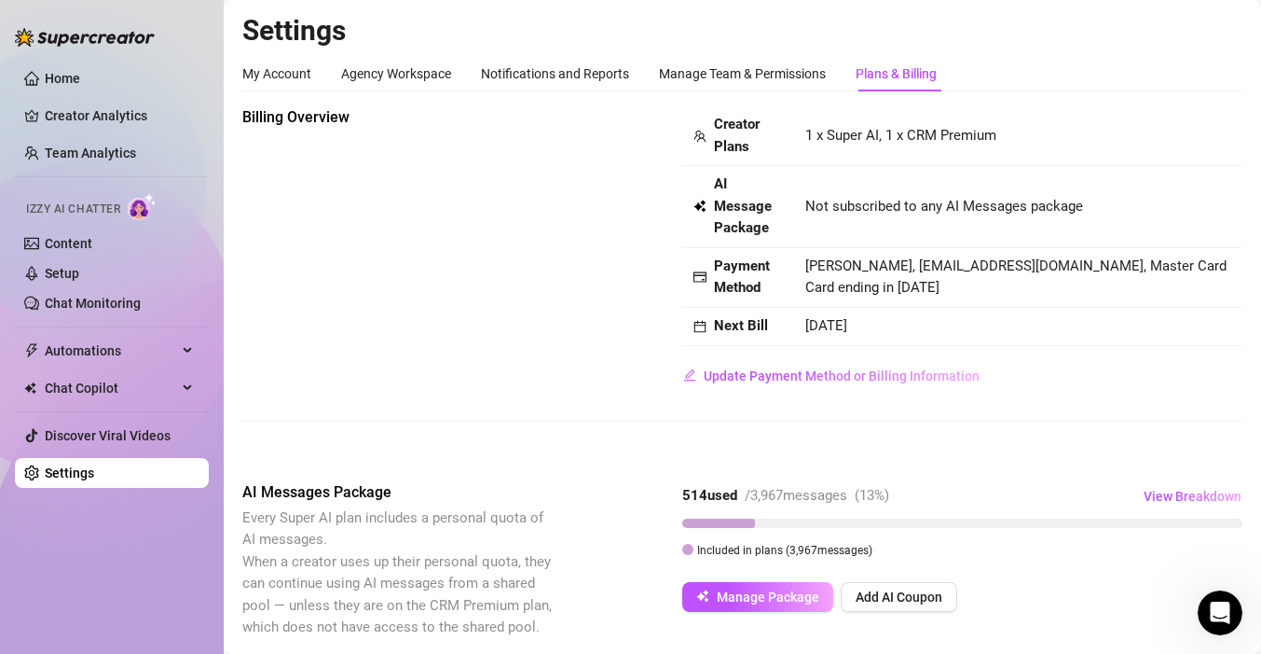
click at [591, 482] on div "AI Messages Package Every Super AI plan includes a personal quota of AI message…" at bounding box center [742, 560] width 1000 height 158
click at [810, 63] on div "Manage Team & Permissions" at bounding box center [742, 73] width 167 height 21
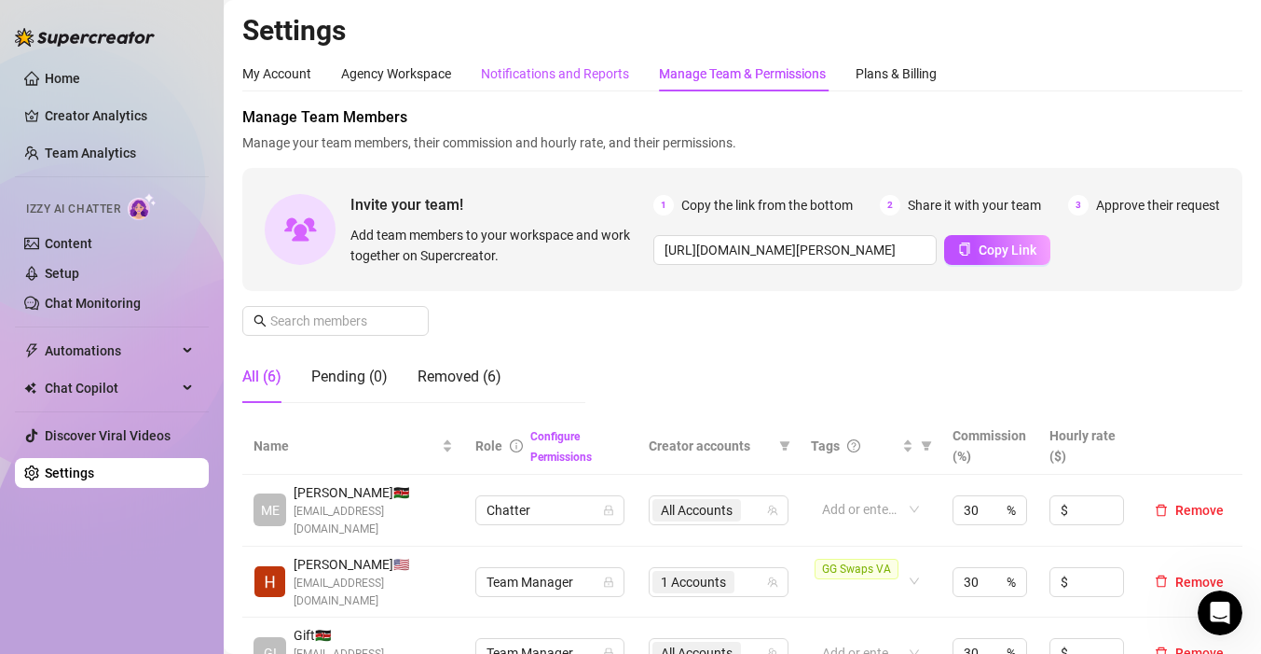
click at [566, 81] on div "Notifications and Reports" at bounding box center [555, 73] width 148 height 21
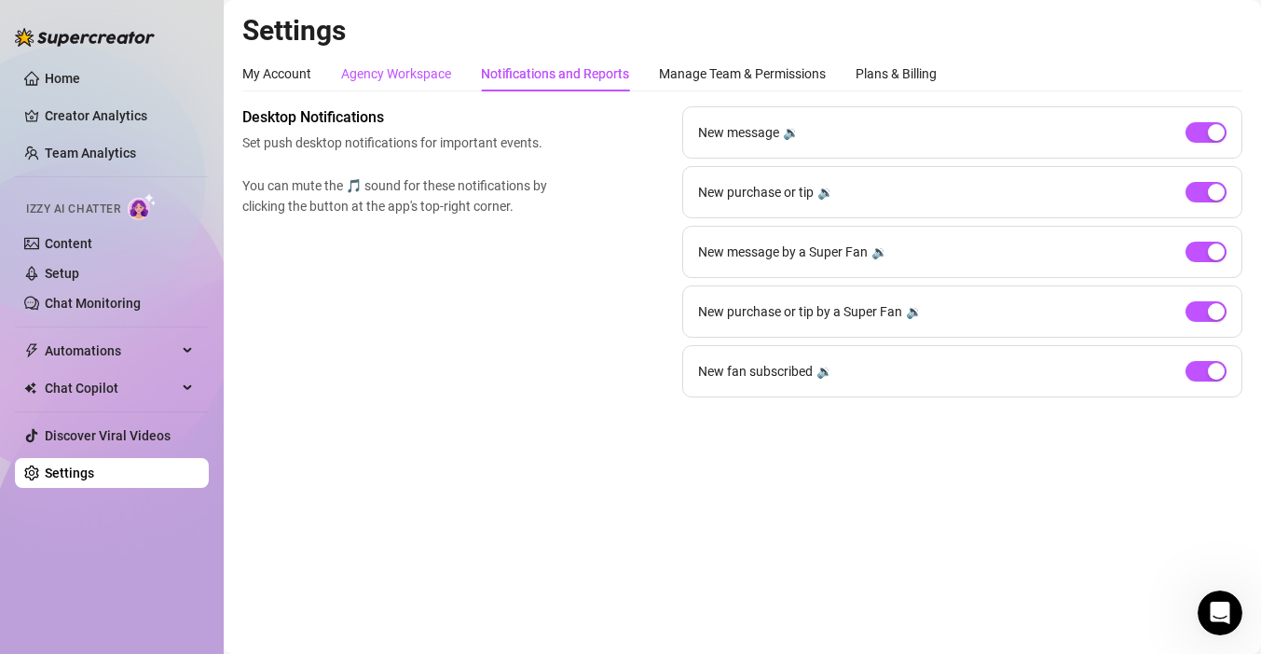
click at [411, 69] on div "Agency Workspace" at bounding box center [396, 73] width 110 height 21
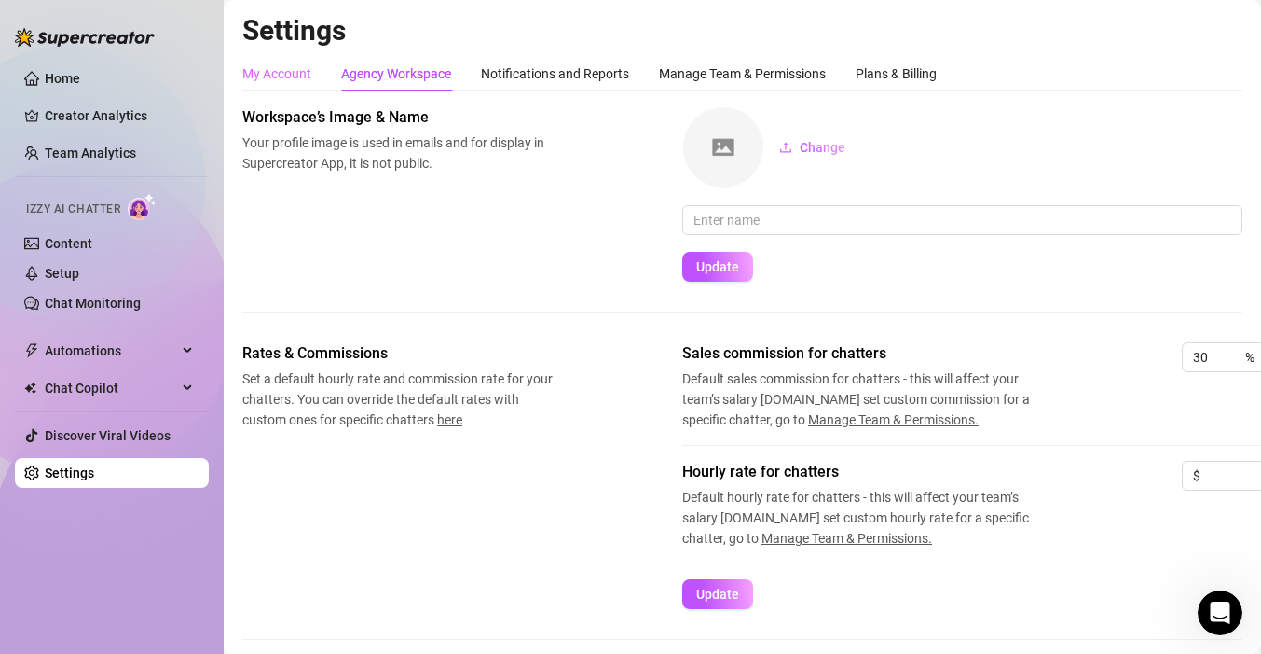
click at [266, 90] on div "My Account" at bounding box center [276, 73] width 69 height 35
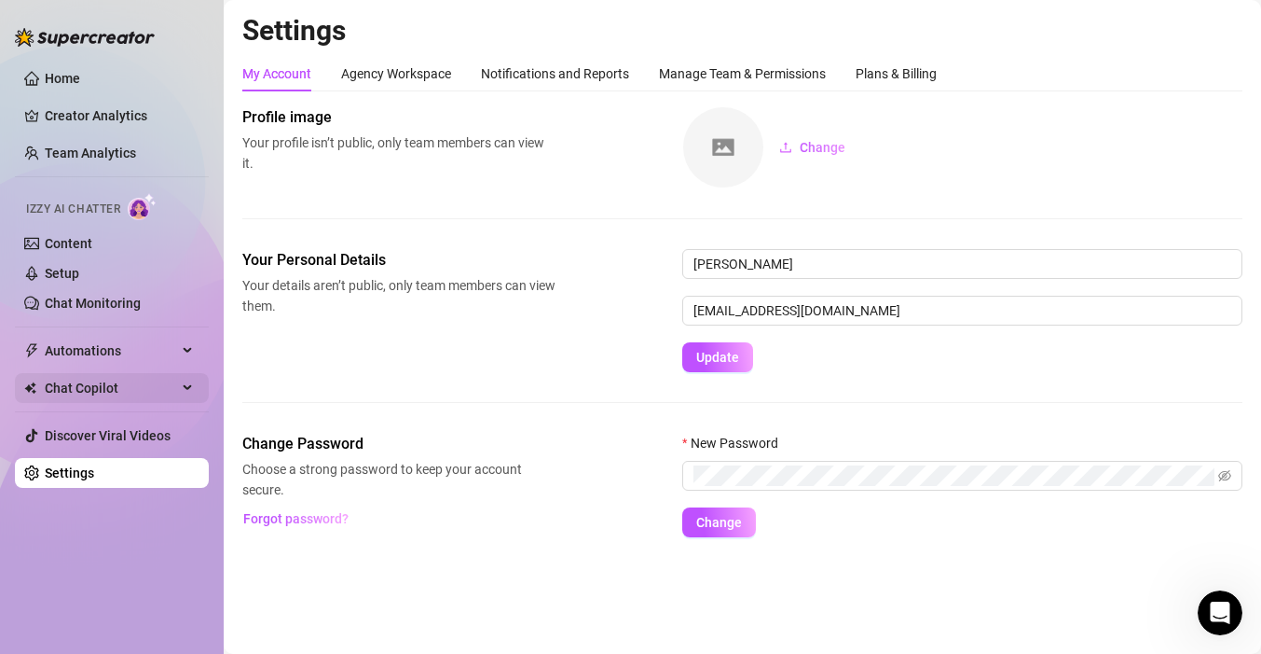
click at [128, 386] on span "Chat Copilot" at bounding box center [111, 388] width 132 height 30
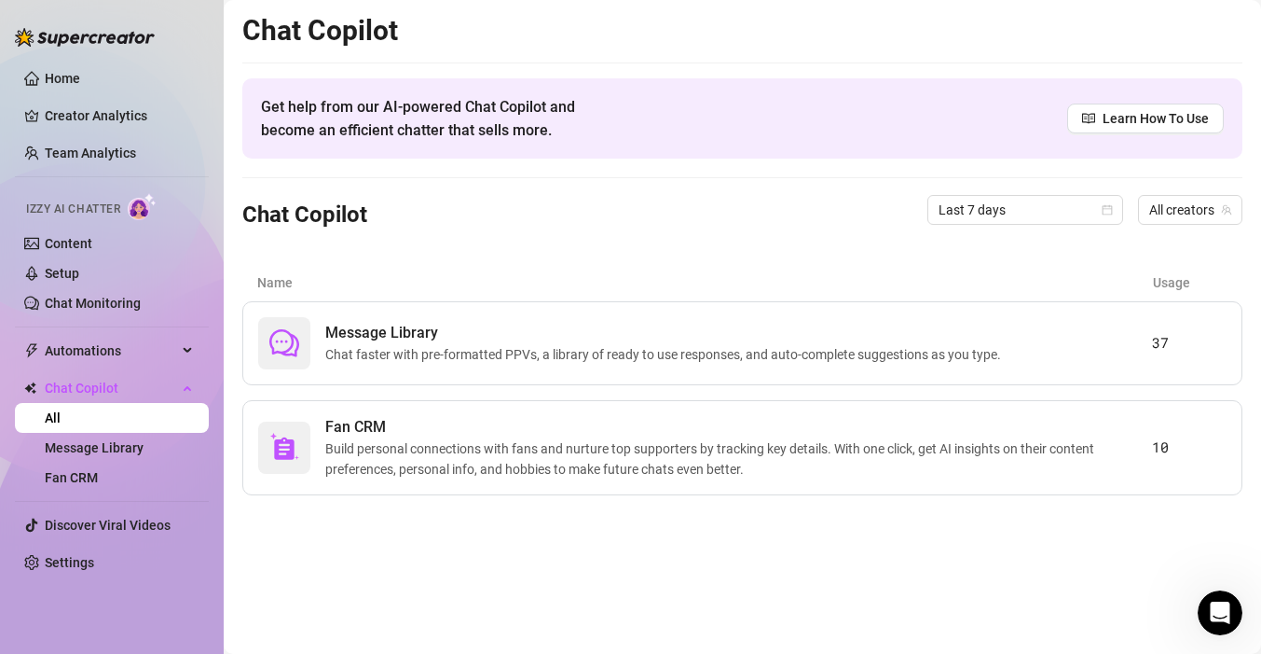
click at [130, 335] on ul "Home Creator Analytics Team Analytics Izzy AI Chatter Content Setup Chat Monito…" at bounding box center [112, 320] width 194 height 529
click at [130, 296] on link "Chat Monitoring" at bounding box center [93, 303] width 96 height 15
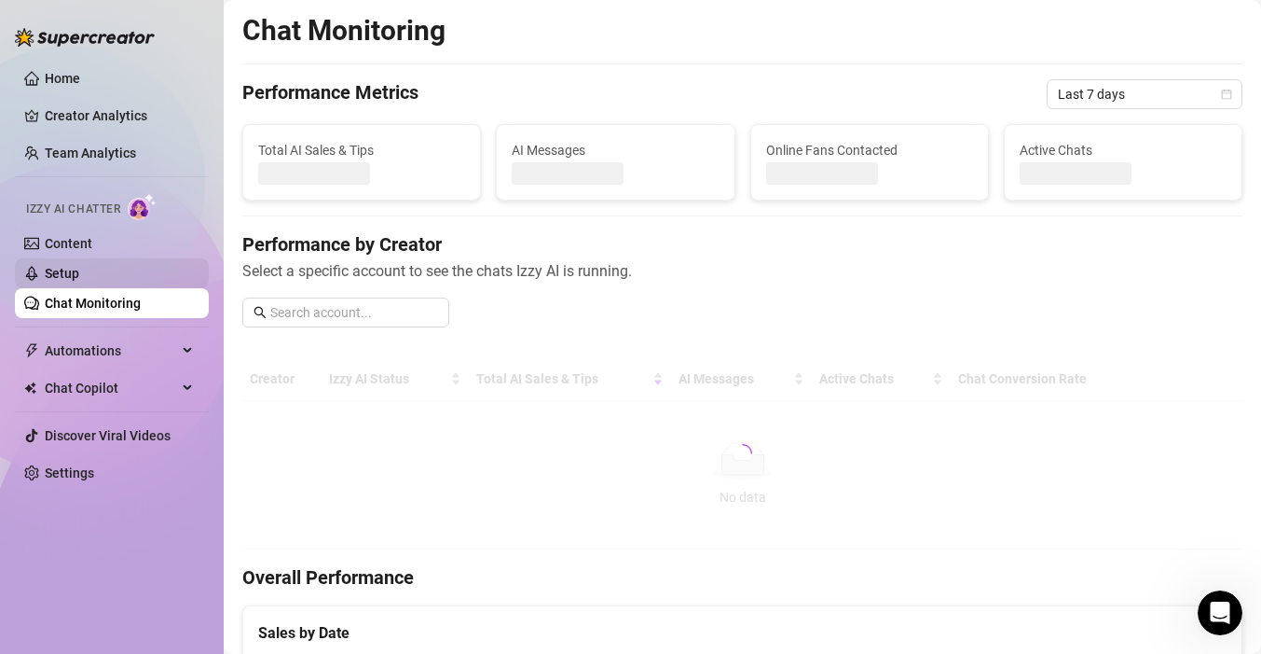
click at [79, 266] on link "Setup" at bounding box center [62, 273] width 34 height 15
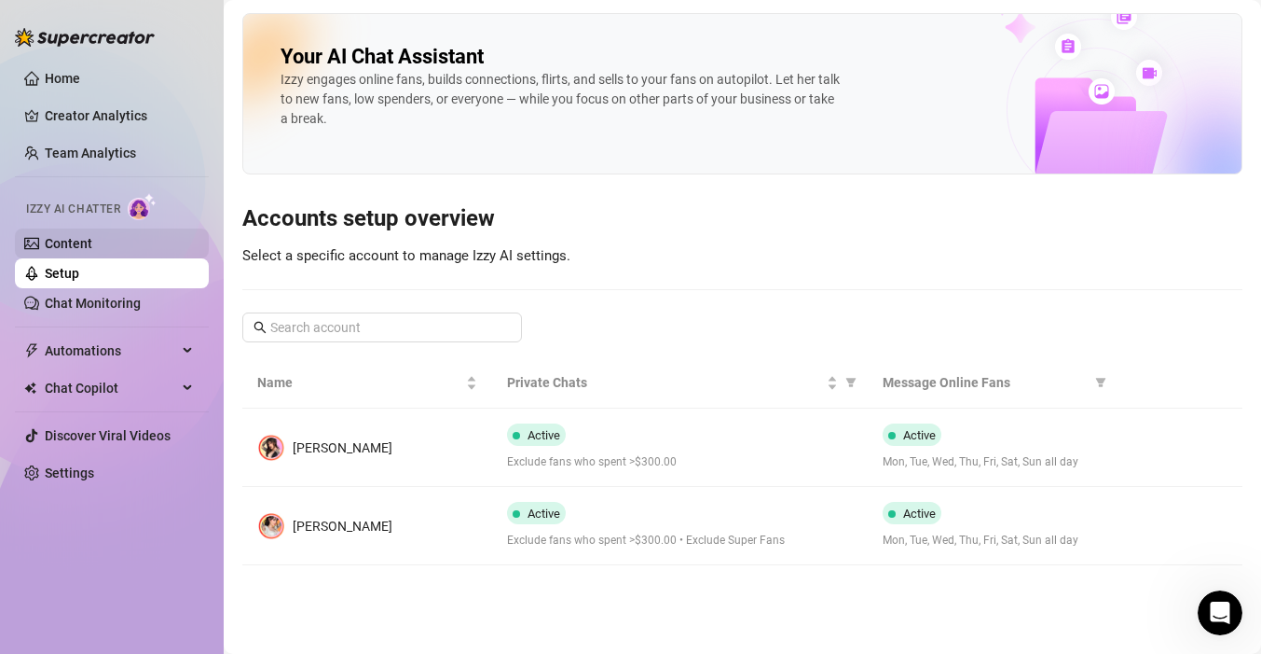
click at [92, 250] on link "Content" at bounding box center [69, 243] width 48 height 15
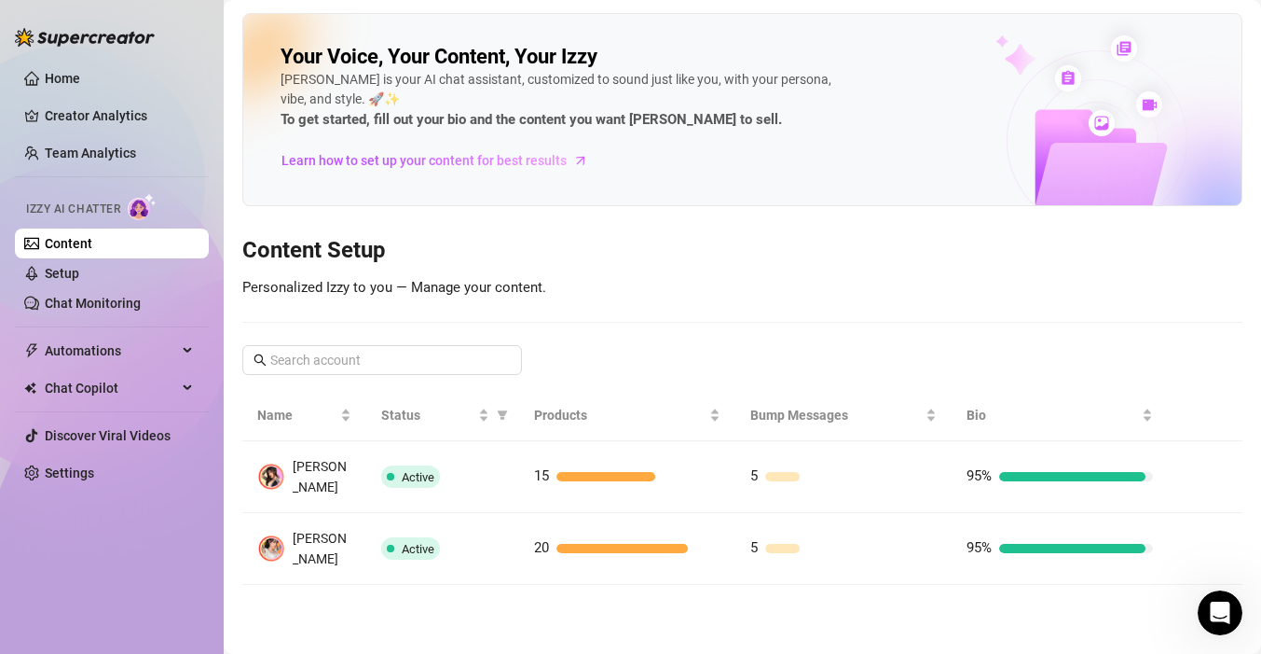
click at [114, 225] on div "Izzy AI Chatter" at bounding box center [110, 207] width 198 height 42
click at [114, 160] on link "Team Analytics" at bounding box center [90, 152] width 91 height 15
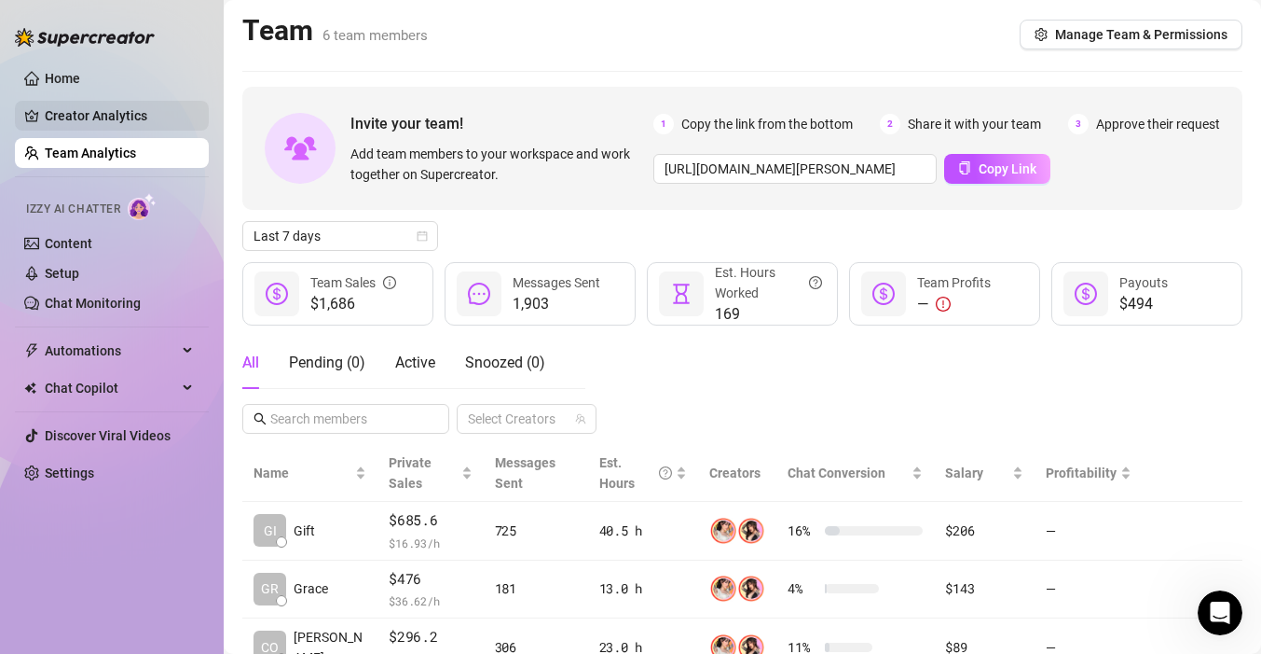
click at [123, 117] on link "Creator Analytics" at bounding box center [119, 116] width 149 height 30
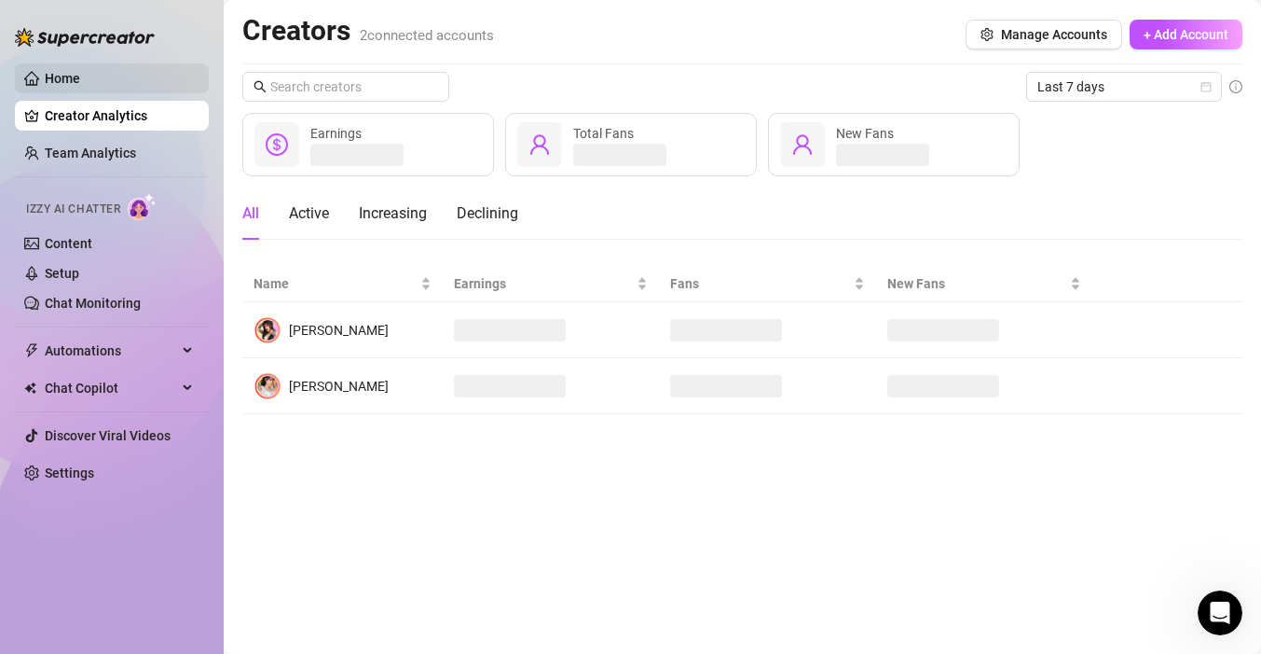
click at [80, 77] on link "Home" at bounding box center [62, 78] width 35 height 15
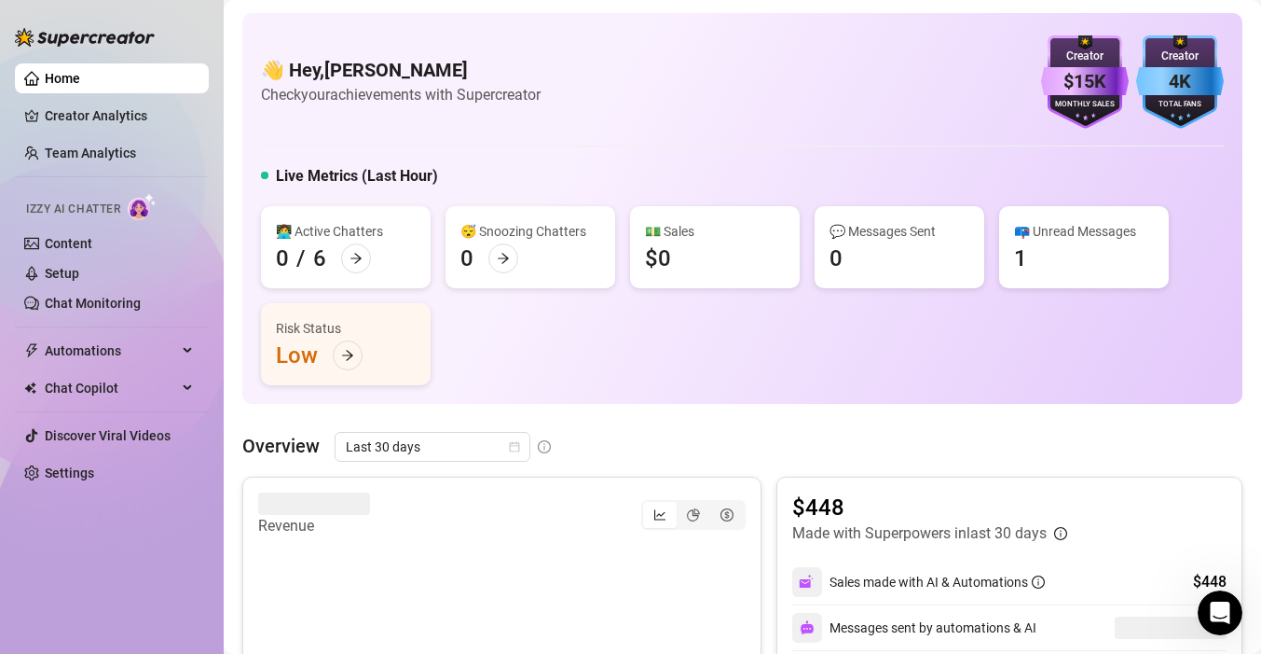
click at [1182, 57] on div "Creator" at bounding box center [1181, 57] width 88 height 18
click at [1082, 34] on div "👋 Hey, [PERSON_NAME] Check your achievements with Supercreator $15K Creator Mon…" at bounding box center [742, 208] width 1000 height 391
